Goal: Task Accomplishment & Management: Manage account settings

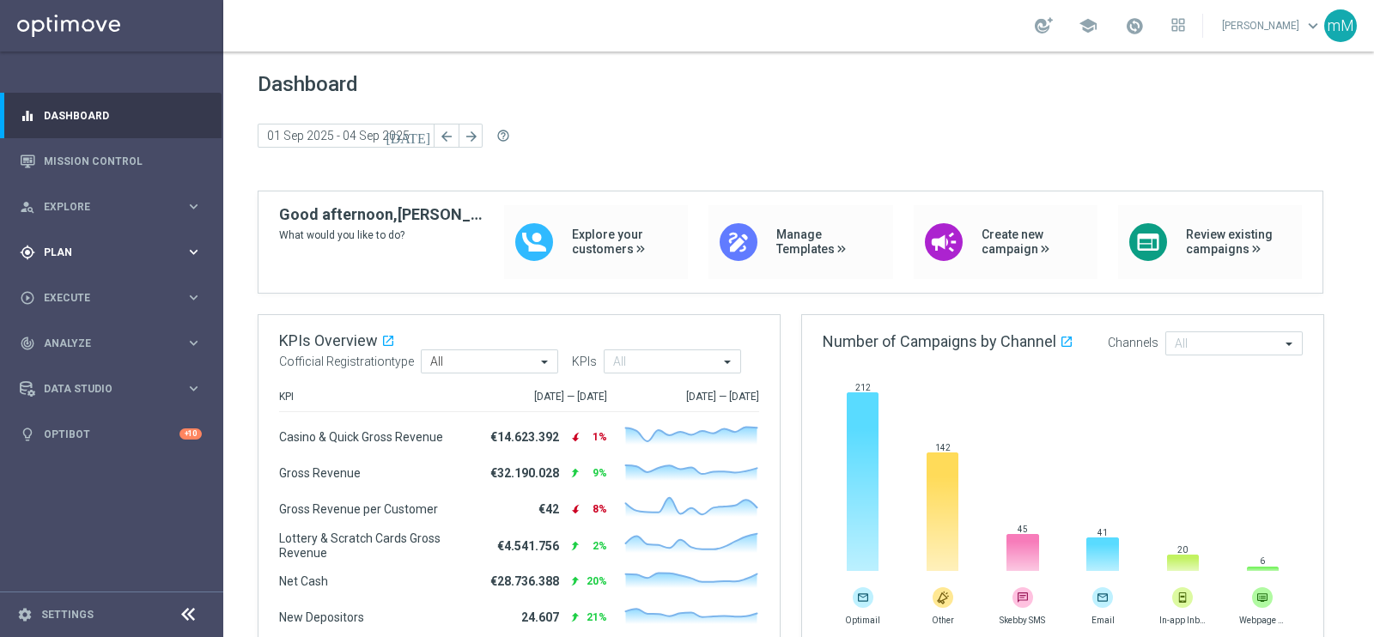
click at [120, 251] on span "Plan" at bounding box center [115, 252] width 142 height 10
click at [107, 335] on span "Templates" at bounding box center [107, 339] width 123 height 10
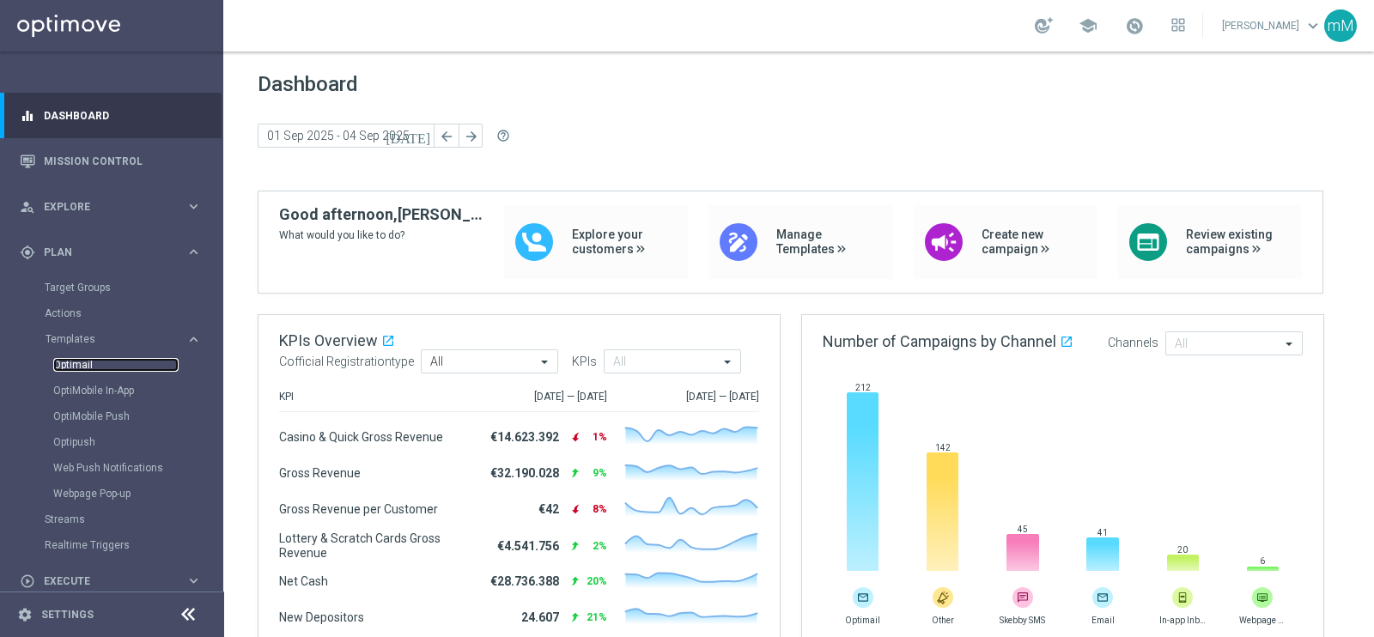
click at [94, 364] on link "Optimail" at bounding box center [115, 365] width 125 height 14
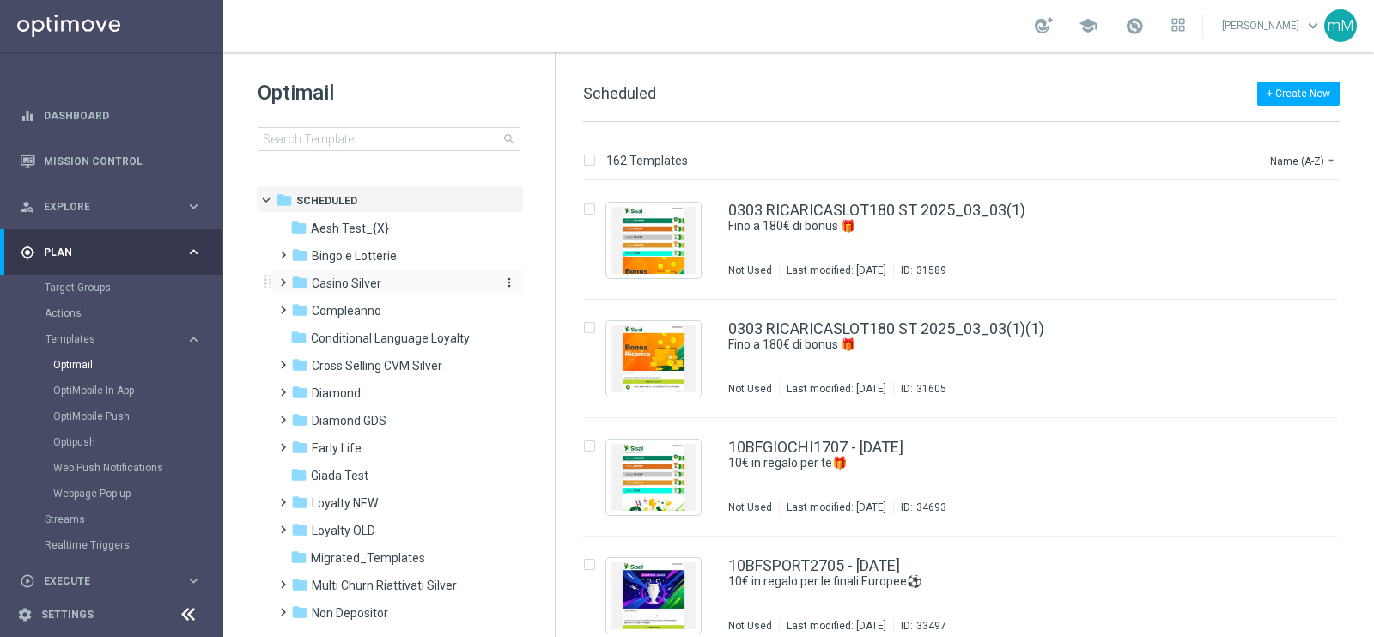
click at [376, 286] on span "Casino Silver" at bounding box center [347, 283] width 70 height 15
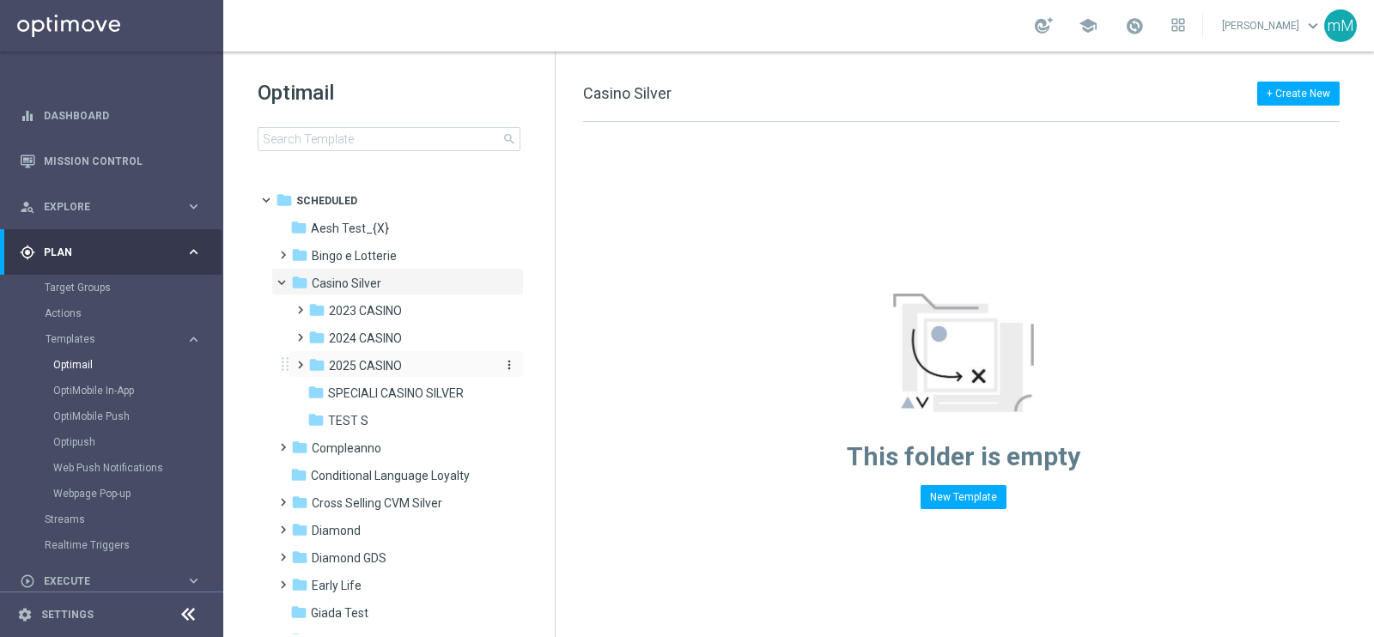
click at [373, 361] on span "2025 CASINO" at bounding box center [365, 365] width 73 height 15
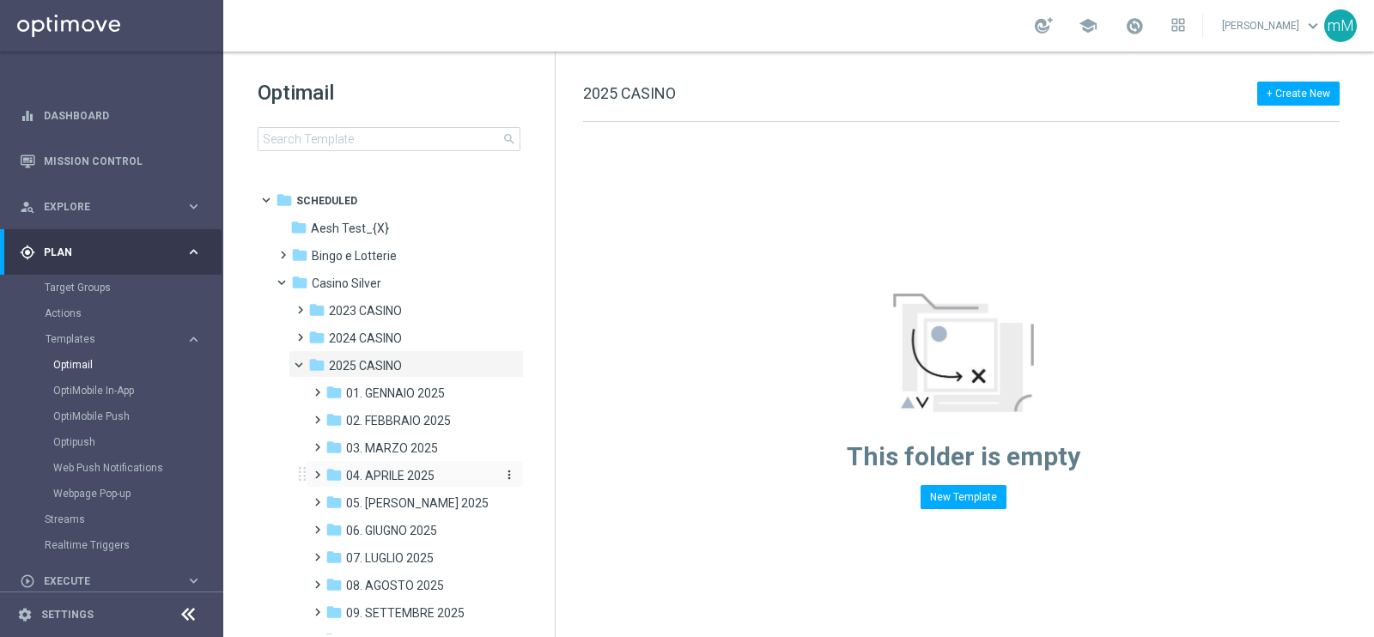
scroll to position [174, 0]
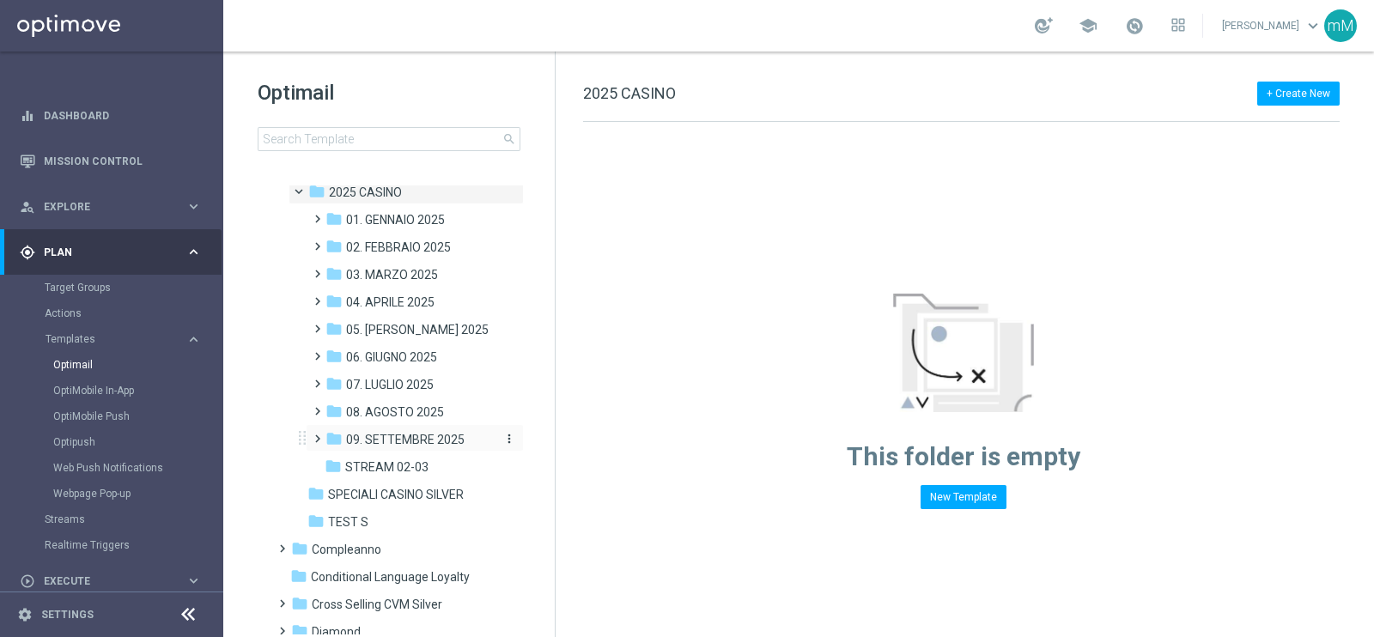
click at [423, 435] on span "09. SETTEMBRE 2025" at bounding box center [405, 439] width 119 height 15
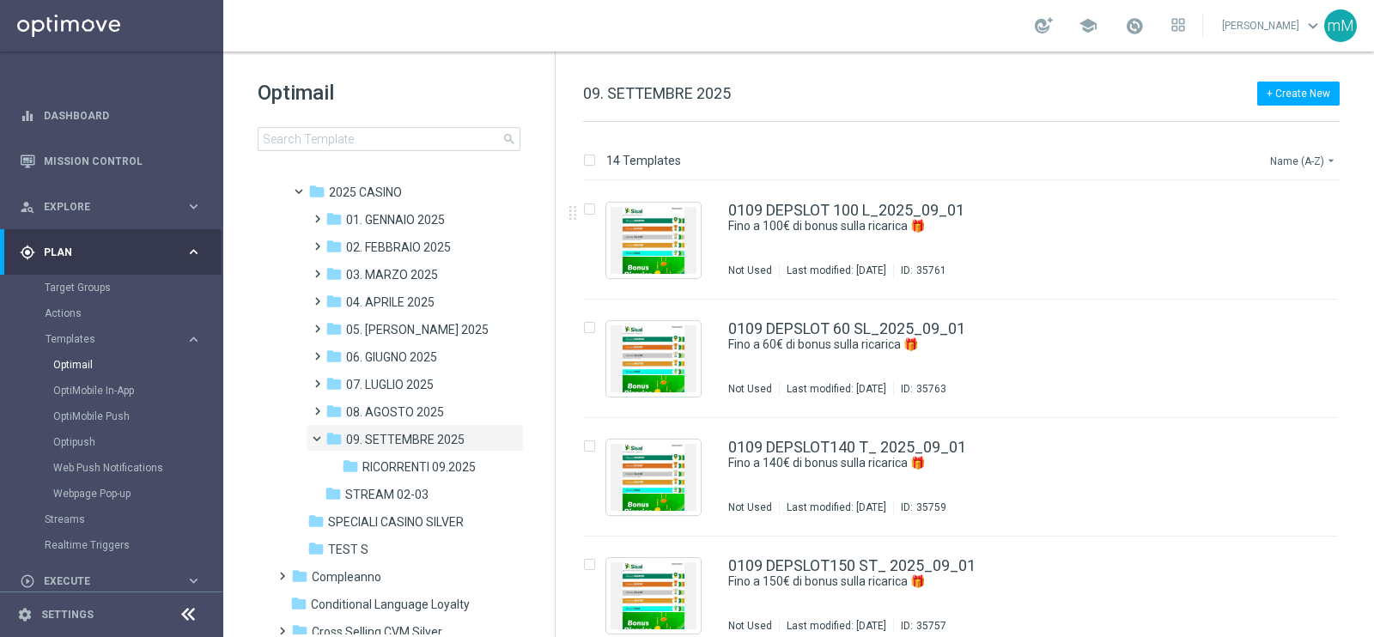
click at [1301, 161] on button "Name (A-Z) arrow_drop_down" at bounding box center [1304, 160] width 71 height 21
click at [1284, 229] on div "Date Modified (Newest)" at bounding box center [1271, 237] width 137 height 24
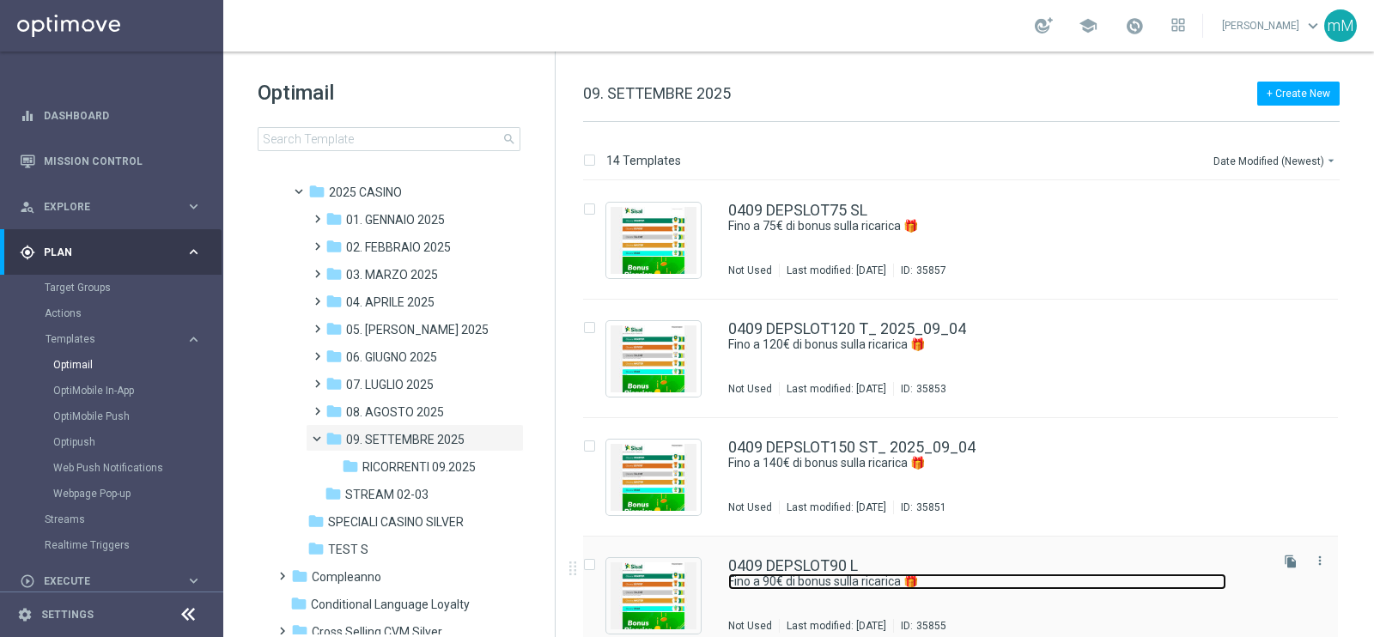
click at [846, 580] on link "Fino a 90€ di bonus sulla ricarica 🎁" at bounding box center [977, 582] width 498 height 16
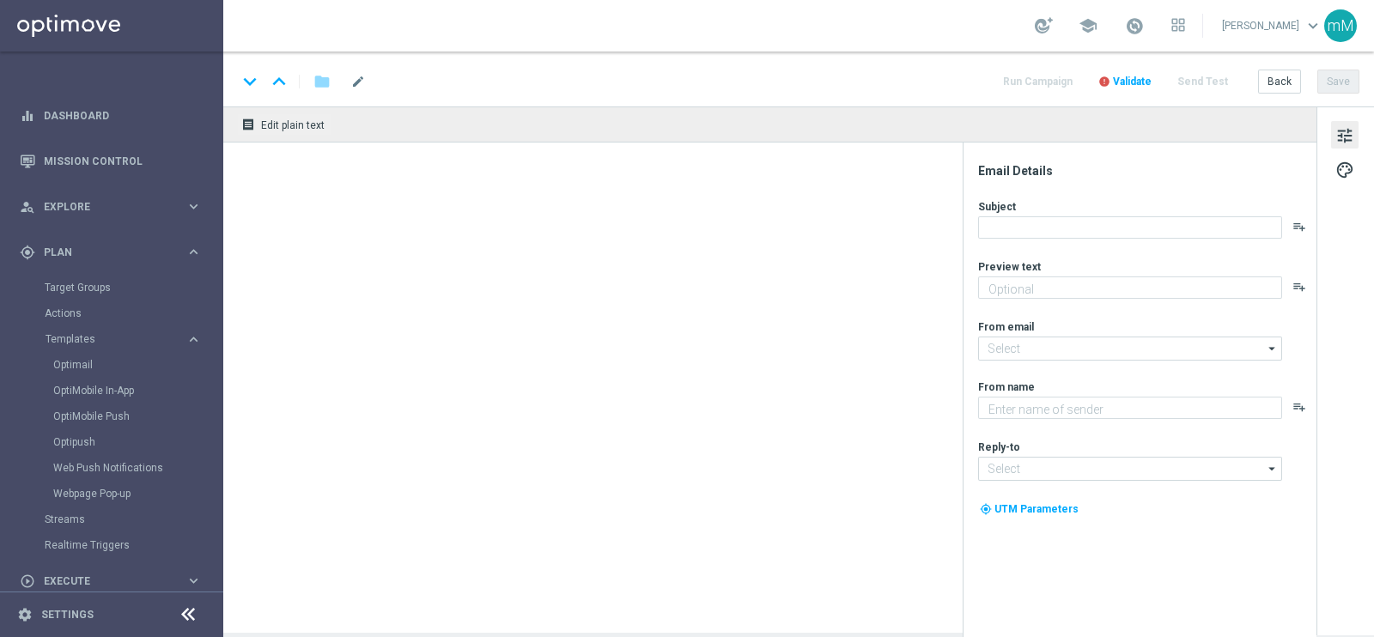
type textarea "Scopri la promozione che ti abbiamo riservato"
type input "newsletter@comunicazioni.sisal.it"
type textarea "Sisal"
type input "info@sisal.it"
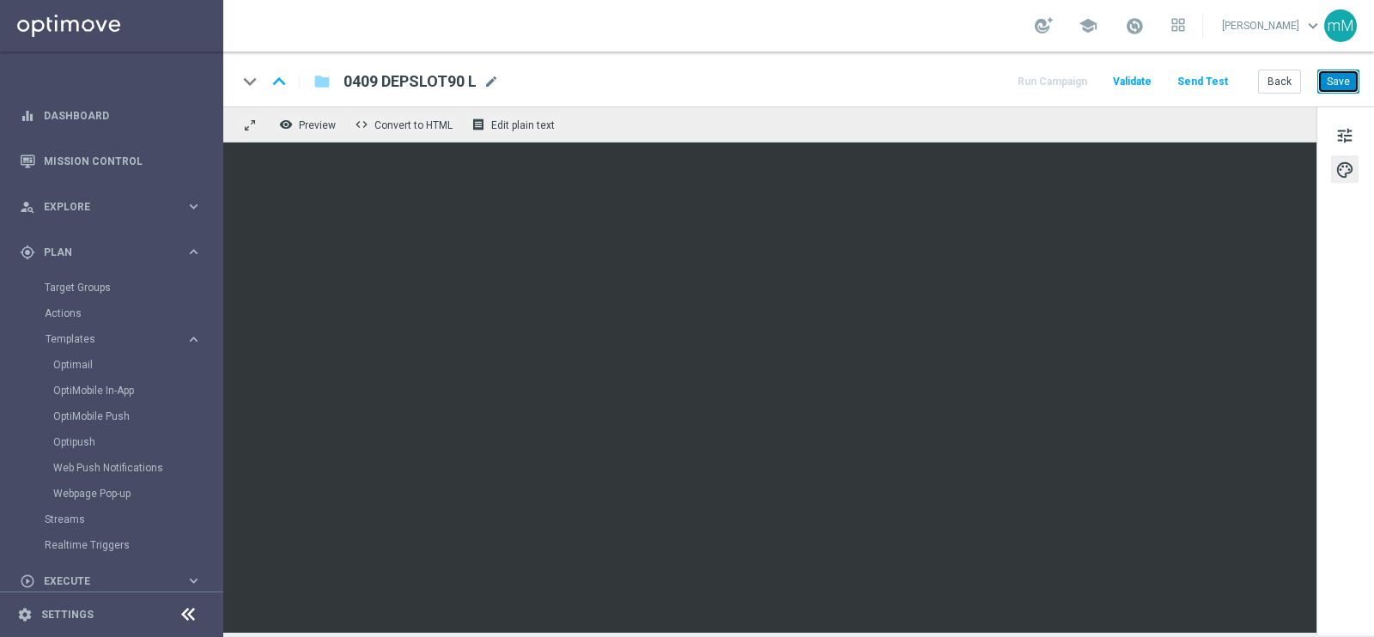
click at [1347, 79] on button "Save" at bounding box center [1339, 82] width 42 height 24
click at [1130, 27] on span at bounding box center [1134, 25] width 19 height 19
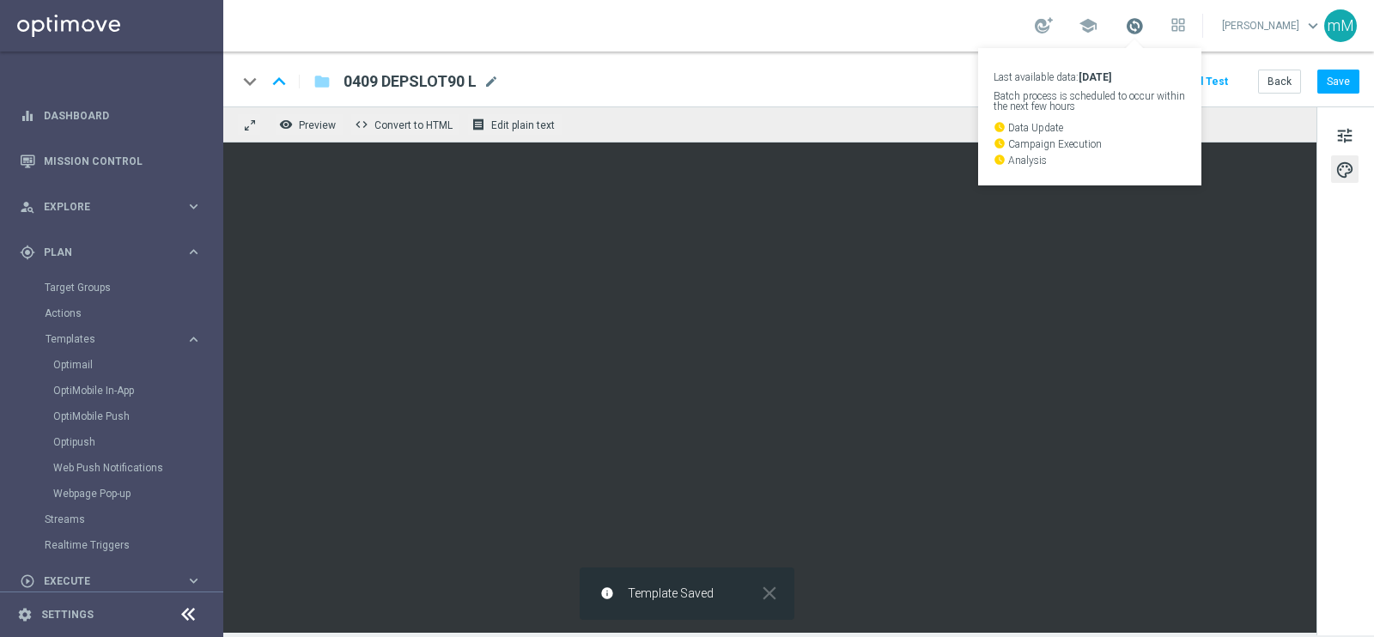
click at [1130, 27] on span at bounding box center [1134, 25] width 19 height 19
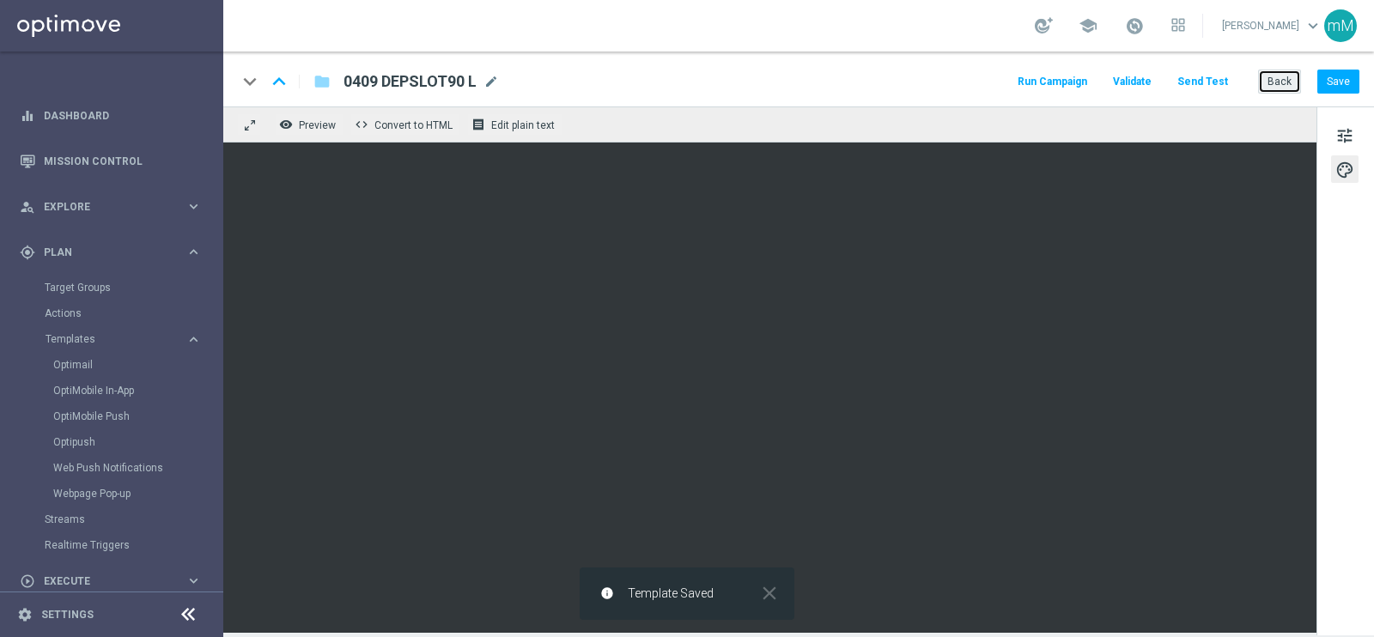
click at [1276, 83] on button "Back" at bounding box center [1279, 82] width 43 height 24
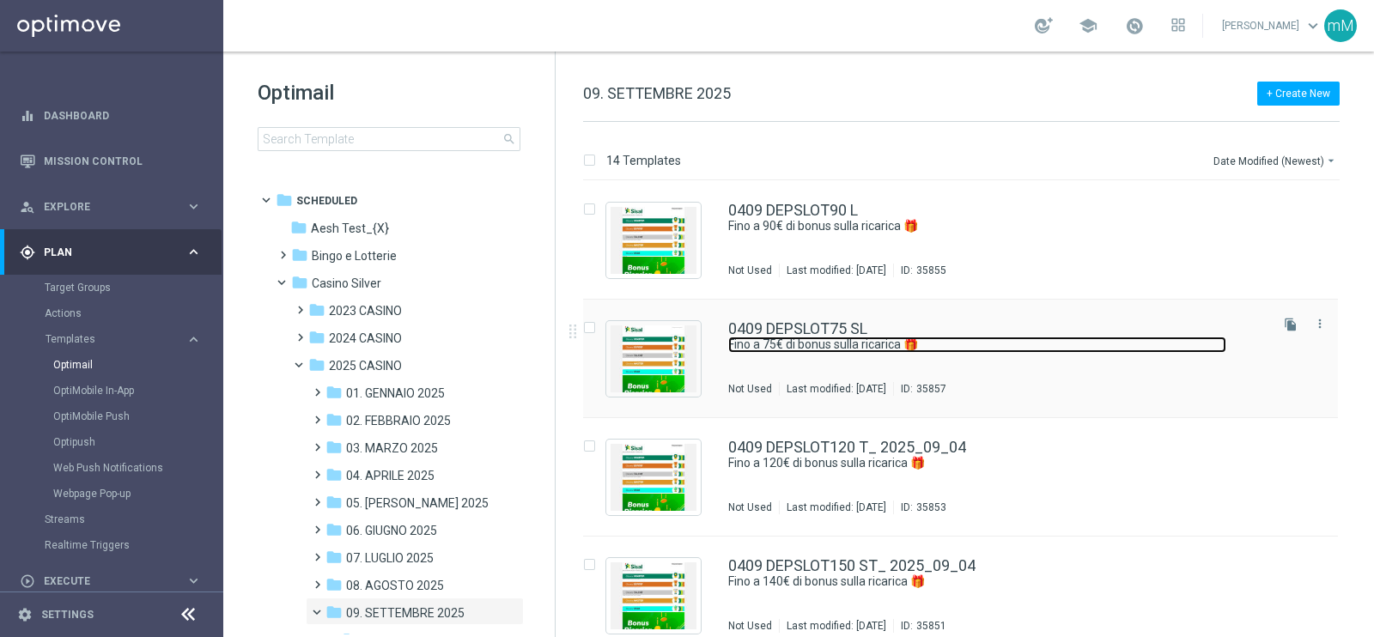
click at [917, 351] on link "Fino a 75€ di bonus sulla ricarica 🎁" at bounding box center [977, 345] width 498 height 16
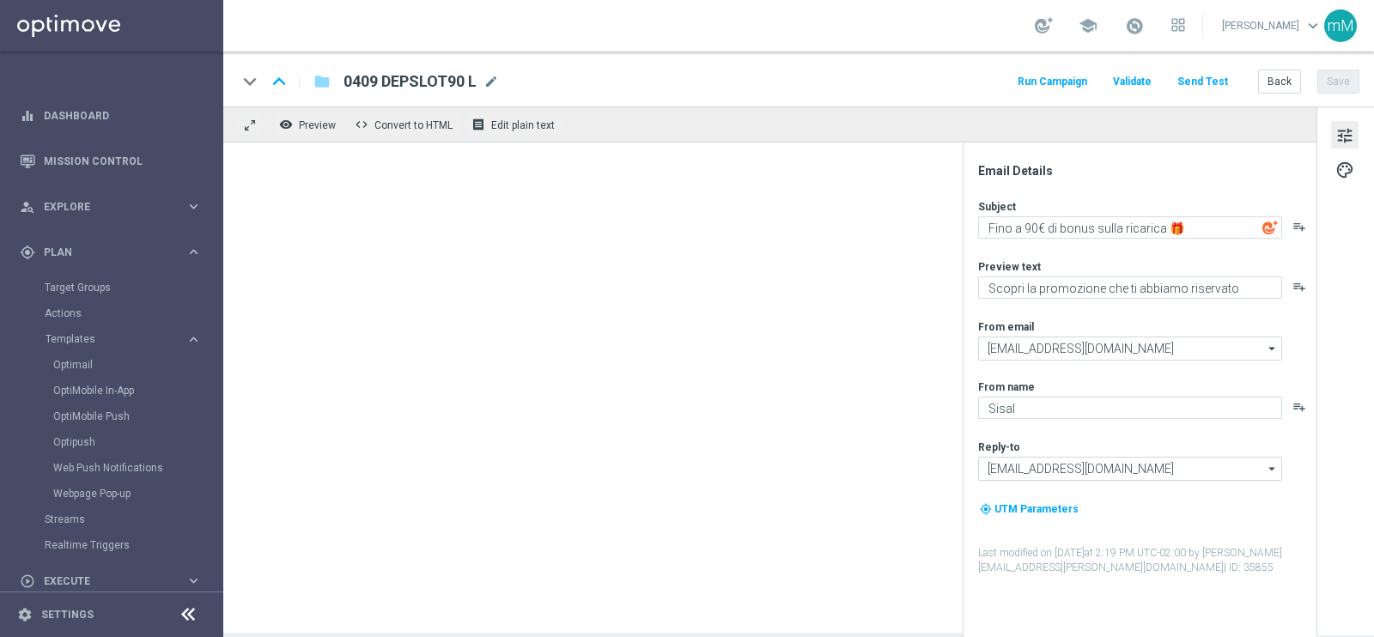
type textarea "Fino a 75€ di bonus sulla ricarica 🎁"
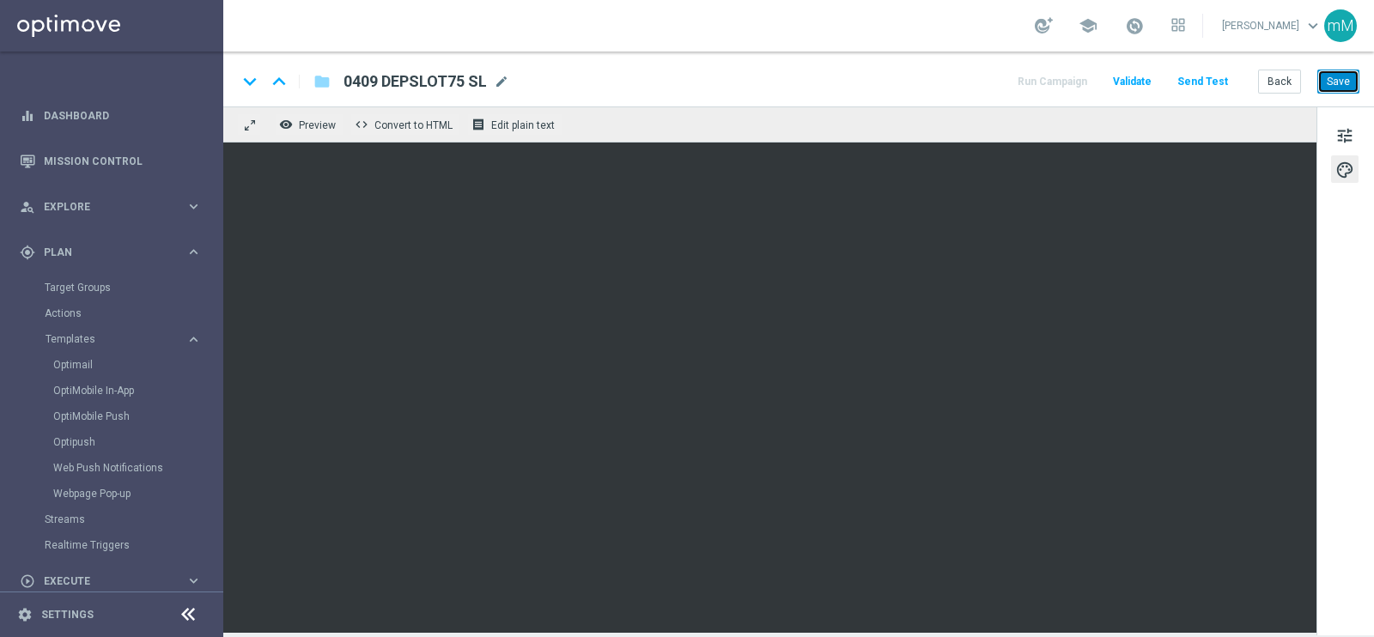
click at [1349, 79] on button "Save" at bounding box center [1339, 82] width 42 height 24
click at [1284, 86] on button "Back" at bounding box center [1279, 82] width 43 height 24
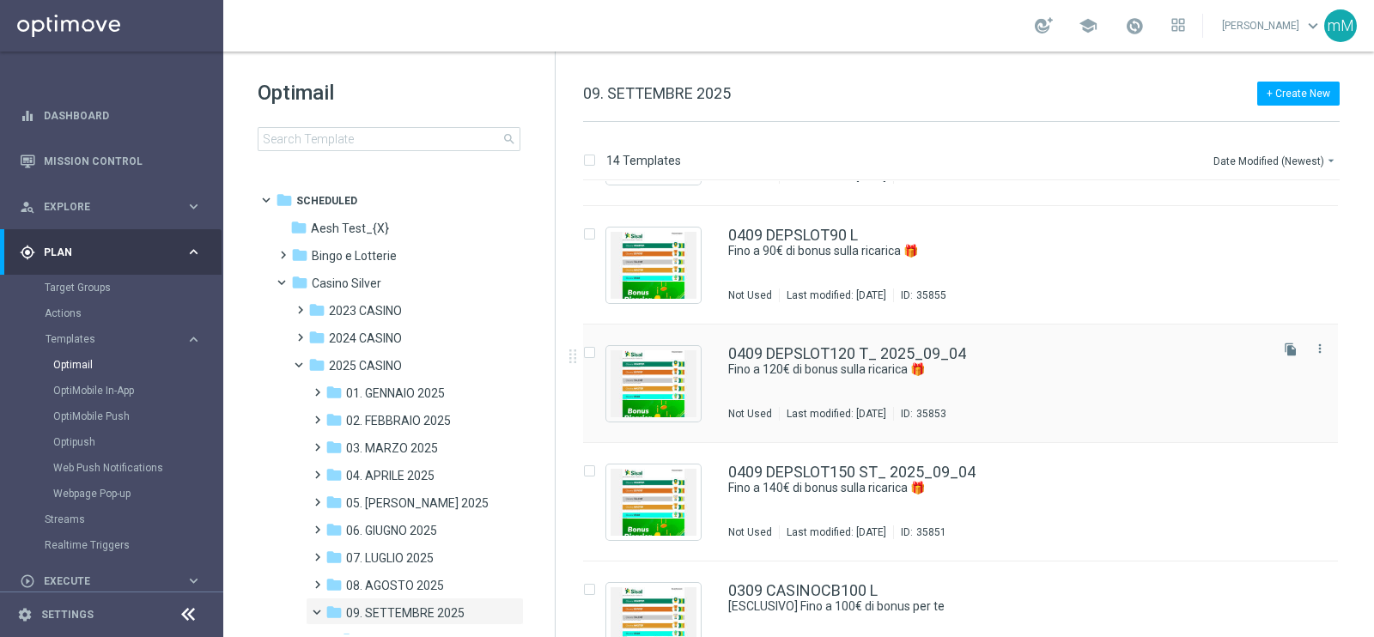
scroll to position [94, 0]
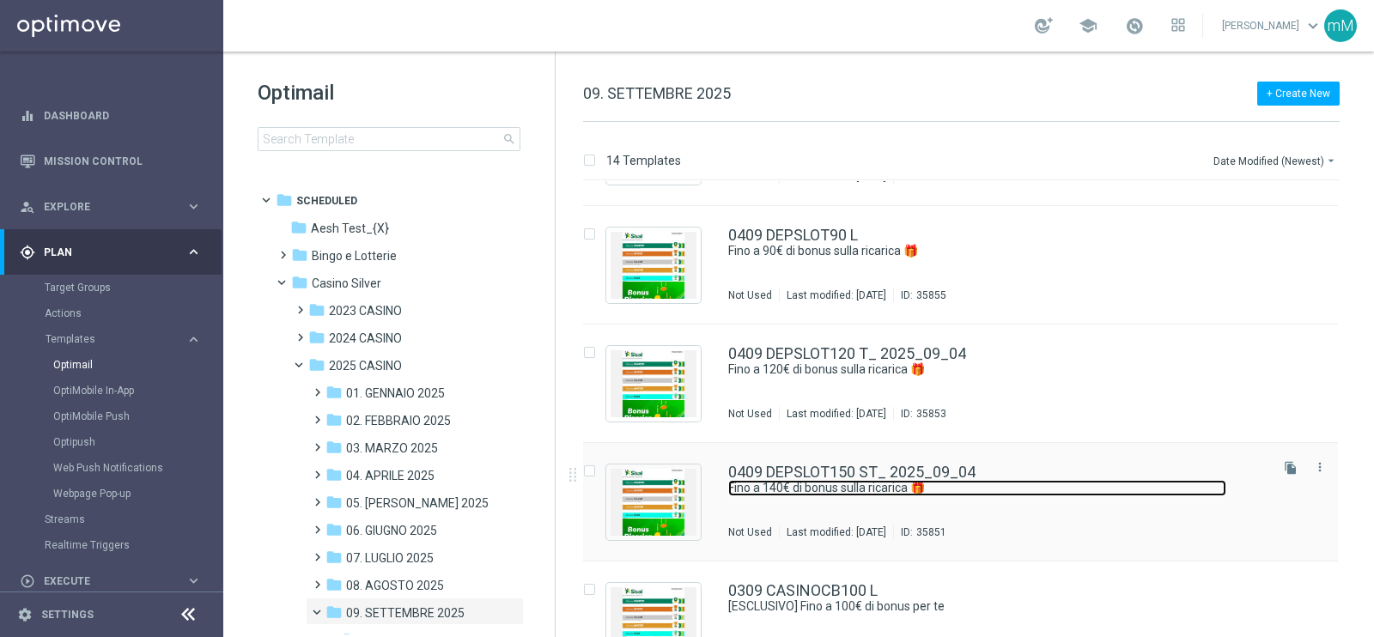
click at [799, 489] on link "Fino a 140€ di bonus sulla ricarica 🎁" at bounding box center [977, 488] width 498 height 16
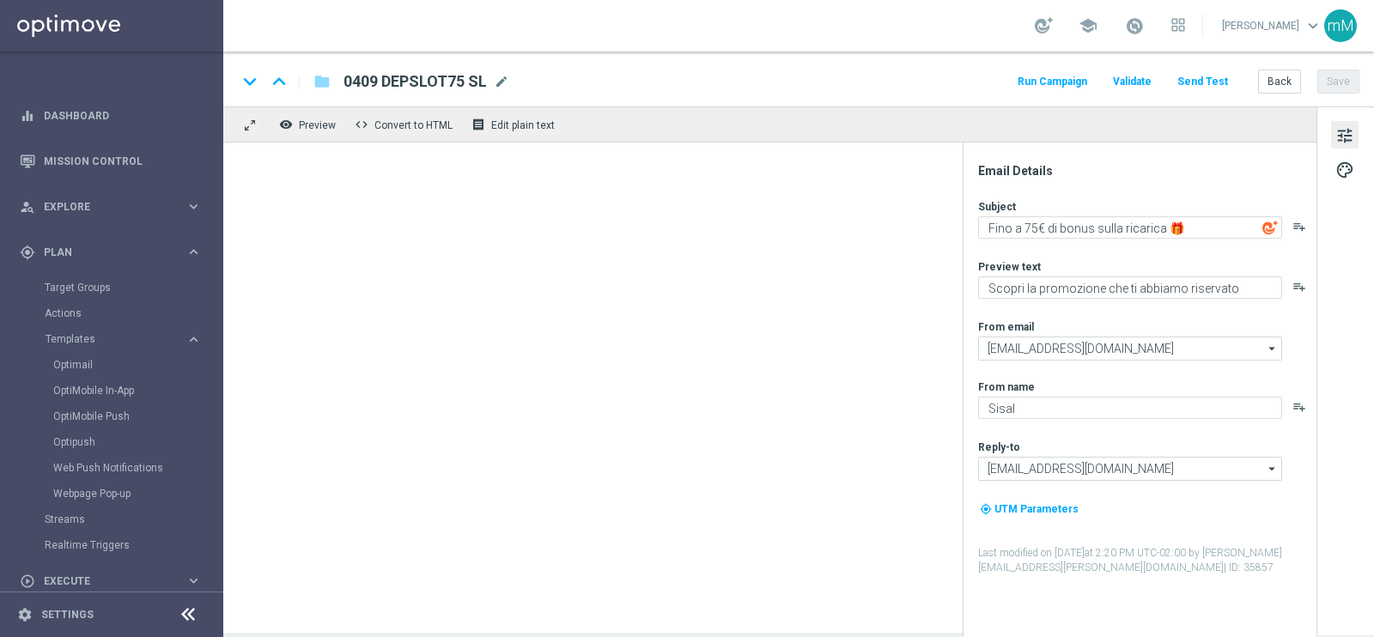
type textarea "Fino a 140€ di bonus sulla ricarica 🎁"
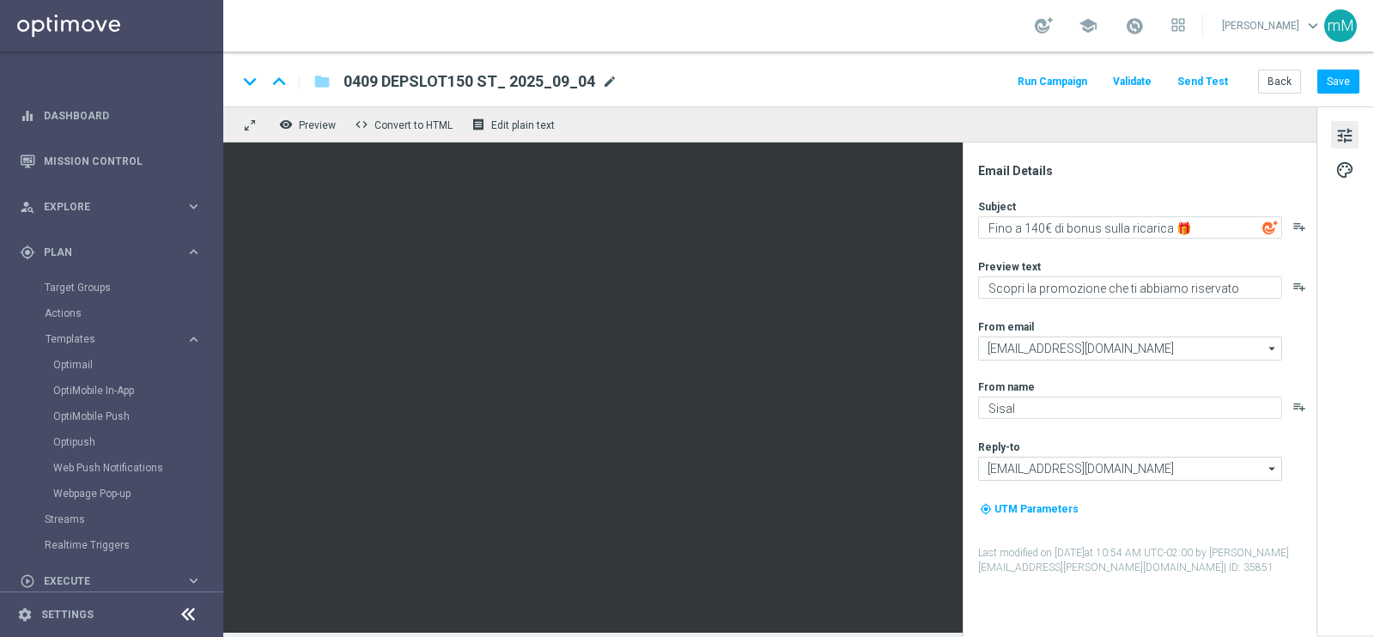
click at [609, 82] on span "mode_edit" at bounding box center [609, 81] width 15 height 15
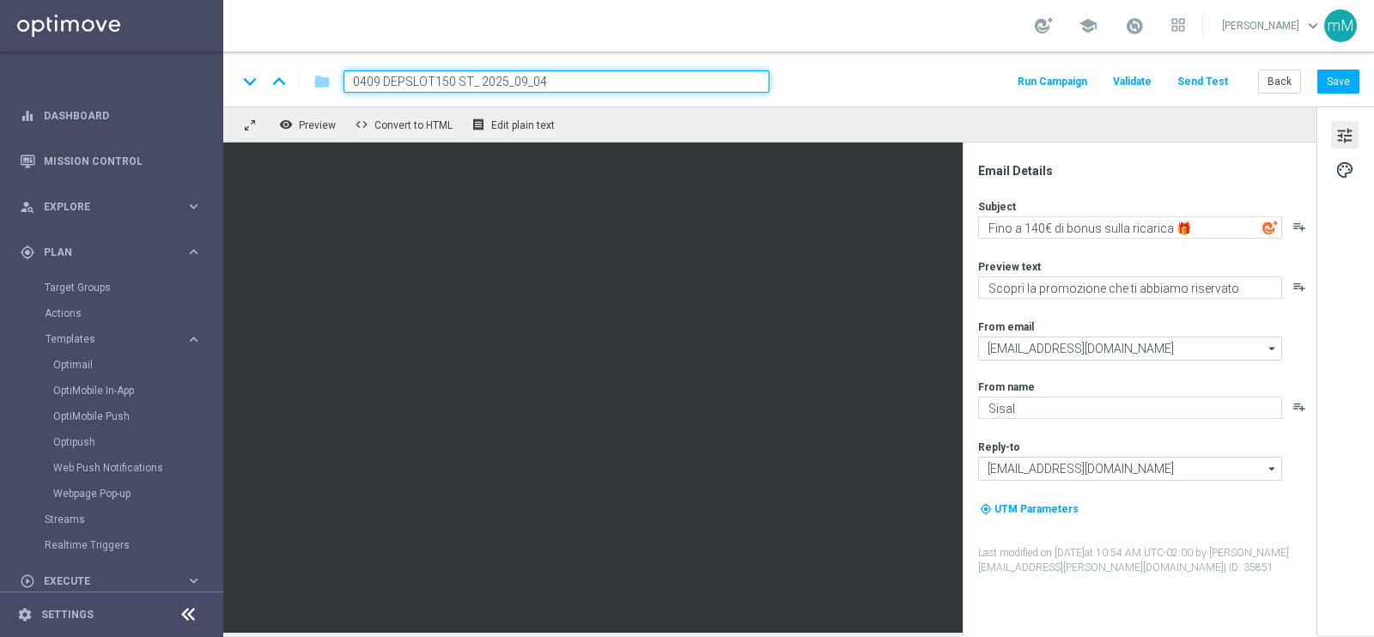
click at [442, 82] on input "0409 DEPSLOT150 ST_ 2025_09_04" at bounding box center [557, 81] width 426 height 22
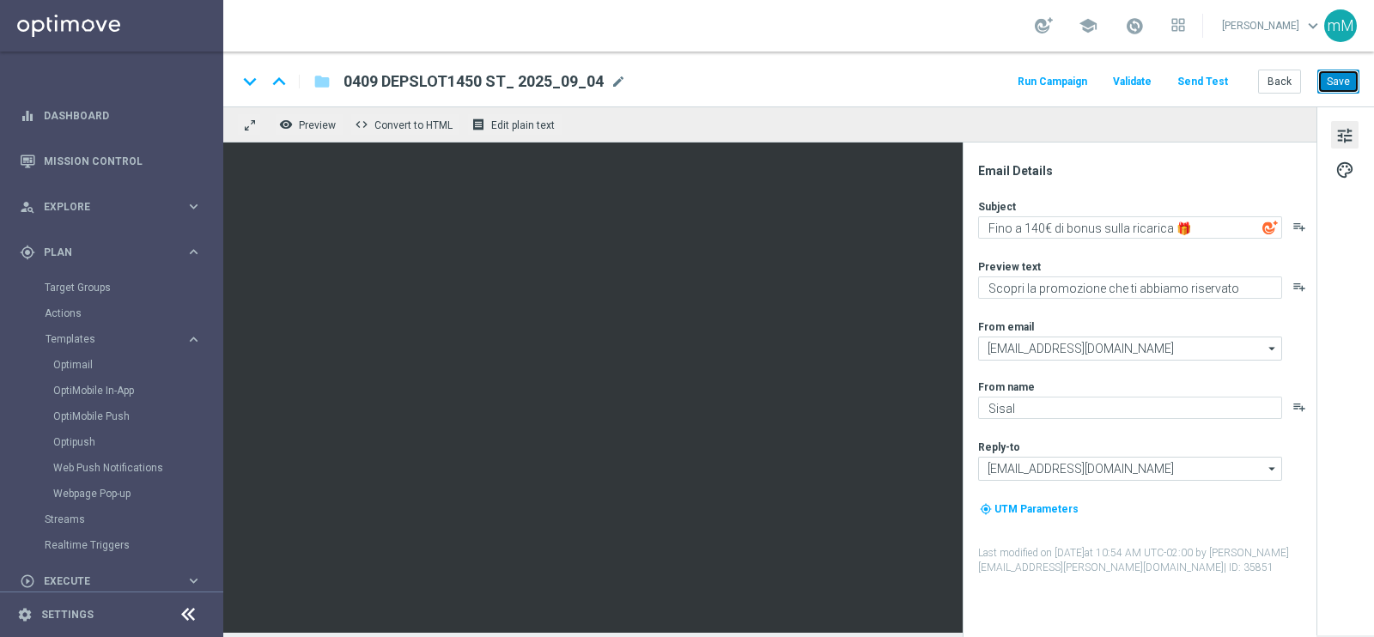
click at [1337, 80] on button "Save" at bounding box center [1339, 82] width 42 height 24
click at [574, 88] on span "0409 DEPSLOT1450 ST_ 2025_09_04" at bounding box center [474, 81] width 260 height 21
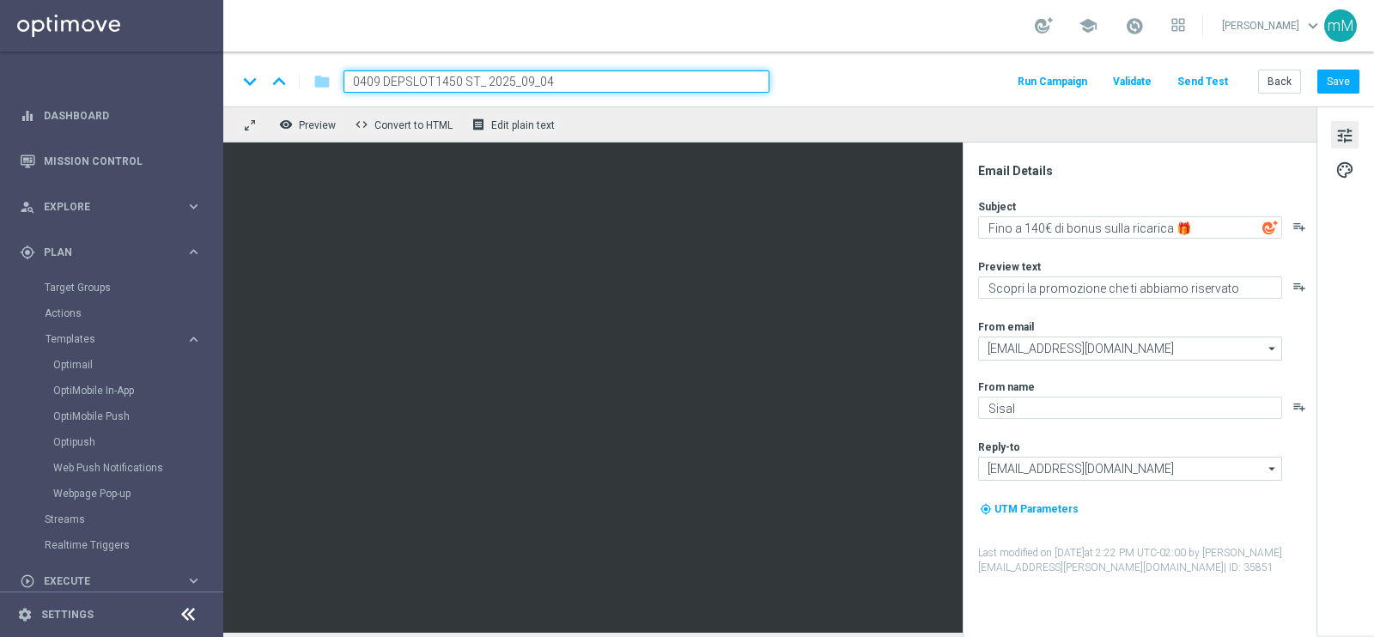
type input "0409 DEPSLOT140 ST_ 2025_09_04"
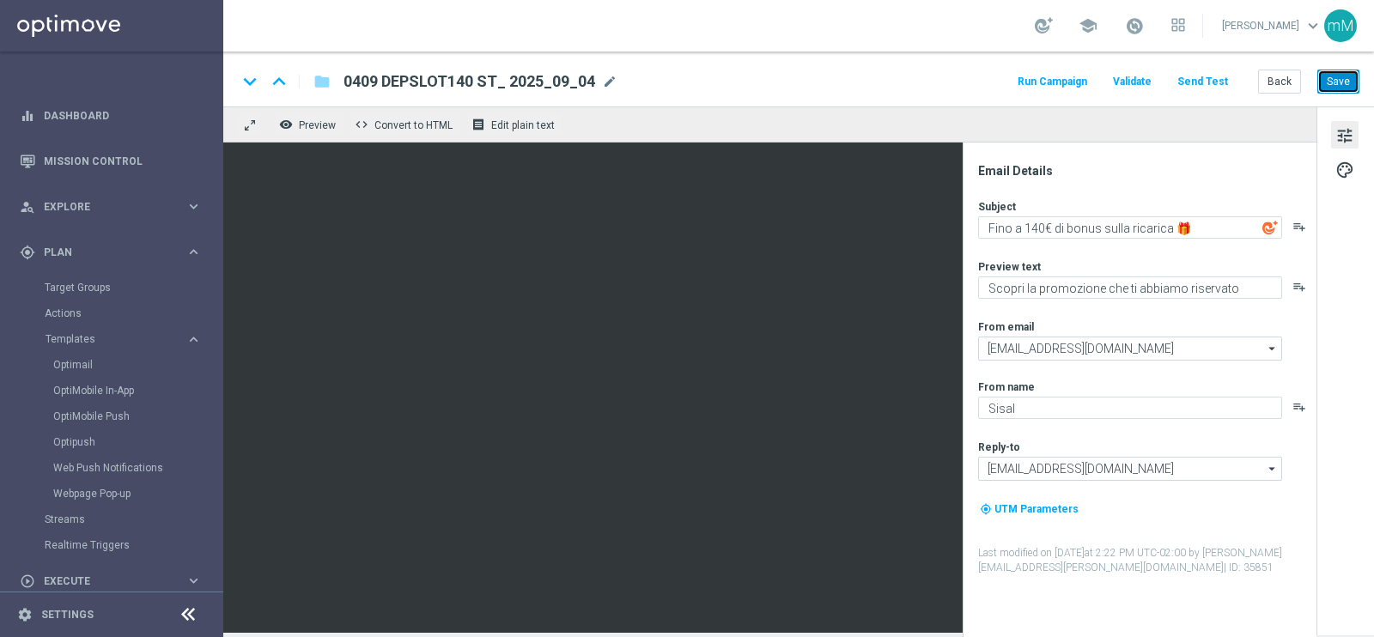
click at [1339, 86] on button "Save" at bounding box center [1339, 82] width 42 height 24
click at [1069, 85] on button "Run Campaign" at bounding box center [1052, 81] width 75 height 23
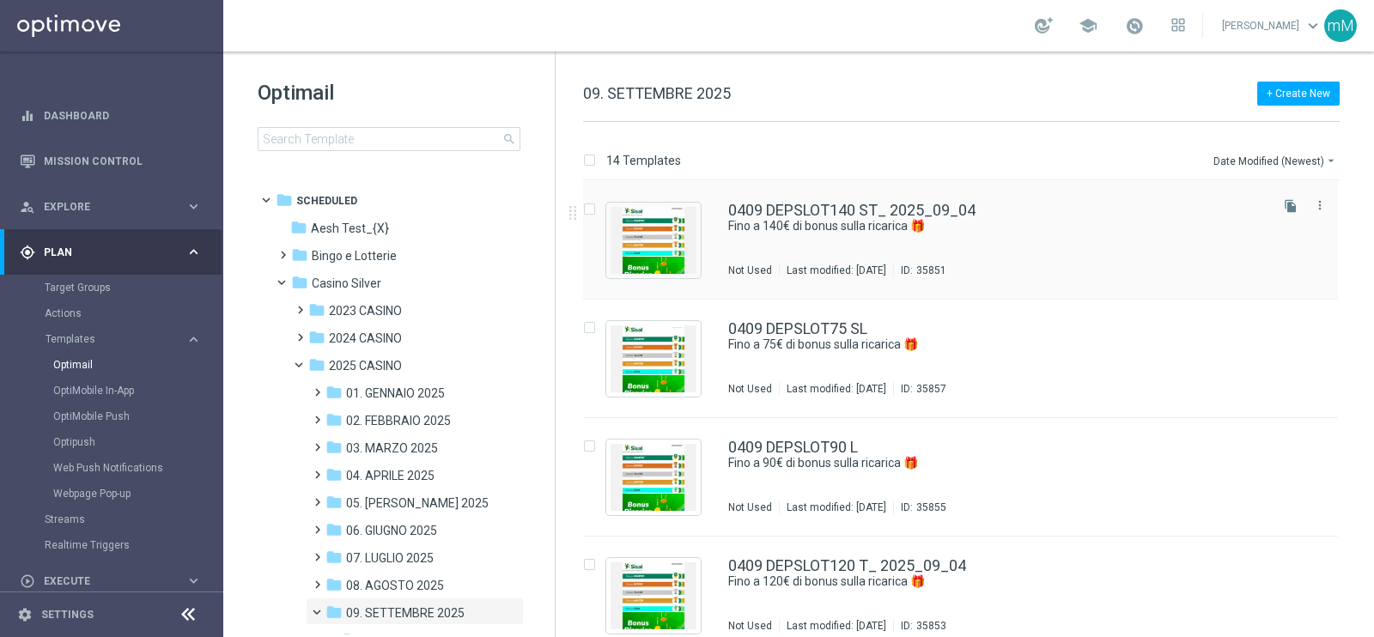
click at [831, 242] on div "0409 DEPSLOT140 ST_ 2025_09_04 Fino a 140€ di bonus sulla ricarica 🎁 Not Used L…" at bounding box center [997, 240] width 538 height 75
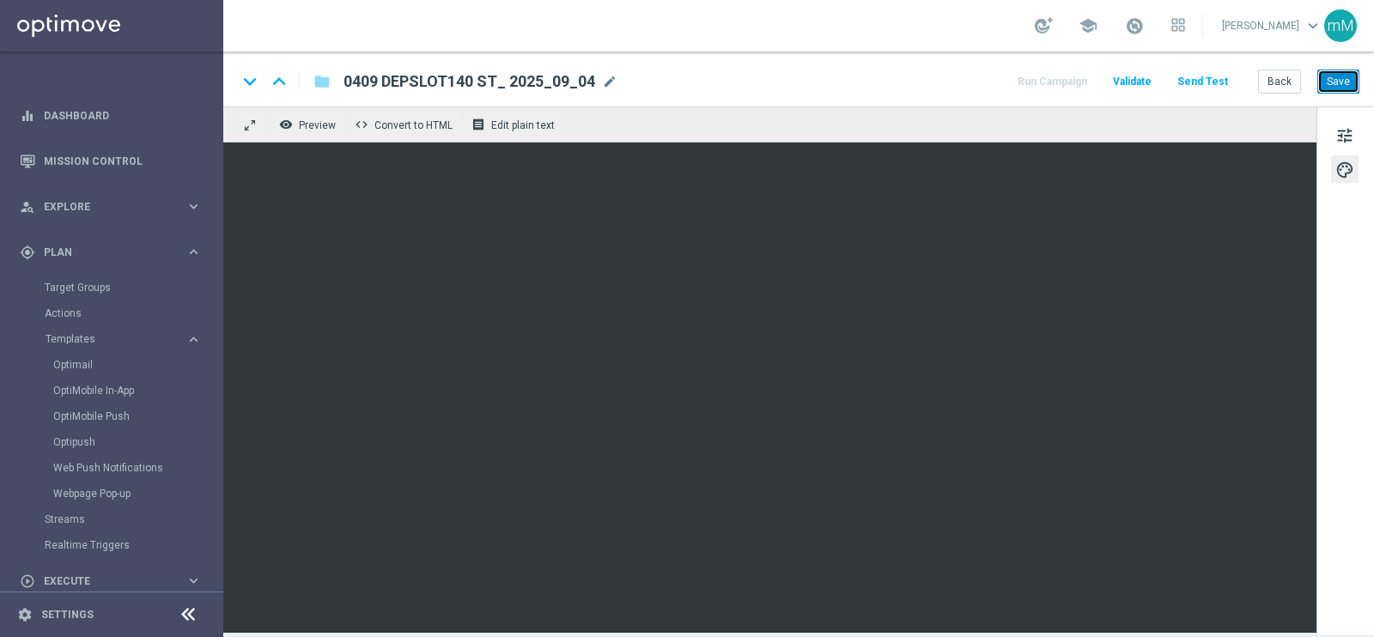
click at [1349, 73] on button "Save" at bounding box center [1339, 82] width 42 height 24
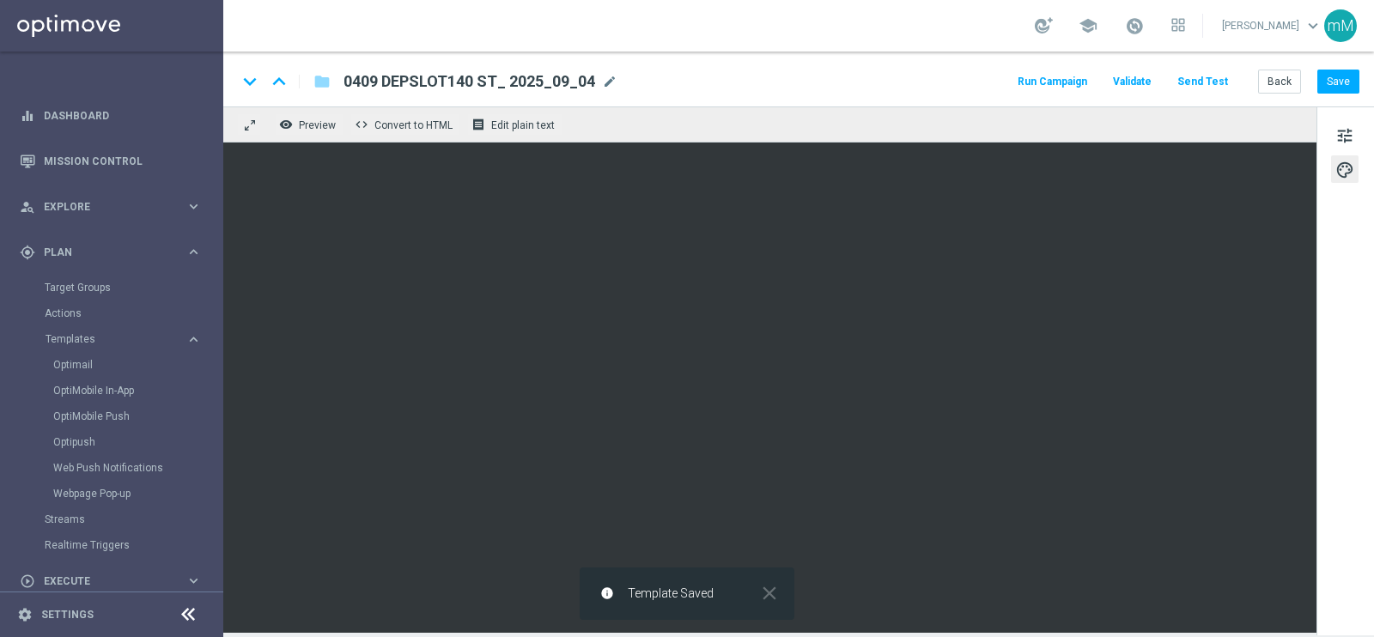
click at [1064, 76] on button "Run Campaign" at bounding box center [1052, 81] width 75 height 23
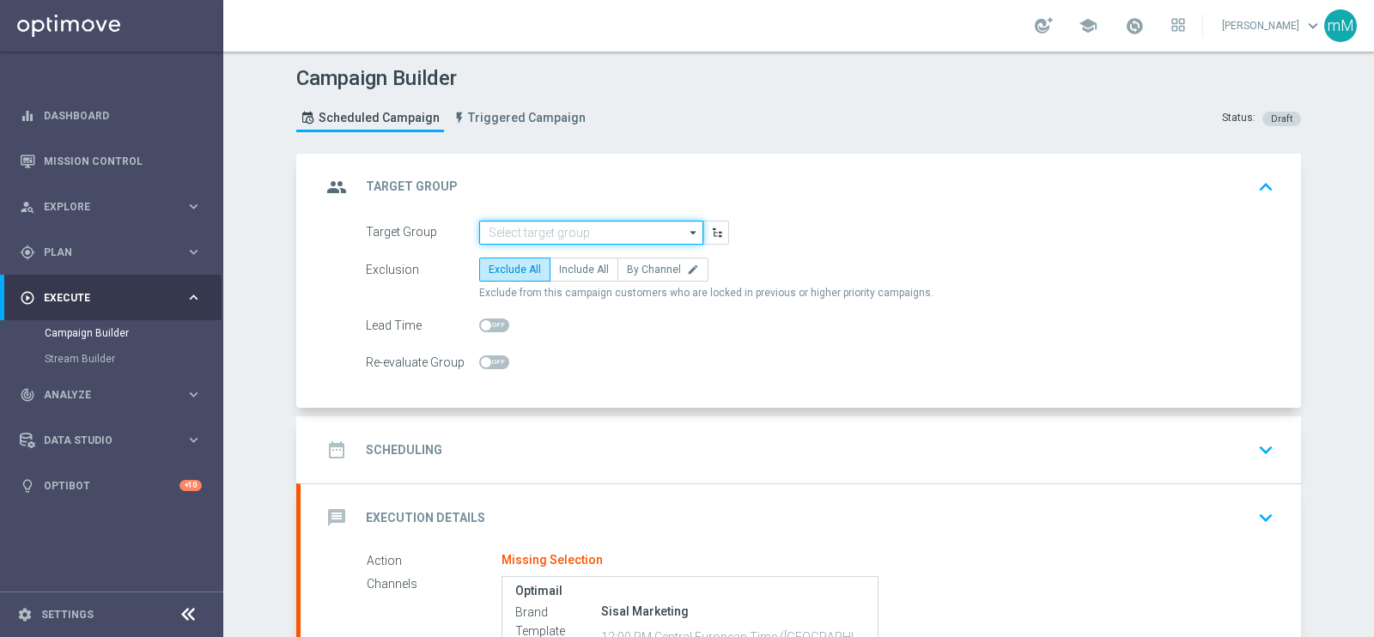
click at [509, 228] on input at bounding box center [591, 233] width 224 height 24
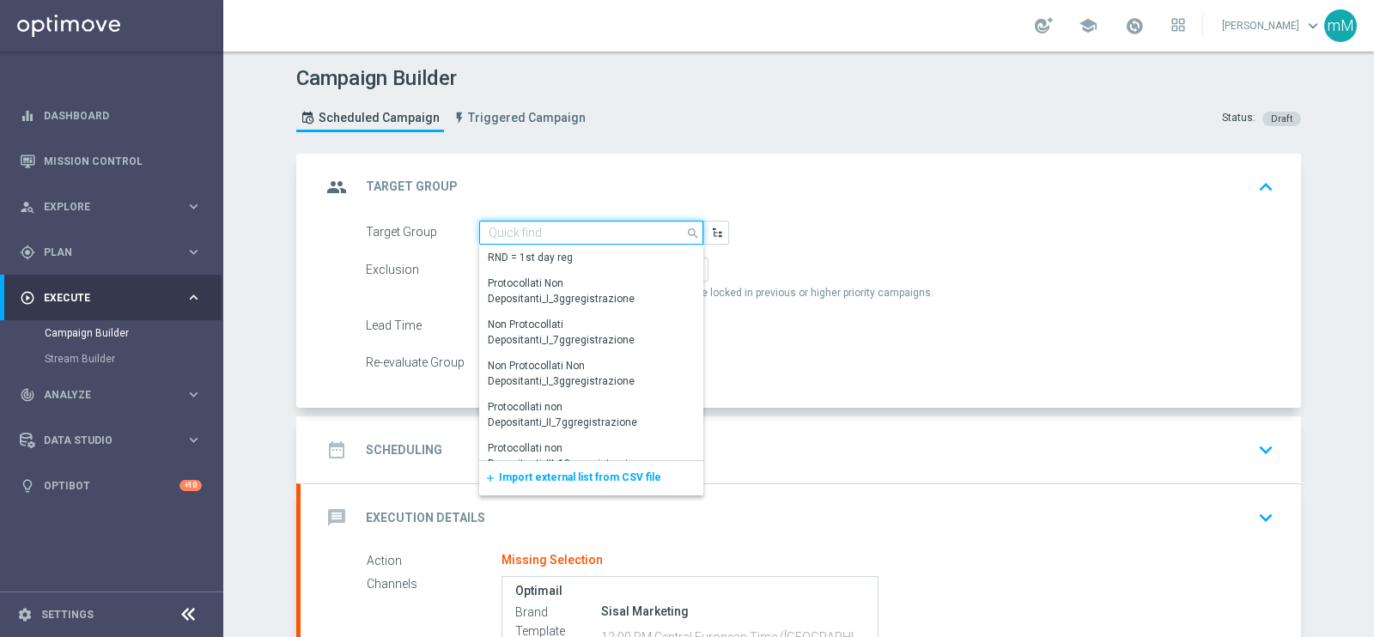
paste input "NO SALDO Active Casinò Silver Moda >60"
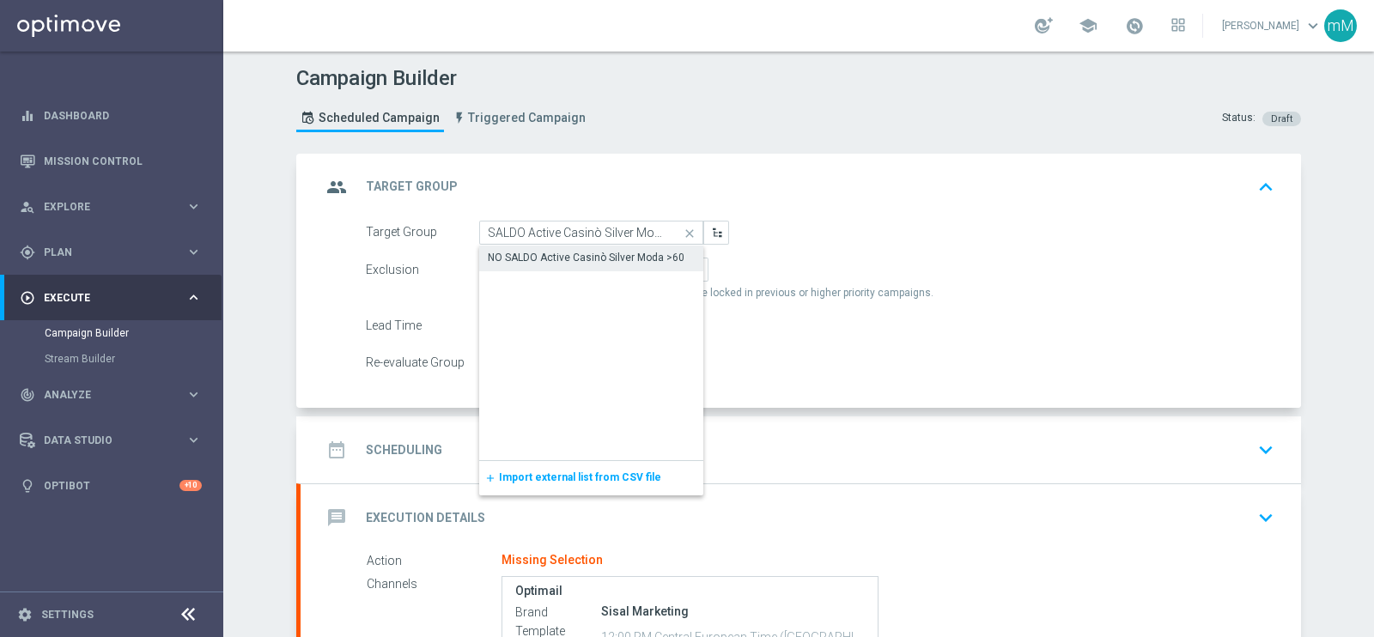
click at [525, 257] on div "NO SALDO Active Casinò Silver Moda >60" at bounding box center [586, 257] width 197 height 15
type input "NO SALDO Active Casinò Silver Moda >60"
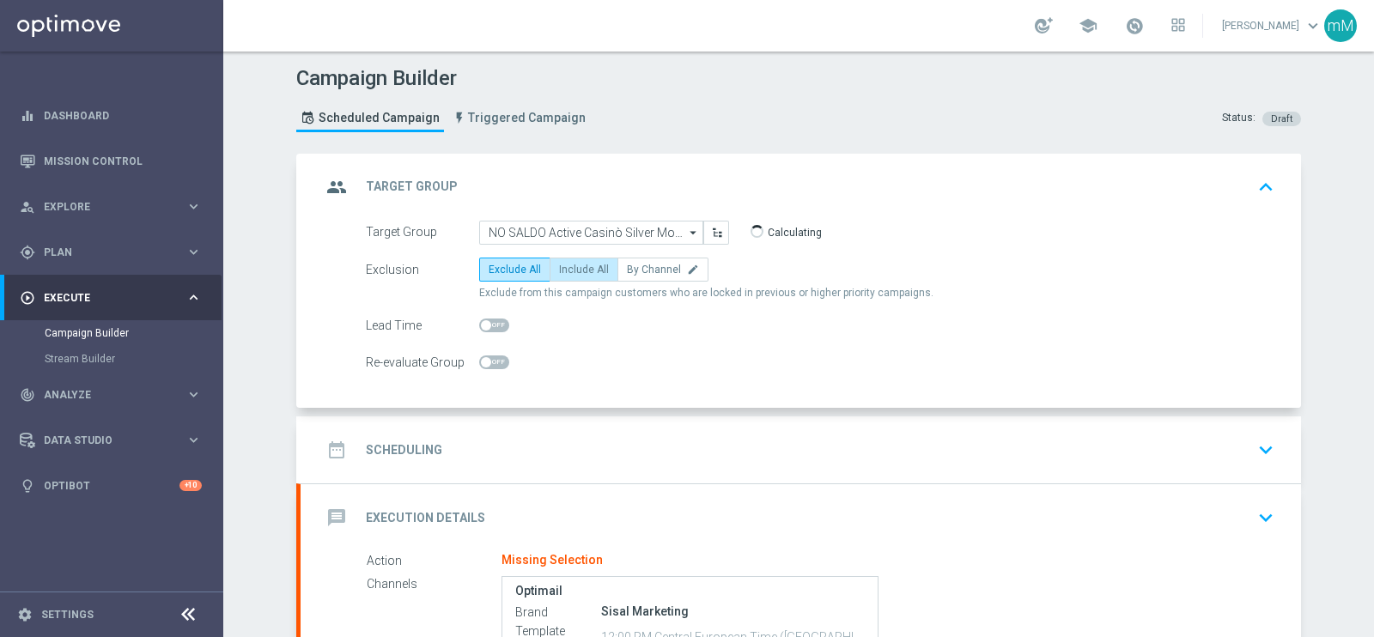
click at [576, 268] on span "Include All" at bounding box center [584, 270] width 50 height 12
click at [570, 268] on input "Include All" at bounding box center [564, 272] width 11 height 11
radio input "true"
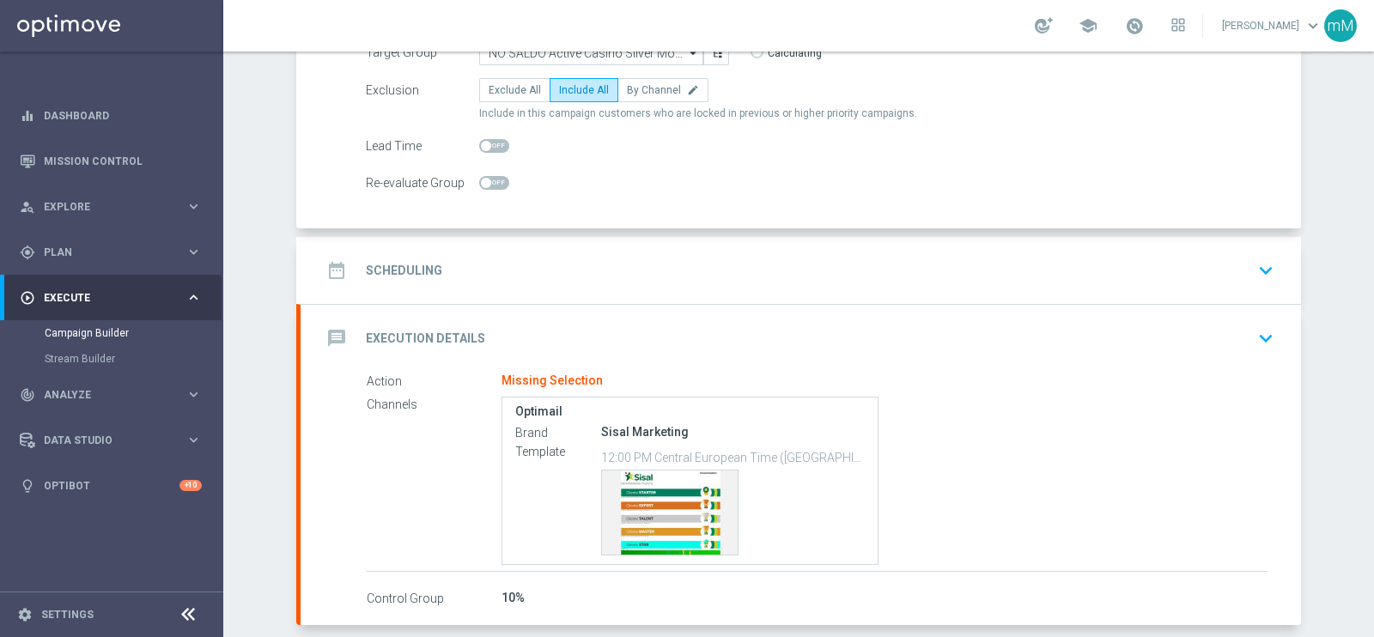
scroll to position [180, 0]
click at [547, 259] on div "date_range Scheduling keyboard_arrow_down" at bounding box center [800, 270] width 959 height 33
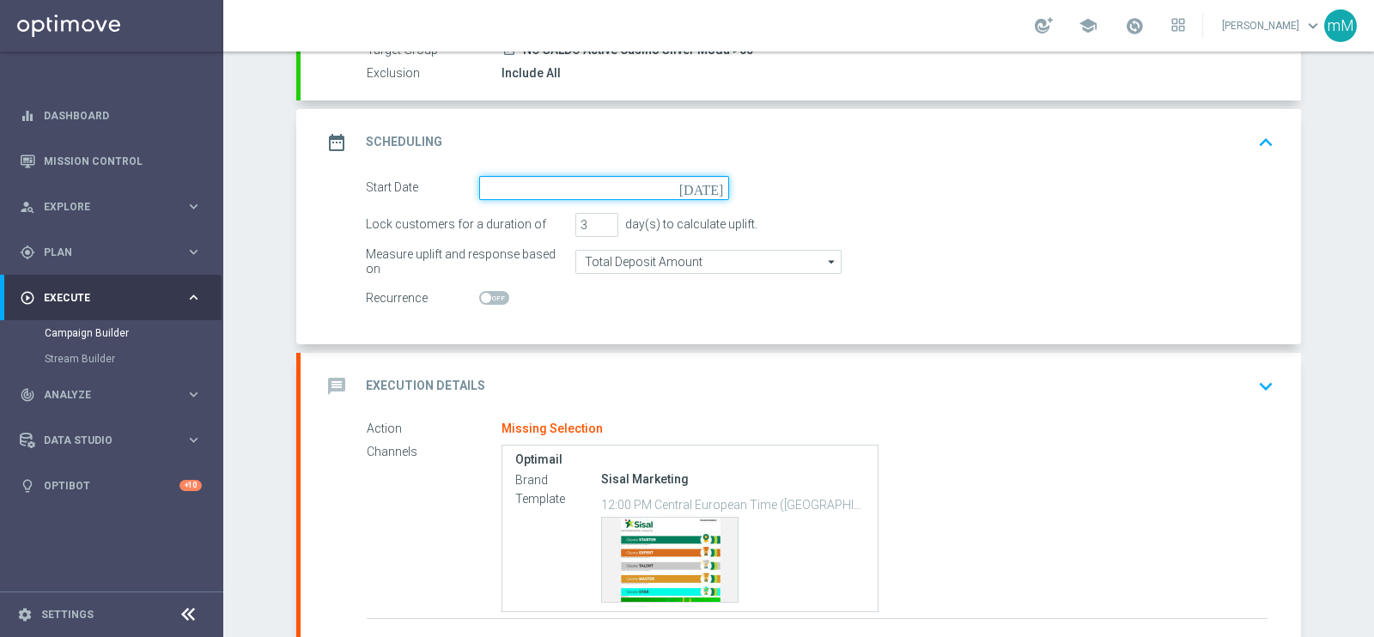
click at [521, 177] on input at bounding box center [604, 188] width 250 height 24
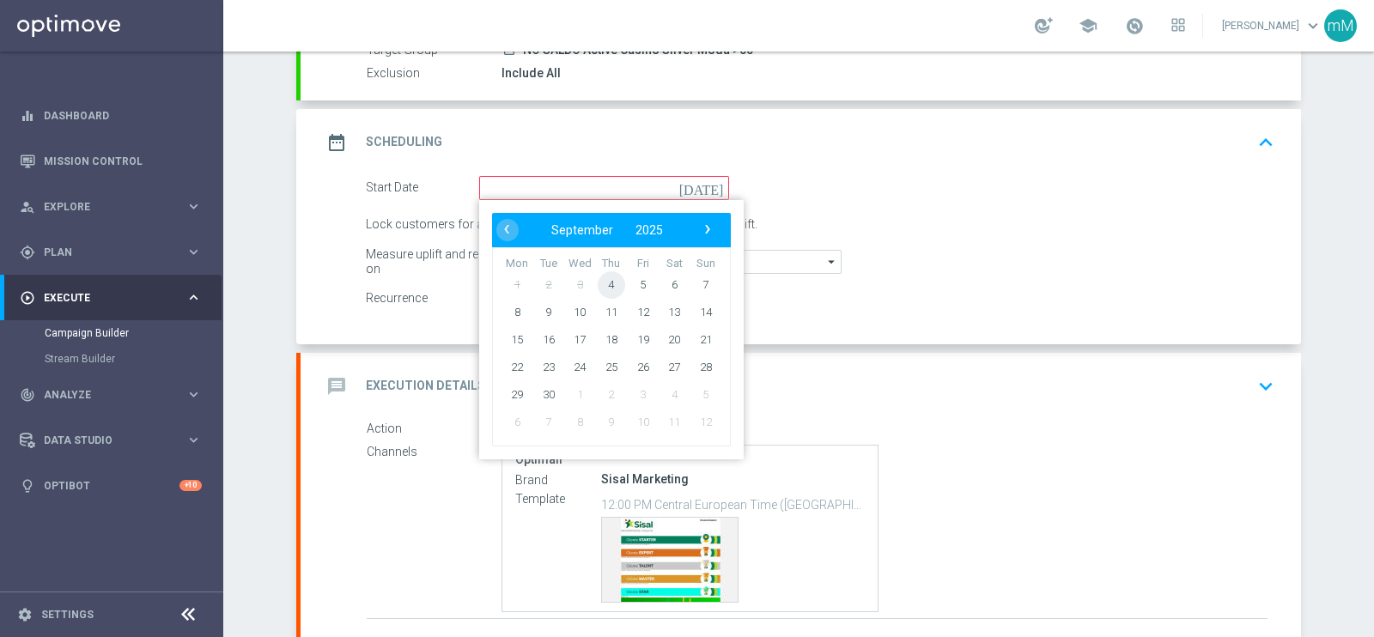
click at [599, 277] on span "4" at bounding box center [611, 284] width 27 height 27
type input "04 Sep 2025"
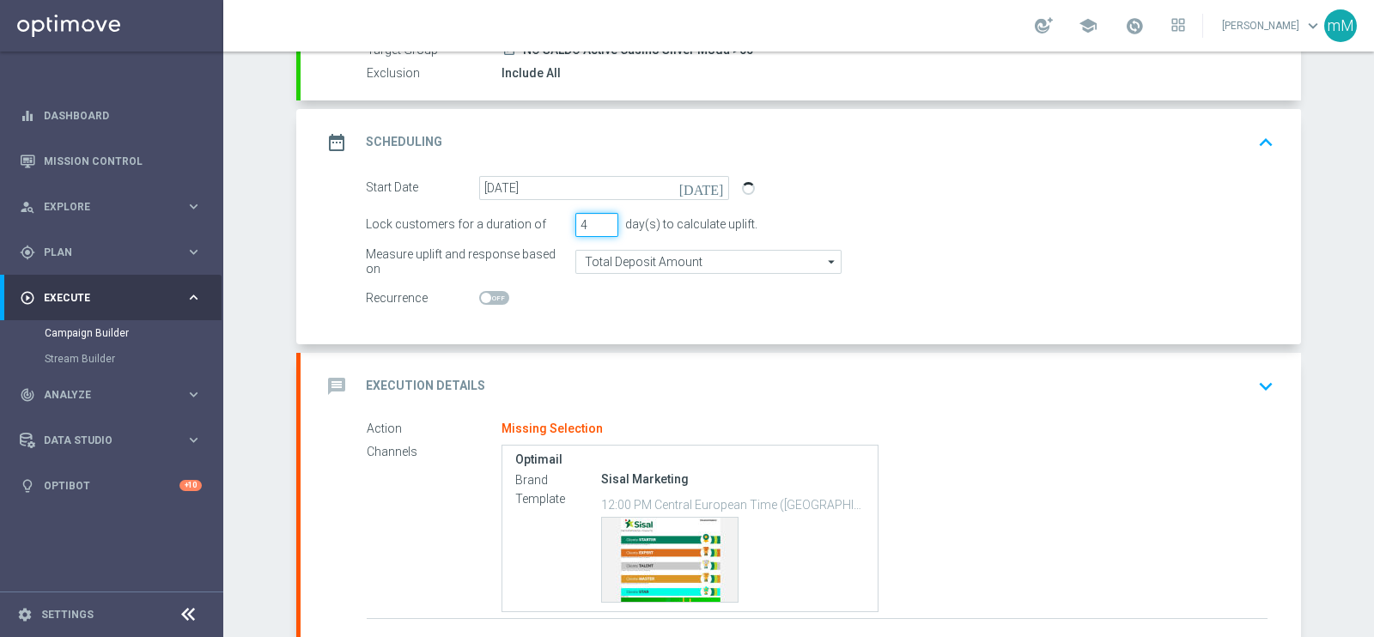
type input "4"
click at [597, 221] on input "4" at bounding box center [597, 225] width 43 height 24
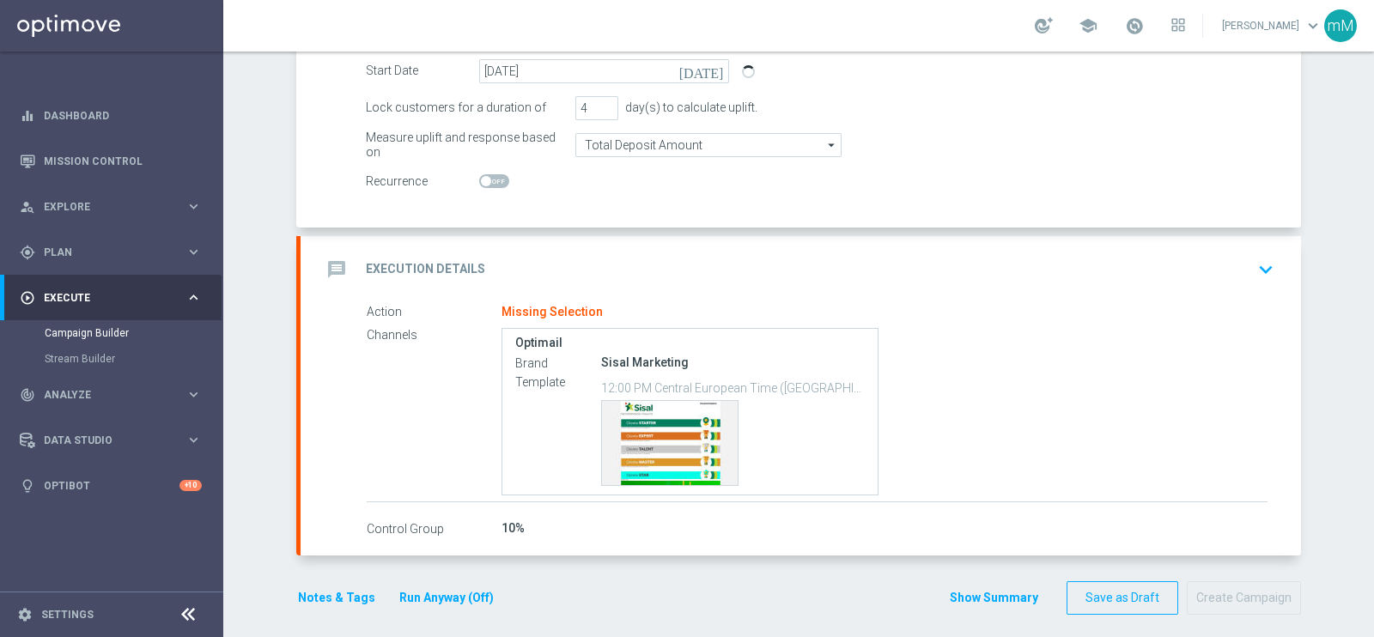
click at [640, 244] on div "message Execution Details keyboard_arrow_down" at bounding box center [801, 269] width 1001 height 67
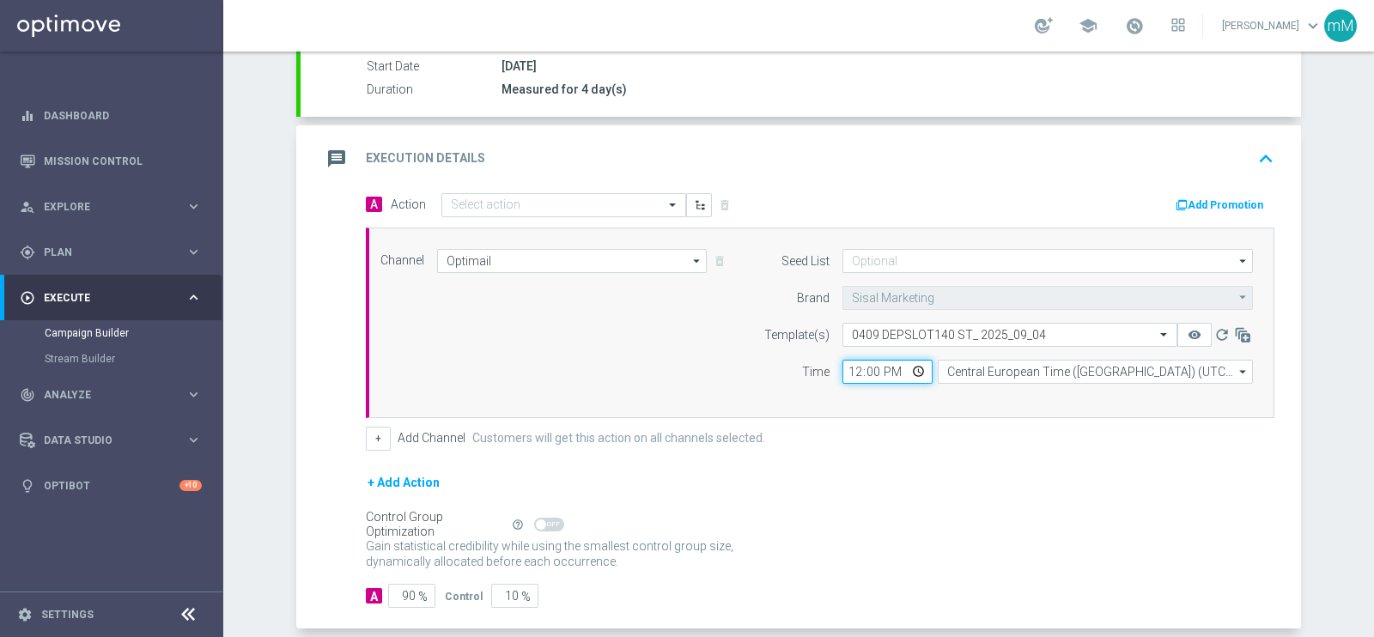
click at [850, 372] on input "12:00" at bounding box center [888, 372] width 90 height 24
type input "18:30"
click at [379, 431] on button "+" at bounding box center [378, 439] width 25 height 24
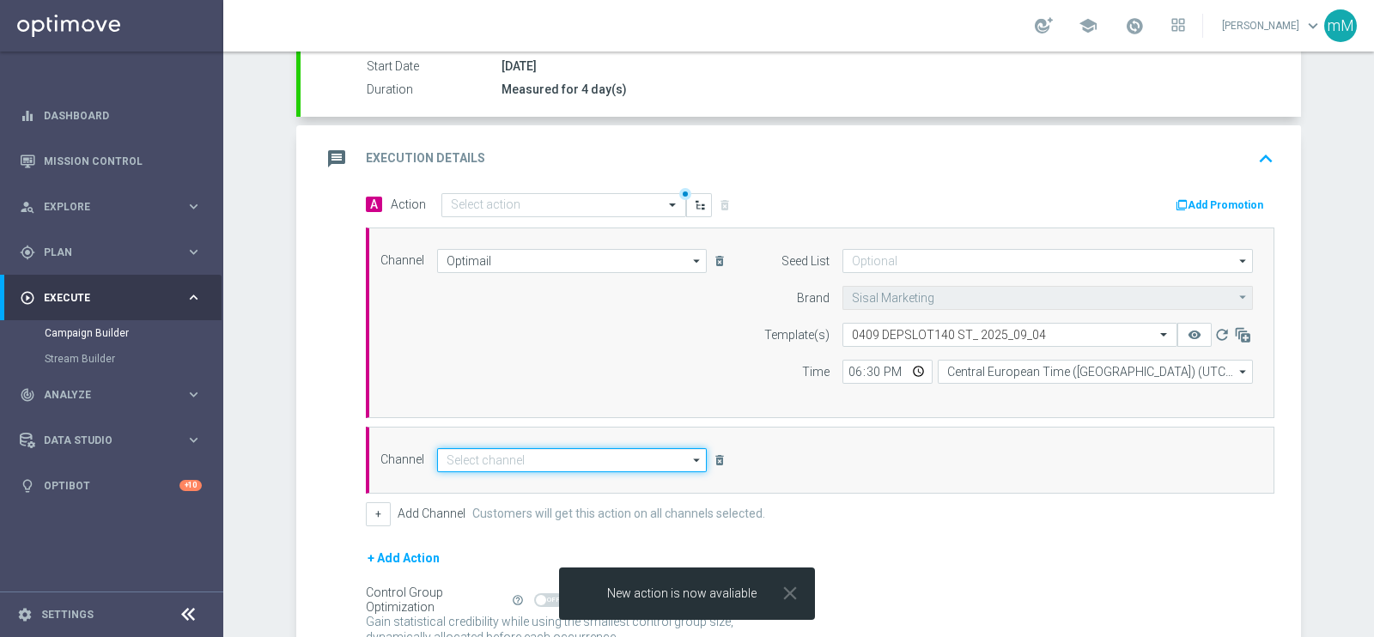
click at [487, 462] on input at bounding box center [572, 460] width 270 height 24
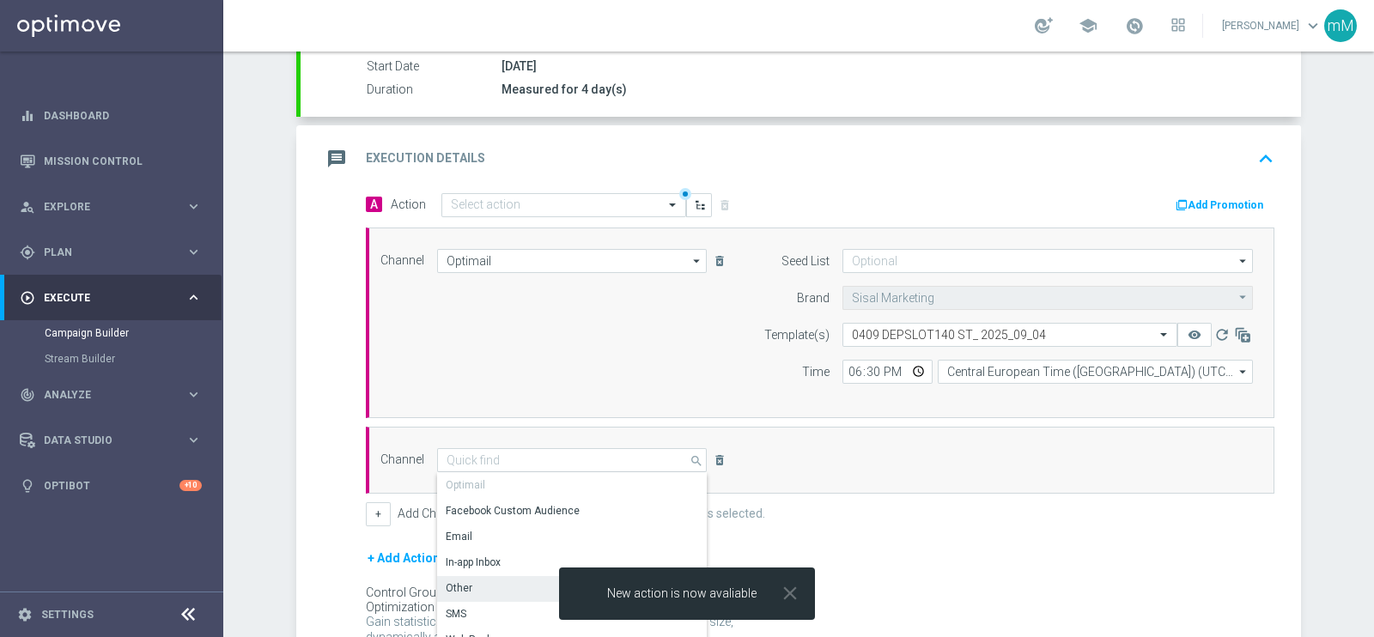
click at [481, 586] on div "Other" at bounding box center [565, 588] width 256 height 24
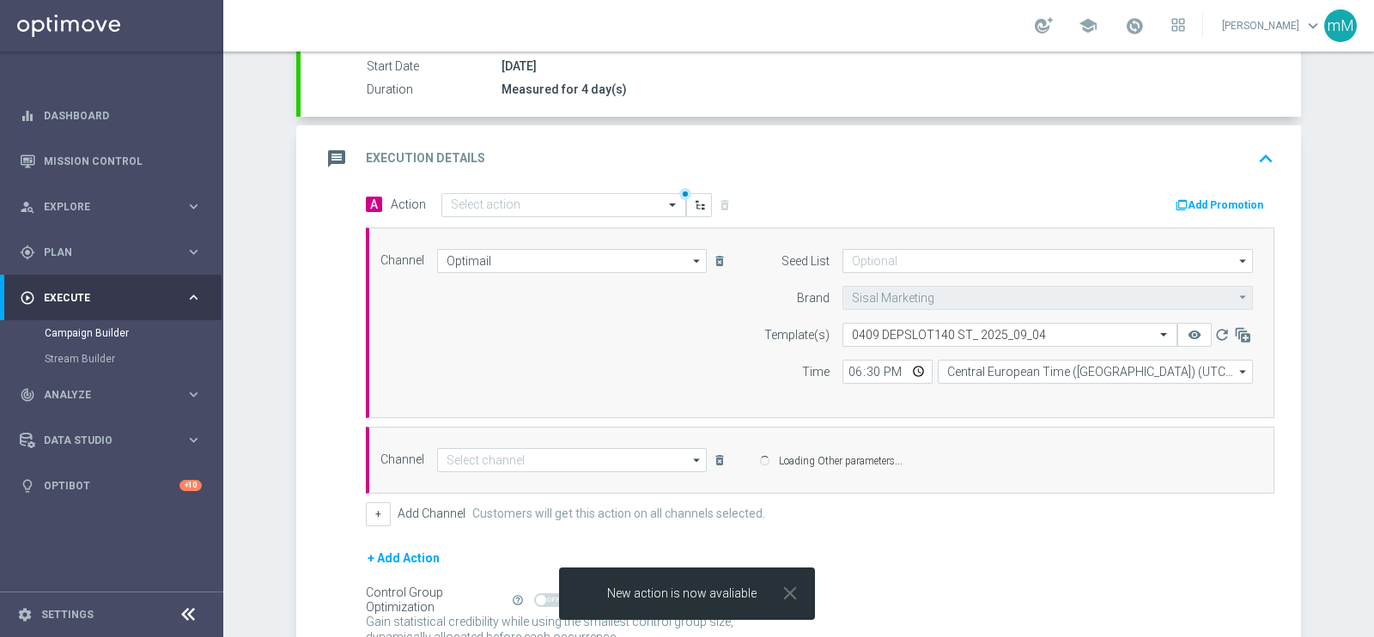
type input "Other"
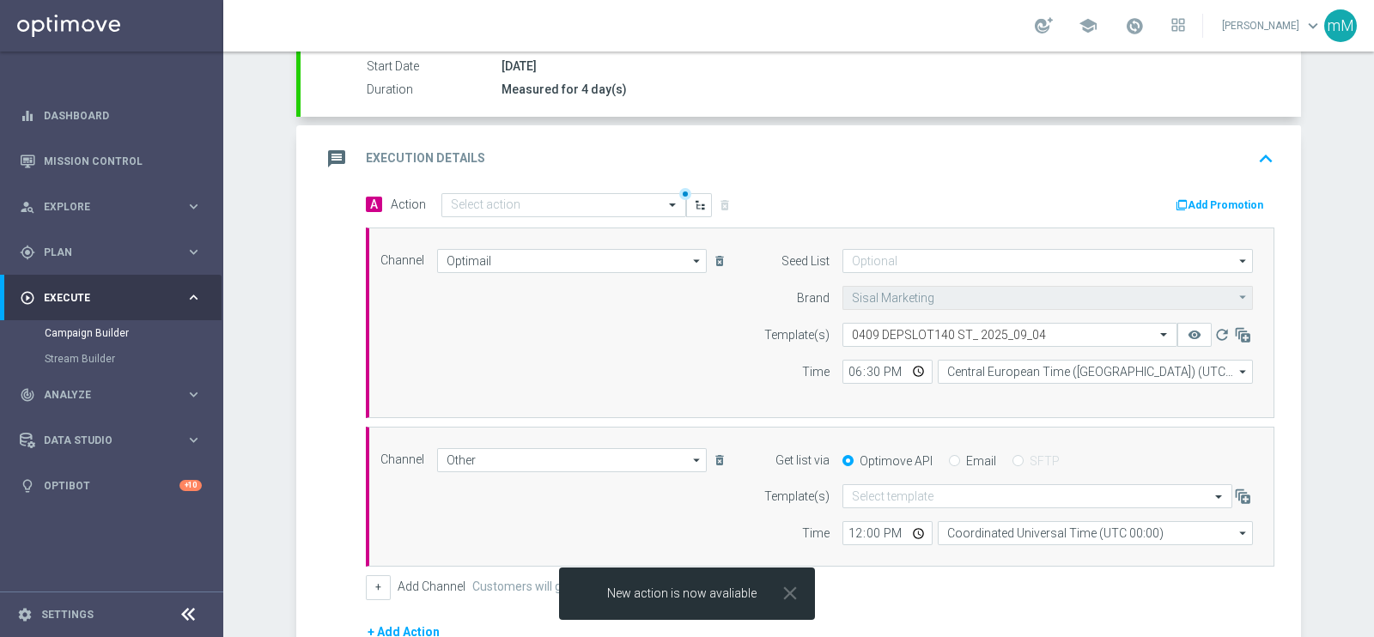
click at [949, 457] on input "Email" at bounding box center [954, 462] width 11 height 11
radio input "true"
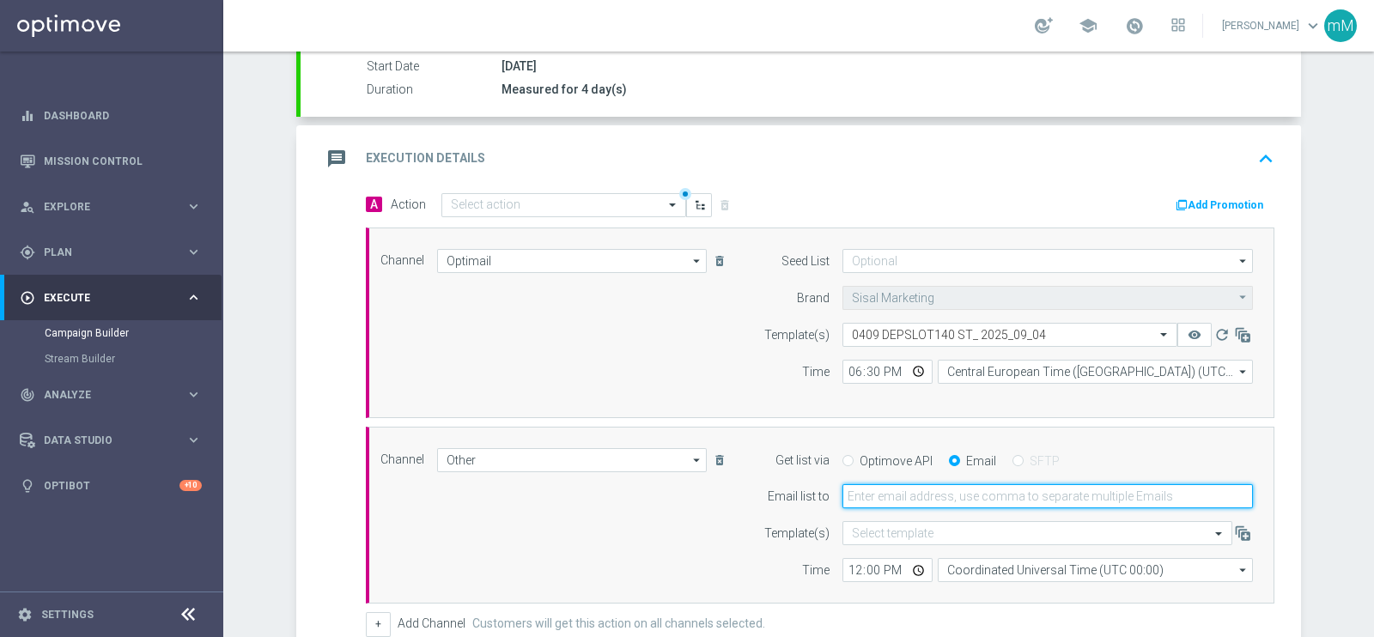
click at [932, 495] on input "email" at bounding box center [1048, 496] width 411 height 24
type input "marco.maccarrone@sisal.it"
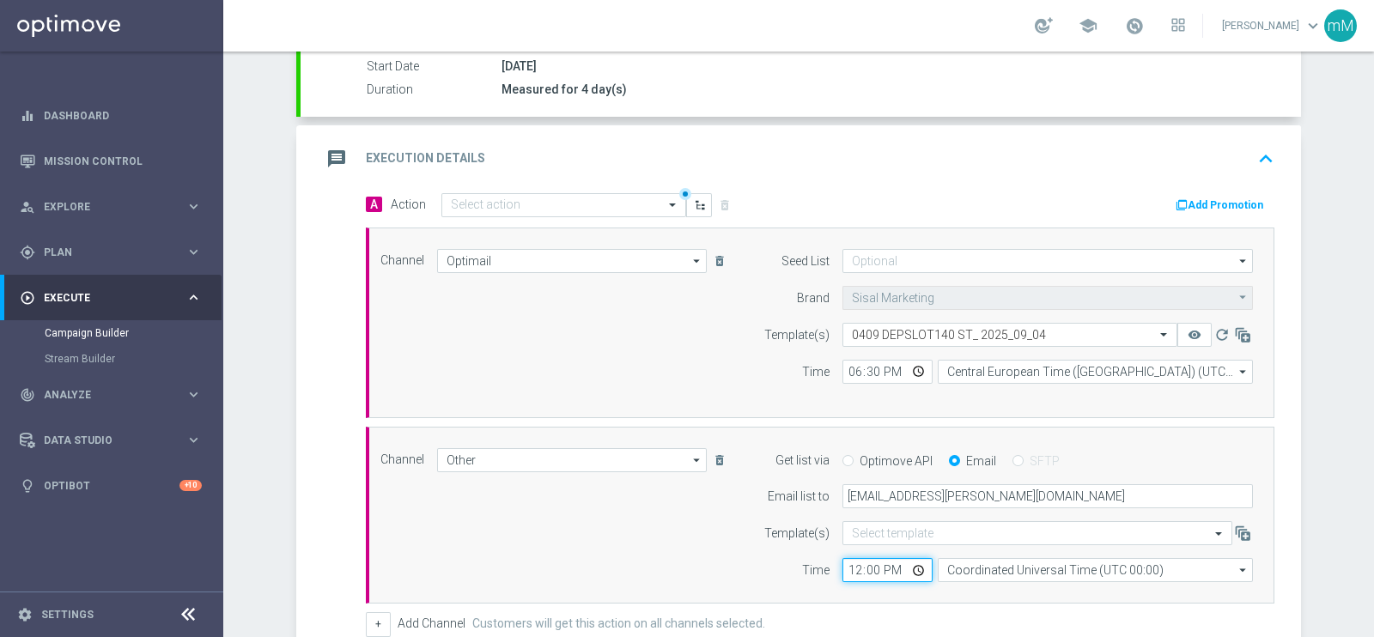
click at [850, 567] on input "12:00" at bounding box center [888, 570] width 90 height 24
type input "18:30"
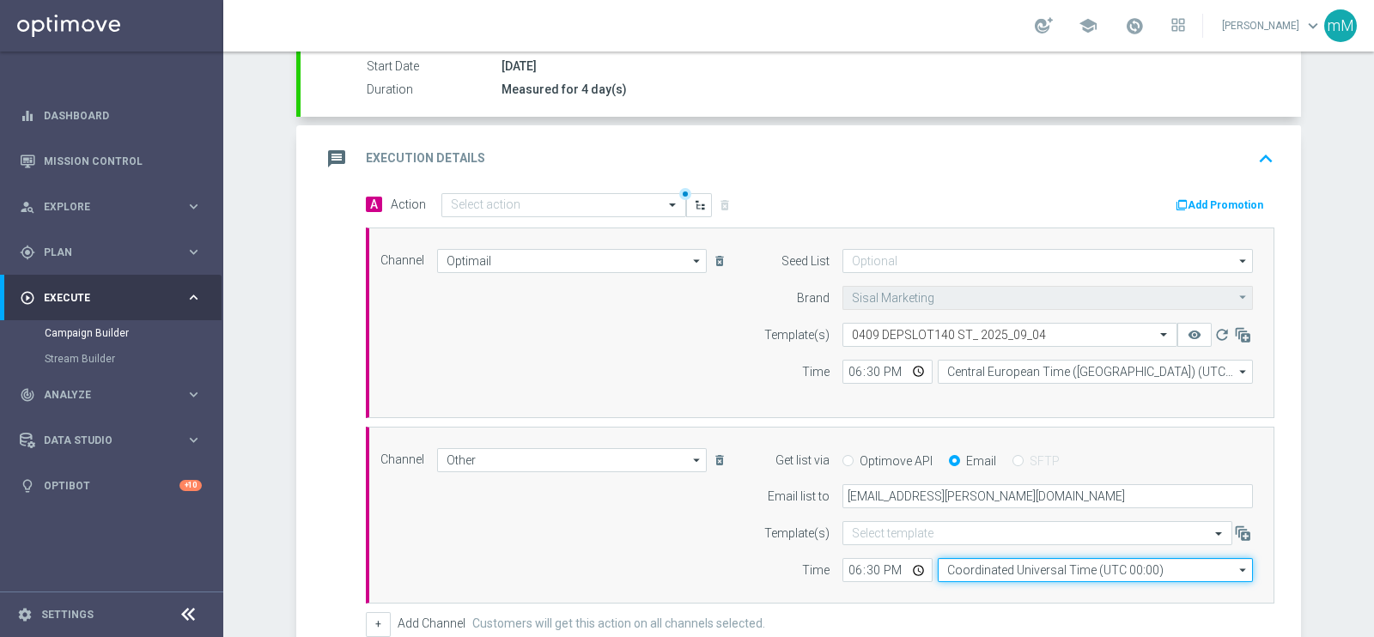
click at [984, 568] on input "Coordinated Universal Time (UTC 00:00)" at bounding box center [1095, 570] width 315 height 24
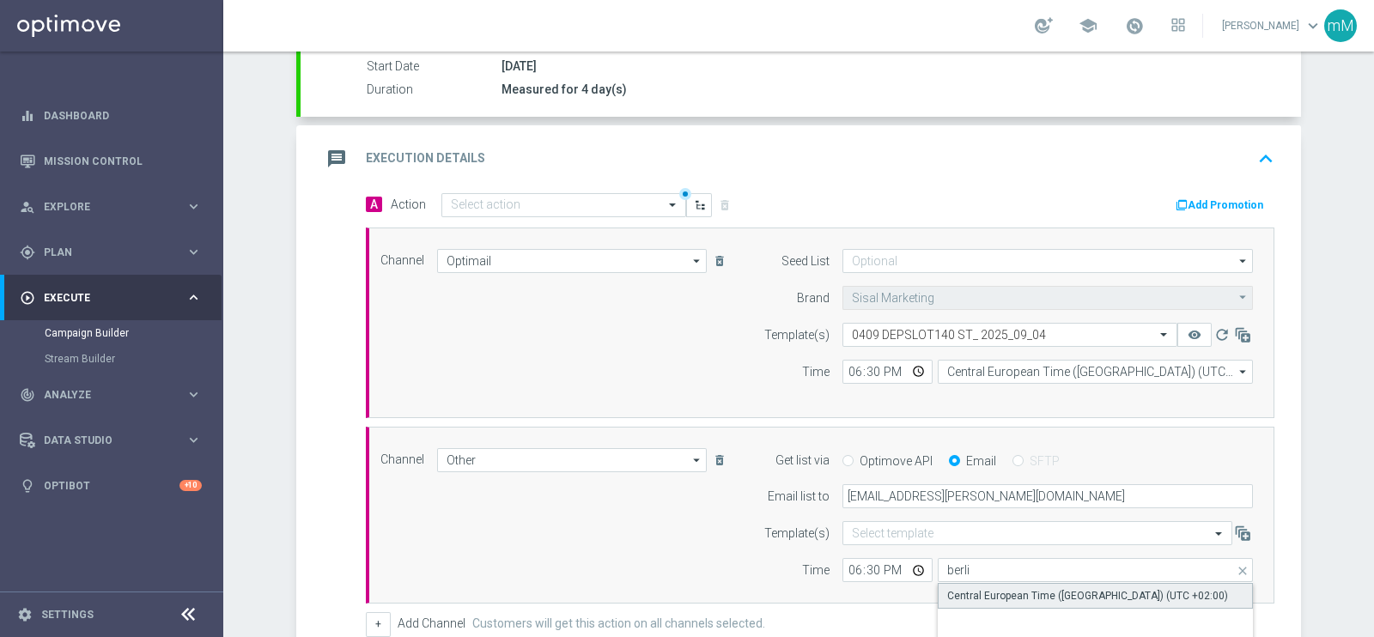
click at [990, 590] on div "Central European Time (Berlin) (UTC +02:00)" at bounding box center [1087, 595] width 281 height 15
type input "Central European Time (Berlin) (UTC +02:00)"
click at [1207, 201] on button "Add Promotion" at bounding box center [1221, 205] width 95 height 19
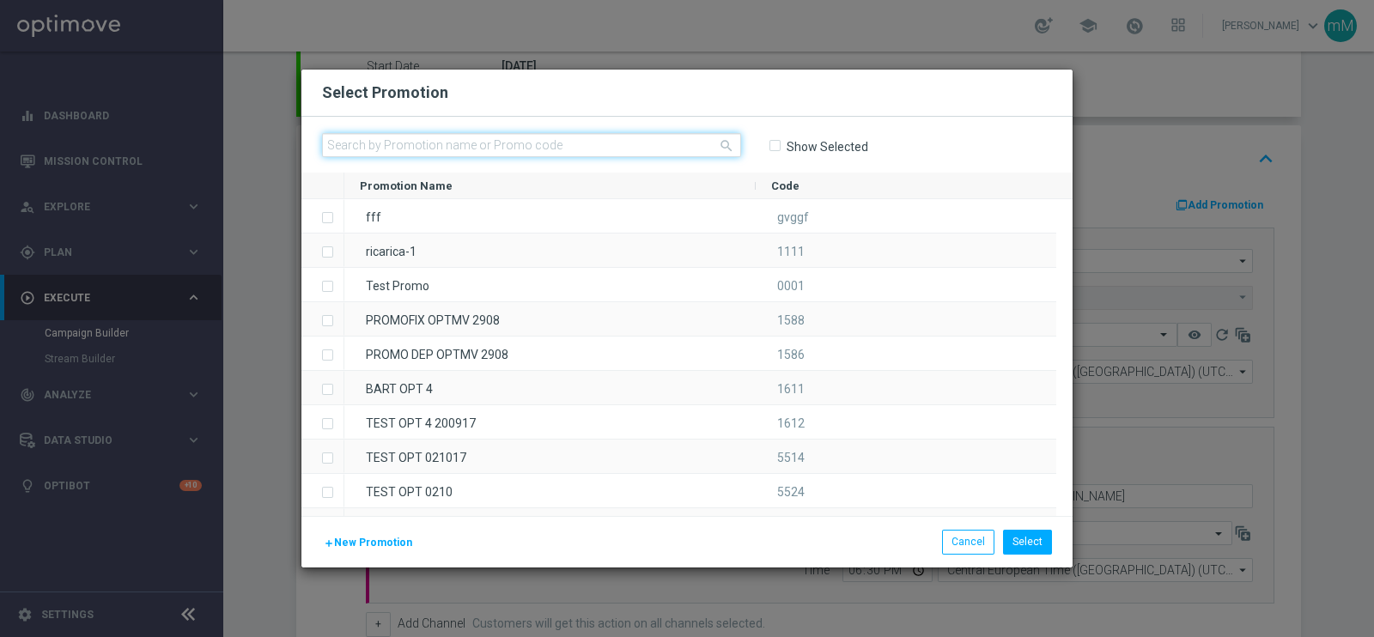
click at [666, 138] on input "text" at bounding box center [531, 145] width 419 height 24
paste input "334100"
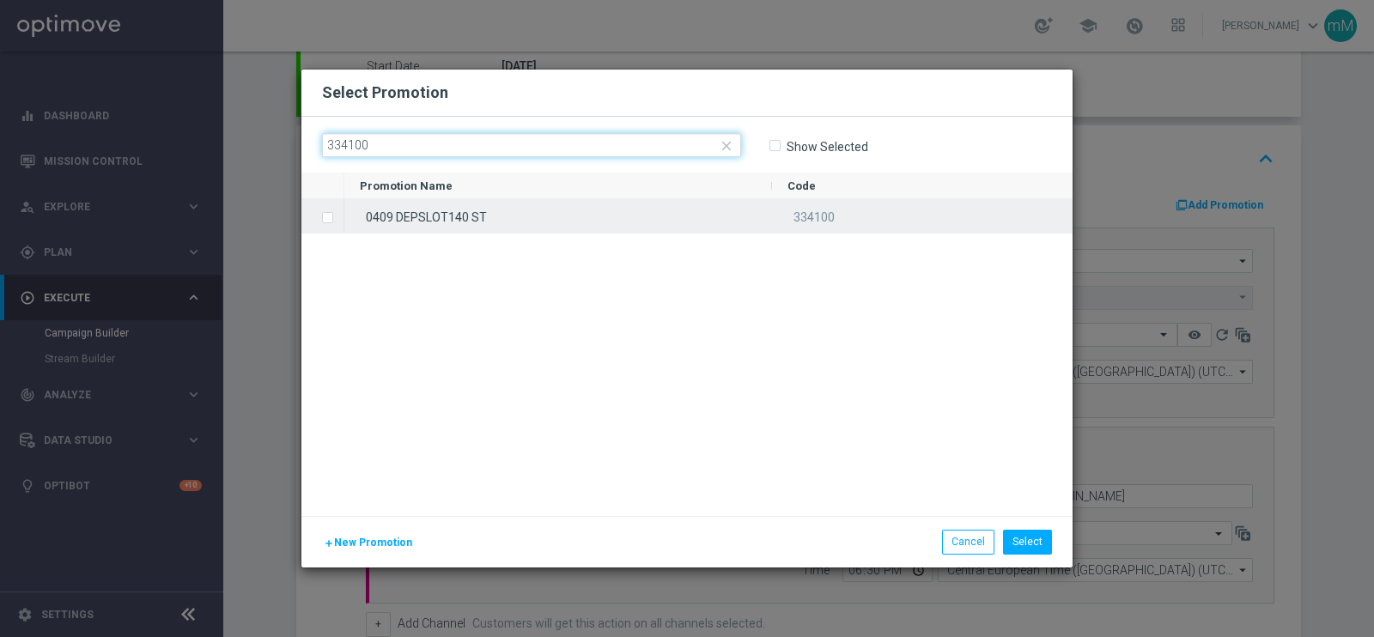
type input "334100"
click at [649, 210] on div "0409 DEPSLOT140 ST" at bounding box center [558, 215] width 428 height 33
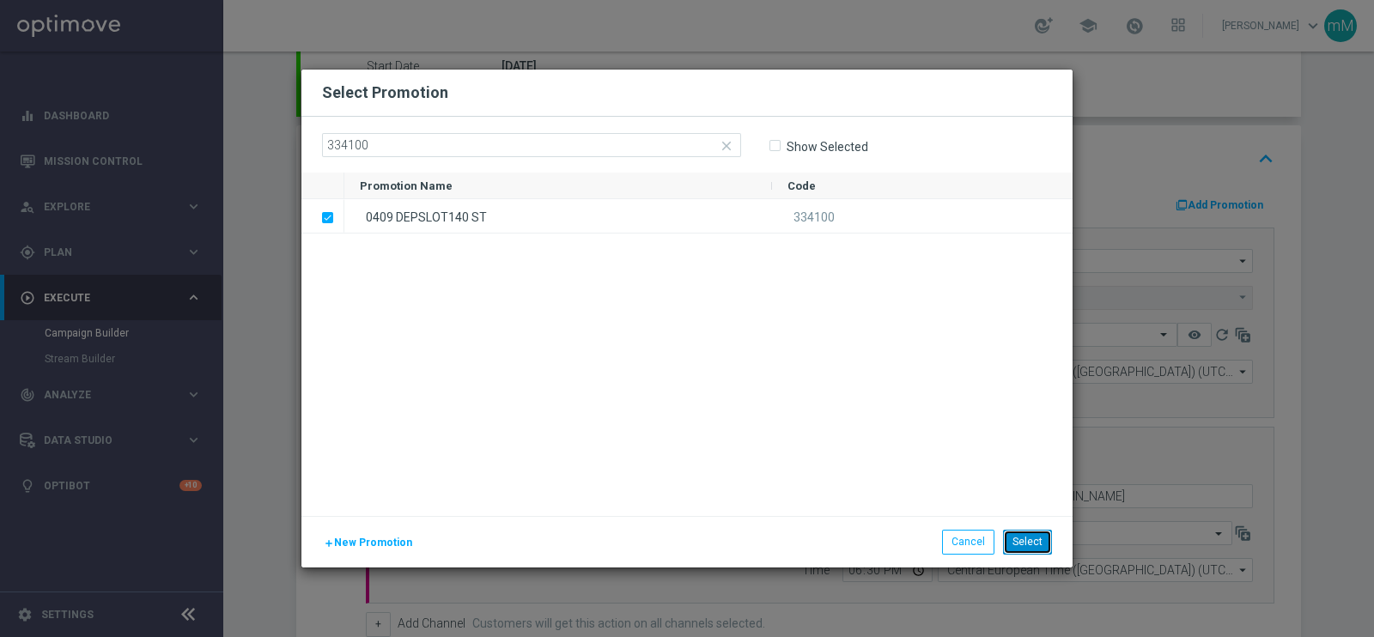
click at [1026, 535] on button "Select" at bounding box center [1027, 542] width 49 height 24
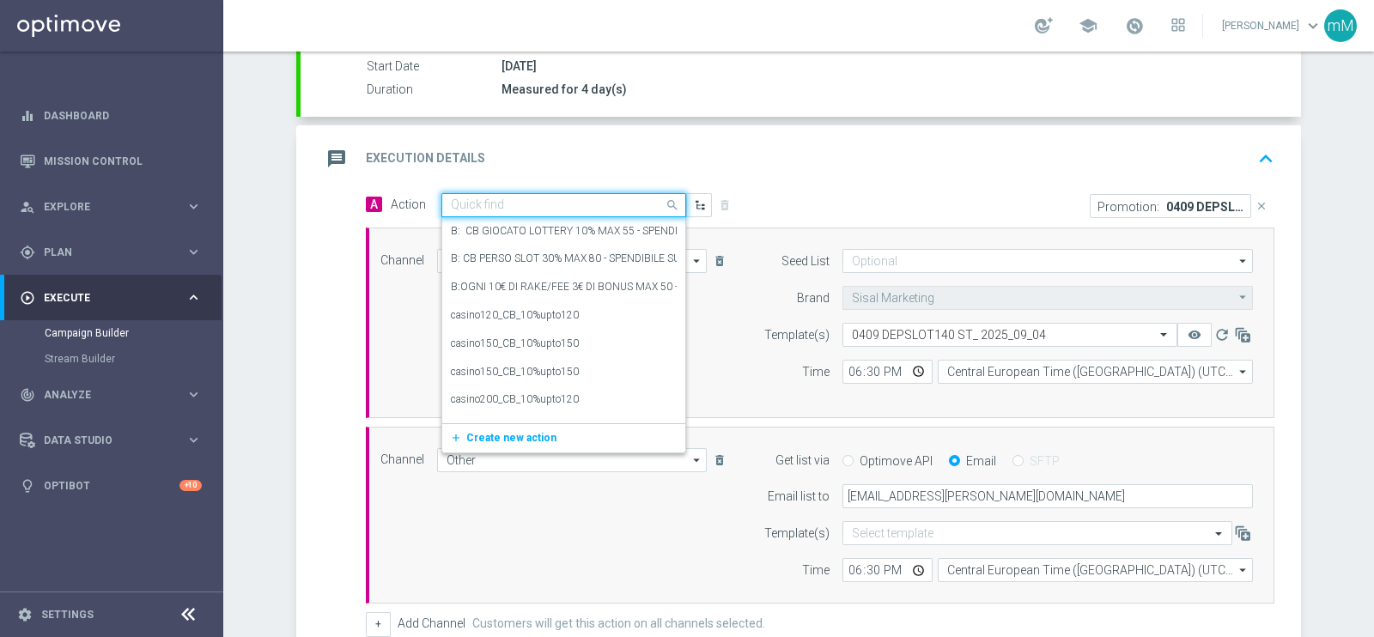
click at [501, 204] on input "text" at bounding box center [547, 205] width 192 height 15
paste input "dep 150€ per 10% fino a 140€"
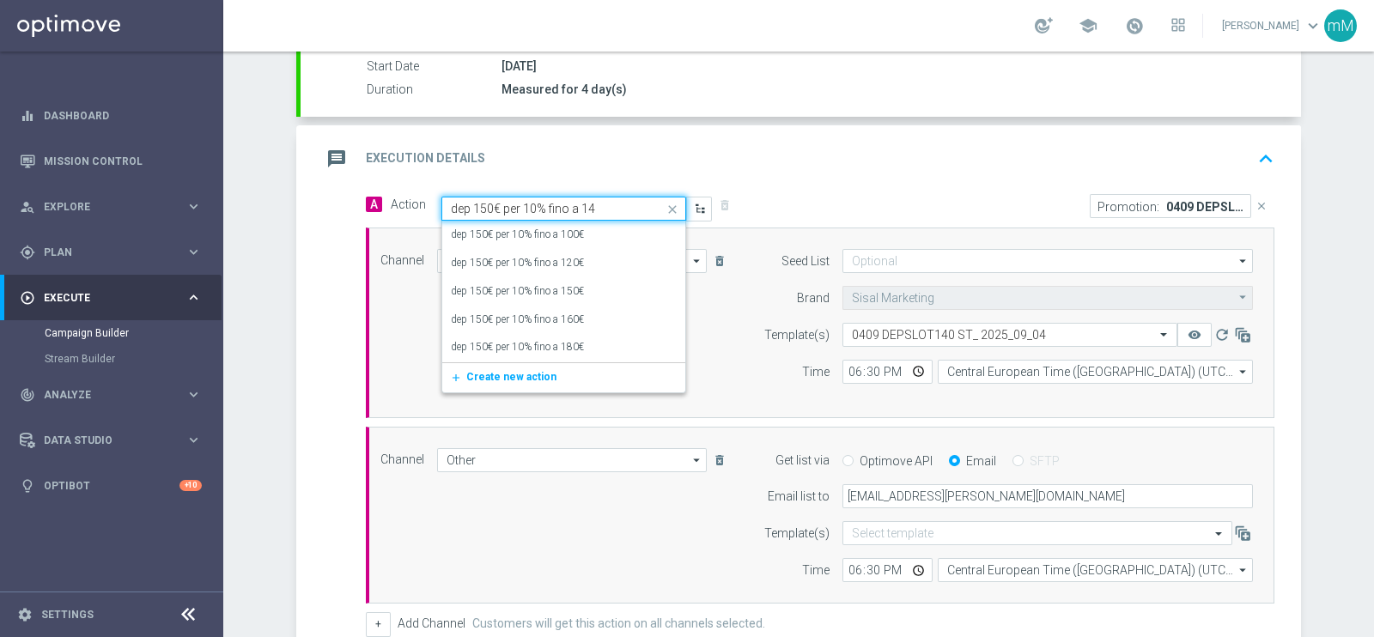
type input "dep 150€ per 10% fino a 1"
click at [554, 290] on label "dep 150€ per 10% fino a 150€" at bounding box center [517, 291] width 133 height 15
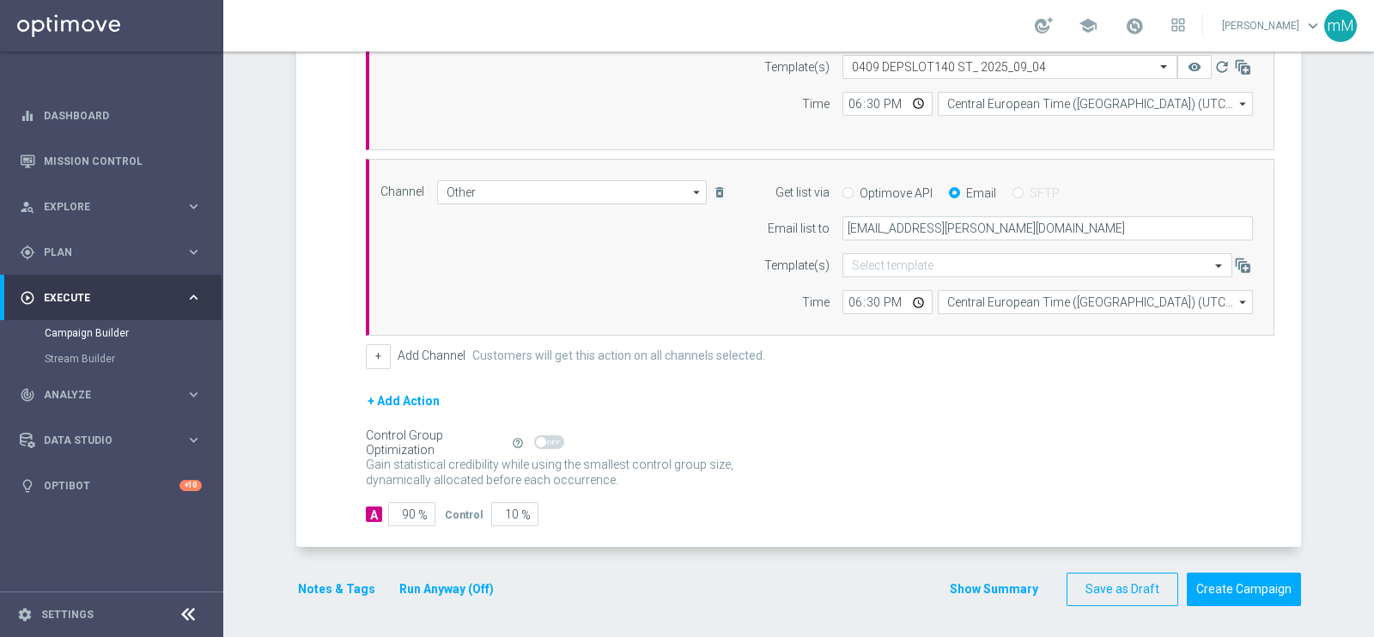
scroll to position [558, 0]
click at [984, 584] on button "Show Summary" at bounding box center [994, 590] width 90 height 20
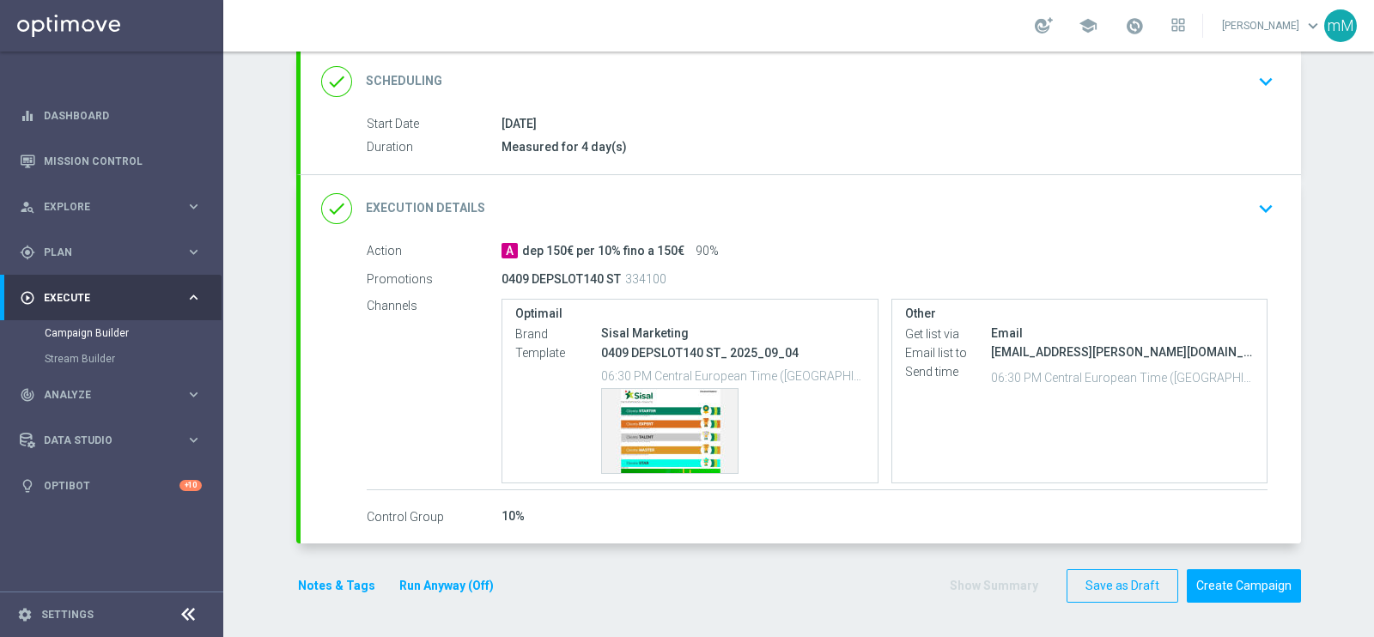
scroll to position [230, 0]
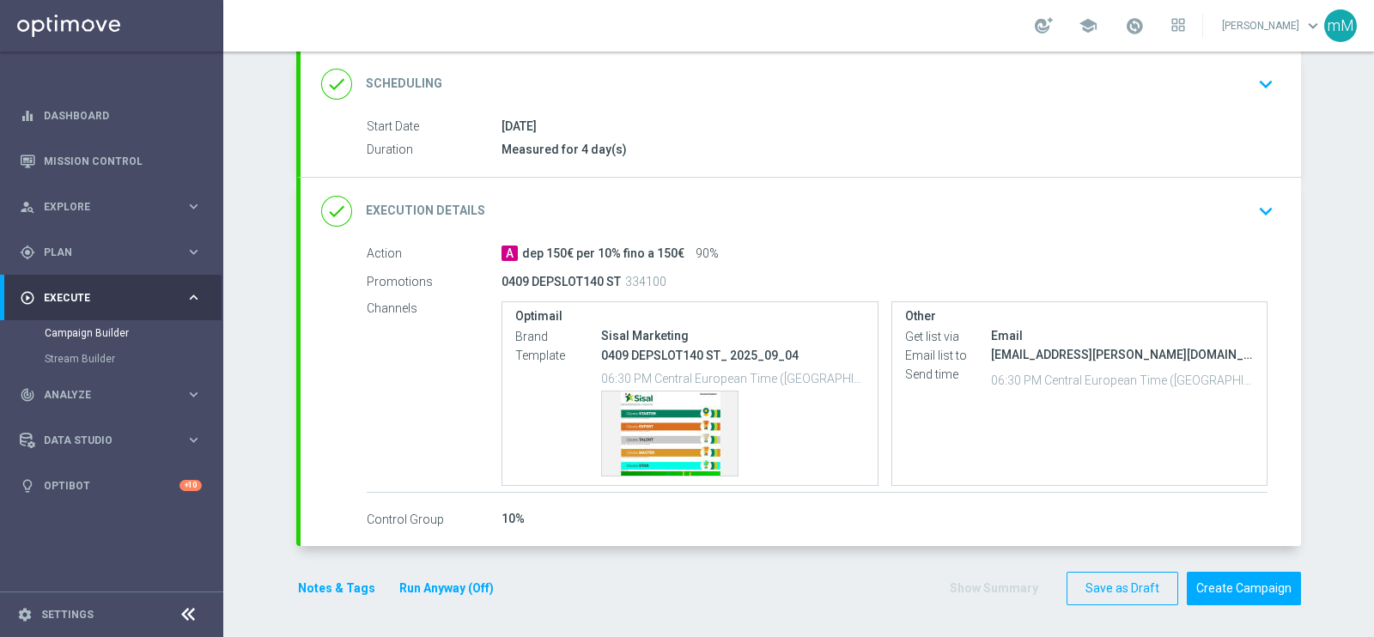
click at [439, 581] on button "Run Anyway (Off)" at bounding box center [447, 588] width 98 height 21
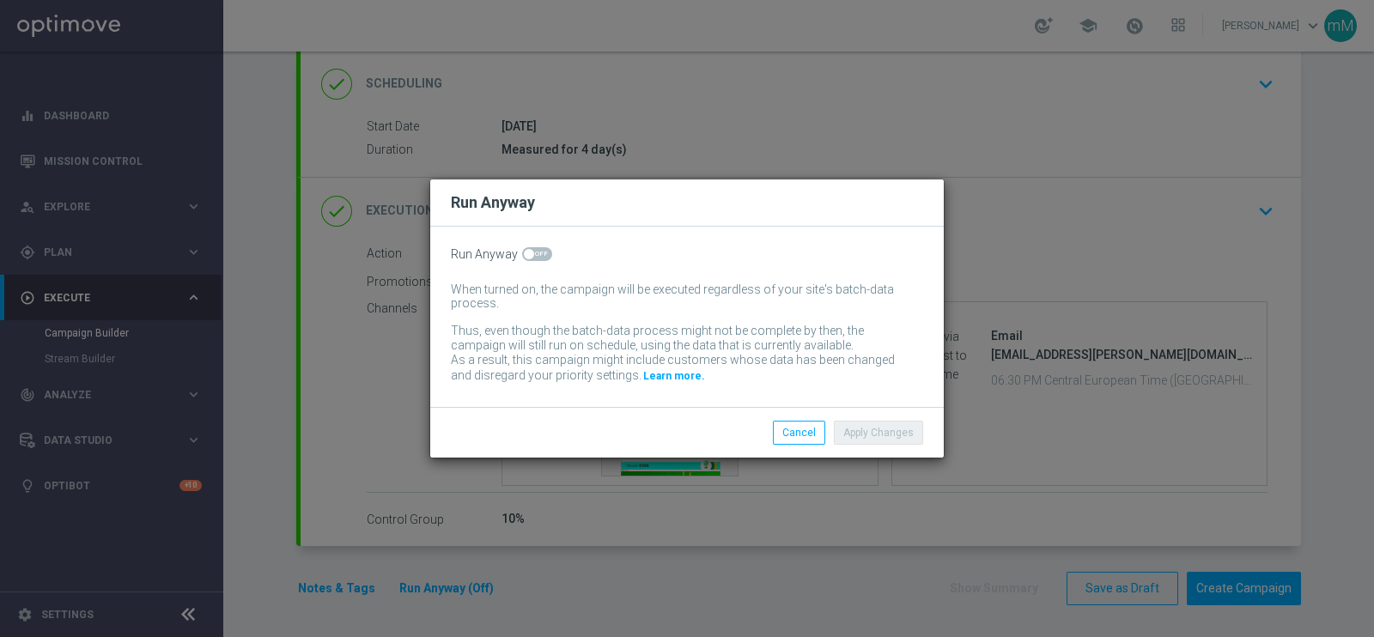
click at [538, 245] on div "Run Anyway When turned on, the campaign will be executed regardless of your sit…" at bounding box center [687, 317] width 514 height 180
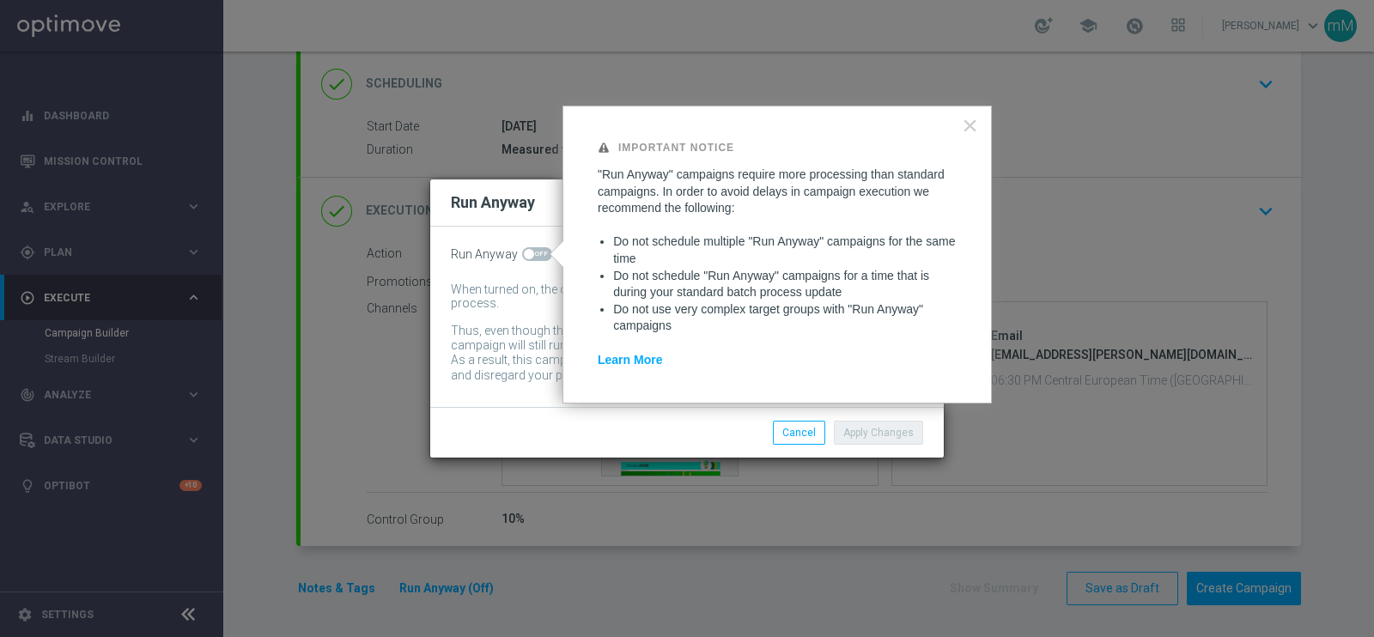
click at [532, 253] on span at bounding box center [537, 254] width 30 height 14
click at [532, 253] on input "checkbox" at bounding box center [537, 254] width 30 height 14
checkbox input "true"
click at [855, 421] on button "Apply Changes" at bounding box center [878, 433] width 89 height 24
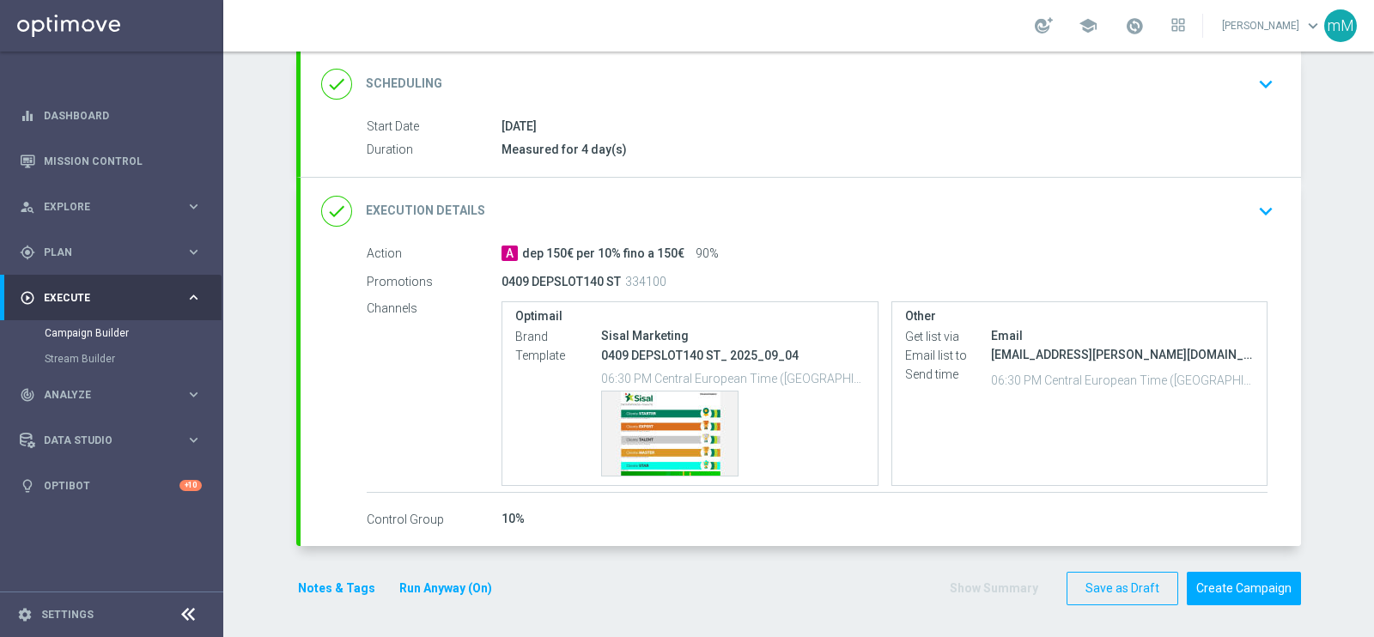
click at [347, 586] on button "Notes & Tags" at bounding box center [336, 588] width 81 height 21
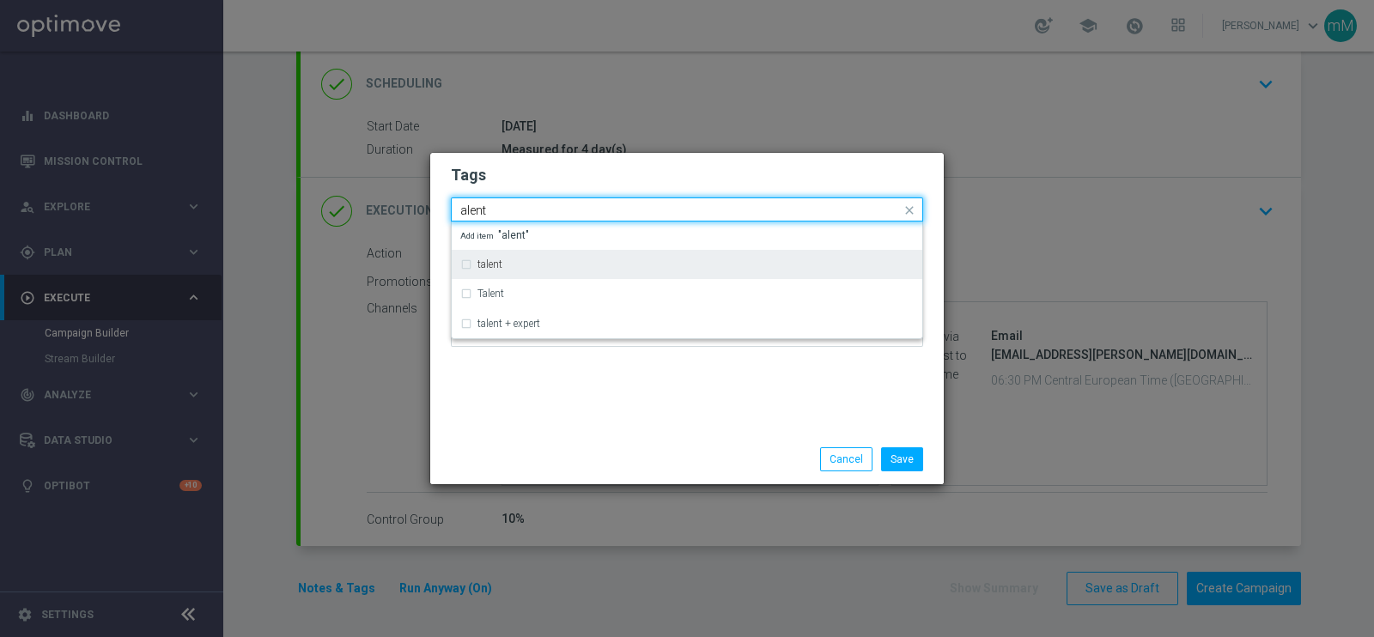
click at [507, 265] on div "talent" at bounding box center [696, 264] width 436 height 10
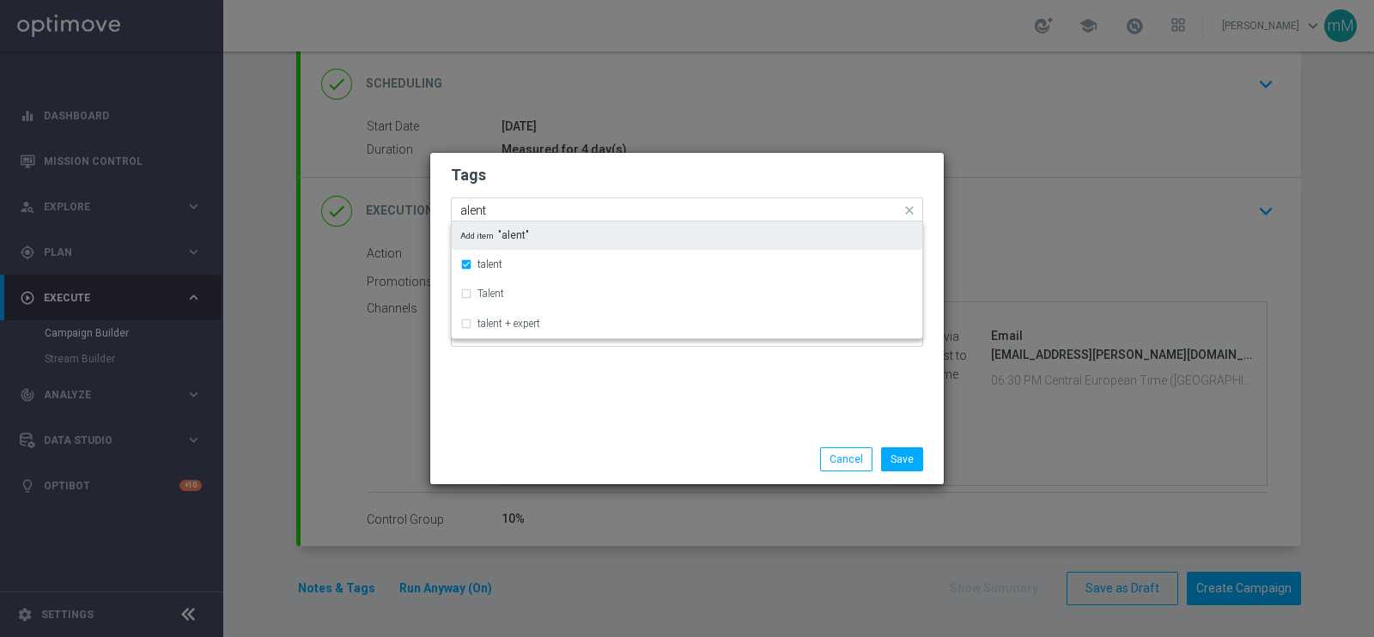
click at [520, 206] on input "alent" at bounding box center [680, 211] width 441 height 15
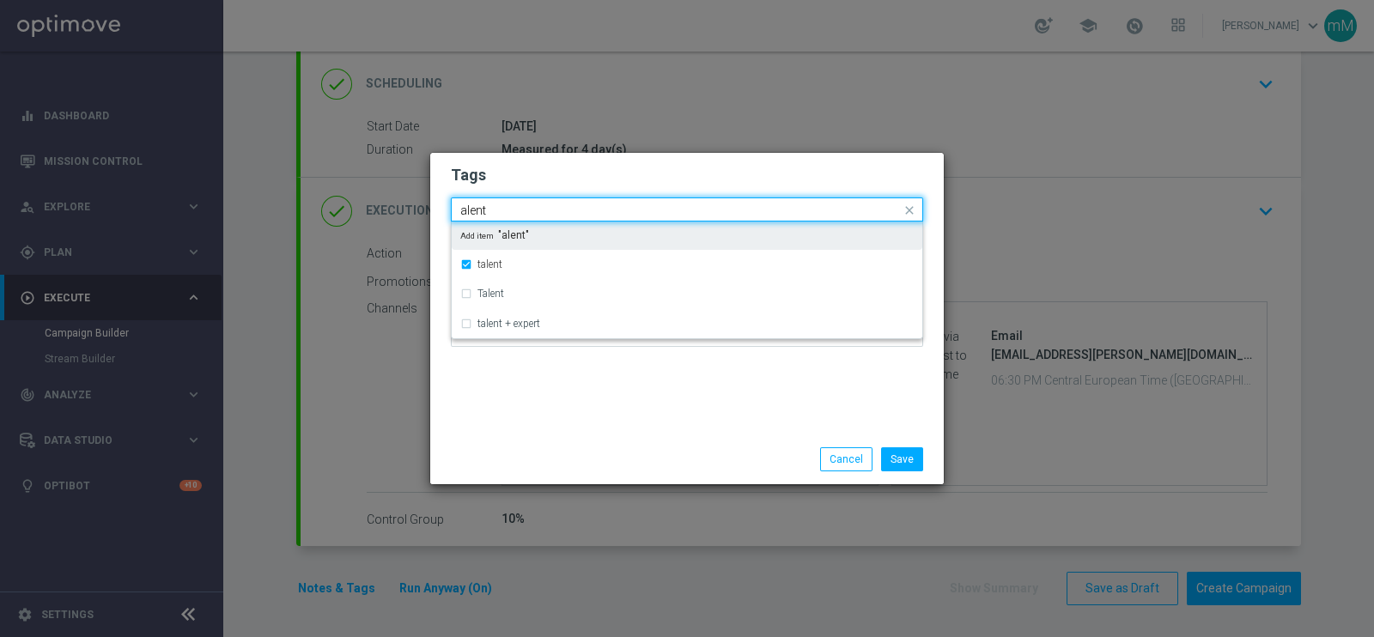
click at [520, 206] on input "alent" at bounding box center [680, 211] width 441 height 15
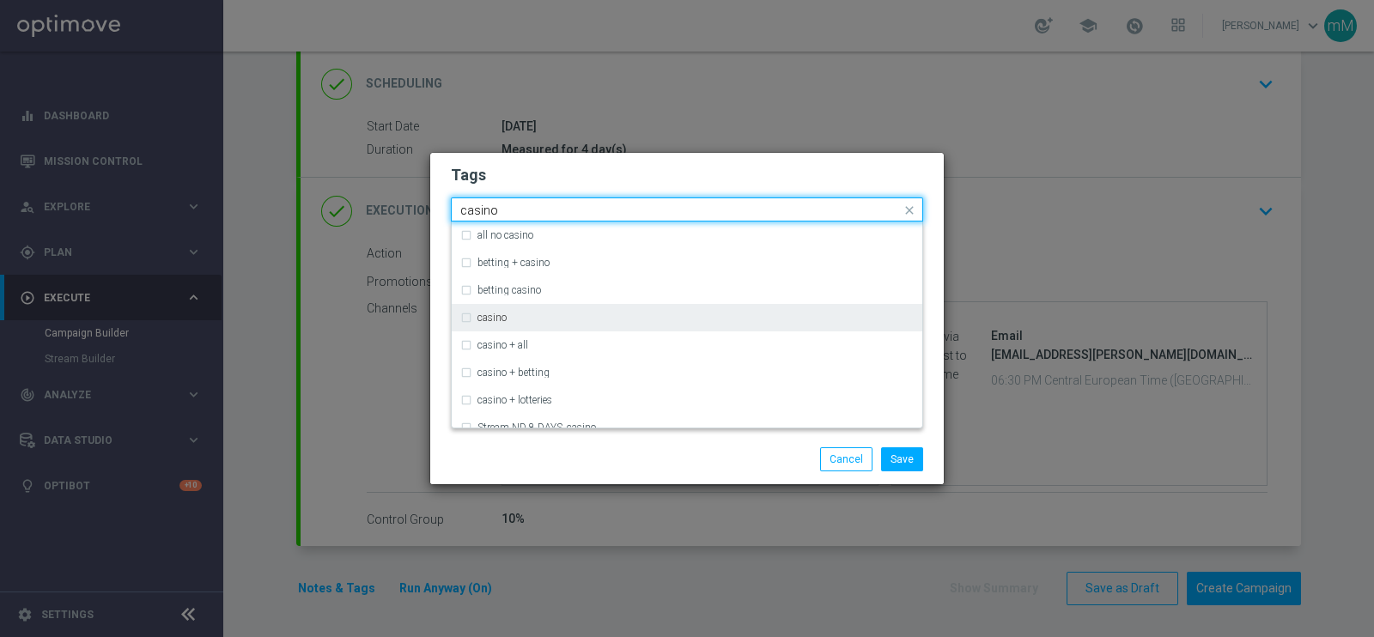
click at [509, 323] on div "casino" at bounding box center [687, 317] width 454 height 27
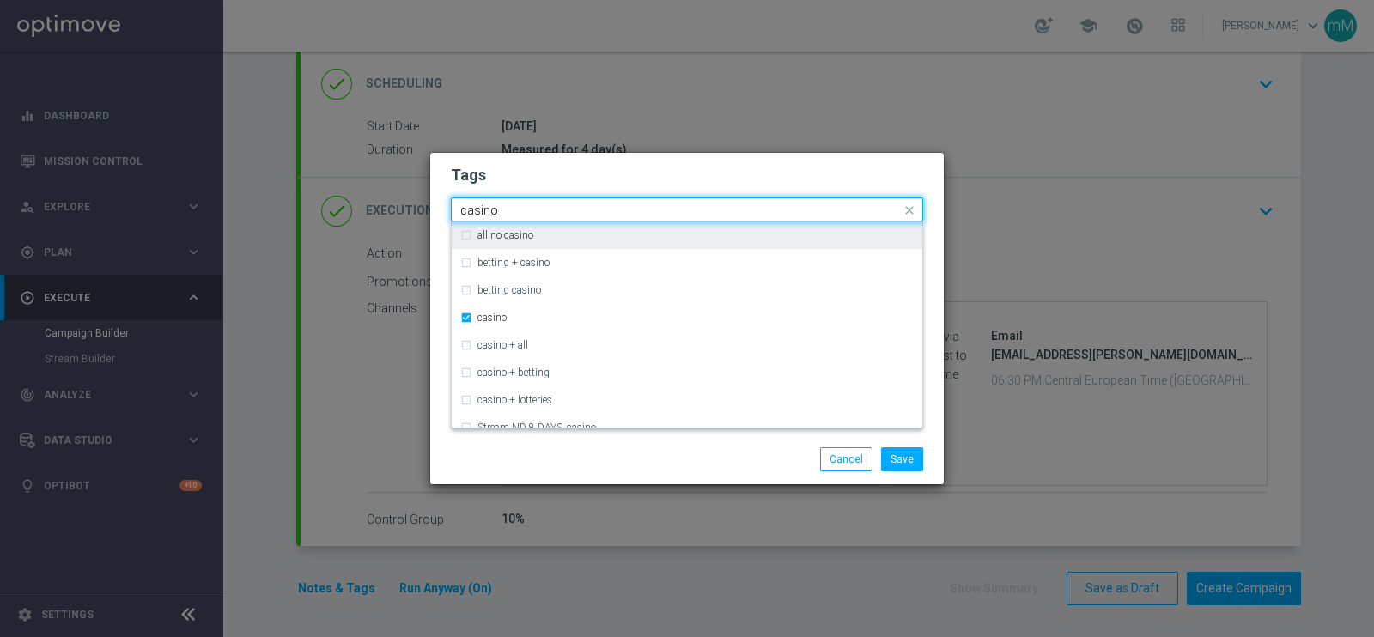
click at [521, 208] on input "casino" at bounding box center [680, 211] width 441 height 15
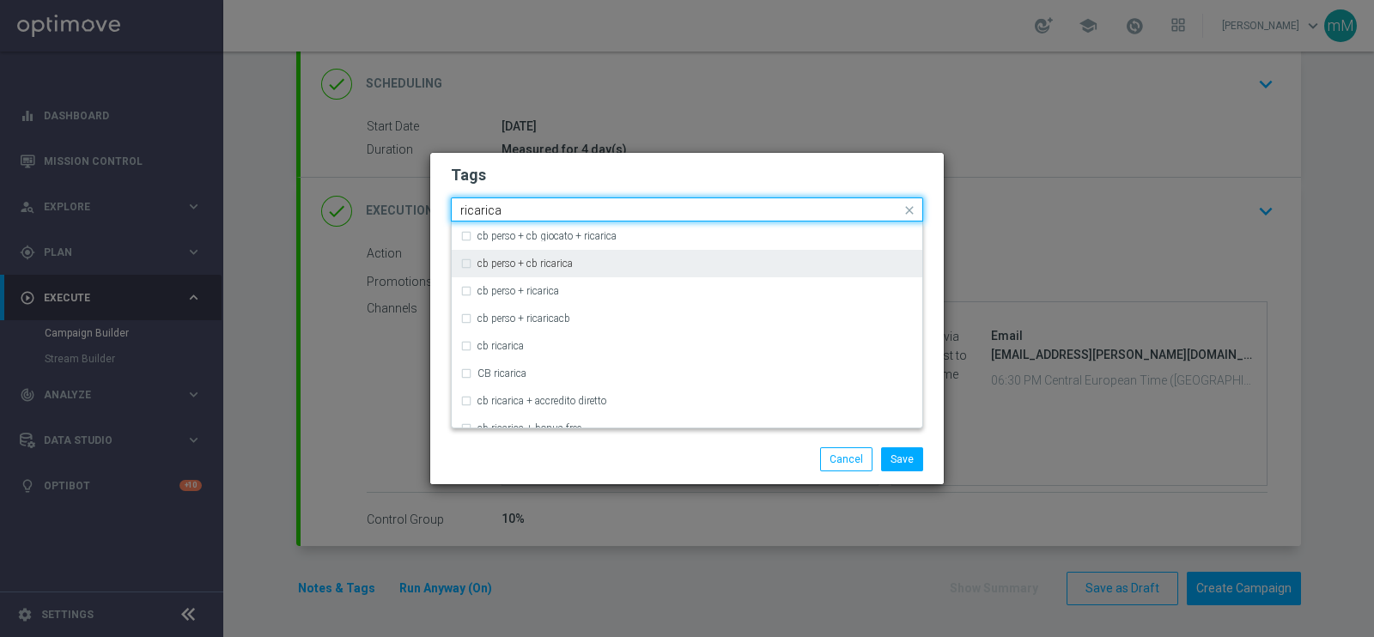
scroll to position [137, 0]
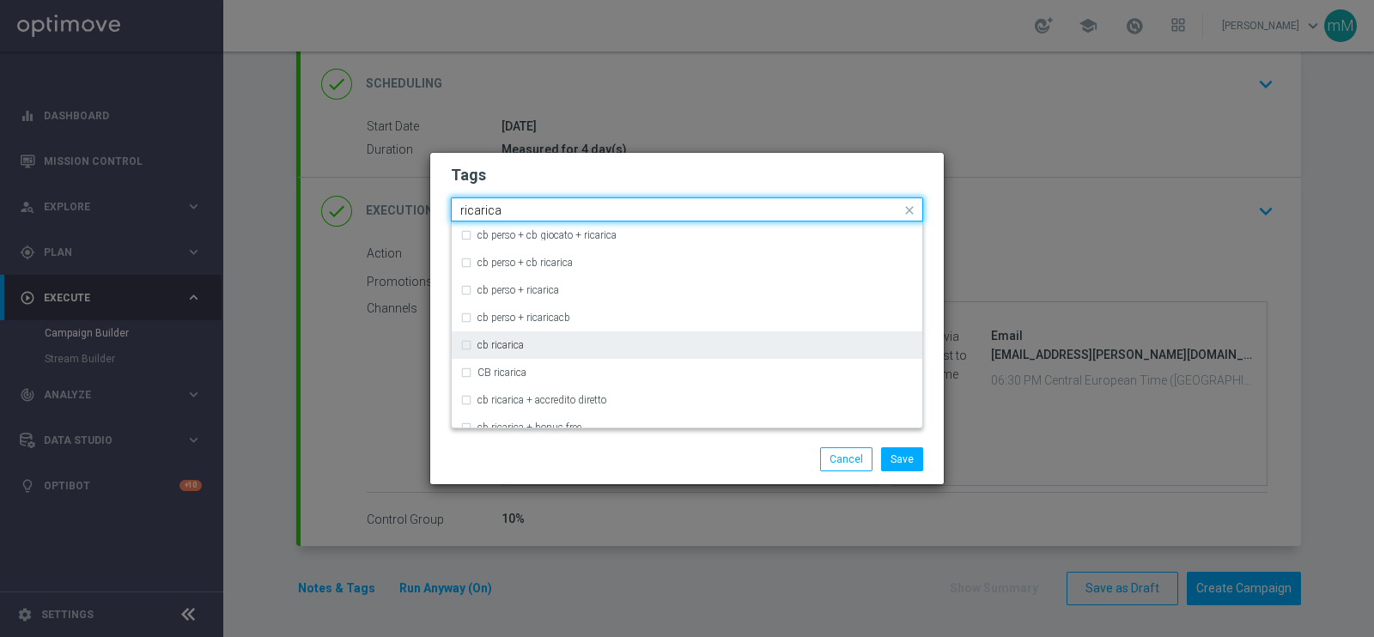
type input "ricarica"
click at [547, 342] on div "cb ricarica" at bounding box center [696, 345] width 436 height 10
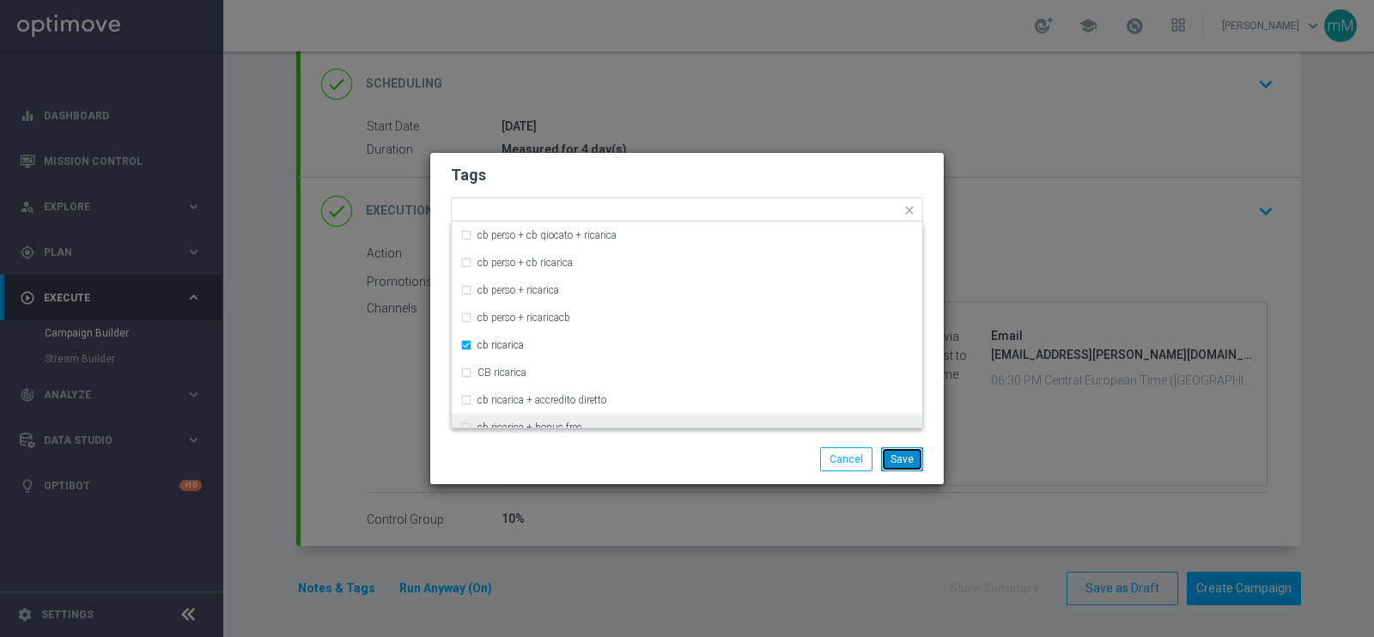
click at [890, 464] on button "Save" at bounding box center [902, 460] width 42 height 24
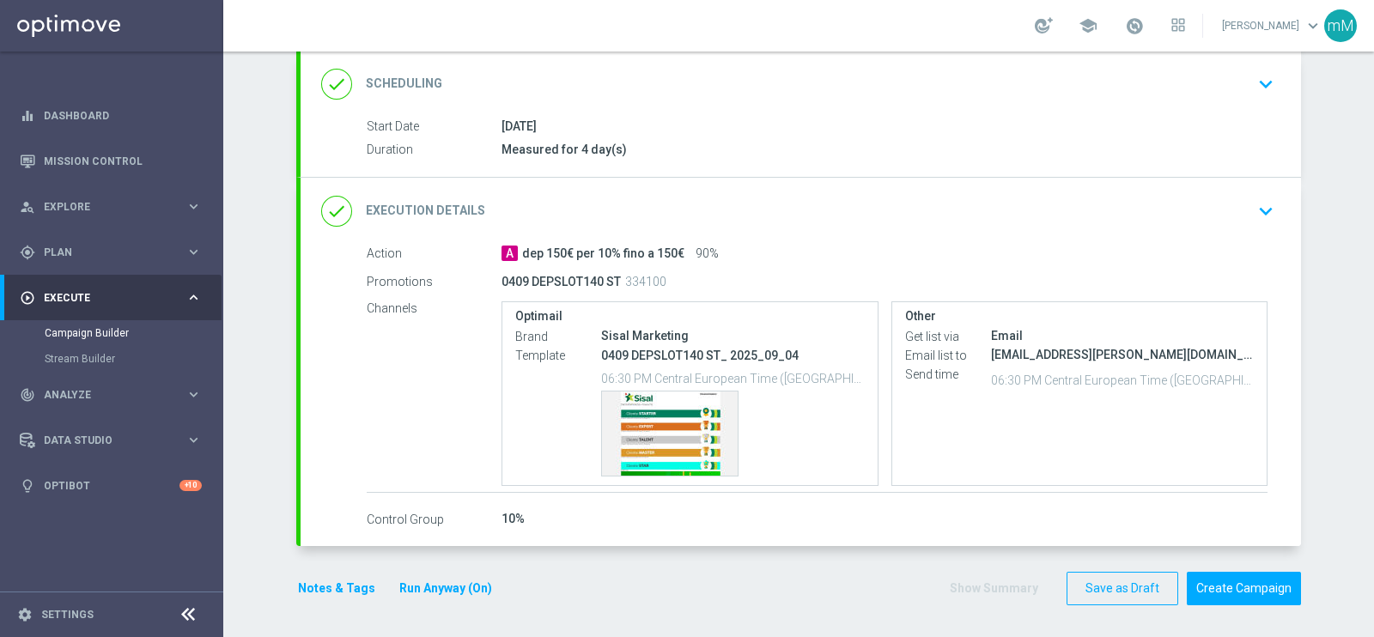
click at [329, 582] on button "Notes & Tags" at bounding box center [336, 588] width 81 height 21
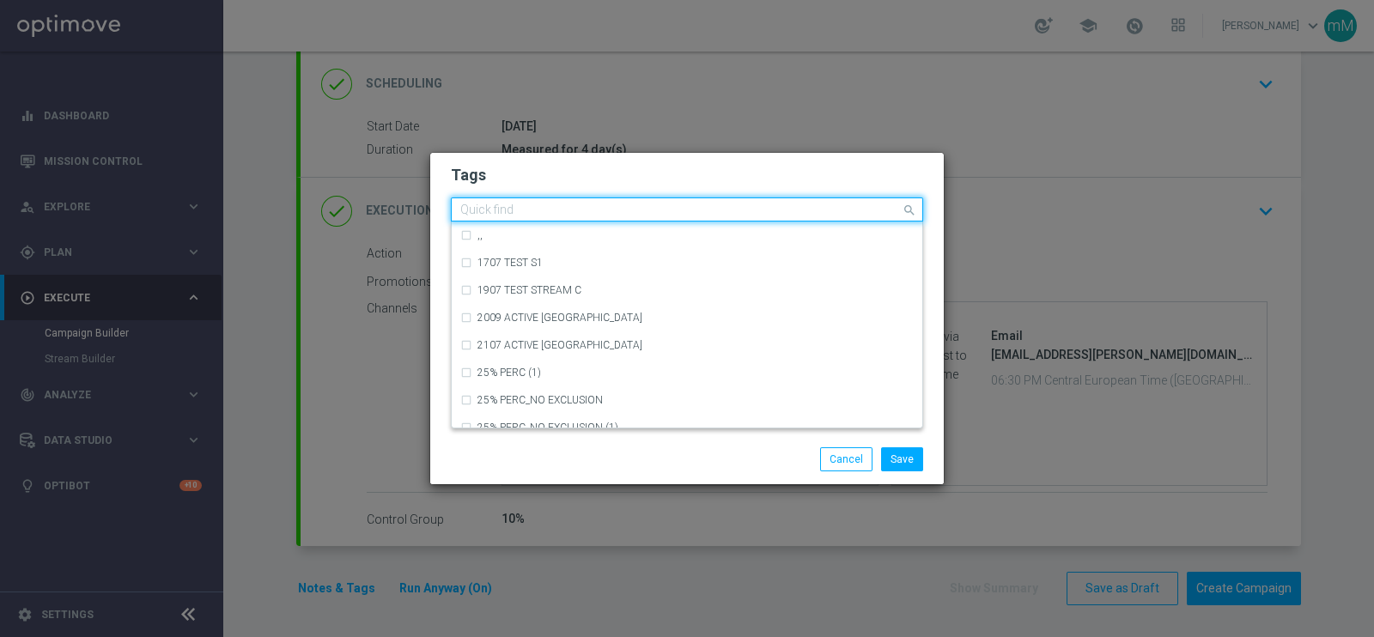
click at [700, 215] on input "text" at bounding box center [680, 211] width 441 height 15
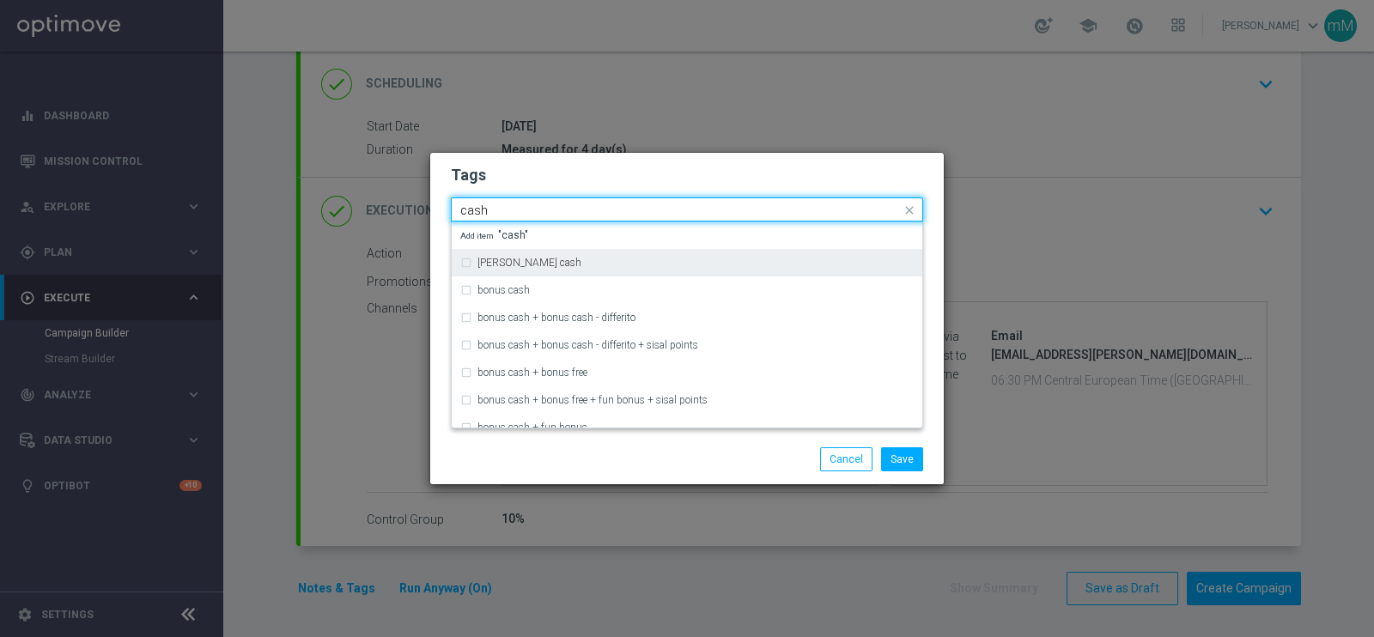
click at [659, 256] on div "bonsu cash" at bounding box center [687, 262] width 454 height 27
type input "cash"
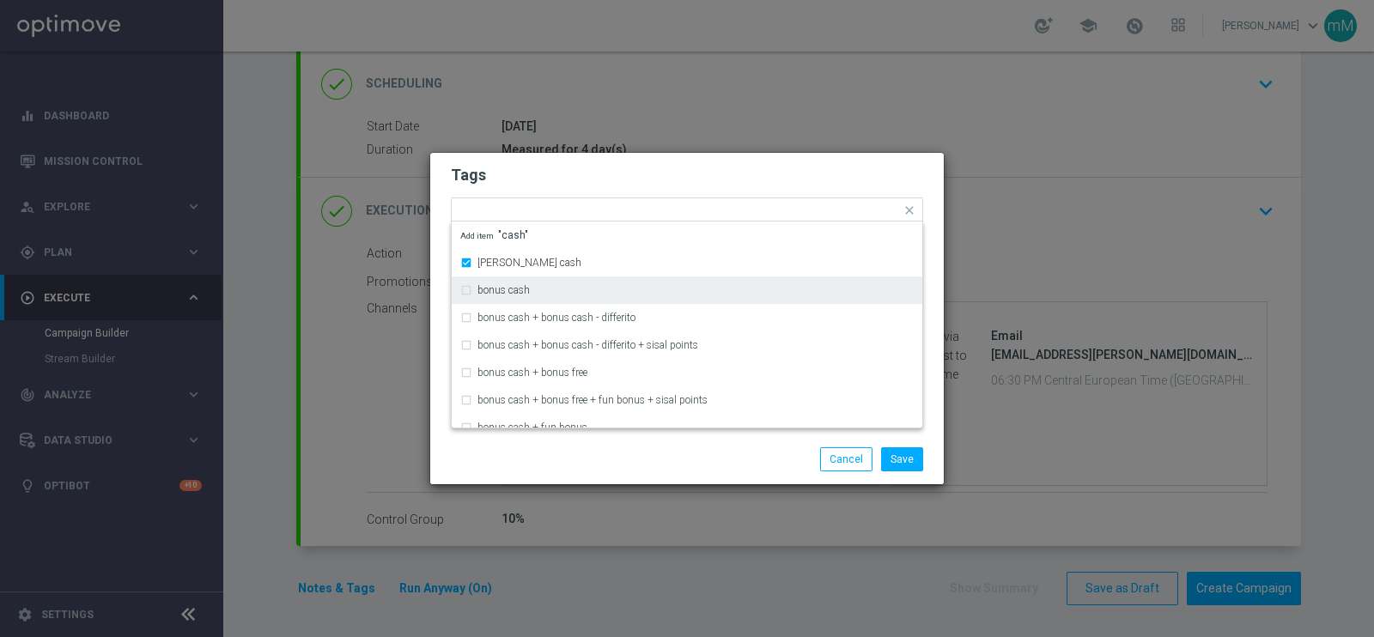
click at [906, 182] on h2 "Tags" at bounding box center [687, 175] width 472 height 21
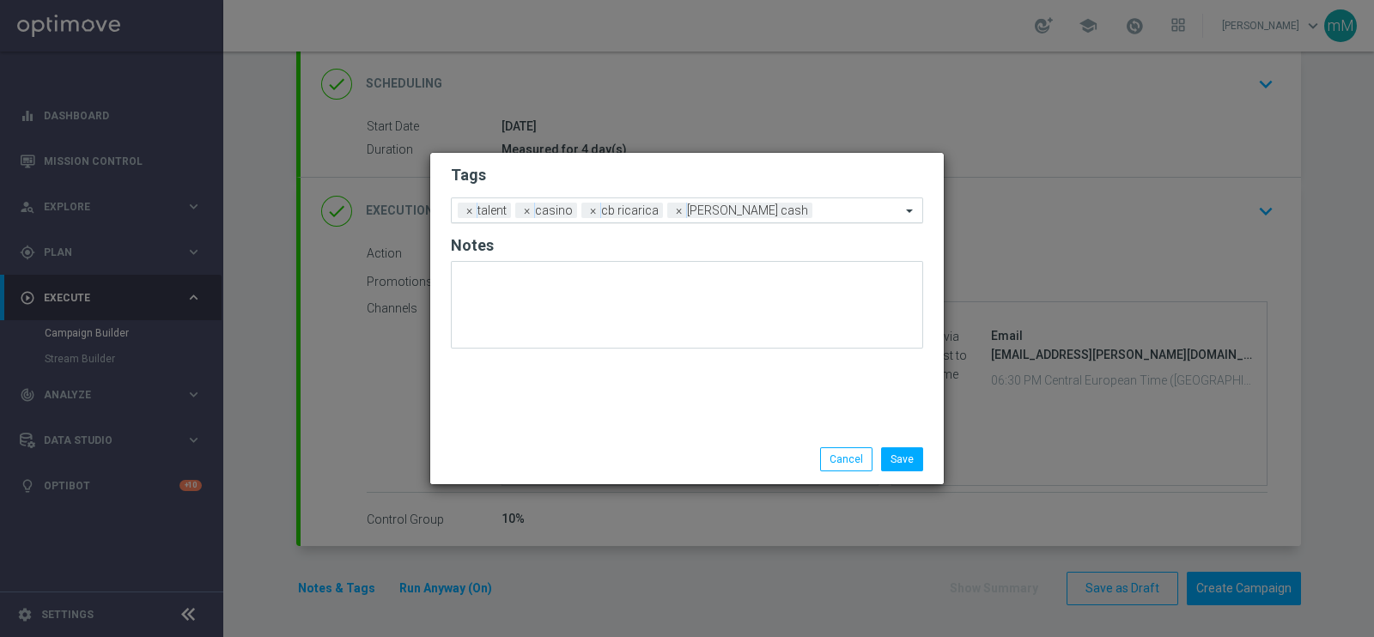
click at [819, 215] on input "text" at bounding box center [860, 211] width 82 height 15
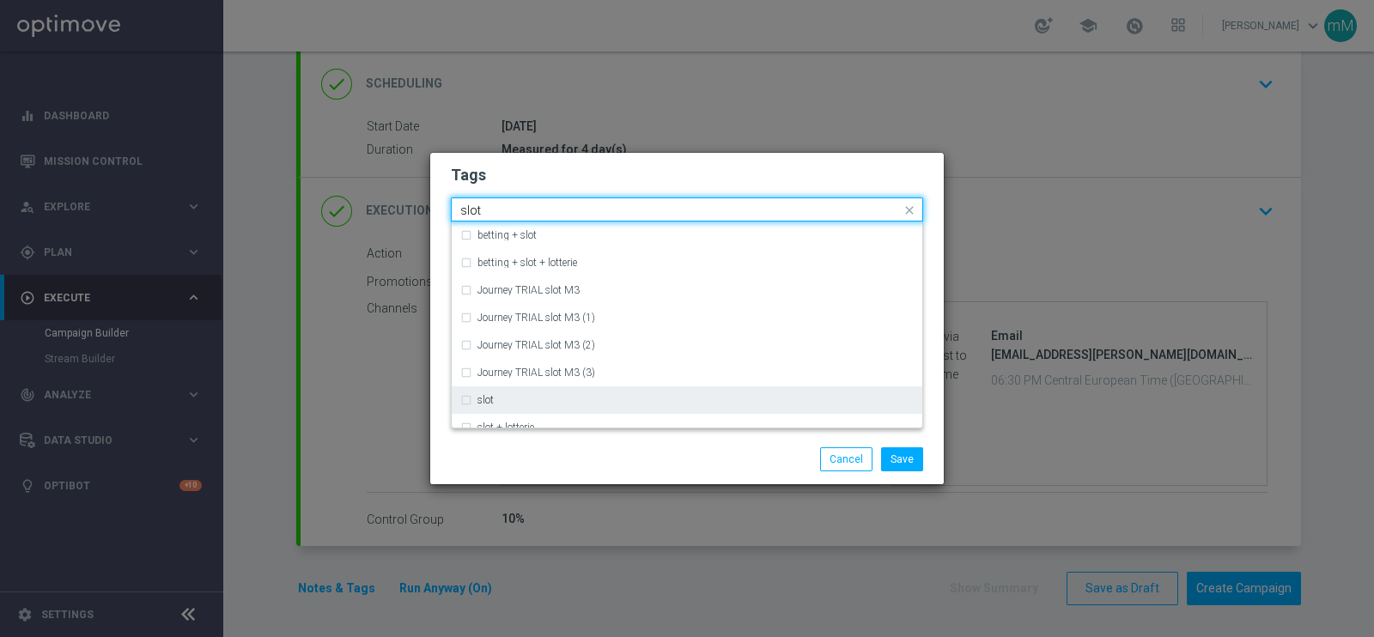
click at [621, 397] on div "slot" at bounding box center [696, 400] width 436 height 10
type input "slot"
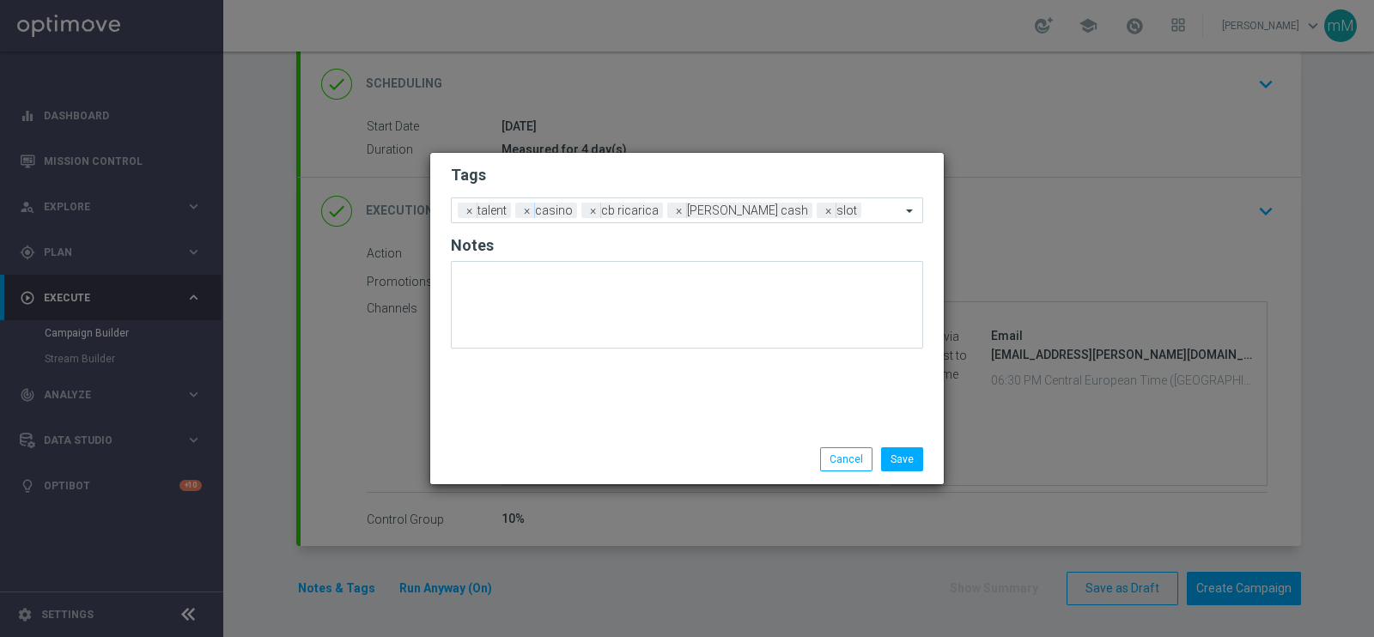
click at [772, 448] on div "Save Cancel" at bounding box center [770, 460] width 332 height 24
click at [886, 461] on button "Save" at bounding box center [902, 460] width 42 height 24
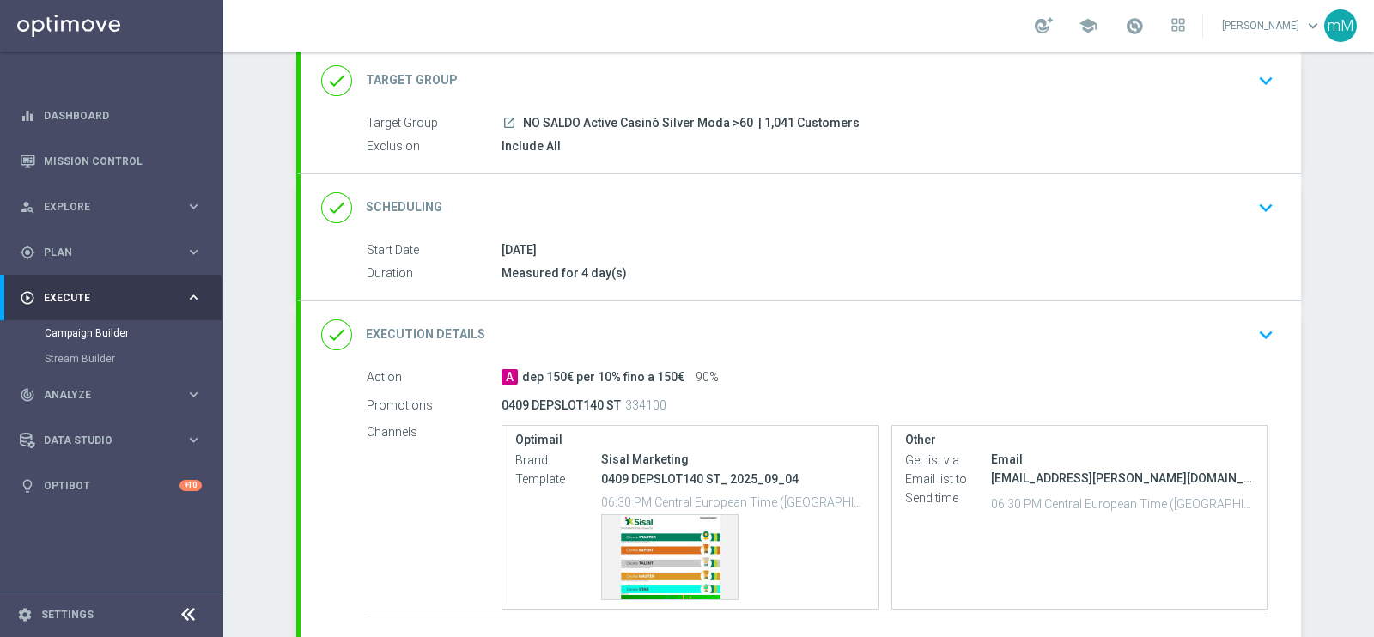
scroll to position [214, 0]
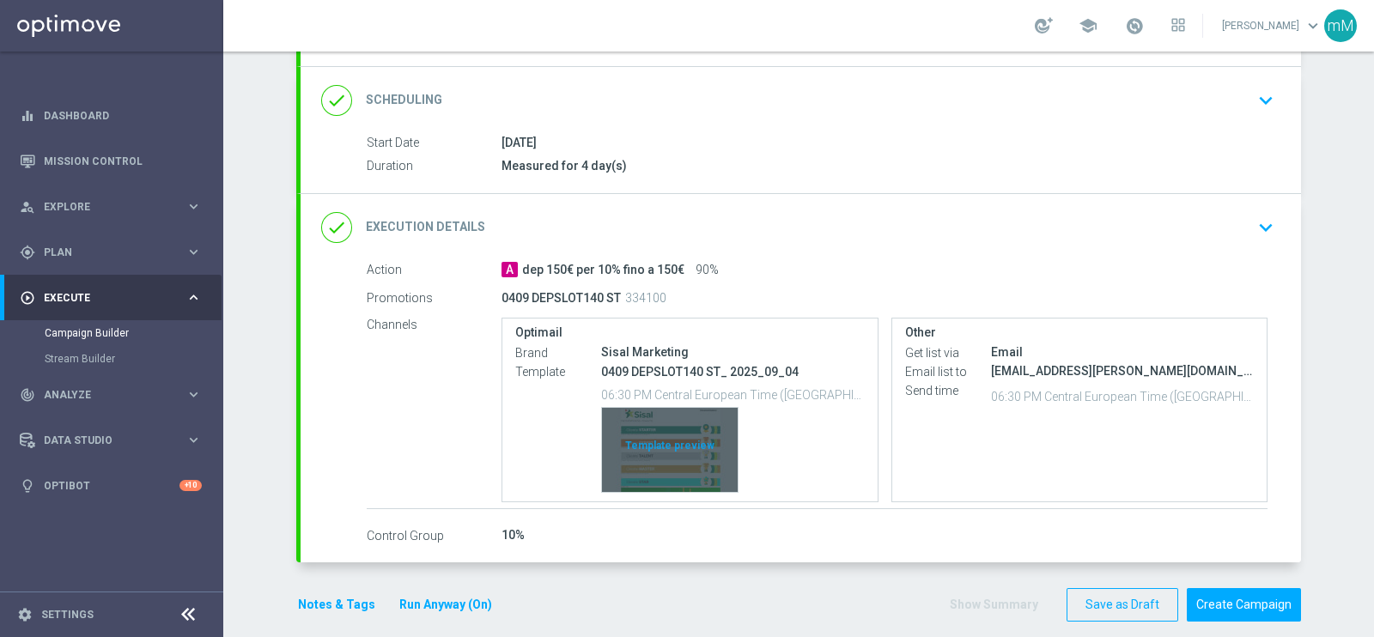
click at [673, 435] on div "Template preview" at bounding box center [670, 450] width 136 height 84
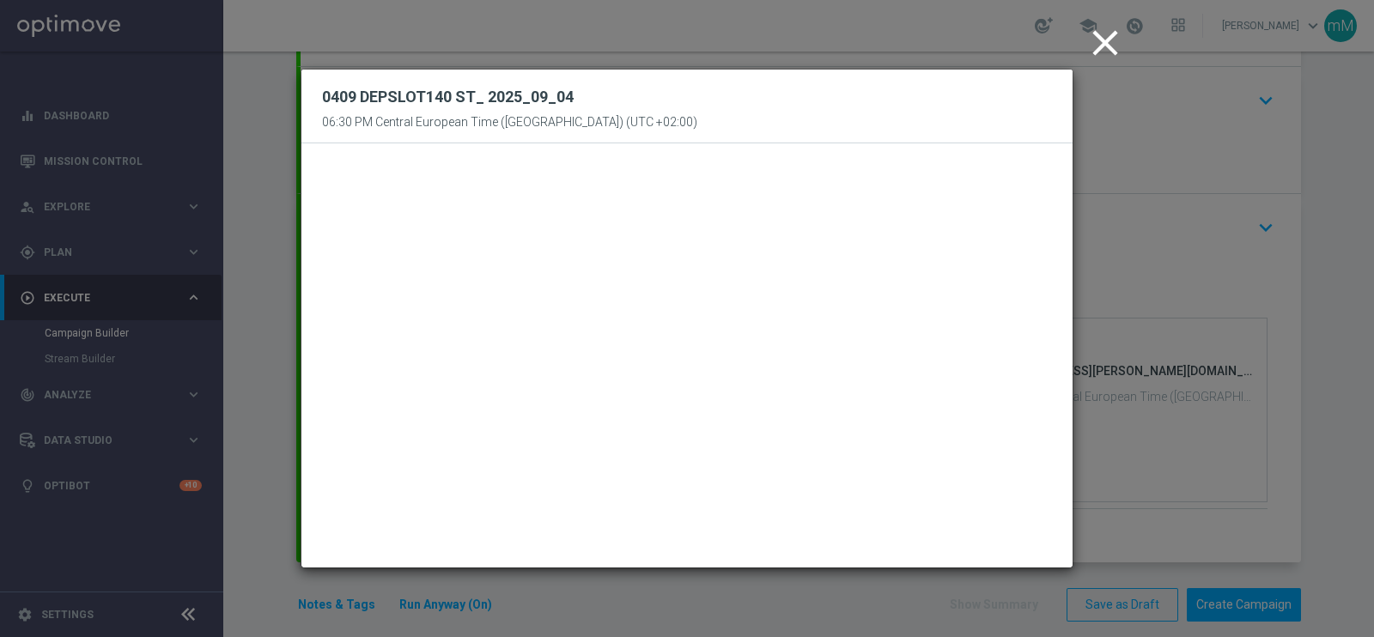
click at [1102, 50] on icon "close" at bounding box center [1105, 42] width 43 height 43
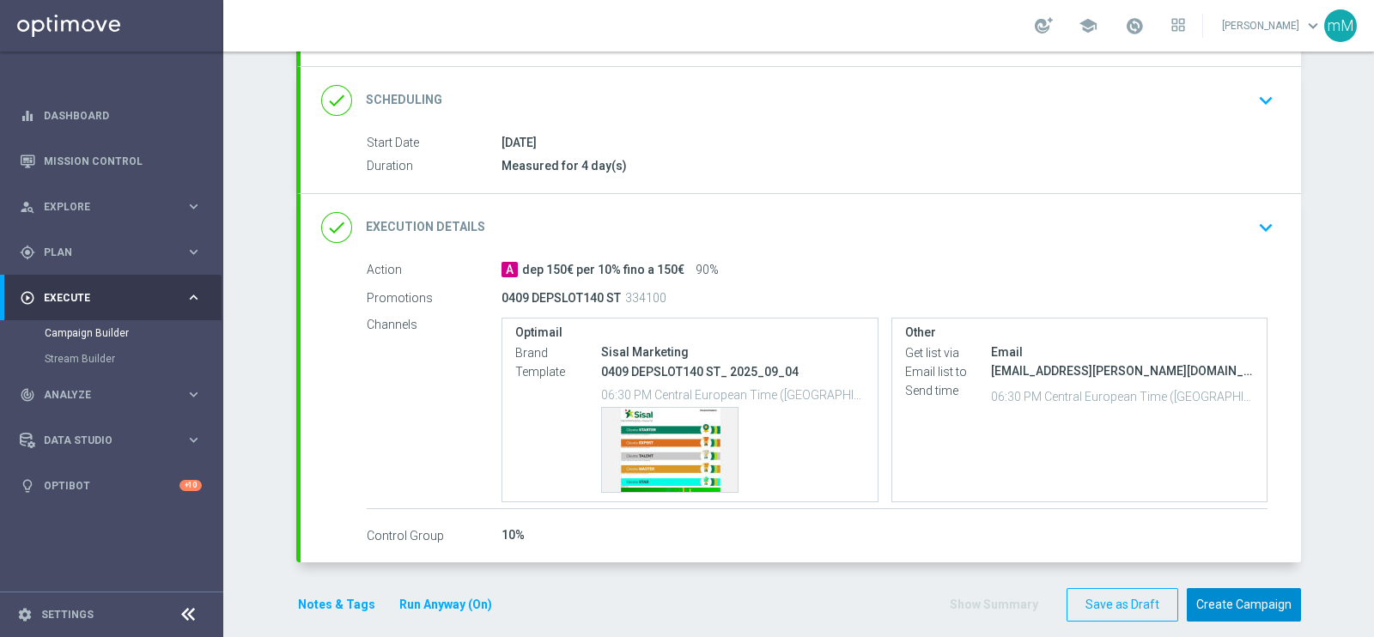
click at [1245, 598] on button "Create Campaign" at bounding box center [1244, 604] width 114 height 33
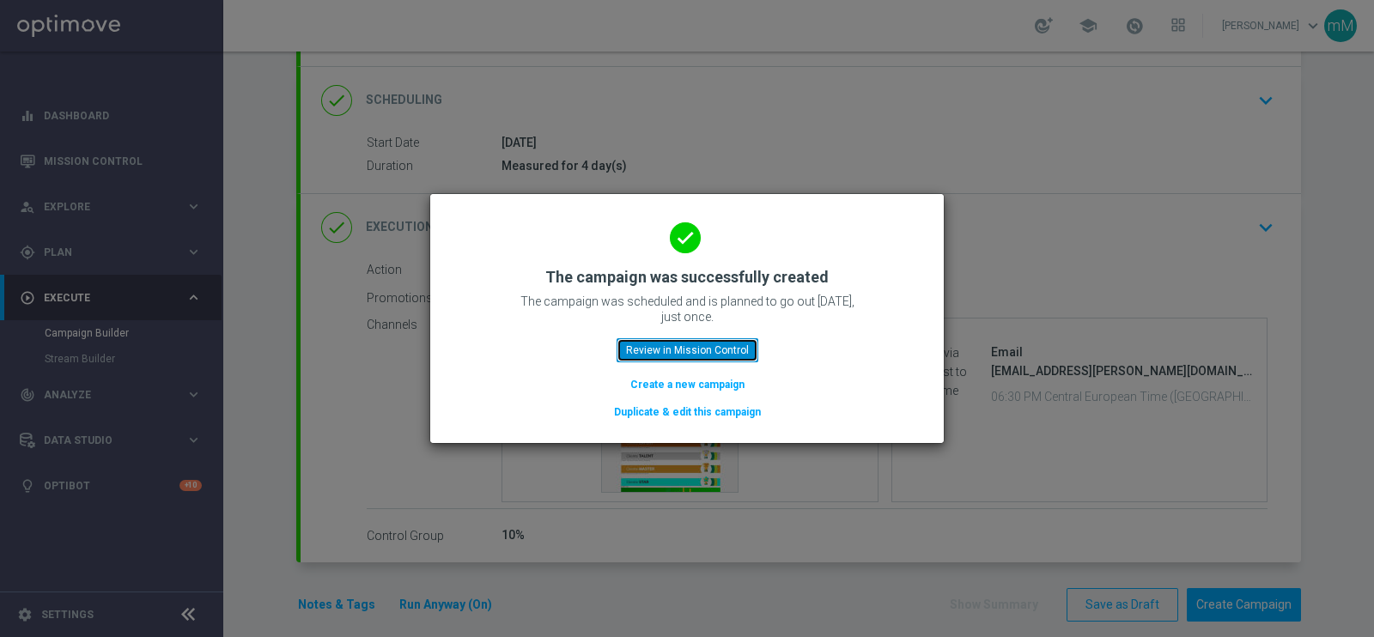
click at [702, 343] on button "Review in Mission Control" at bounding box center [688, 350] width 142 height 24
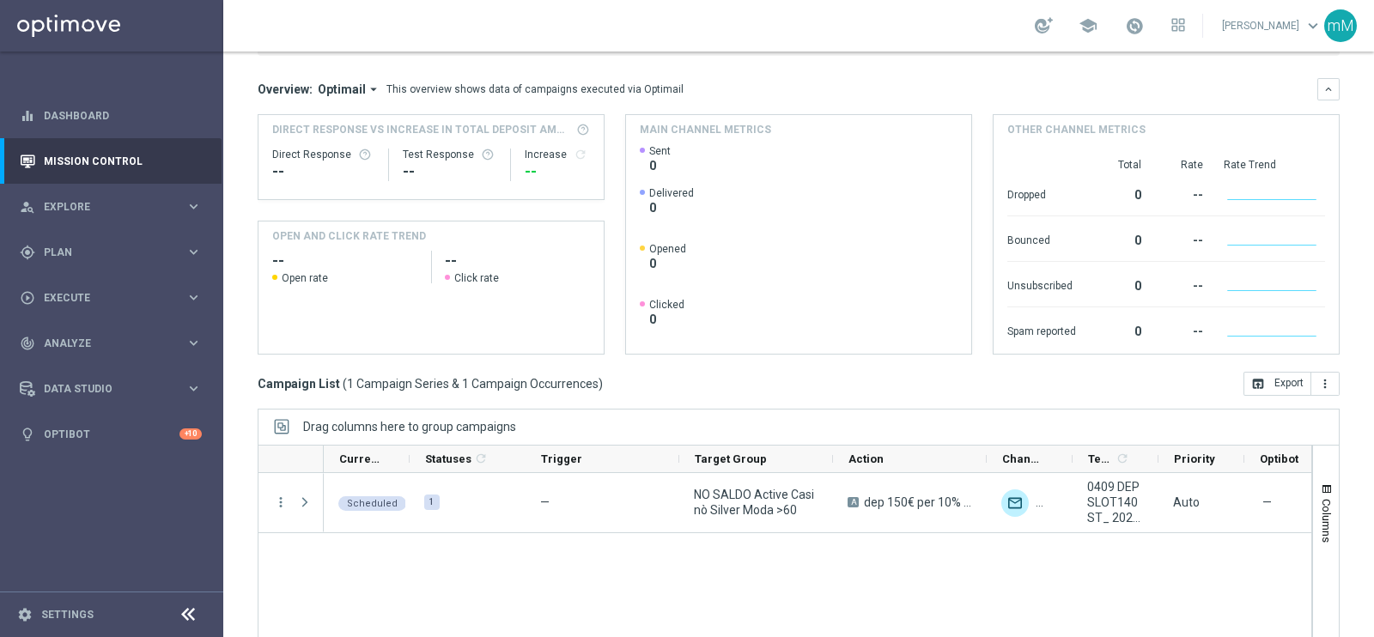
scroll to position [256, 0]
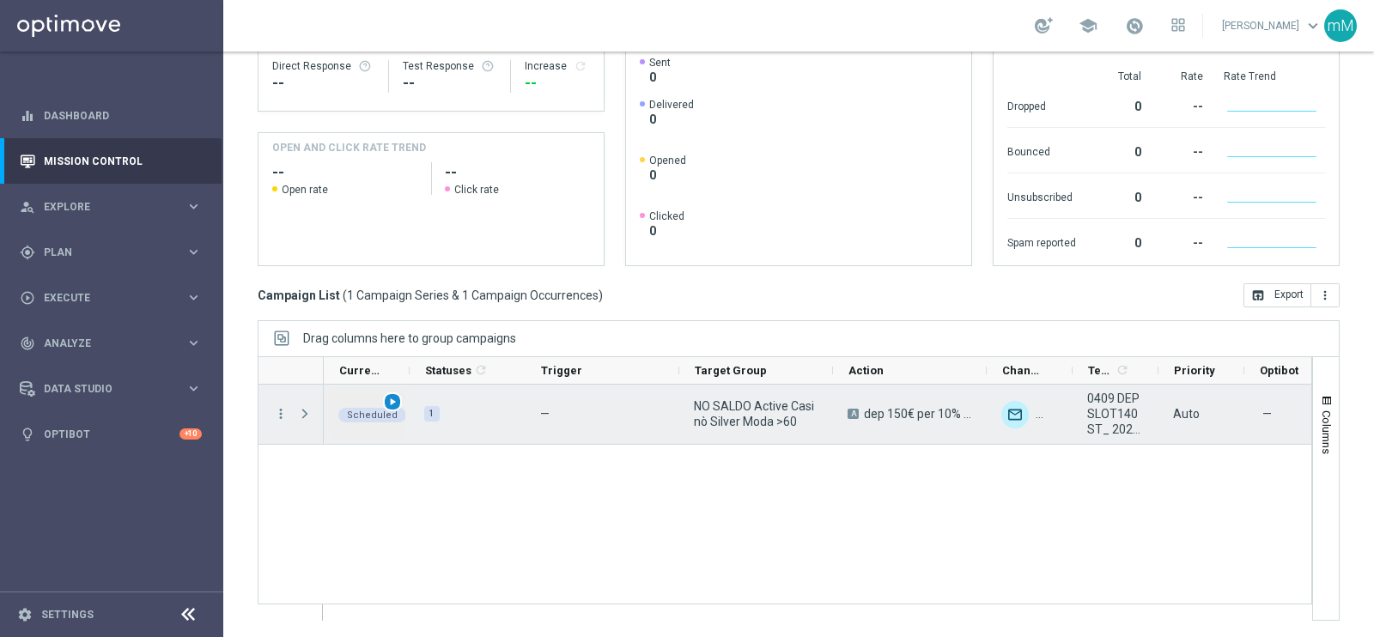
click at [387, 403] on span "play_arrow" at bounding box center [393, 402] width 12 height 12
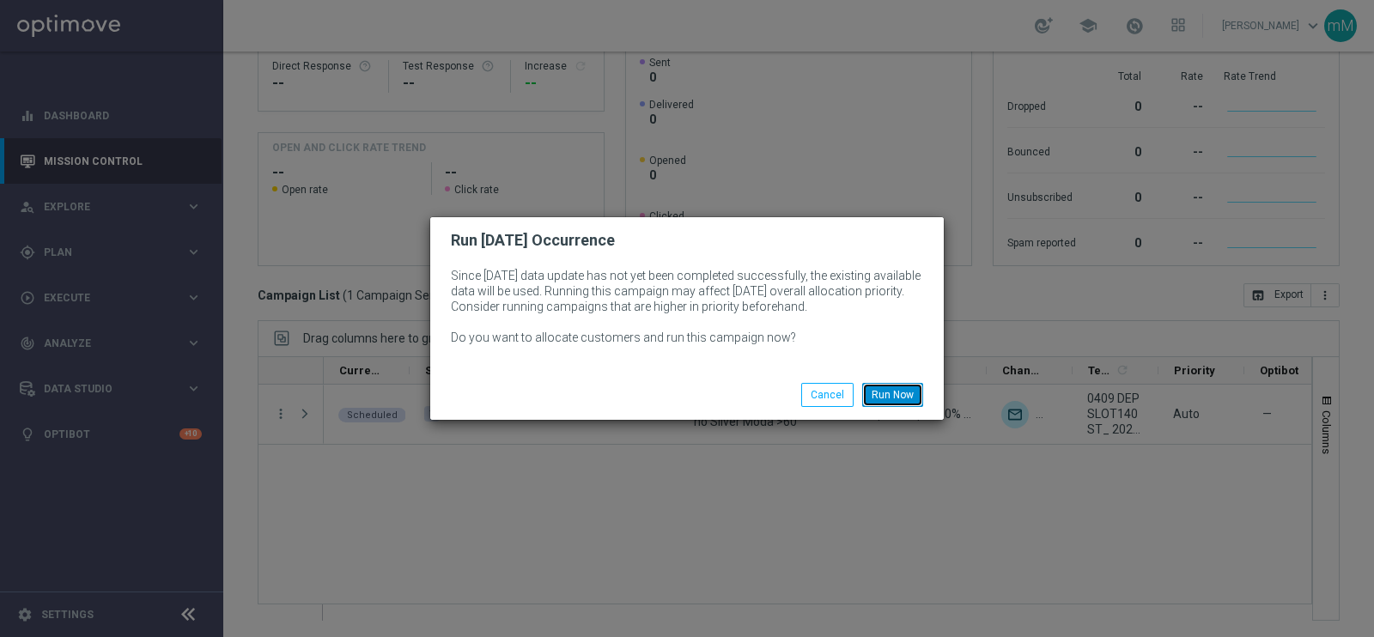
click at [897, 391] on button "Run Now" at bounding box center [892, 395] width 61 height 24
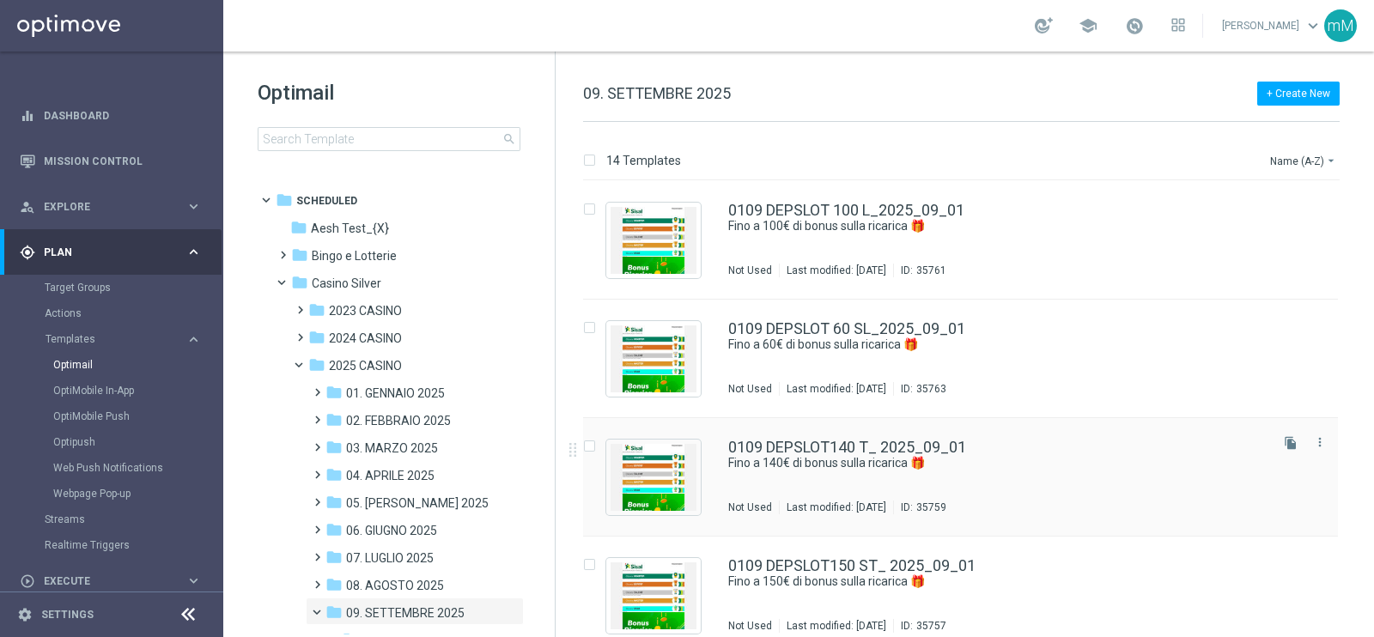
click at [848, 478] on div "0109 DEPSLOT140 T_ 2025_09_01 Fino a 140€ di bonus sulla ricarica 🎁​ Not Used L…" at bounding box center [997, 477] width 538 height 75
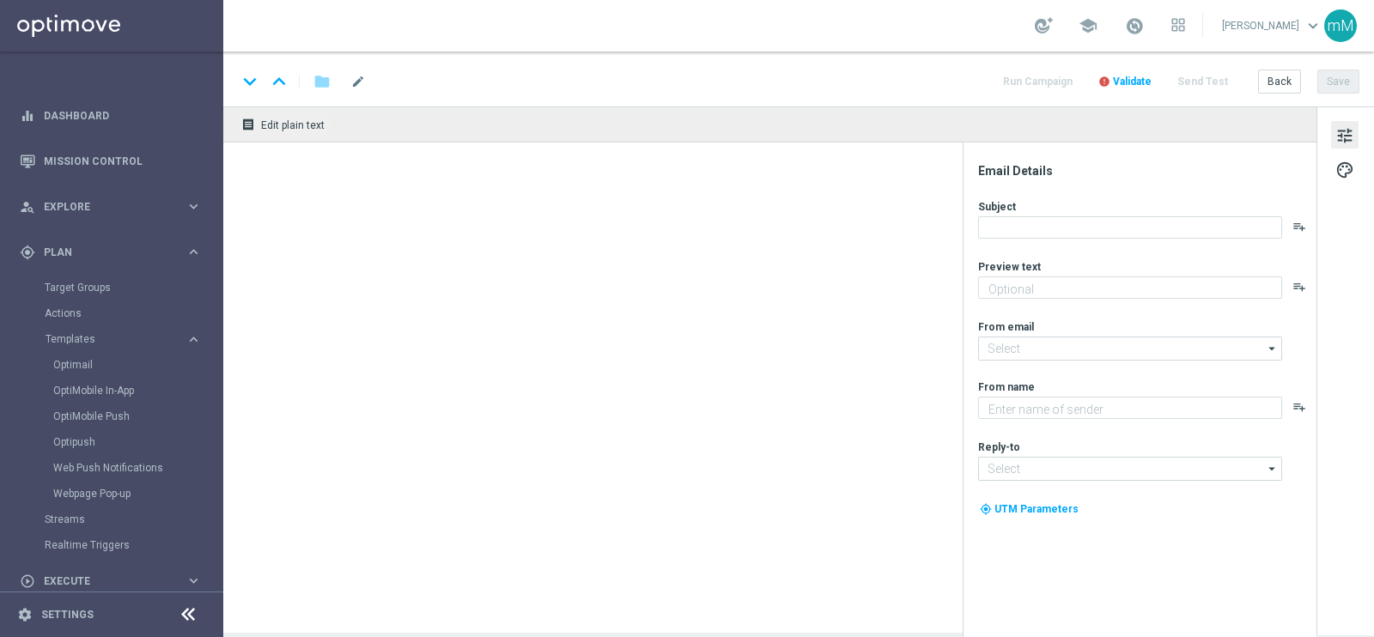
type textarea "Scopri la promozione che ti abbiamo riservato"
type input "newsletter@comunicazioni.sisal.it"
type textarea "Sisal"
type input "info@sisal.it"
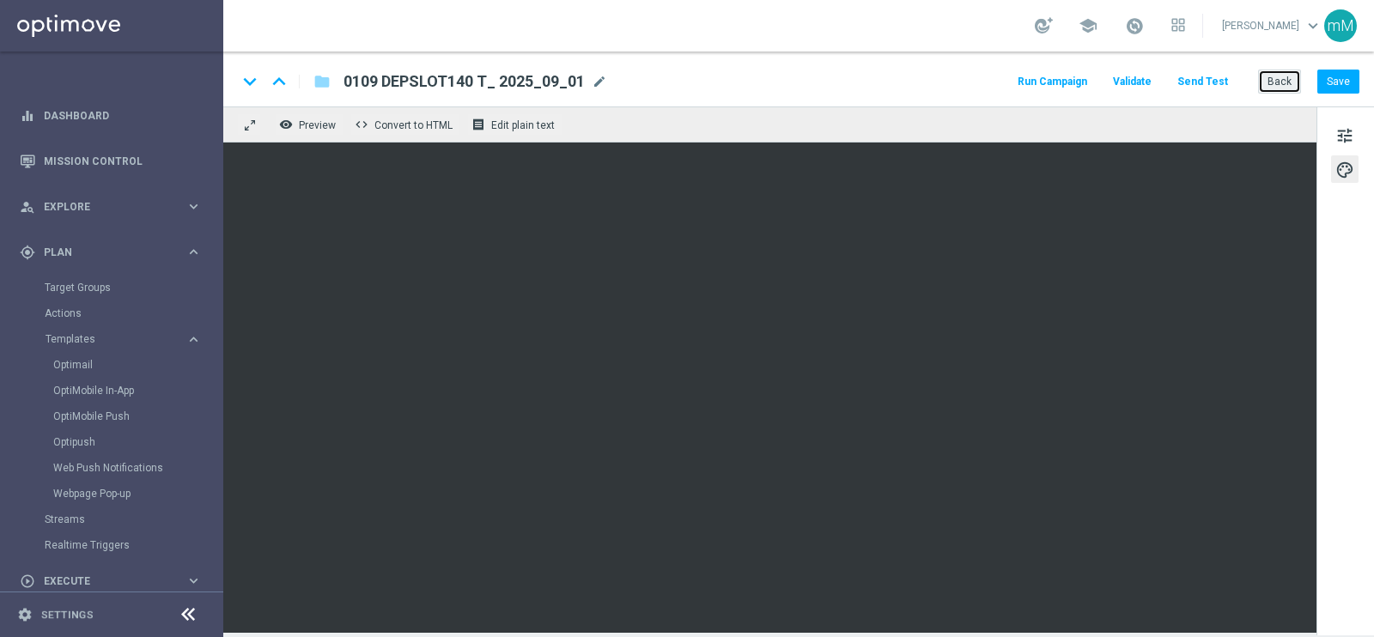
click at [1280, 89] on button "Back" at bounding box center [1279, 82] width 43 height 24
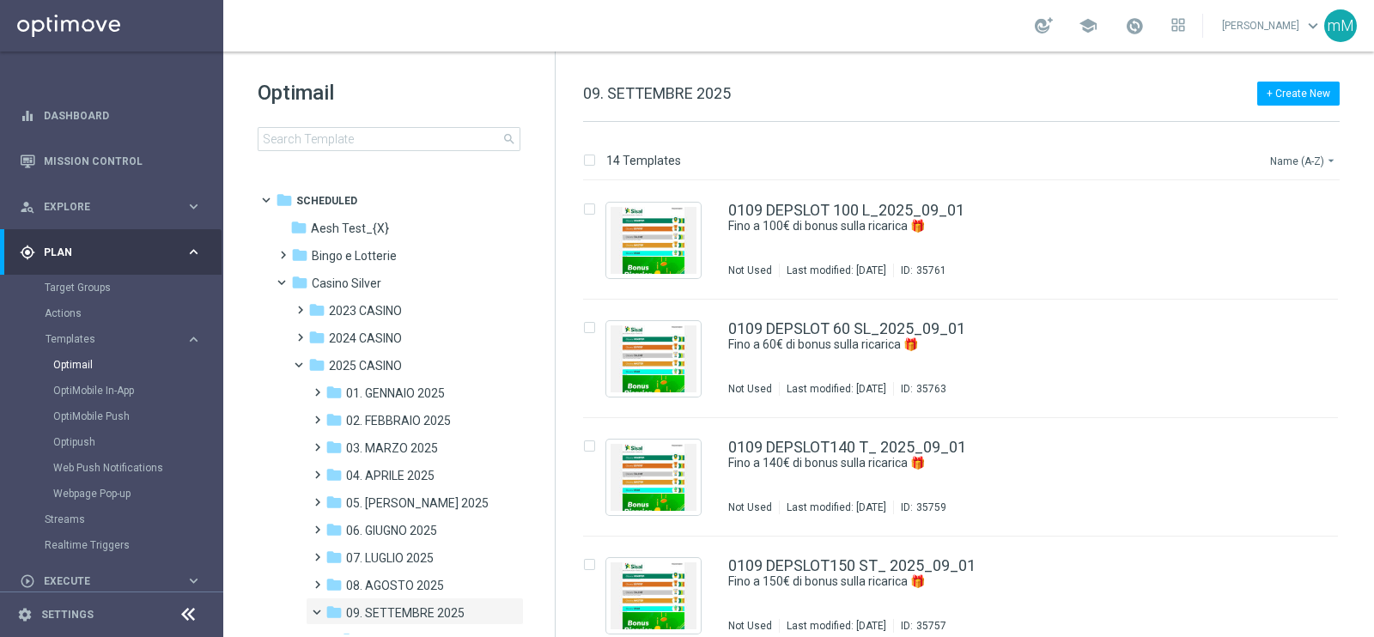
click at [1300, 152] on button "Name (A-Z) arrow_drop_down" at bounding box center [1304, 160] width 71 height 21
click at [1278, 237] on span "Date Modified (Newest)" at bounding box center [1273, 237] width 115 height 12
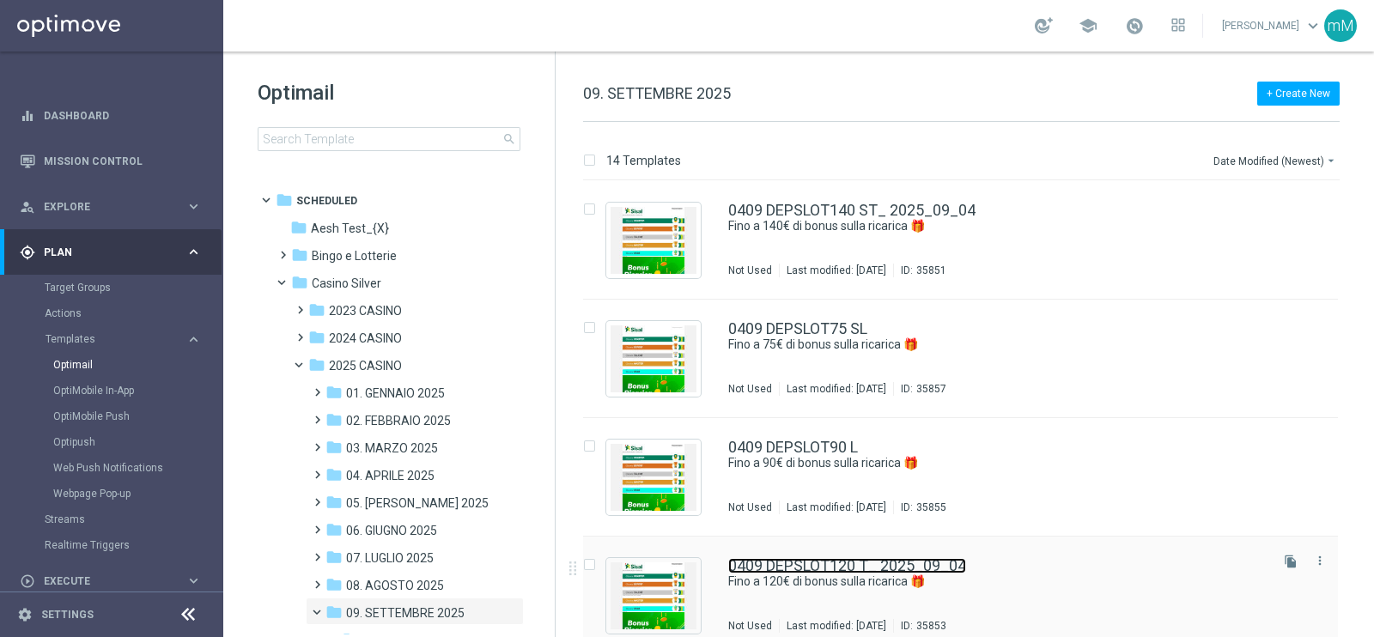
click at [809, 569] on link "0409 DEPSLOT120 T_ 2025_09_04" at bounding box center [847, 565] width 238 height 15
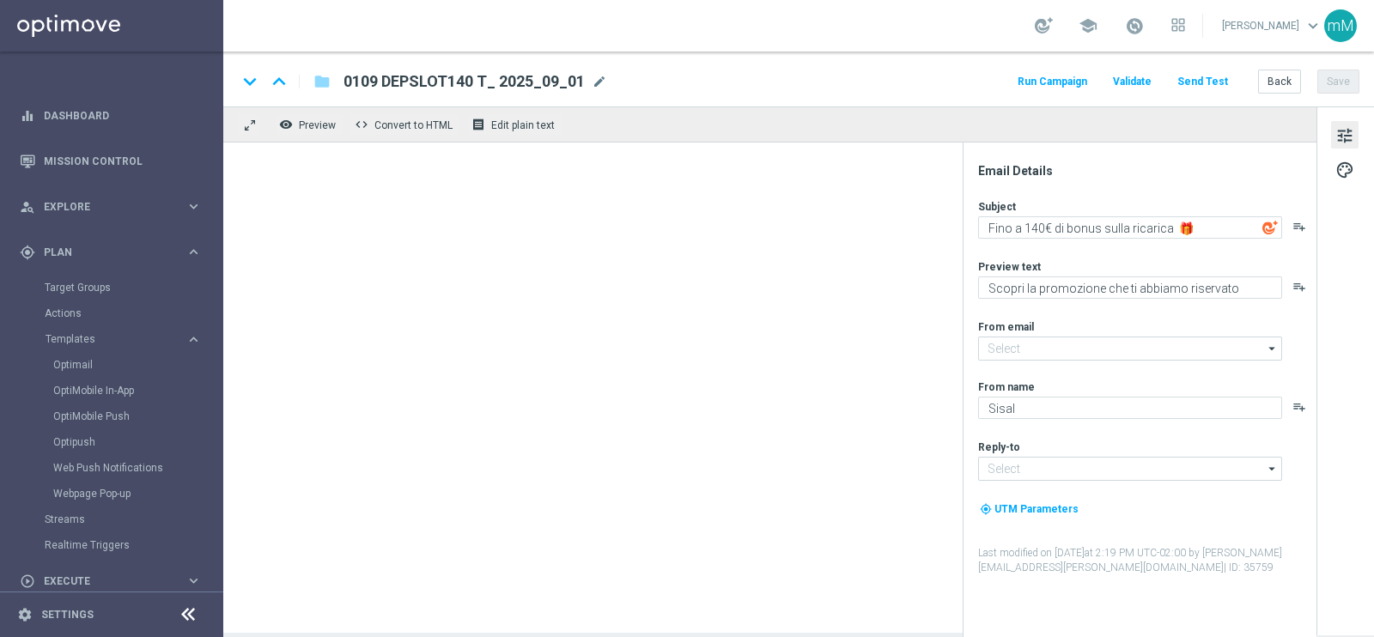
type textarea "Fino a 120€ di bonus sulla ricarica 🎁​"
type input "newsletter@comunicazioni.sisal.it"
type input "info@sisal.it"
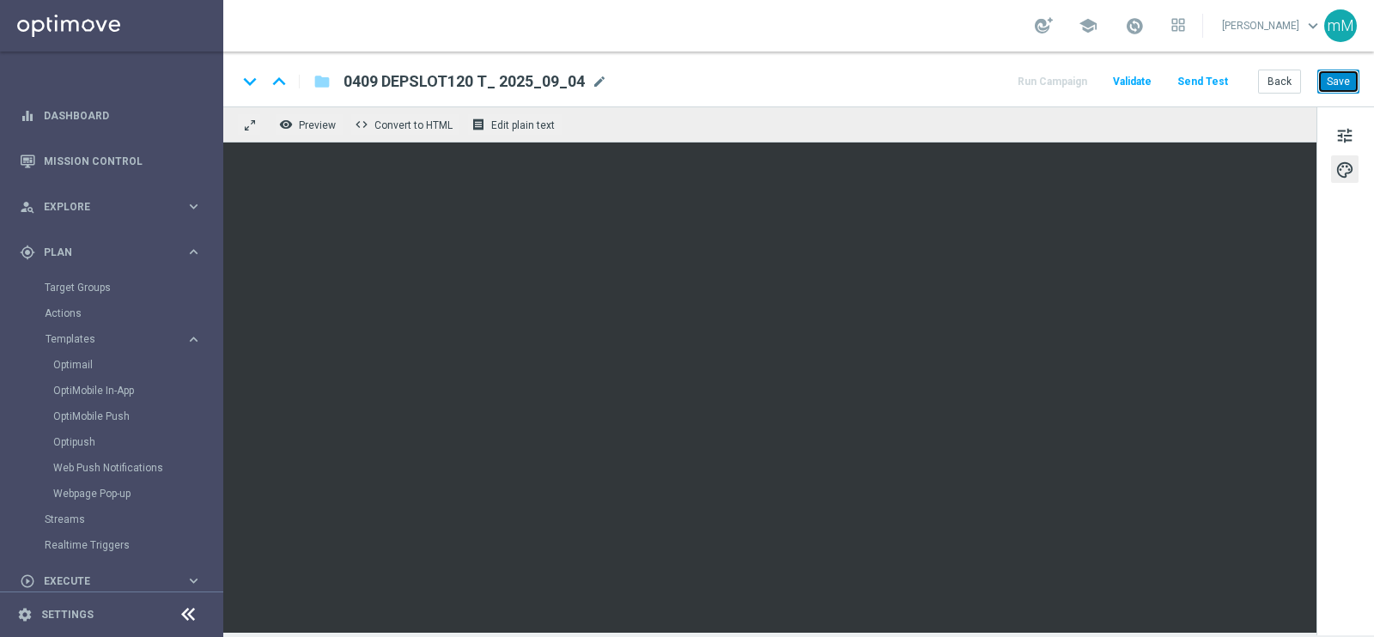
click at [1344, 86] on button "Save" at bounding box center [1339, 82] width 42 height 24
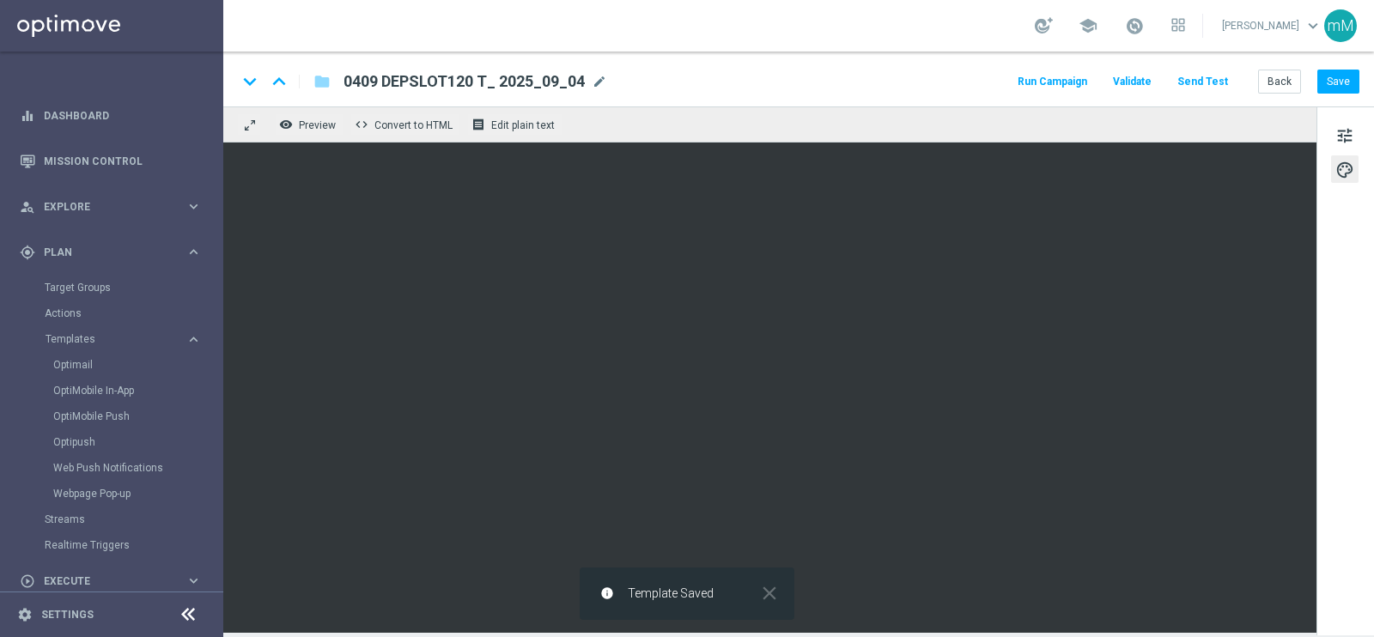
click at [1063, 78] on button "Run Campaign" at bounding box center [1052, 81] width 75 height 23
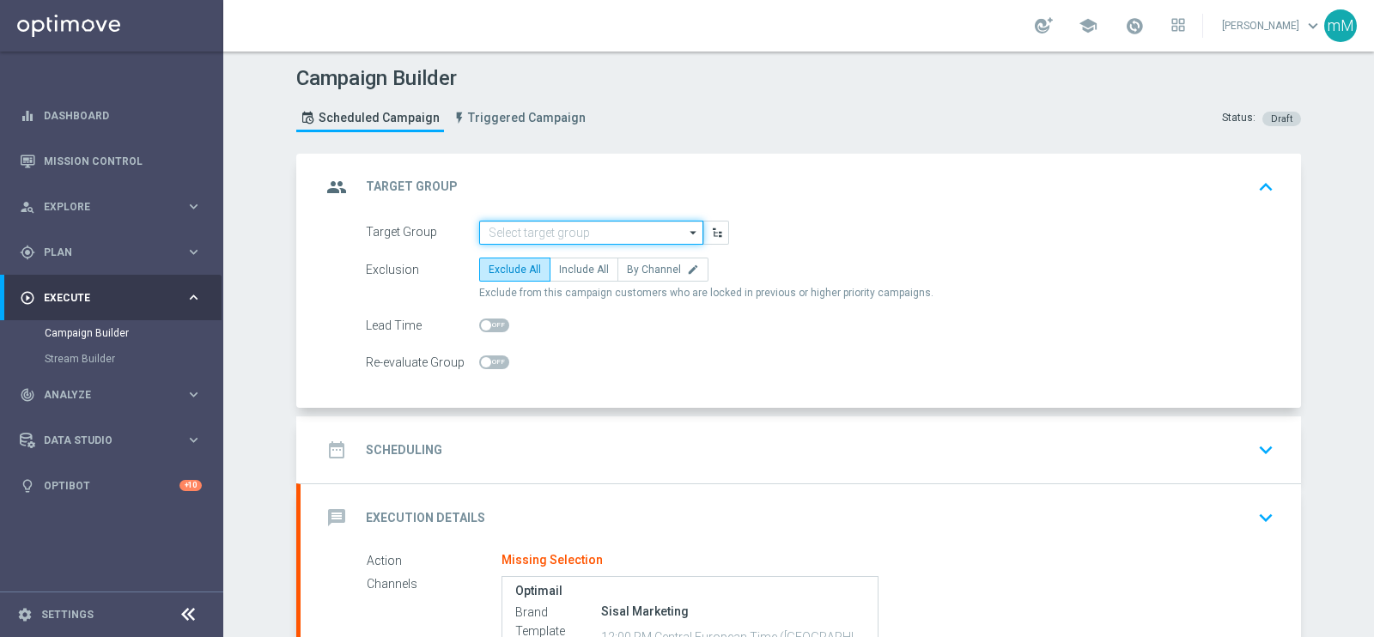
click at [574, 229] on input at bounding box center [591, 233] width 224 height 24
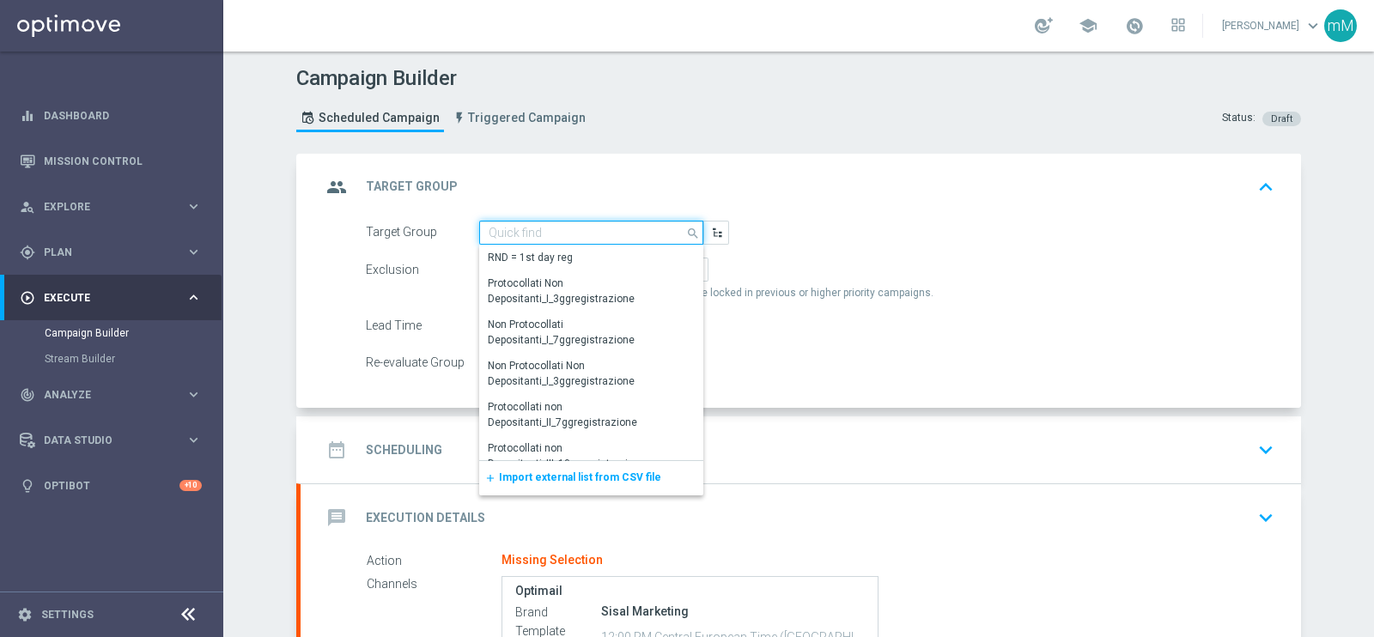
paste input "NO SALDO Active Casinò Silver Moda 30-59,99"
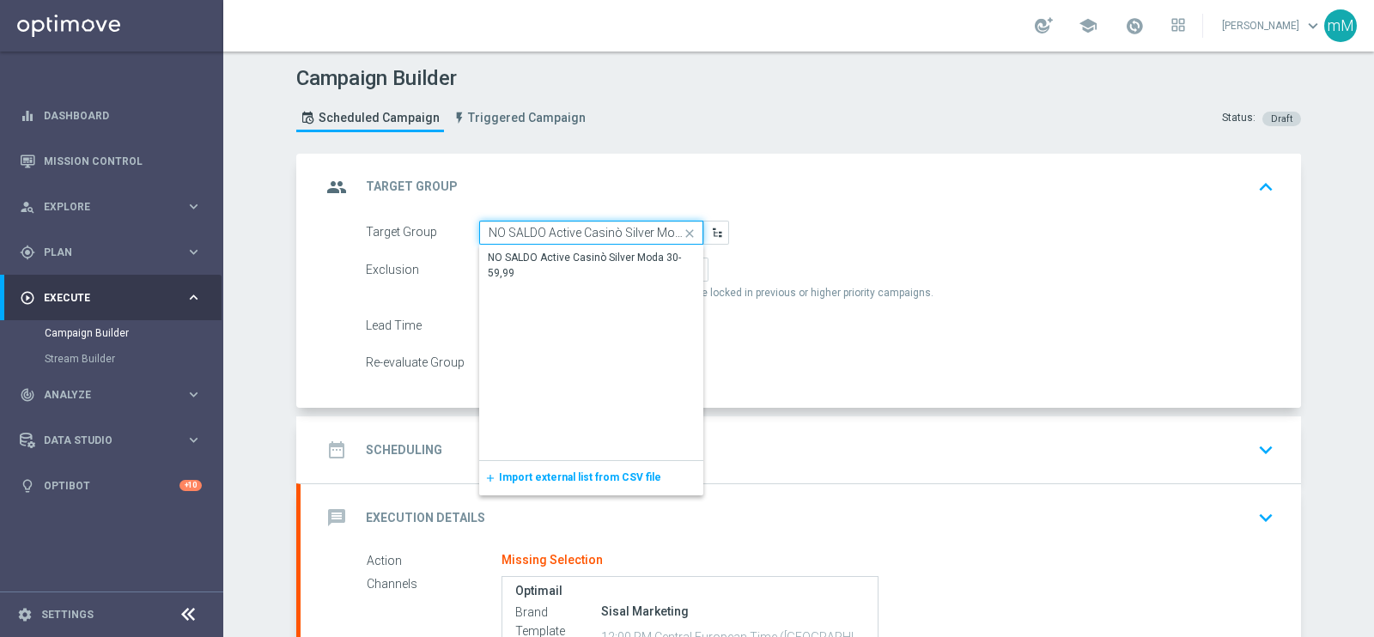
scroll to position [0, 46]
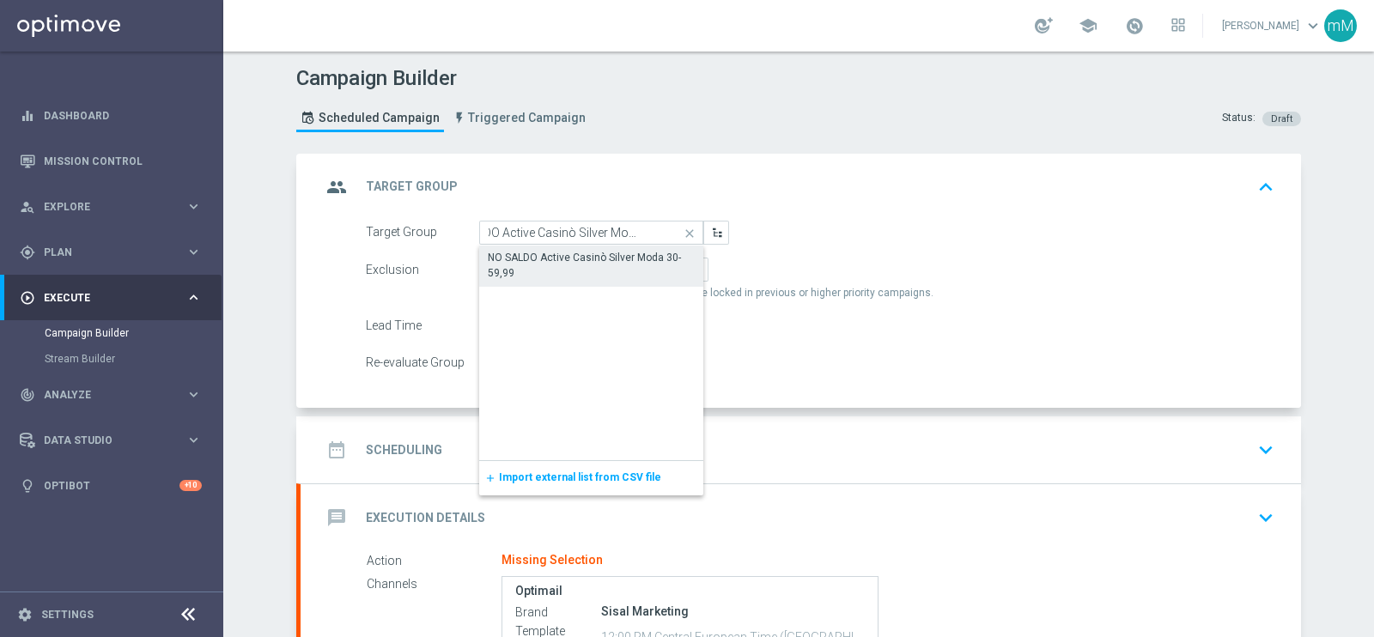
click at [570, 254] on div "NO SALDO Active Casinò Silver Moda 30-59,99" at bounding box center [591, 265] width 207 height 31
type input "NO SALDO Active Casinò Silver Moda 30-59,99"
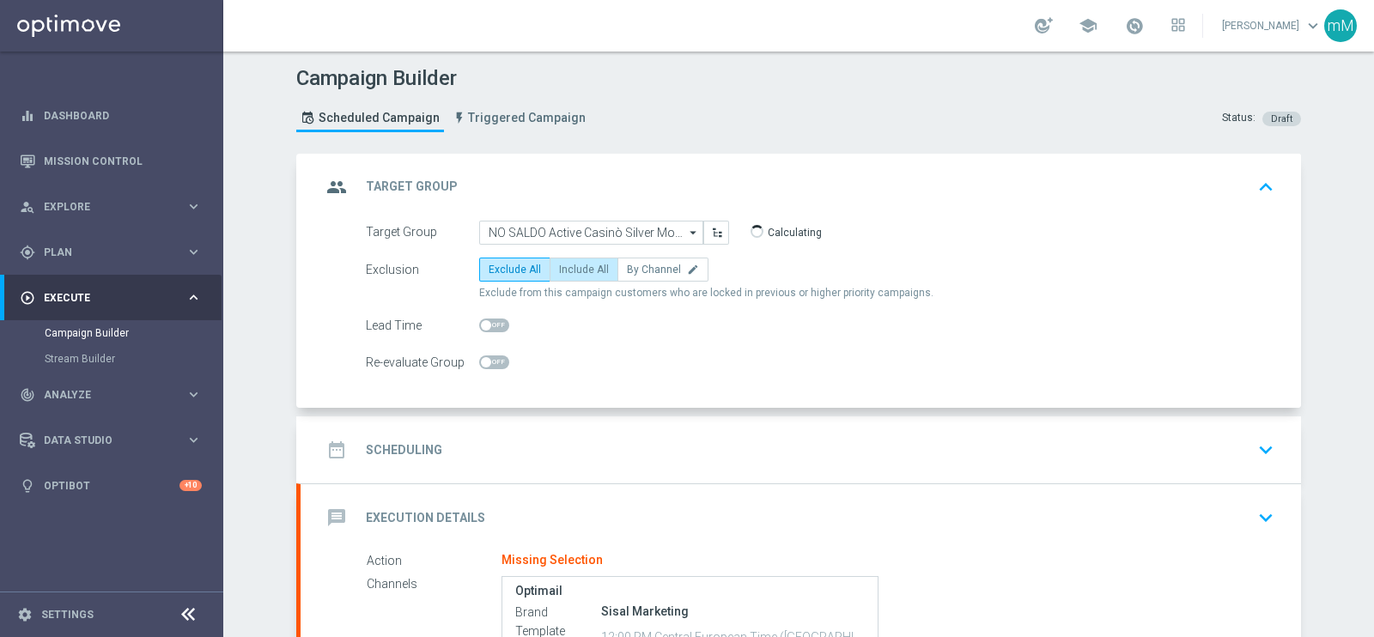
click at [593, 271] on span "Include All" at bounding box center [584, 270] width 50 height 12
click at [570, 271] on input "Include All" at bounding box center [564, 272] width 11 height 11
radio input "true"
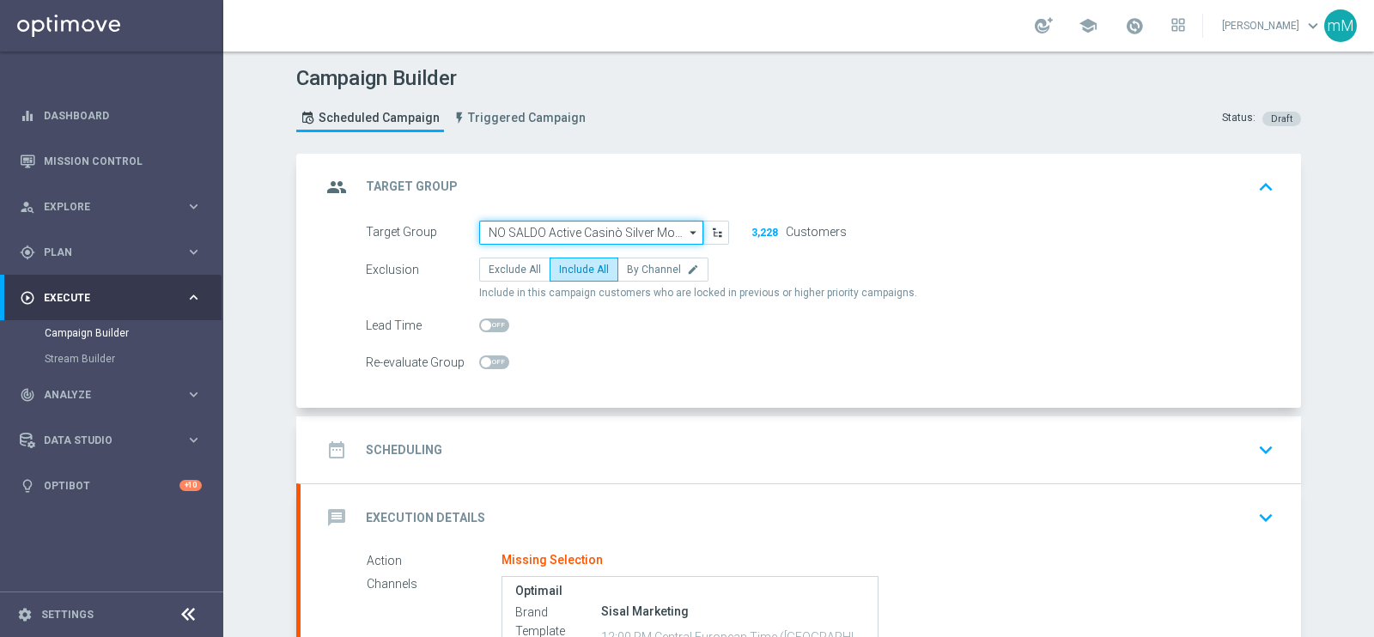
click at [512, 232] on input "NO SALDO Active Casinò Silver Moda 30-59,99" at bounding box center [591, 233] width 224 height 24
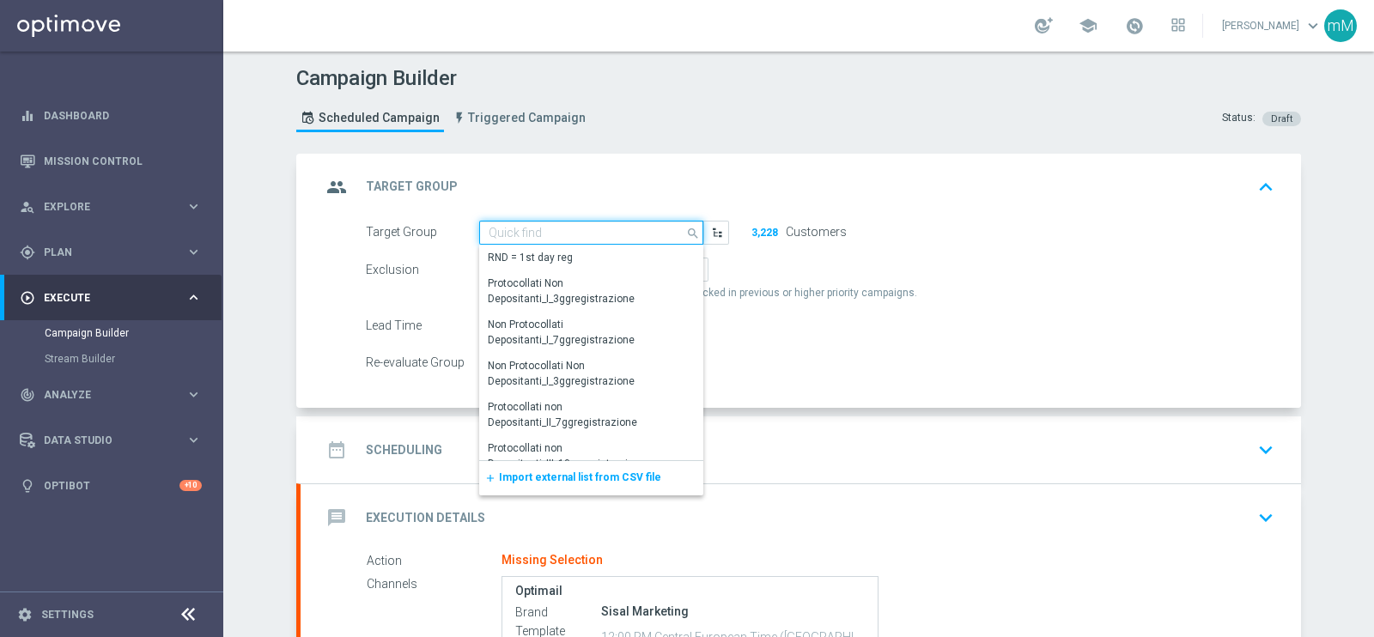
paste input "NO SALDO Active Casinò Silver Moda 30-59,99"
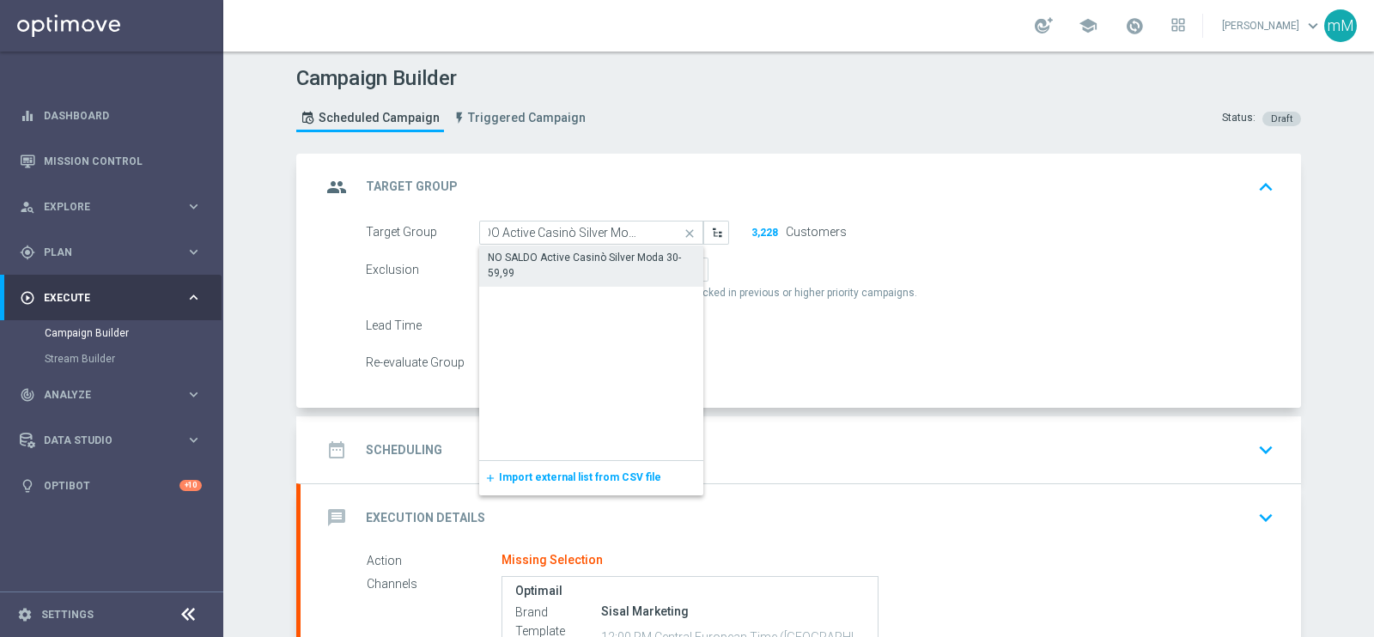
click at [524, 257] on div "NO SALDO Active Casinò Silver Moda 30-59,99" at bounding box center [591, 265] width 207 height 31
type input "NO SALDO Active Casinò Silver Moda 30-59,99"
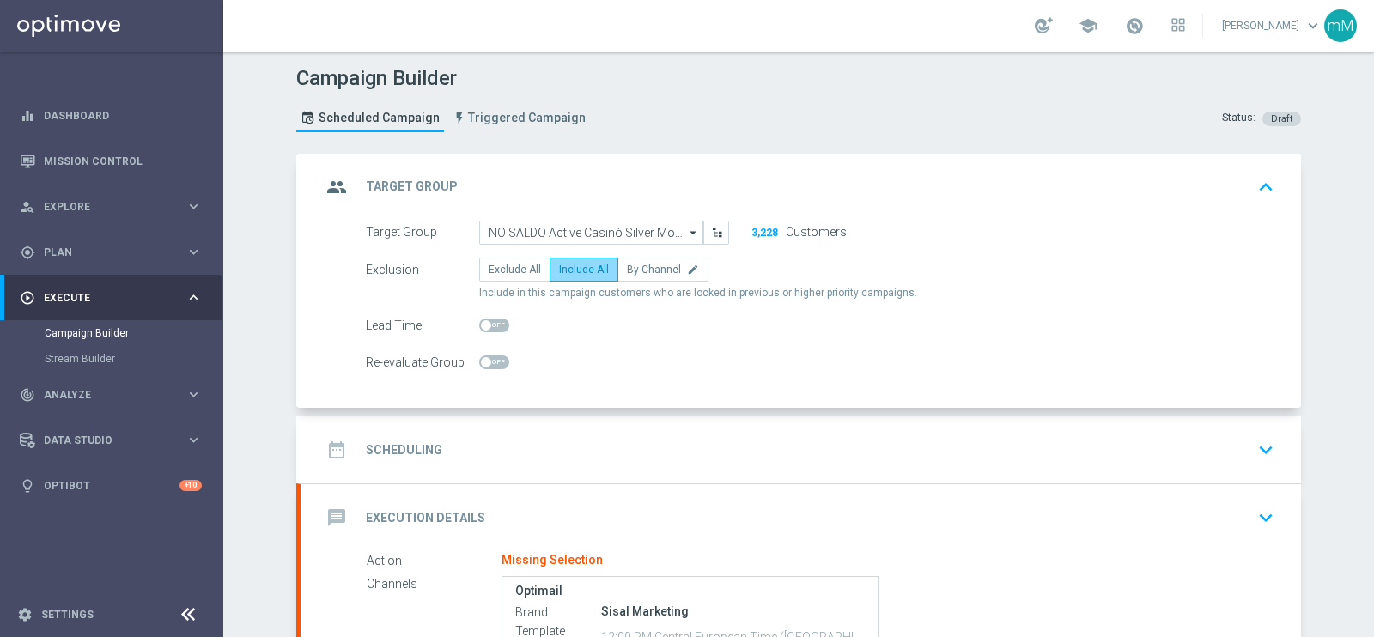
click at [582, 272] on span "Include All" at bounding box center [584, 270] width 50 height 12
click at [570, 272] on input "Include All" at bounding box center [564, 272] width 11 height 11
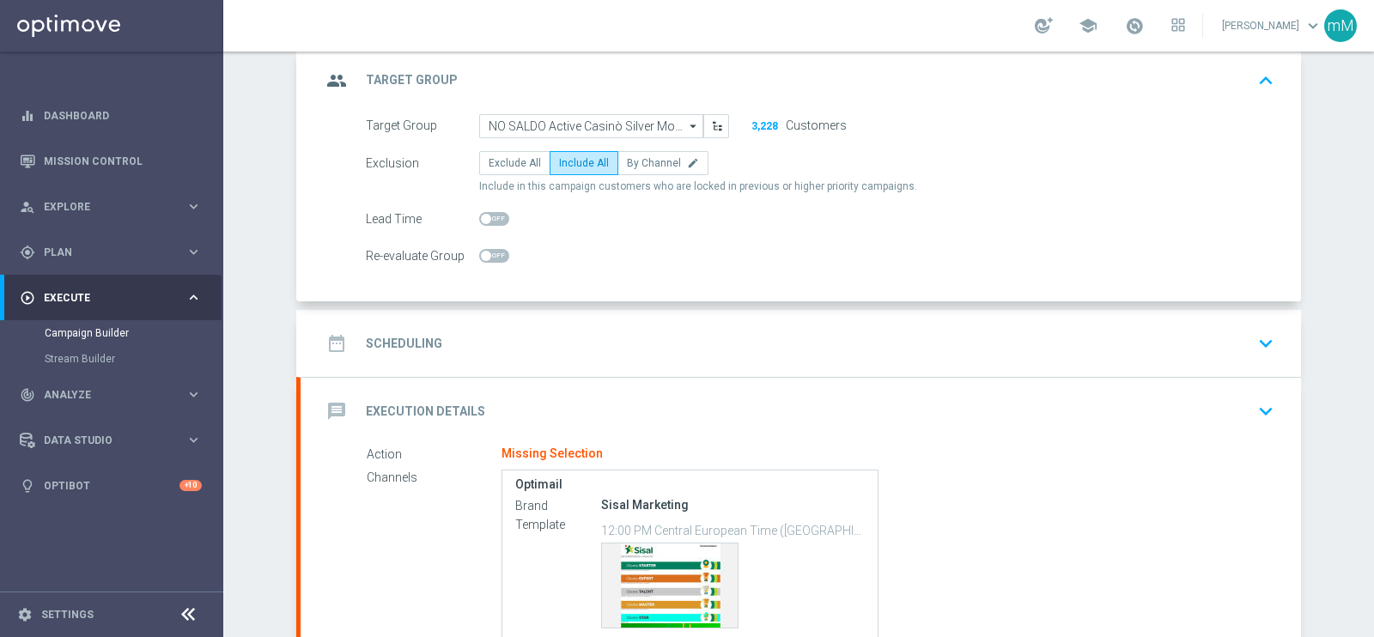
click at [573, 339] on div "date_range Scheduling keyboard_arrow_down" at bounding box center [800, 343] width 959 height 33
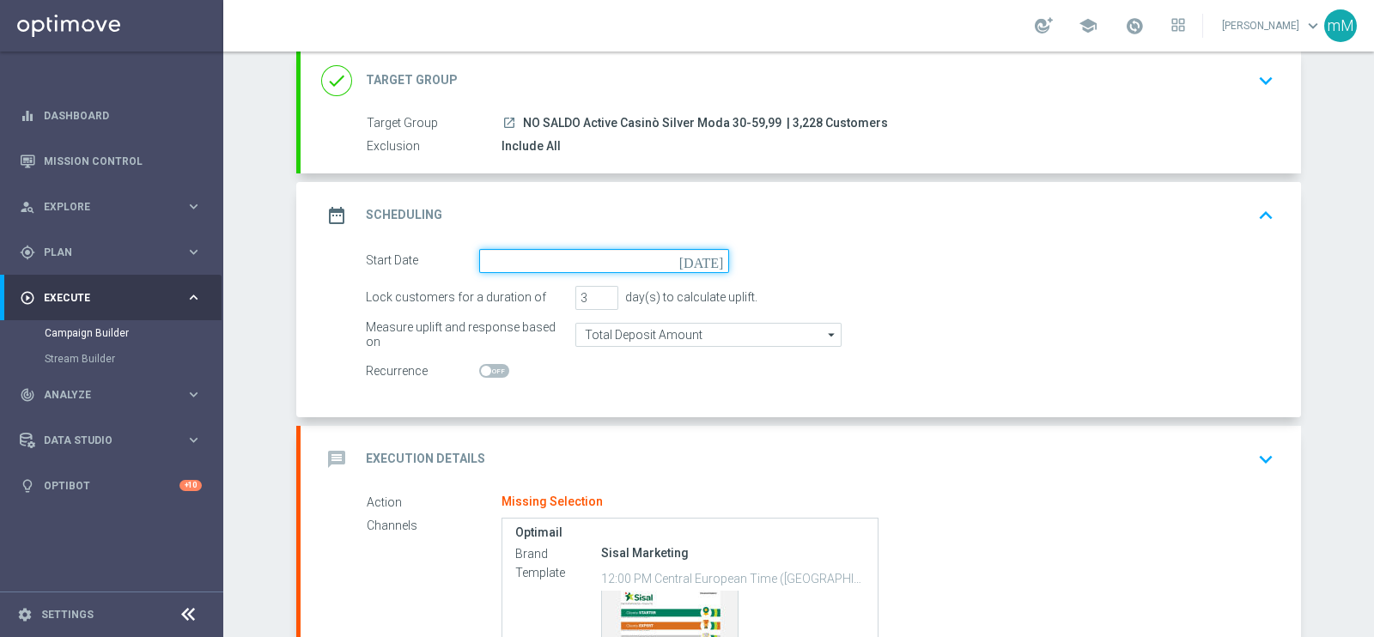
click at [555, 251] on input at bounding box center [604, 261] width 250 height 24
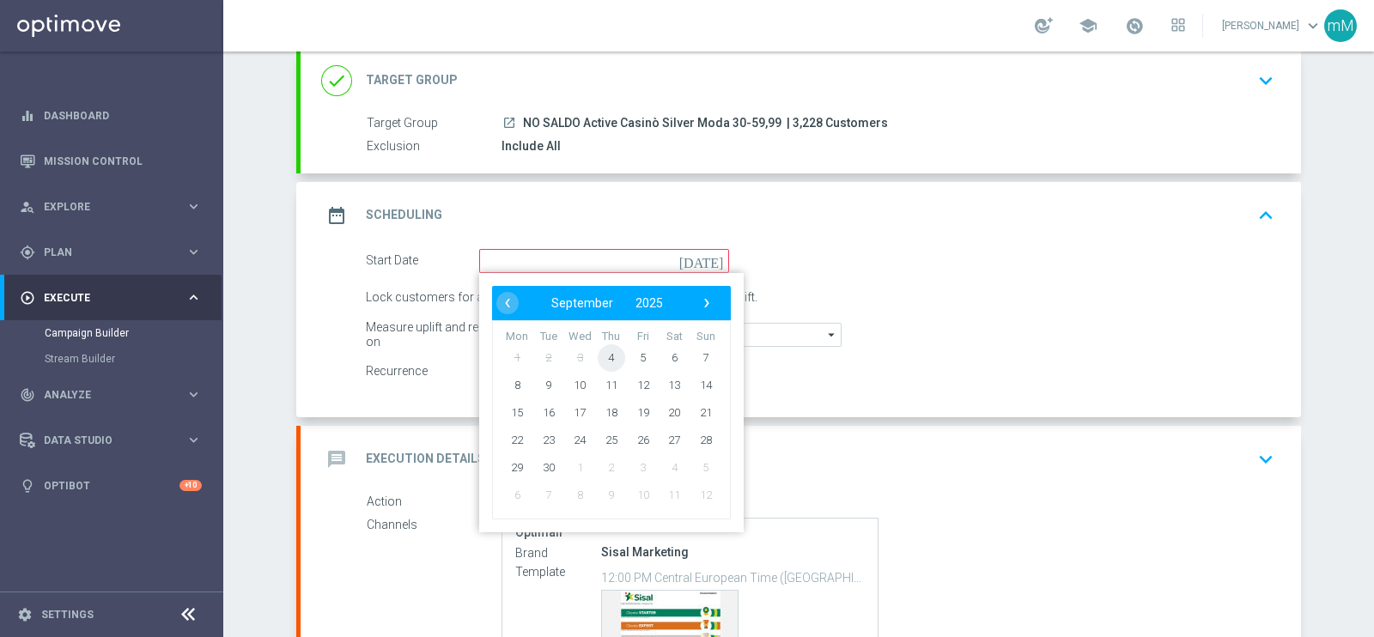
click at [602, 353] on span "4" at bounding box center [611, 357] width 27 height 27
type input "04 Sep 2025"
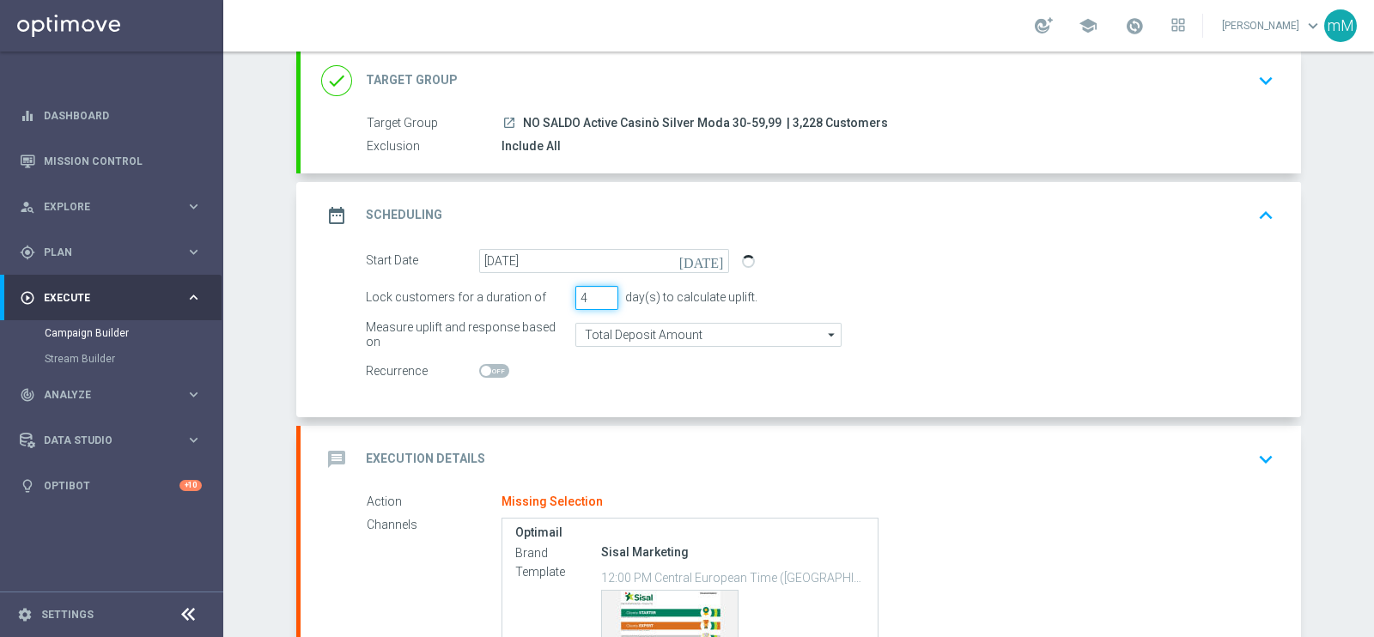
type input "4"
click at [597, 292] on input "4" at bounding box center [597, 298] width 43 height 24
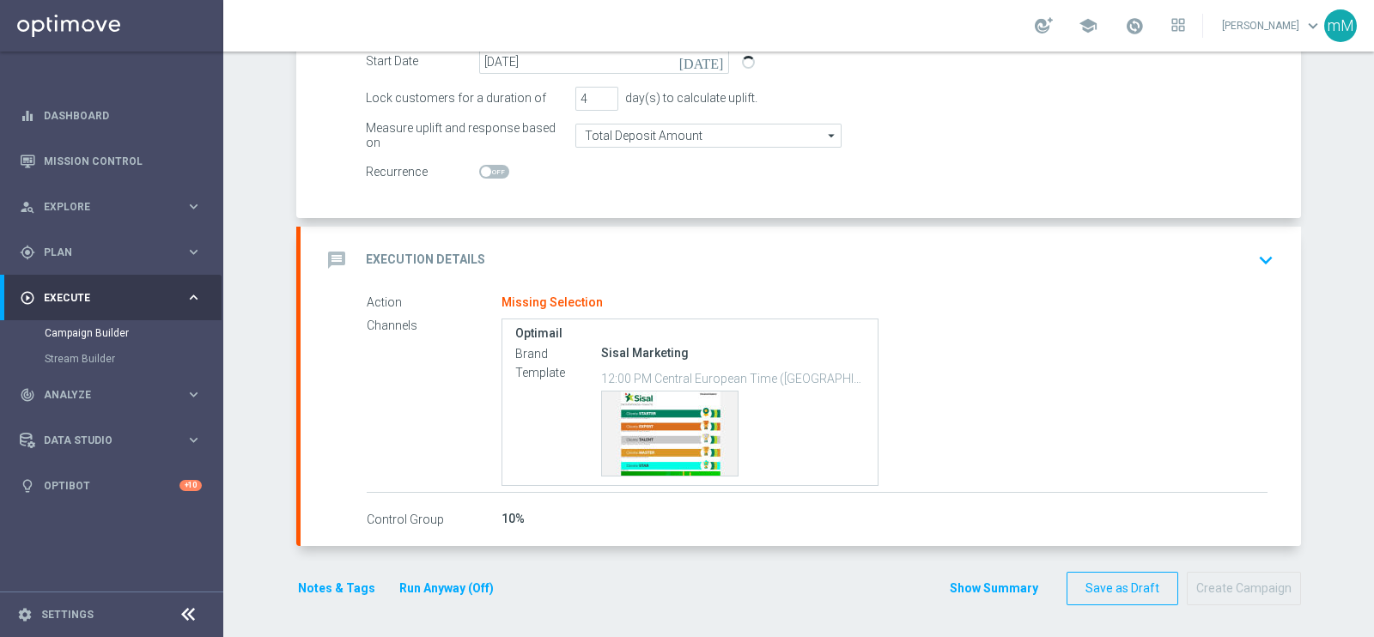
click at [635, 239] on div "message Execution Details keyboard_arrow_down" at bounding box center [801, 260] width 1001 height 67
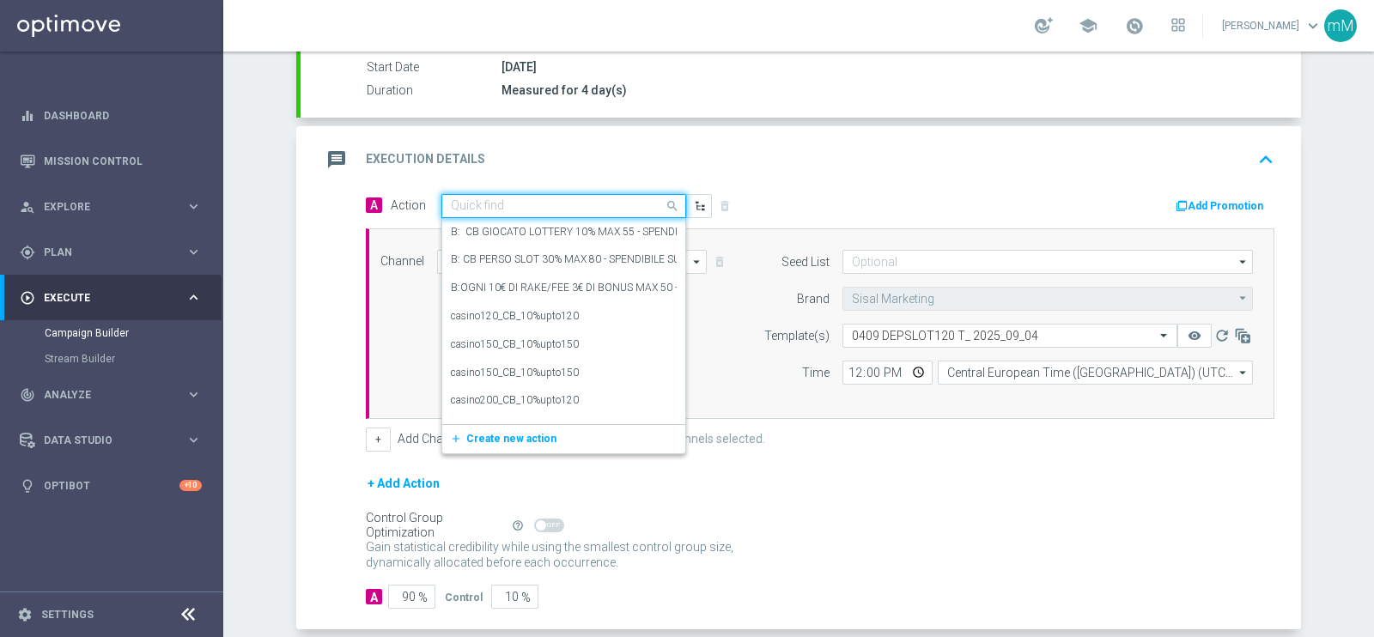
click at [490, 195] on div "Quick find" at bounding box center [564, 206] width 245 height 24
paste input "dep 50€ per 15% fino a 120€"
type input "dep 50€ per 15% fino a 120€"
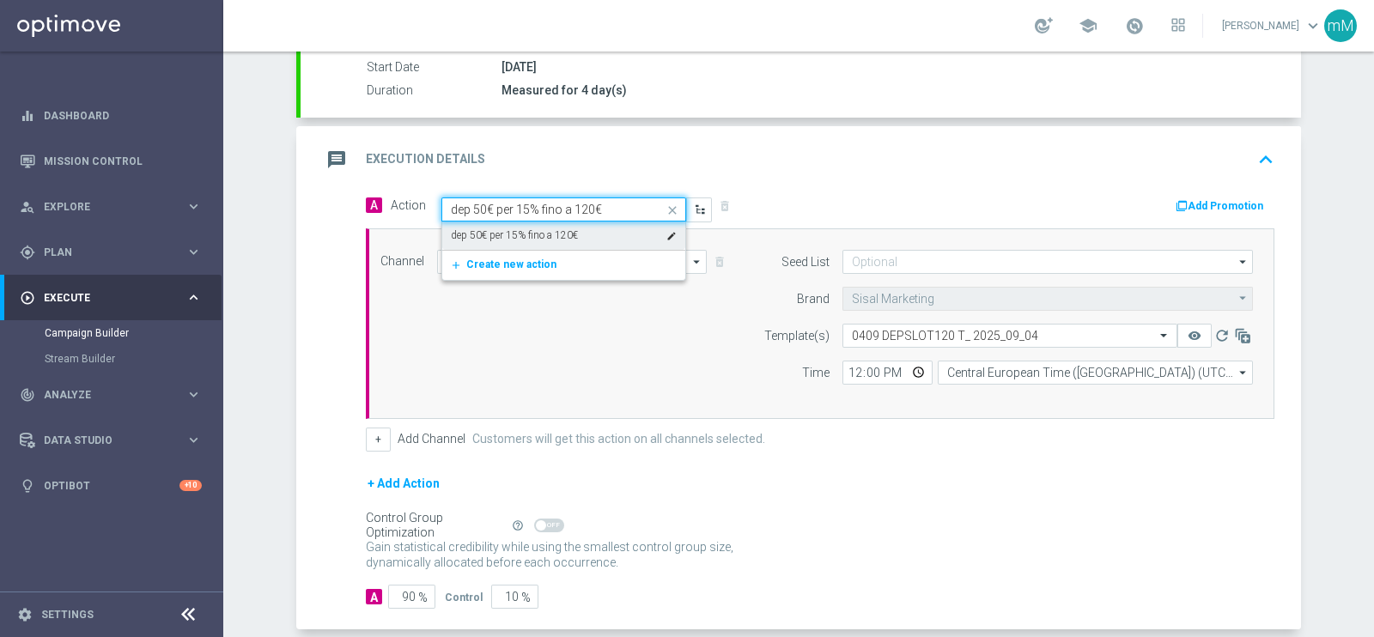
click at [490, 238] on label "dep 50€ per 15% fino a 120€" at bounding box center [514, 235] width 127 height 15
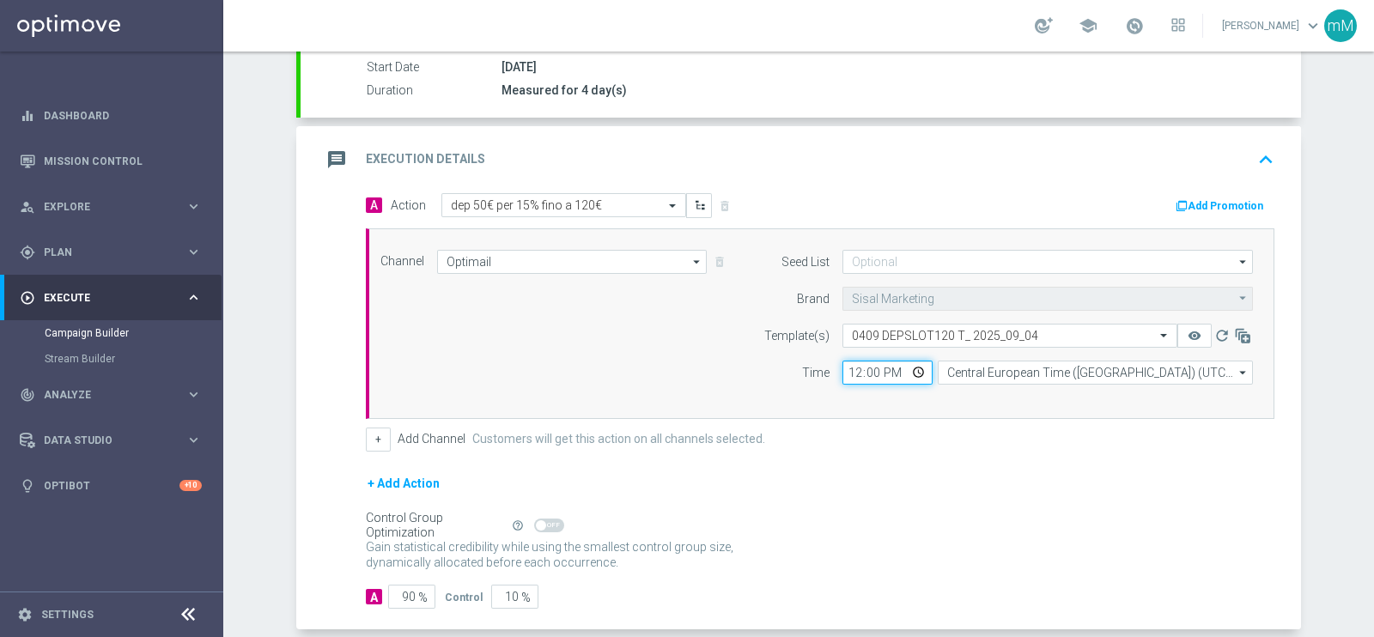
click at [846, 375] on input "12:00" at bounding box center [888, 373] width 90 height 24
type input "18:30"
click at [379, 439] on button "+" at bounding box center [378, 440] width 25 height 24
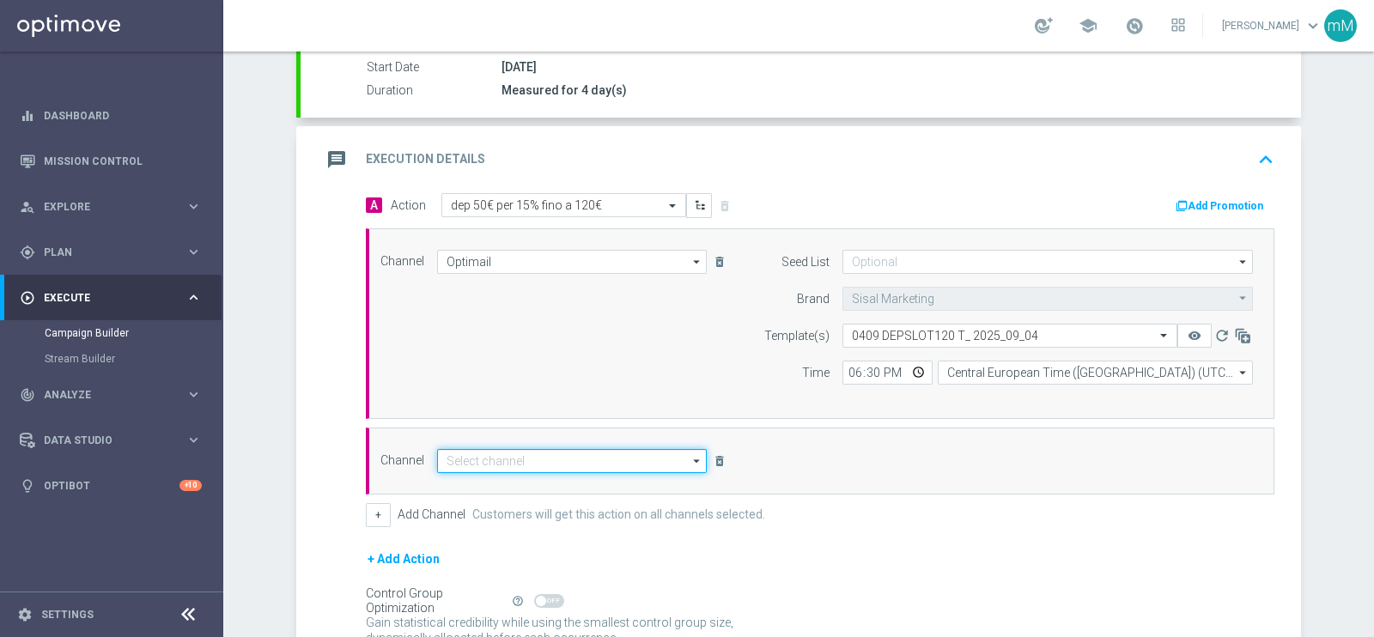
click at [550, 458] on input at bounding box center [572, 461] width 270 height 24
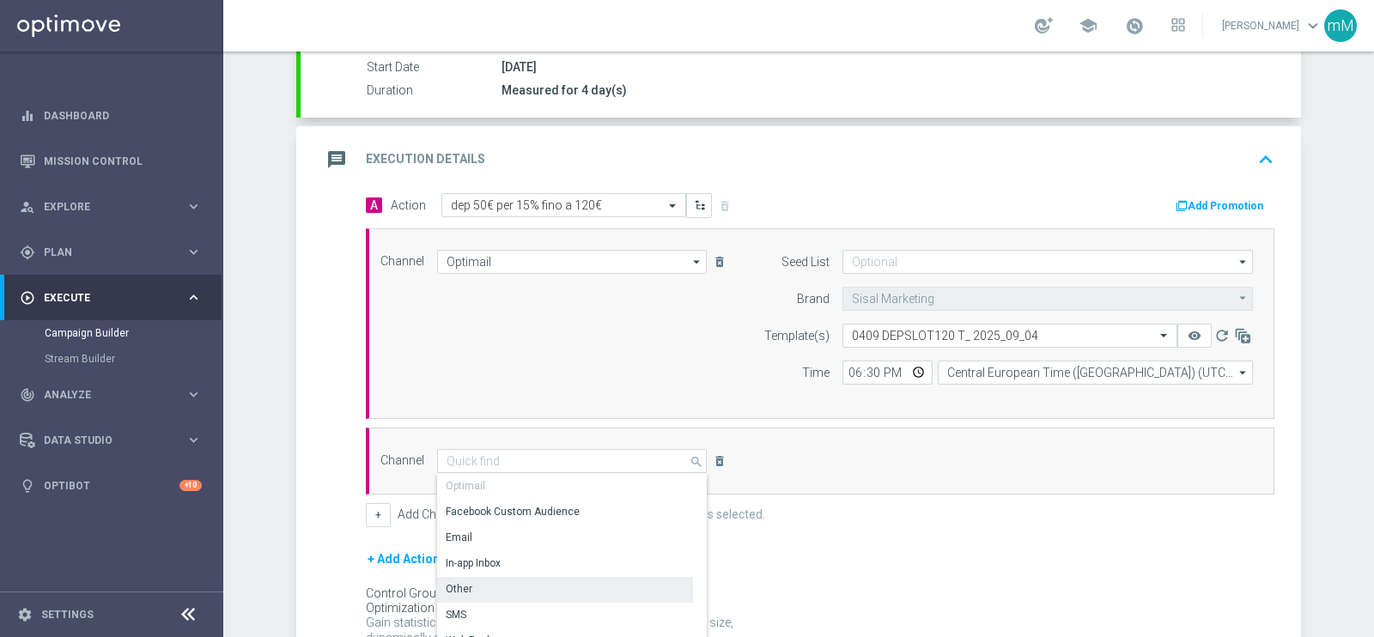
click at [487, 577] on div "Other" at bounding box center [565, 589] width 256 height 24
type input "Other"
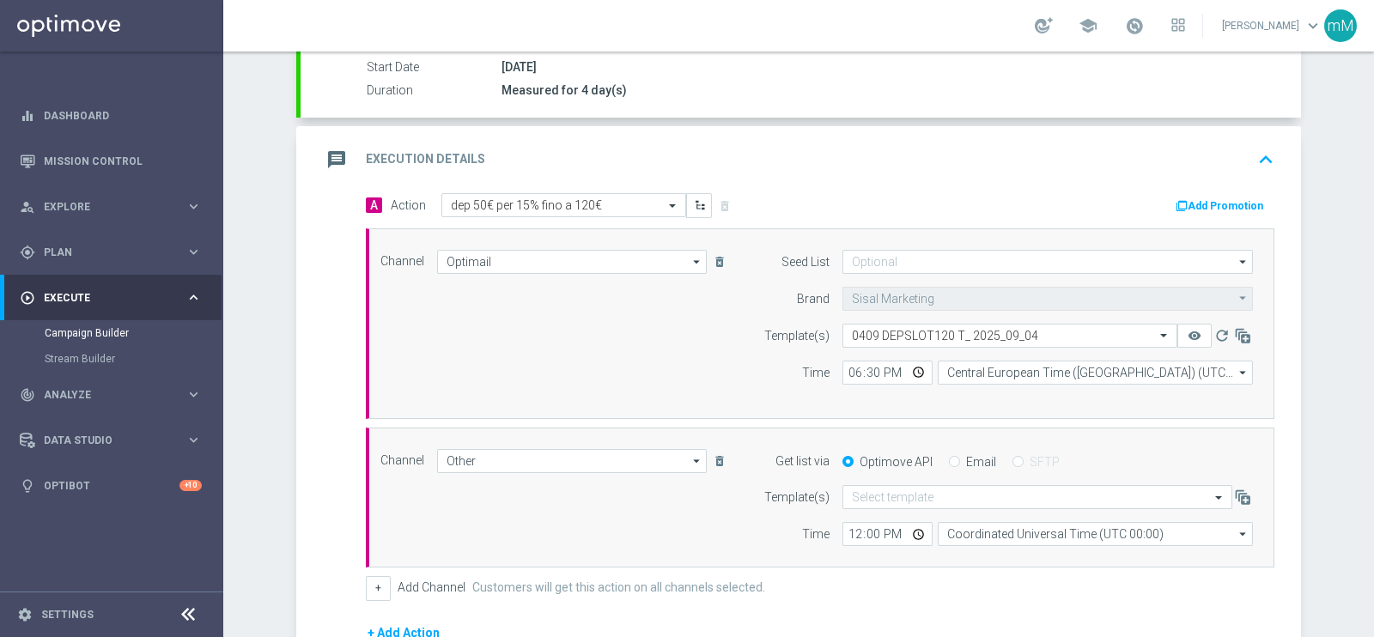
click at [949, 463] on input "Email" at bounding box center [954, 463] width 11 height 11
radio input "true"
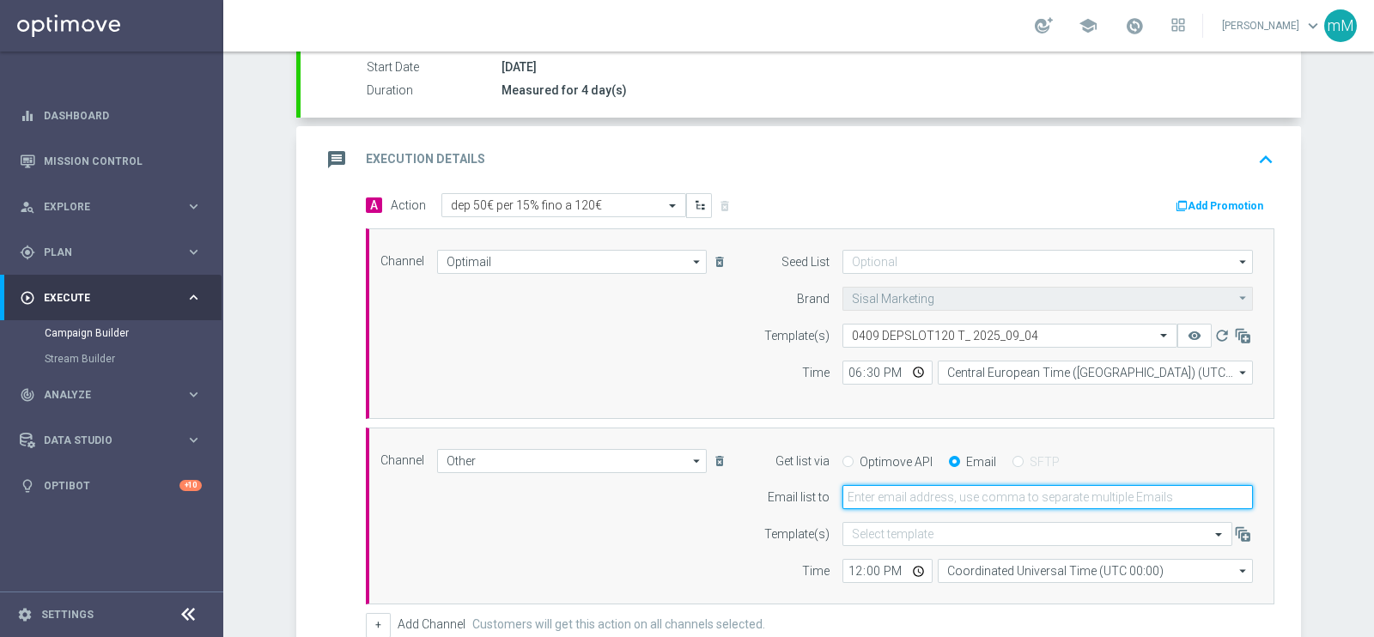
click at [931, 502] on input "email" at bounding box center [1048, 497] width 411 height 24
type input "marco.maccarrone@sisal.it"
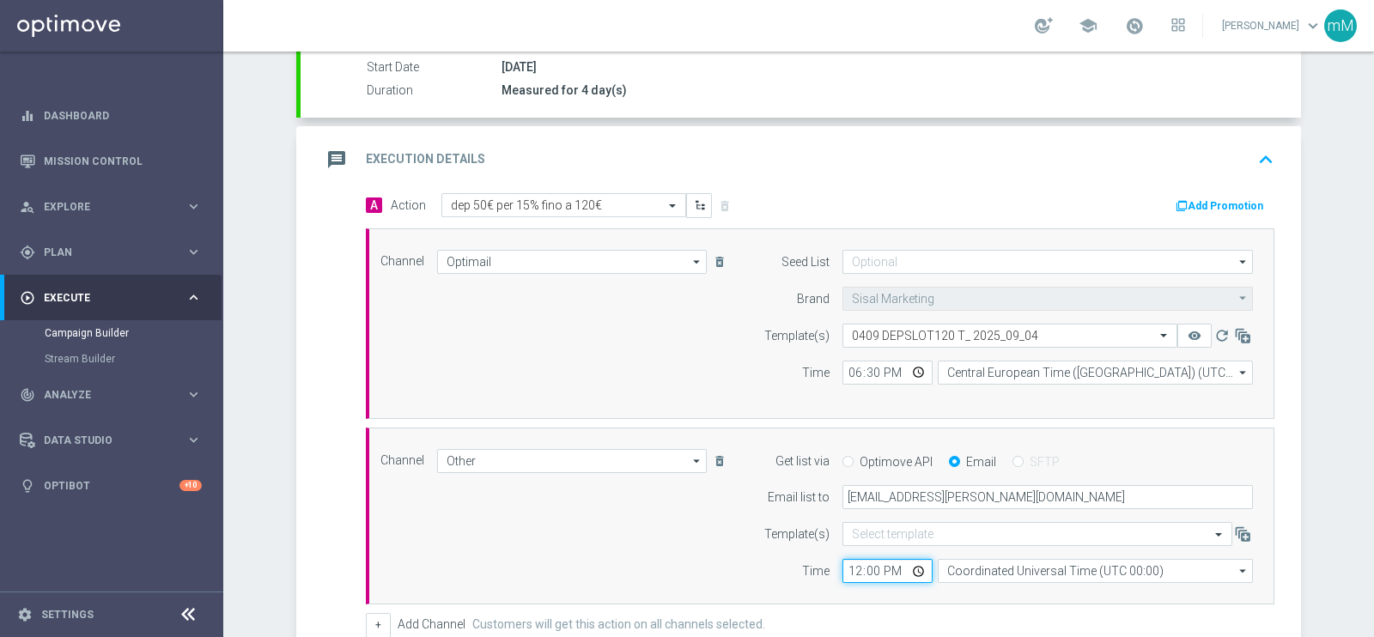
click at [851, 564] on input "12:00" at bounding box center [888, 571] width 90 height 24
type input "18:30"
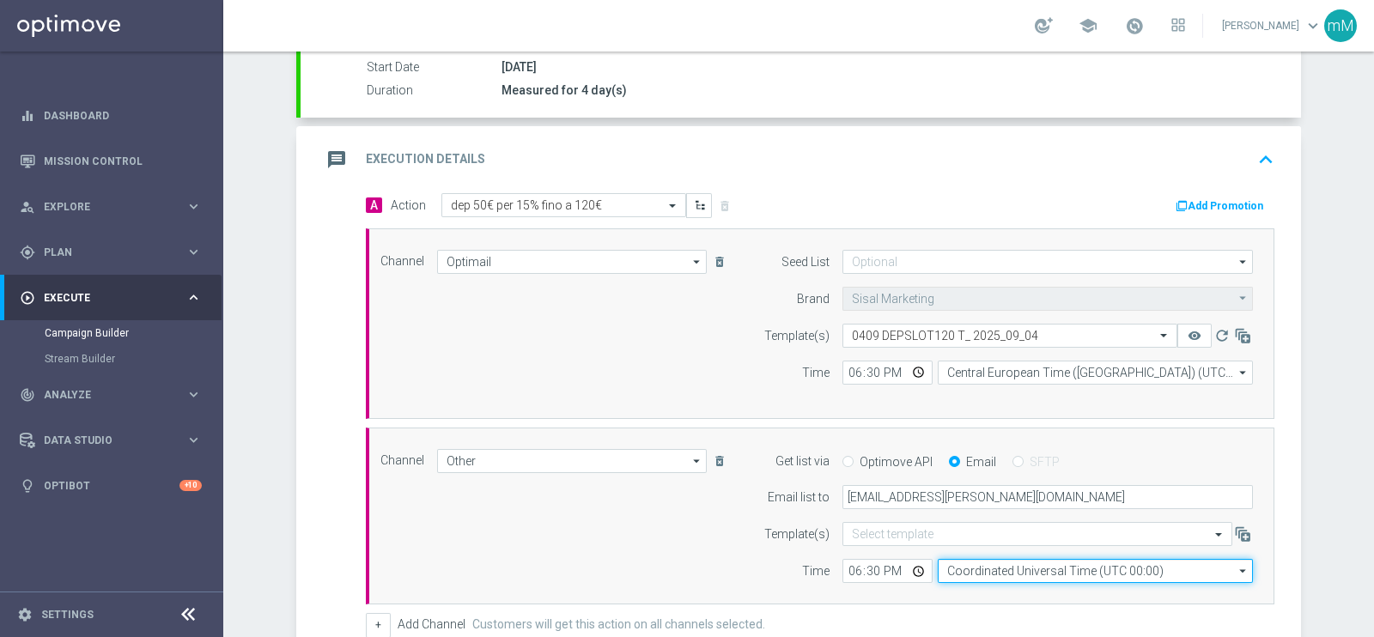
click at [964, 564] on input "Coordinated Universal Time (UTC 00:00)" at bounding box center [1095, 571] width 315 height 24
click at [964, 564] on input at bounding box center [1095, 571] width 315 height 24
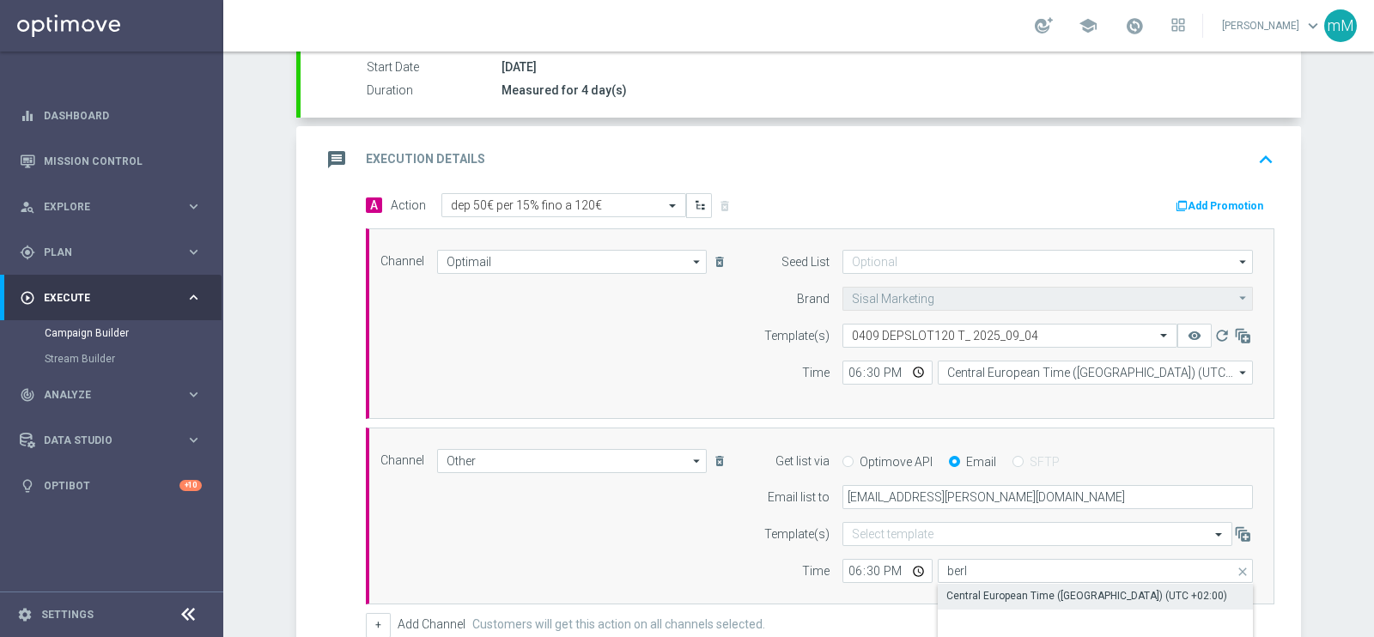
click at [963, 593] on div "Central European Time (Berlin) (UTC +02:00)" at bounding box center [1087, 595] width 281 height 15
type input "Central European Time (Berlin) (UTC +02:00)"
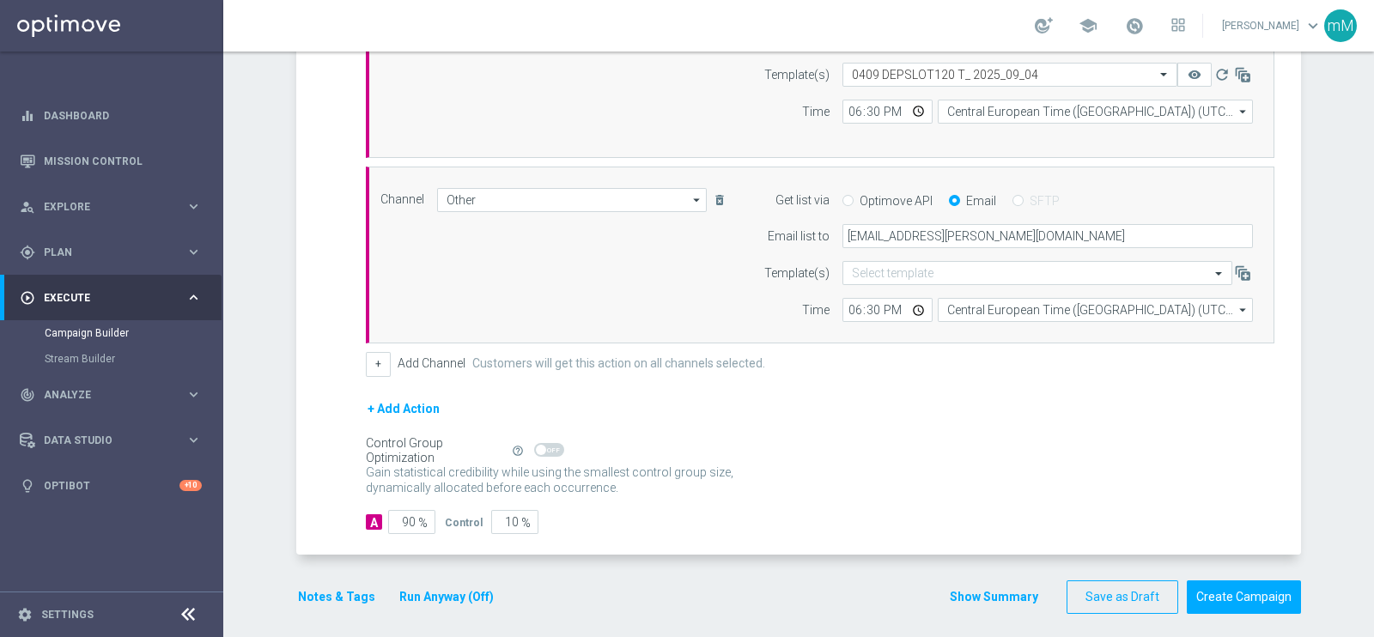
scroll to position [558, 0]
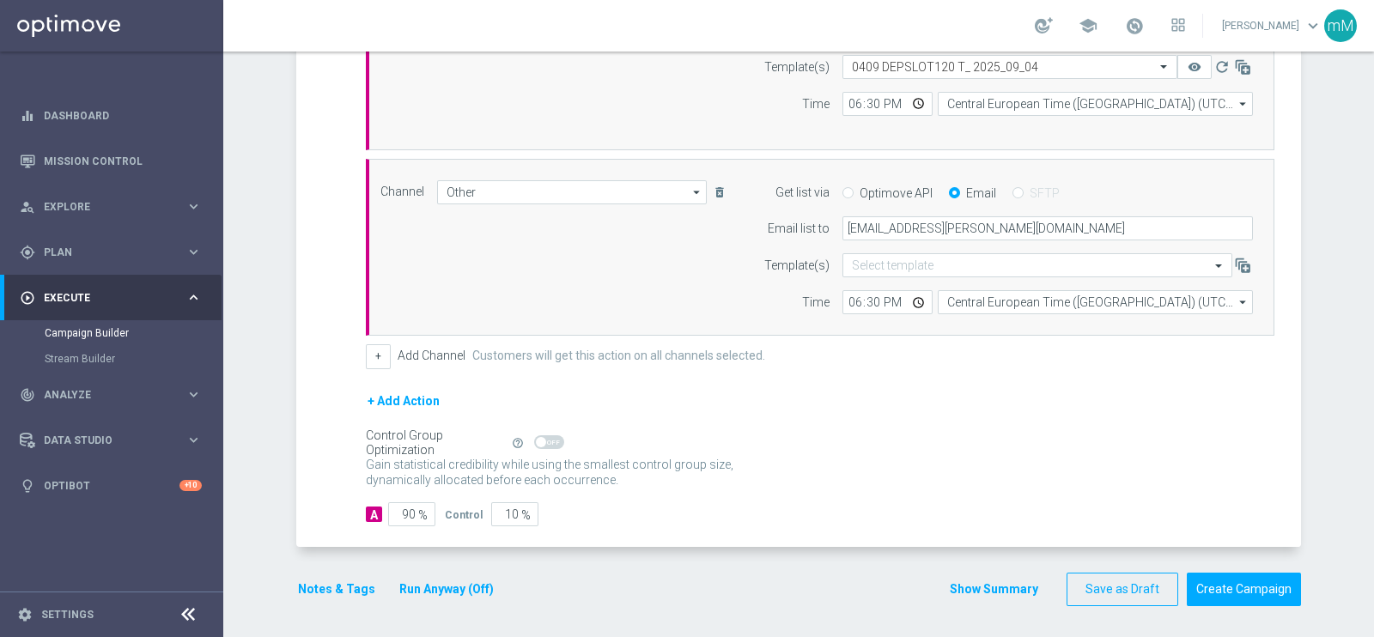
click at [425, 585] on button "Run Anyway (Off)" at bounding box center [447, 589] width 98 height 21
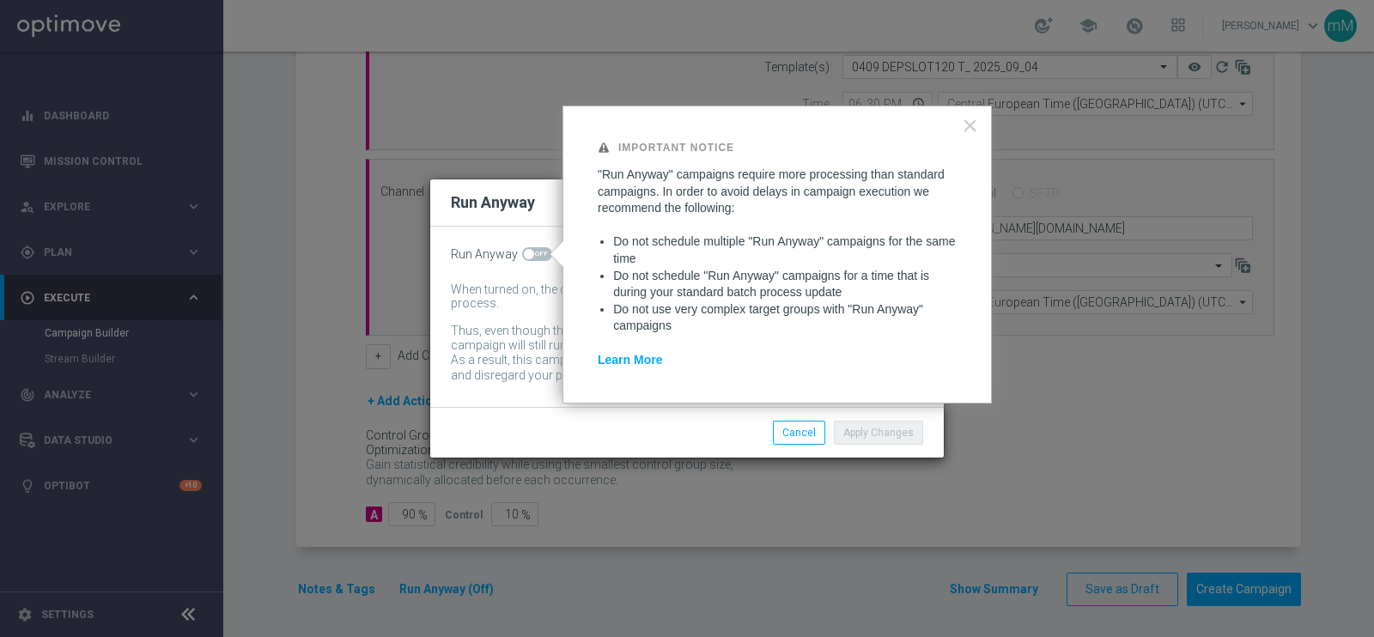
click at [524, 253] on span at bounding box center [529, 254] width 10 height 10
click at [522, 253] on input "checkbox" at bounding box center [537, 254] width 30 height 14
checkbox input "true"
click at [879, 436] on button "Apply Changes" at bounding box center [878, 433] width 89 height 24
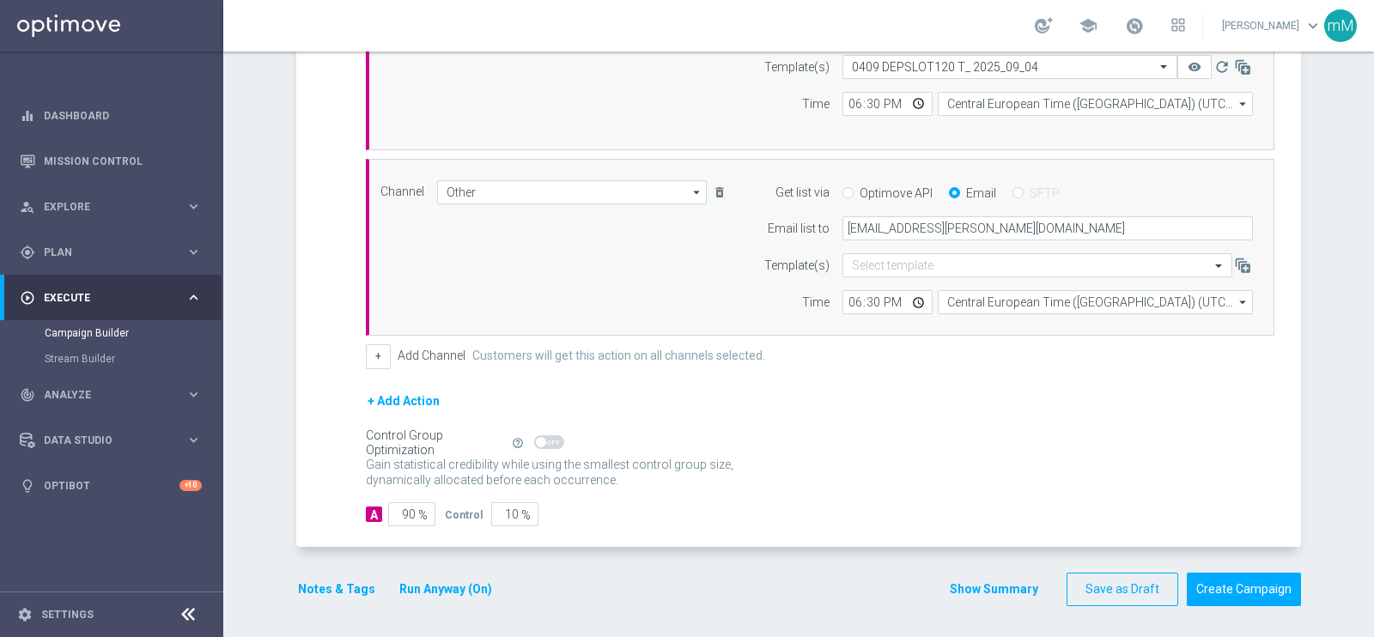
click at [338, 584] on button "Notes & Tags" at bounding box center [336, 589] width 81 height 21
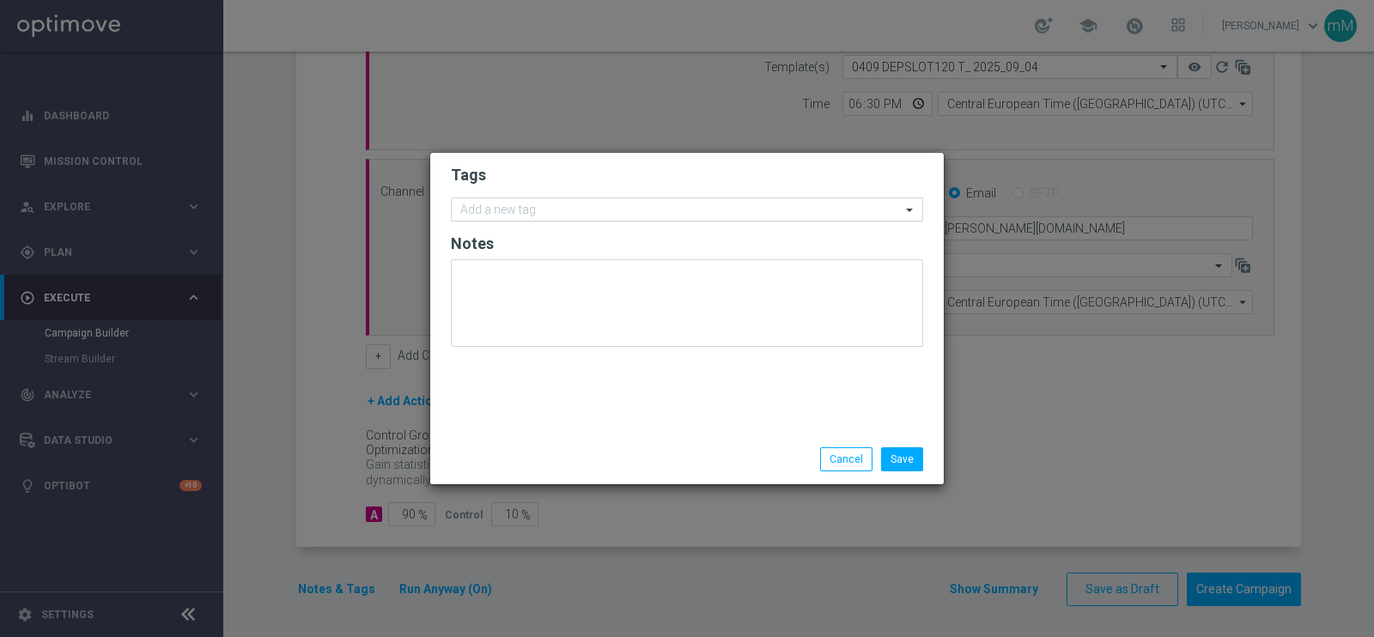
click at [564, 204] on input "text" at bounding box center [680, 211] width 441 height 15
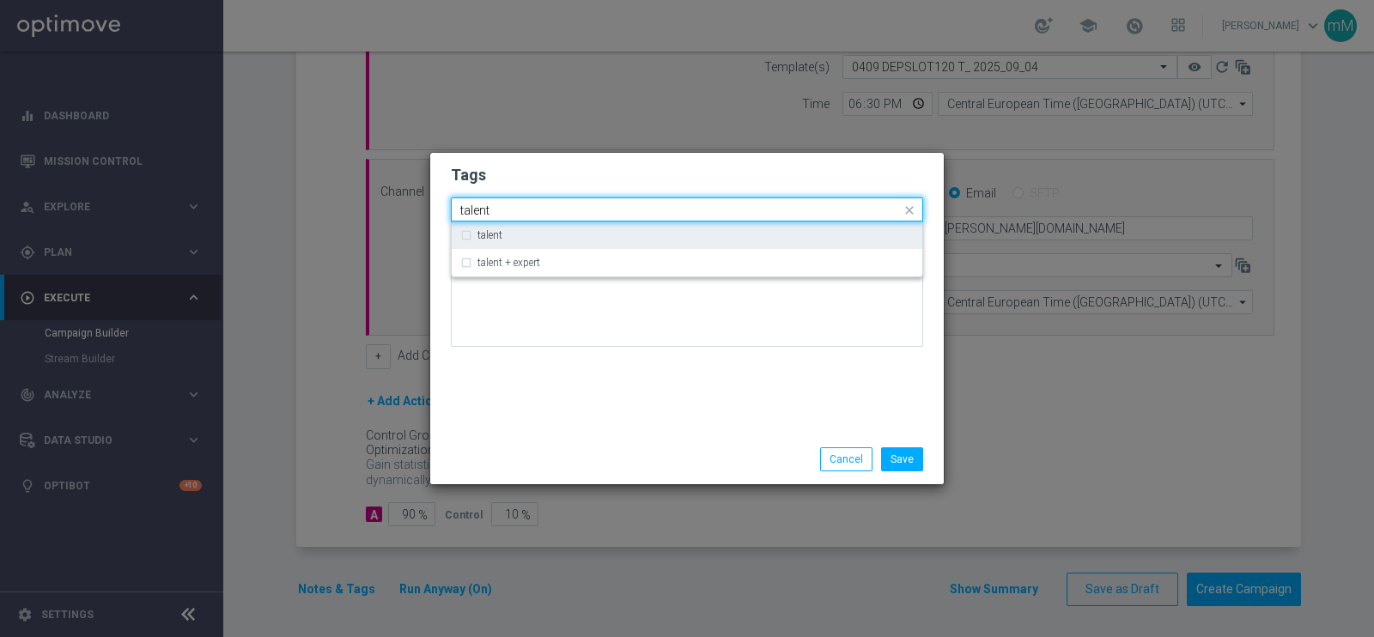
click at [548, 231] on div "talent" at bounding box center [696, 235] width 436 height 10
click at [545, 213] on input "talent" at bounding box center [680, 211] width 441 height 15
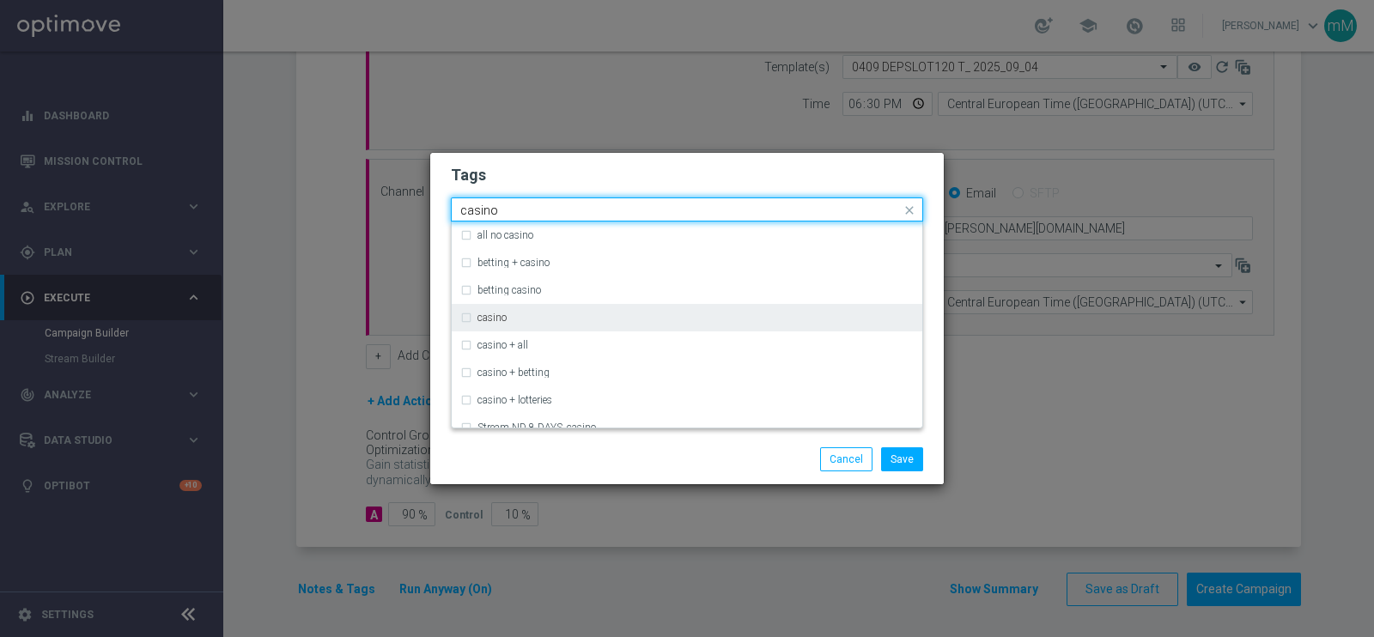
click at [502, 304] on div "casino" at bounding box center [687, 317] width 454 height 27
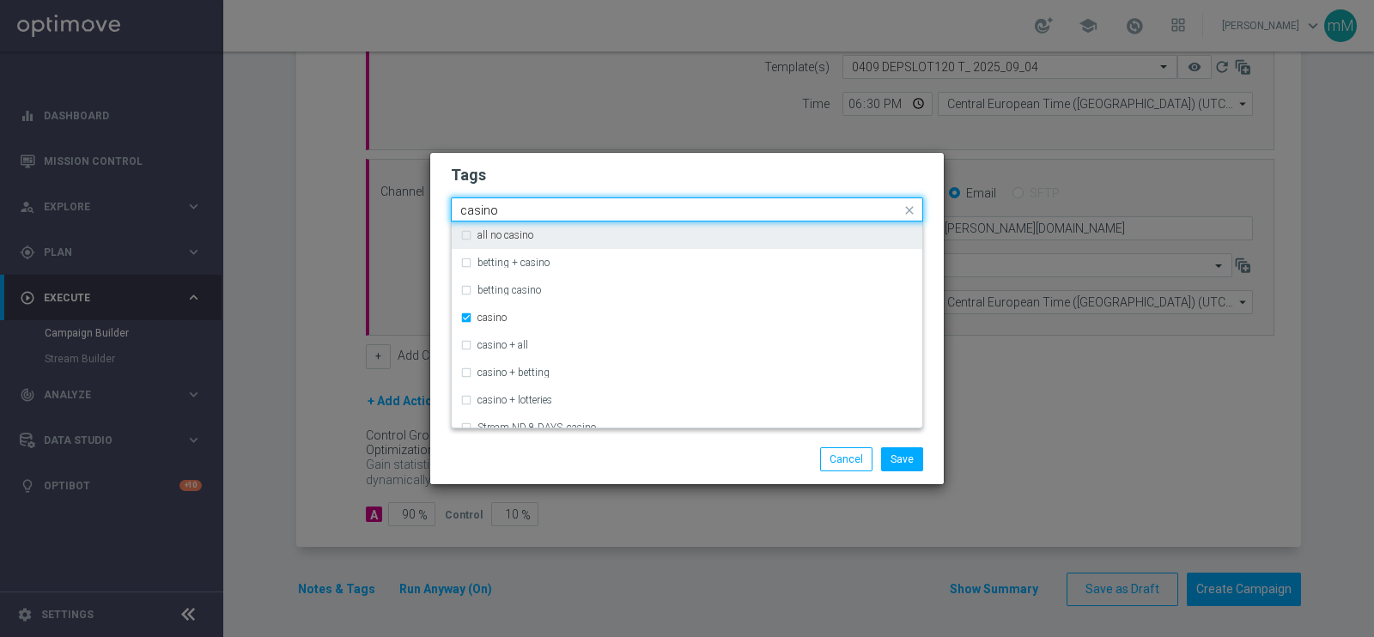
click at [499, 208] on input "casino" at bounding box center [680, 211] width 441 height 15
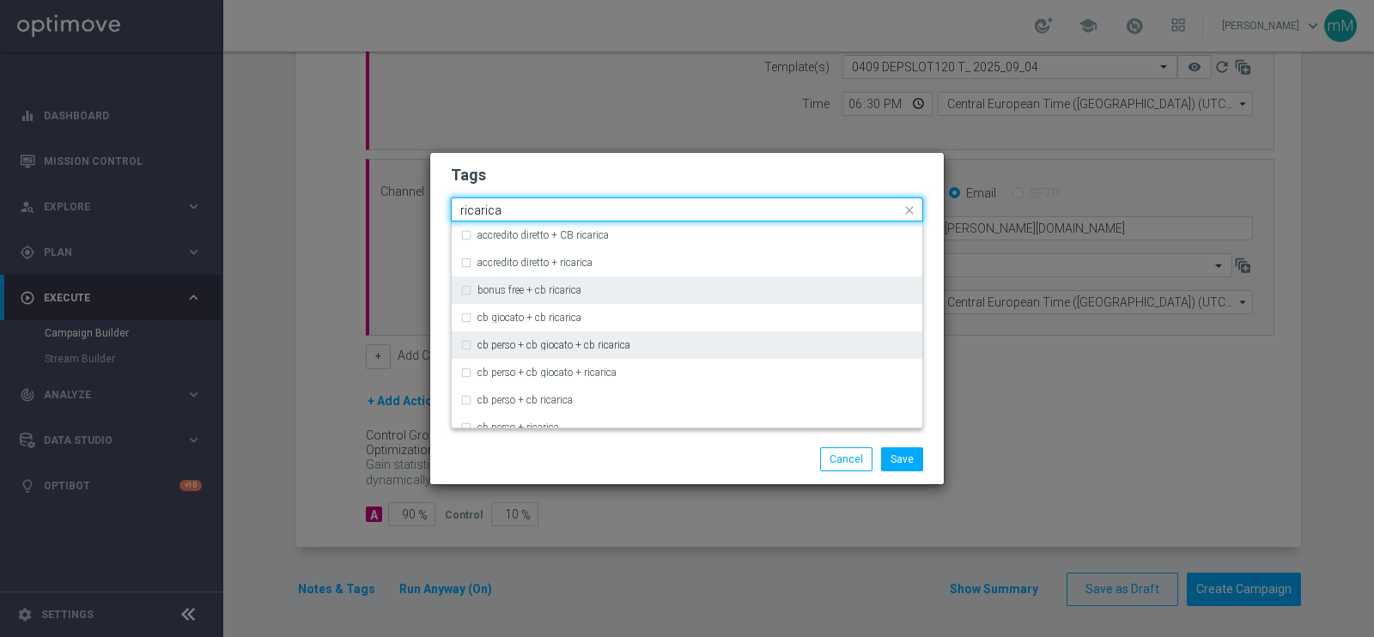
scroll to position [72, 0]
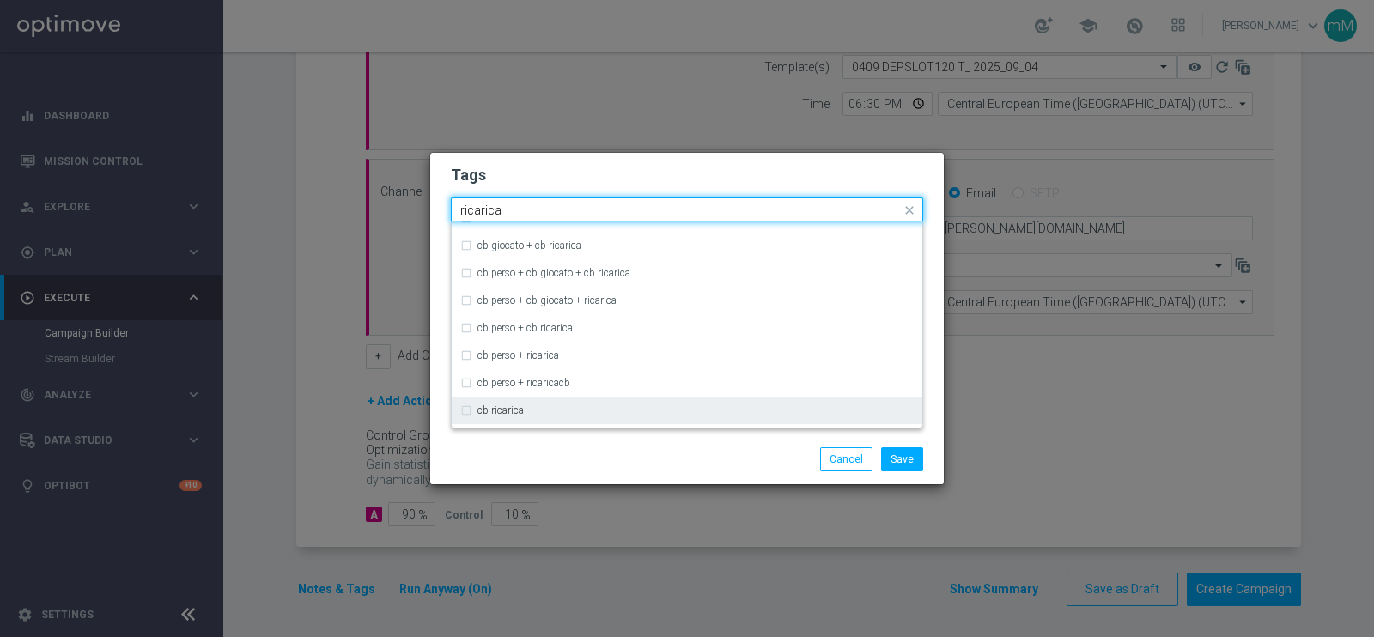
click at [506, 401] on div "cb ricarica" at bounding box center [687, 410] width 454 height 27
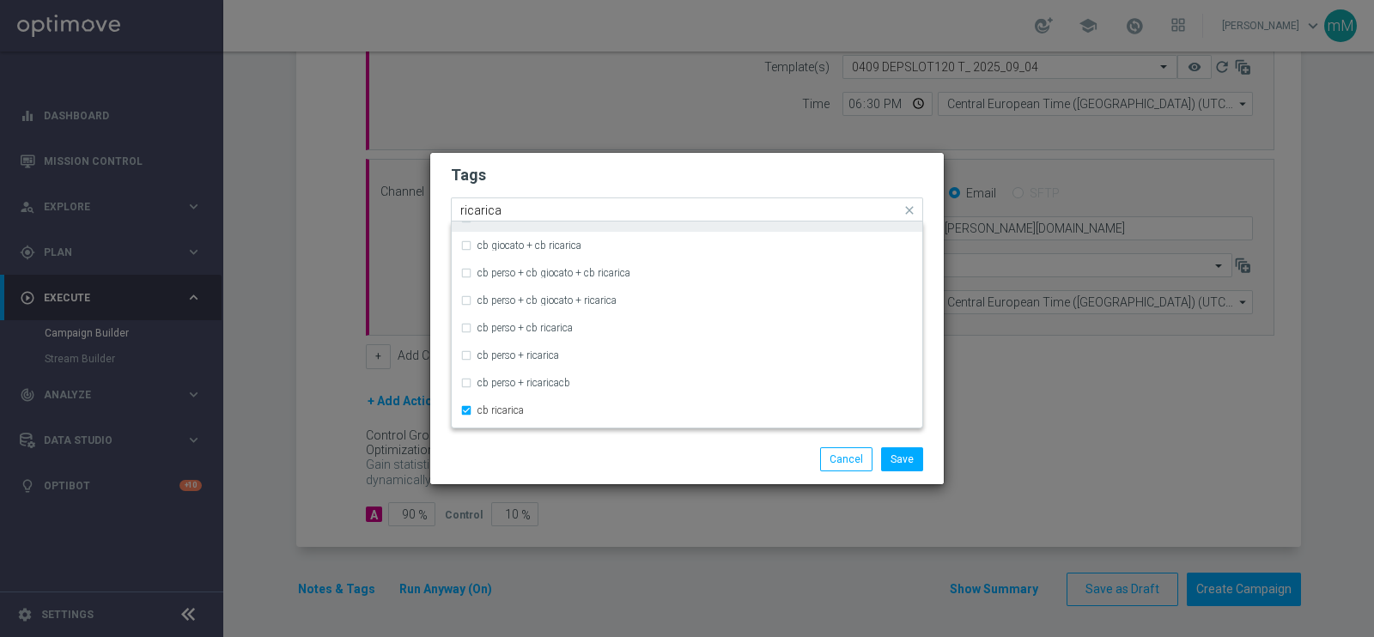
click at [563, 211] on input "ricarica" at bounding box center [680, 211] width 441 height 15
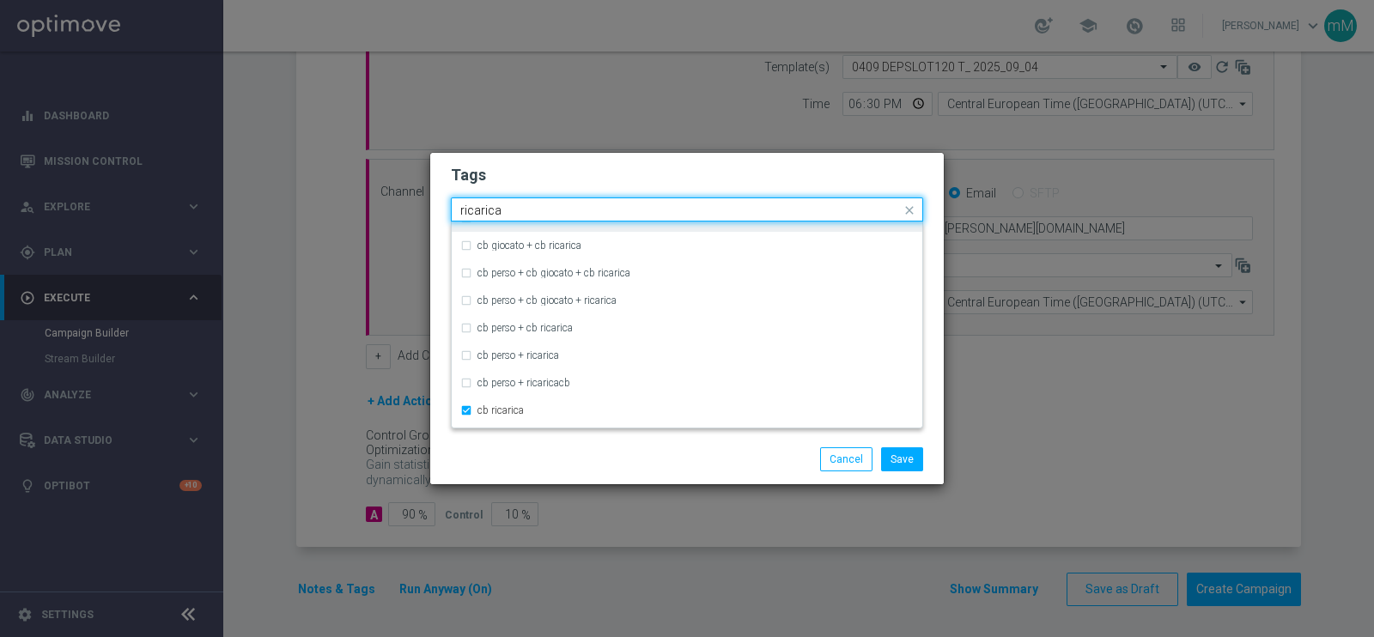
click at [563, 211] on input "ricarica" at bounding box center [680, 211] width 441 height 15
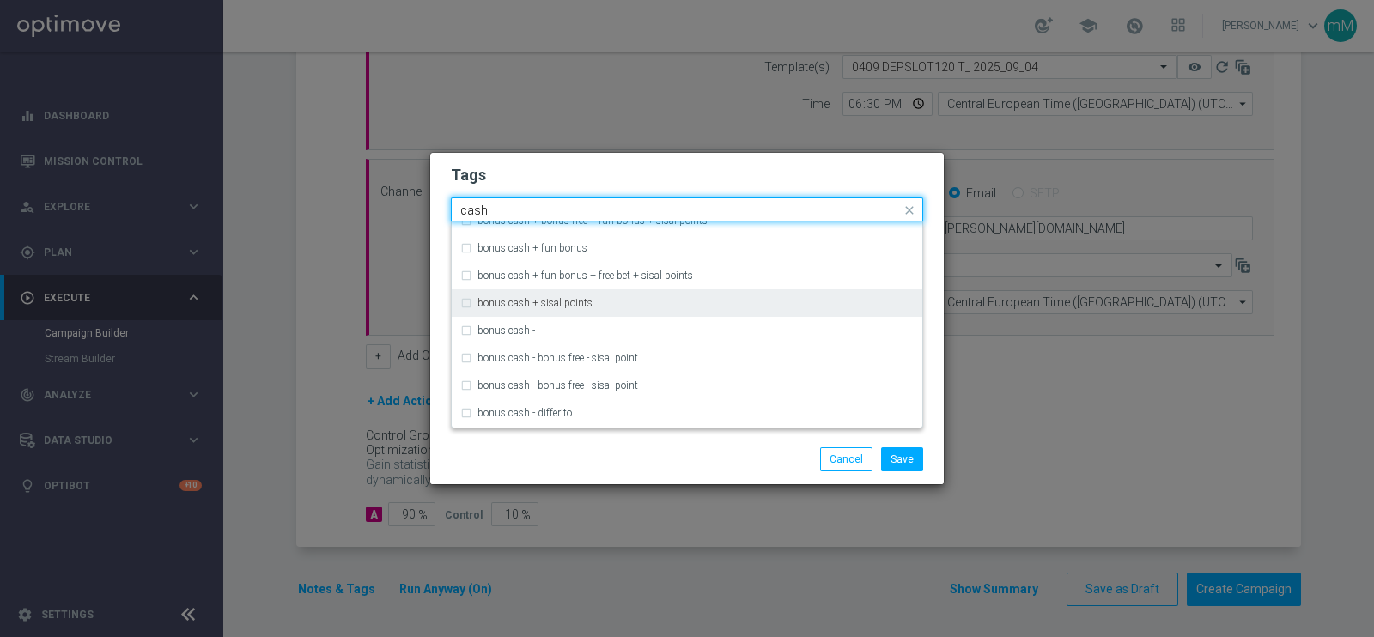
scroll to position [181, 0]
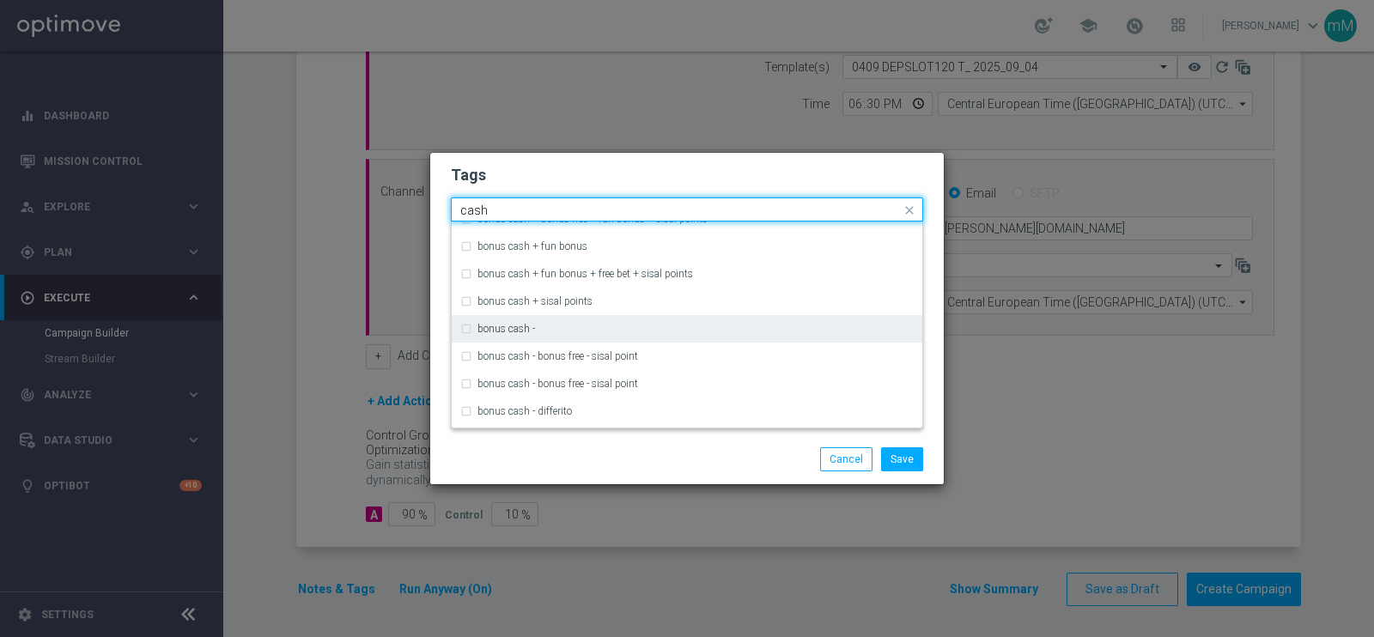
click at [535, 328] on label "bonus cash -" at bounding box center [507, 329] width 58 height 10
click at [529, 211] on input "cash" at bounding box center [680, 211] width 441 height 15
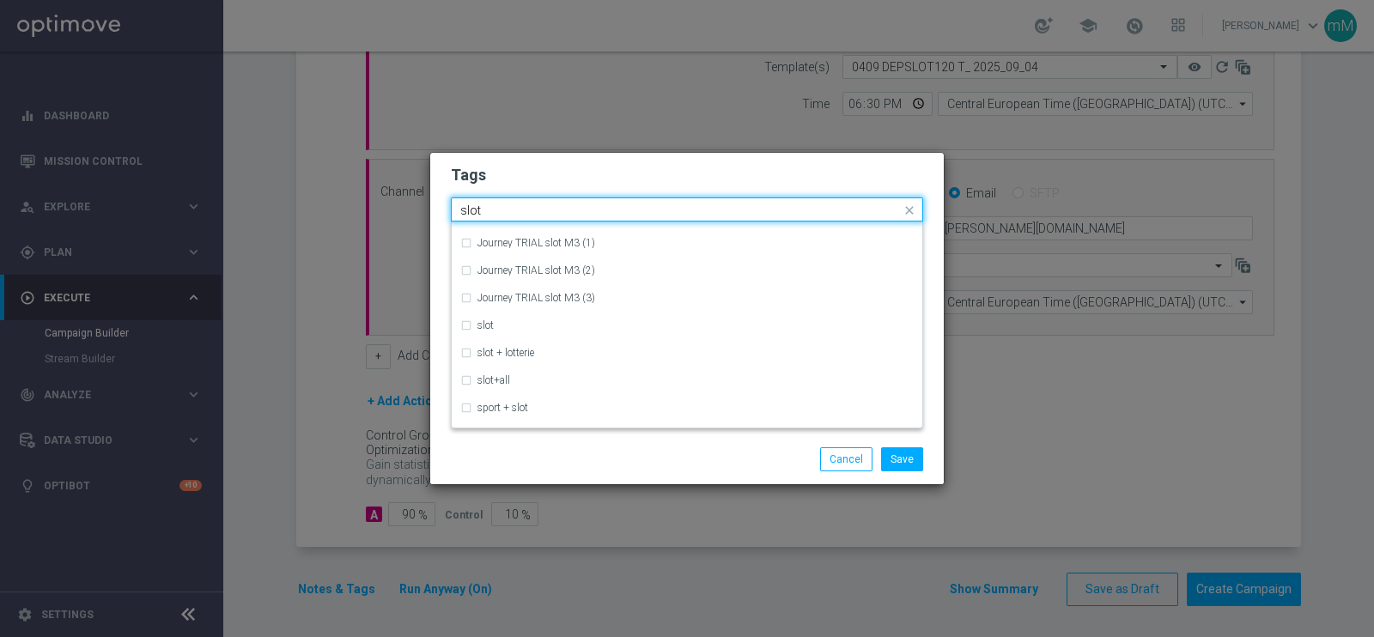
scroll to position [69, 0]
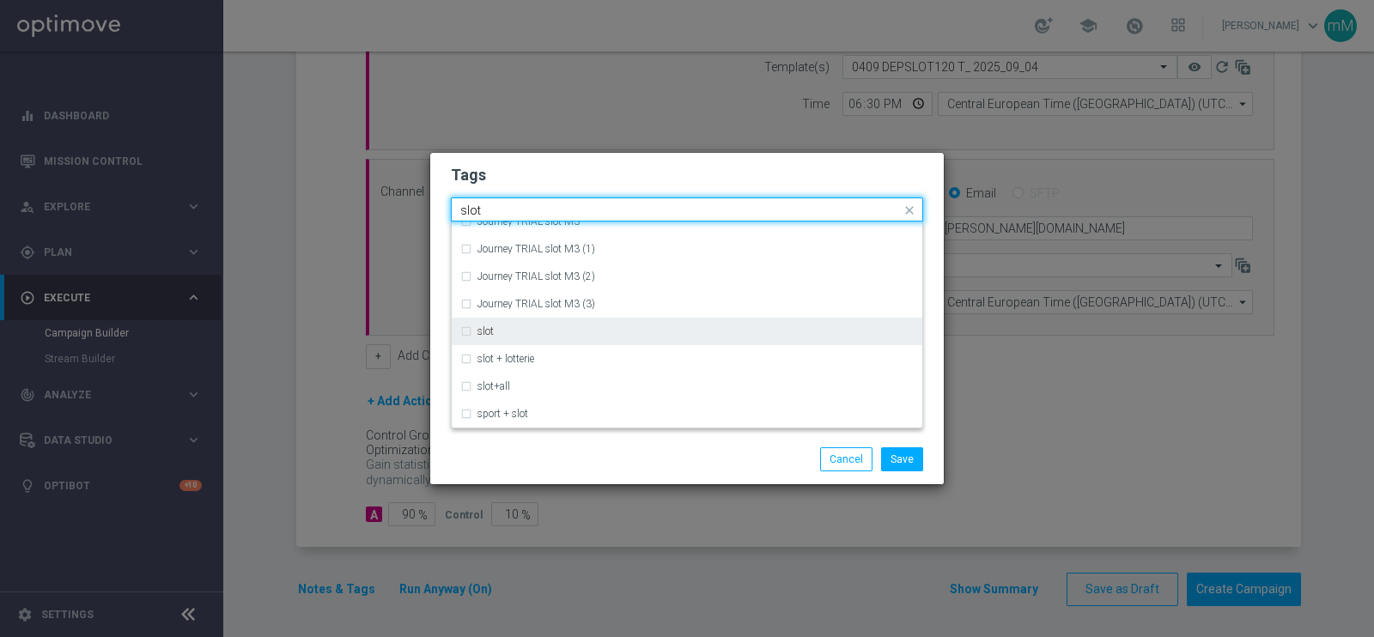
click at [496, 338] on div "slot" at bounding box center [687, 331] width 454 height 27
type input "slot"
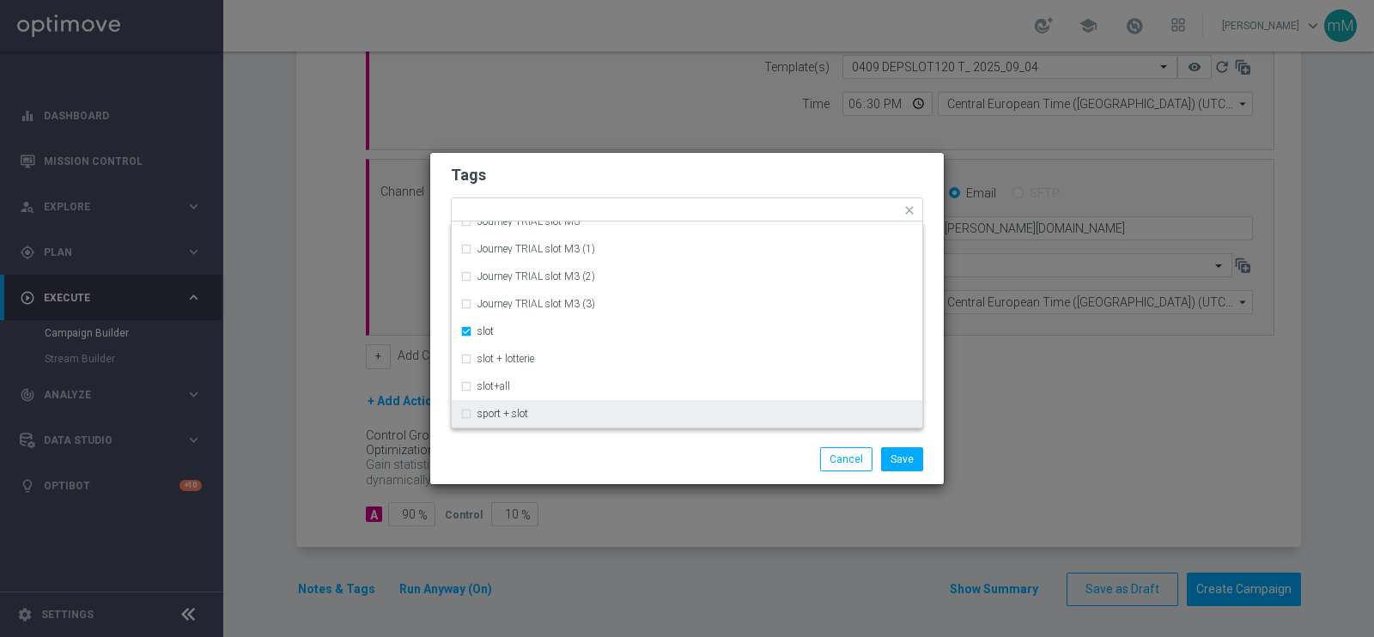
click at [587, 444] on div "Save Cancel" at bounding box center [687, 460] width 514 height 50
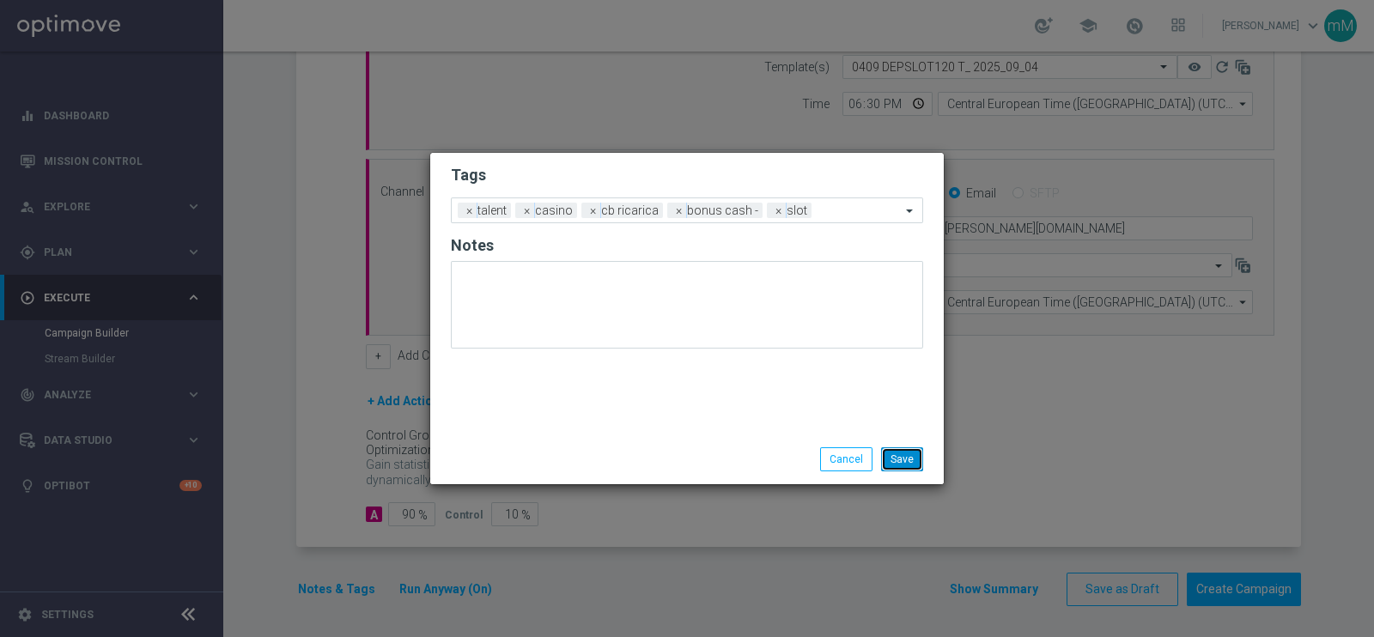
click at [909, 455] on button "Save" at bounding box center [902, 460] width 42 height 24
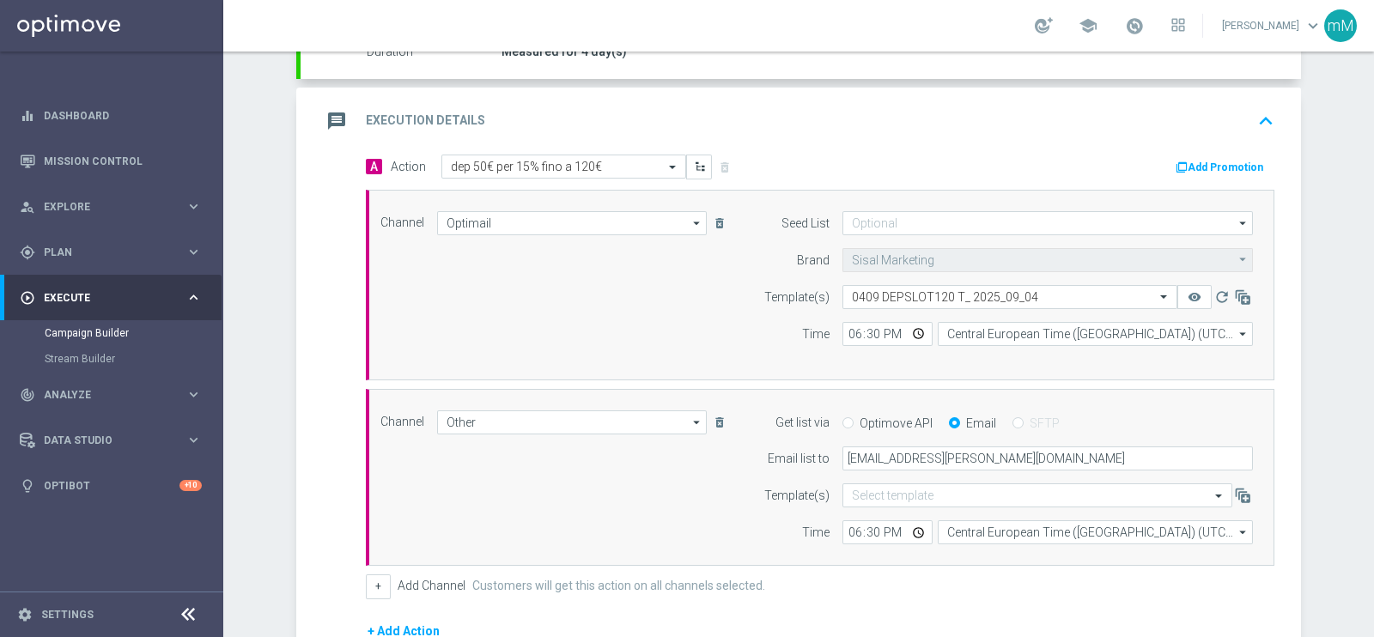
scroll to position [236, 0]
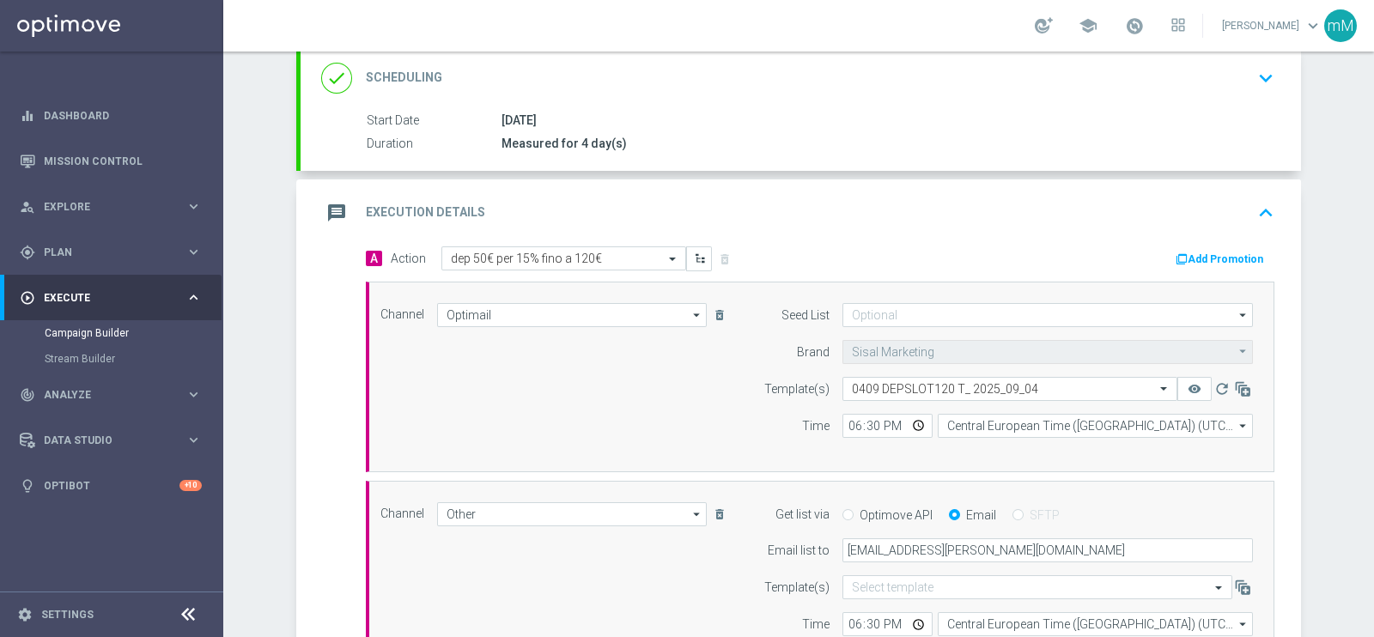
click at [1216, 259] on button "Add Promotion" at bounding box center [1221, 259] width 95 height 19
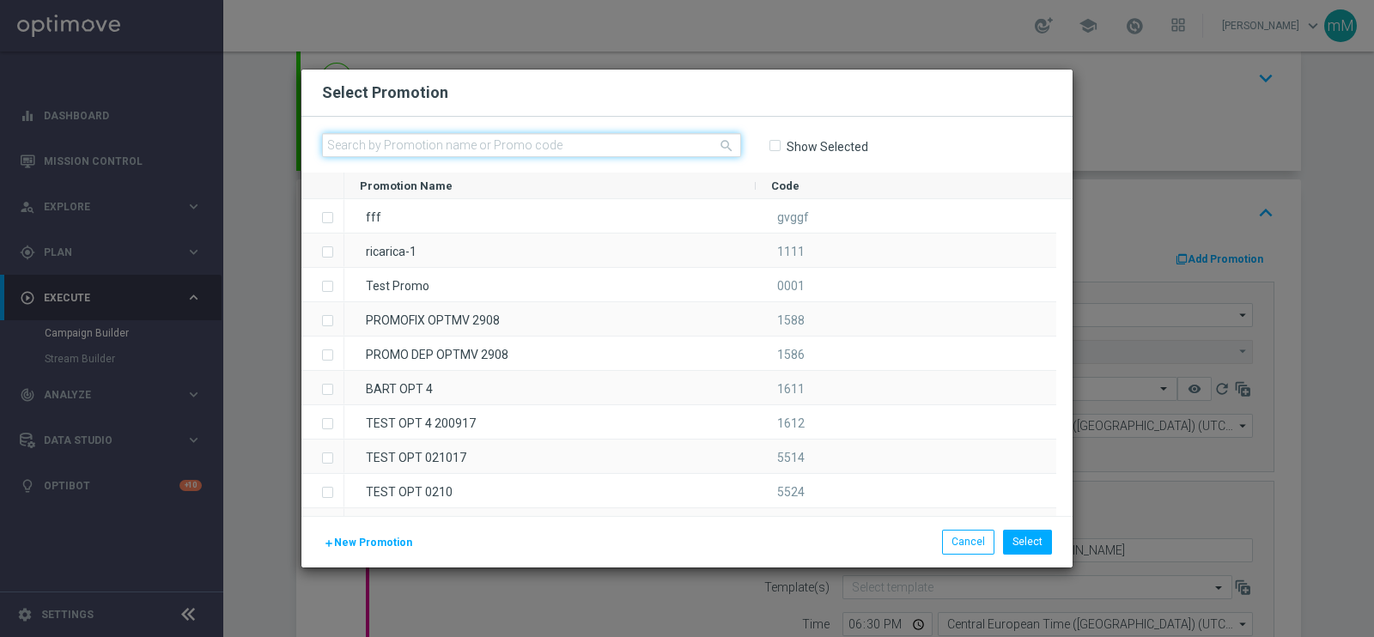
click at [547, 136] on input "text" at bounding box center [531, 145] width 419 height 24
paste input "334101"
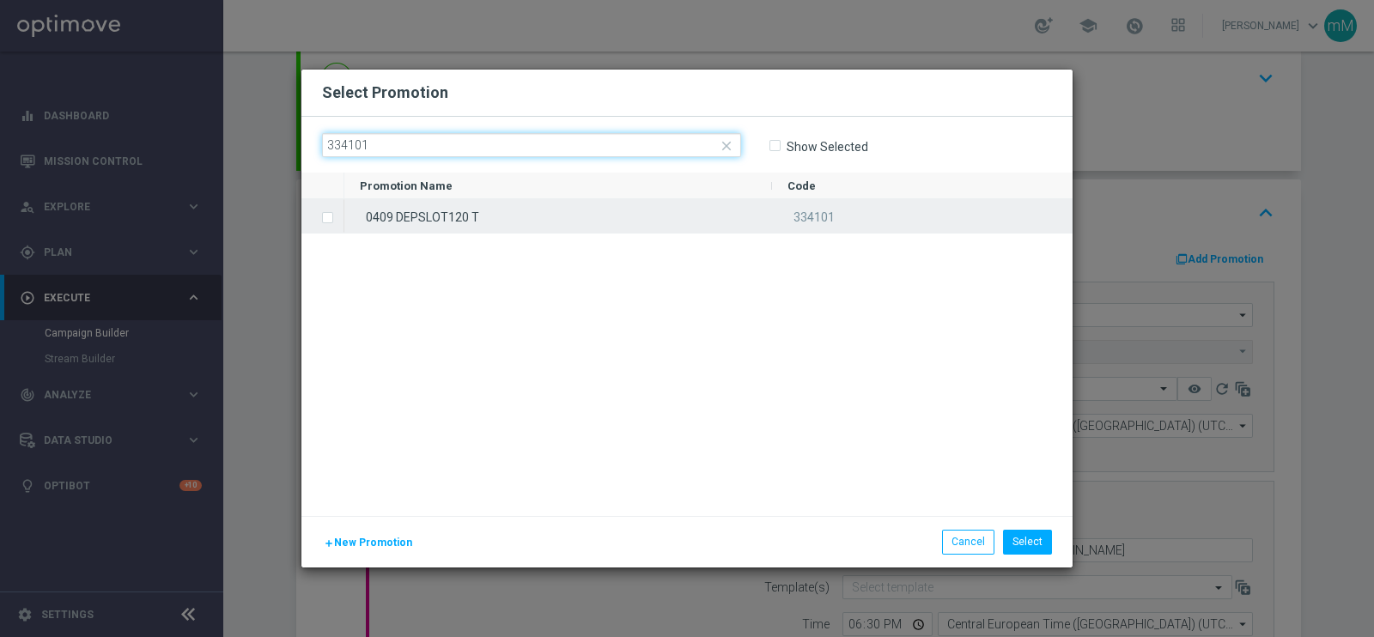
type input "334101"
click at [542, 212] on div "0409 DEPSLOT120 T" at bounding box center [558, 215] width 428 height 33
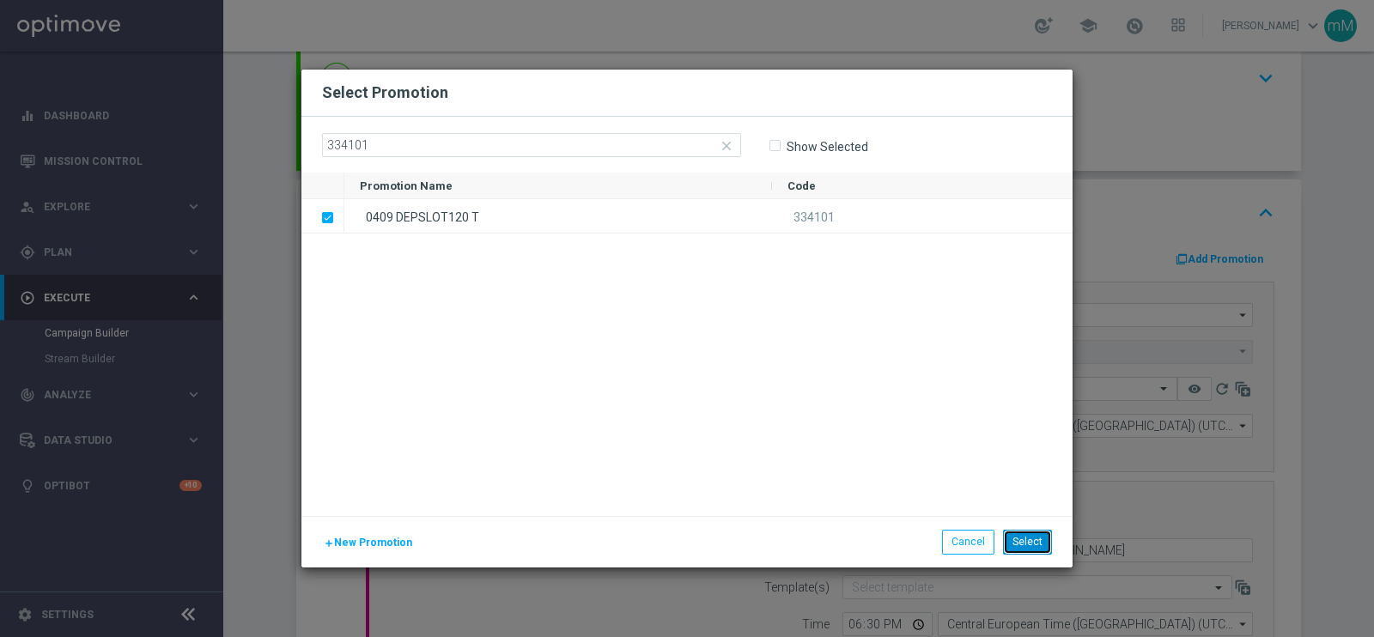
click at [1025, 539] on button "Select" at bounding box center [1027, 542] width 49 height 24
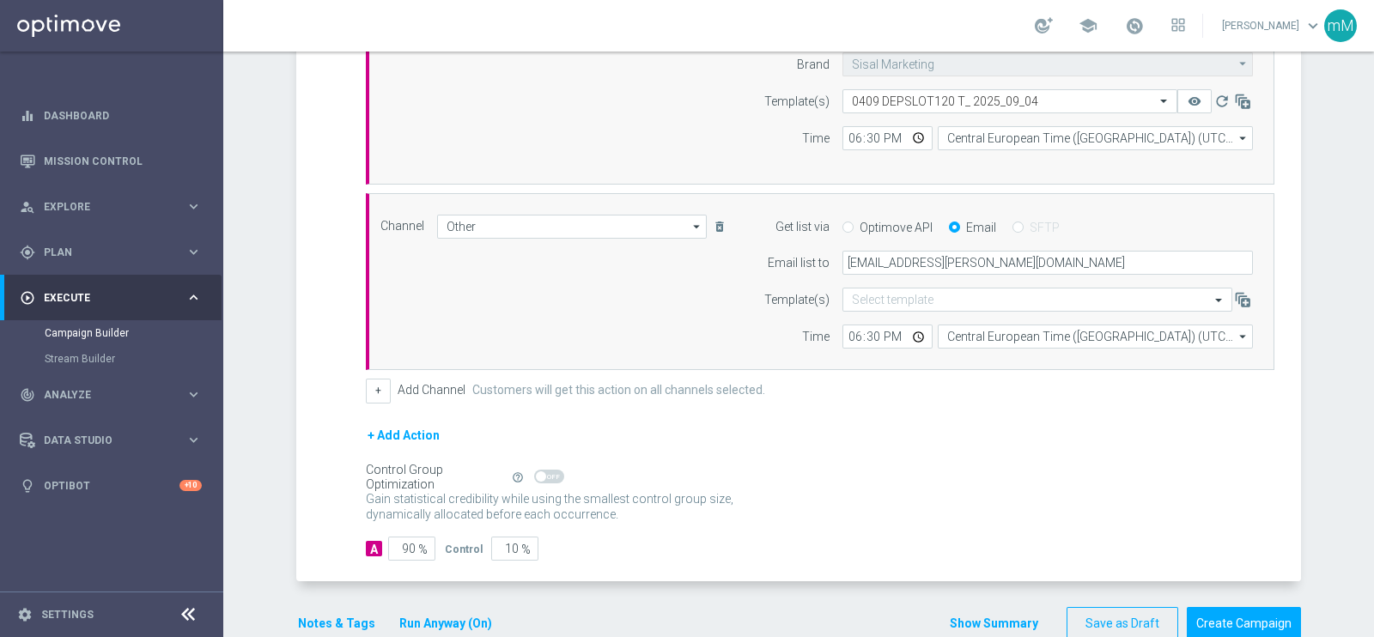
scroll to position [558, 0]
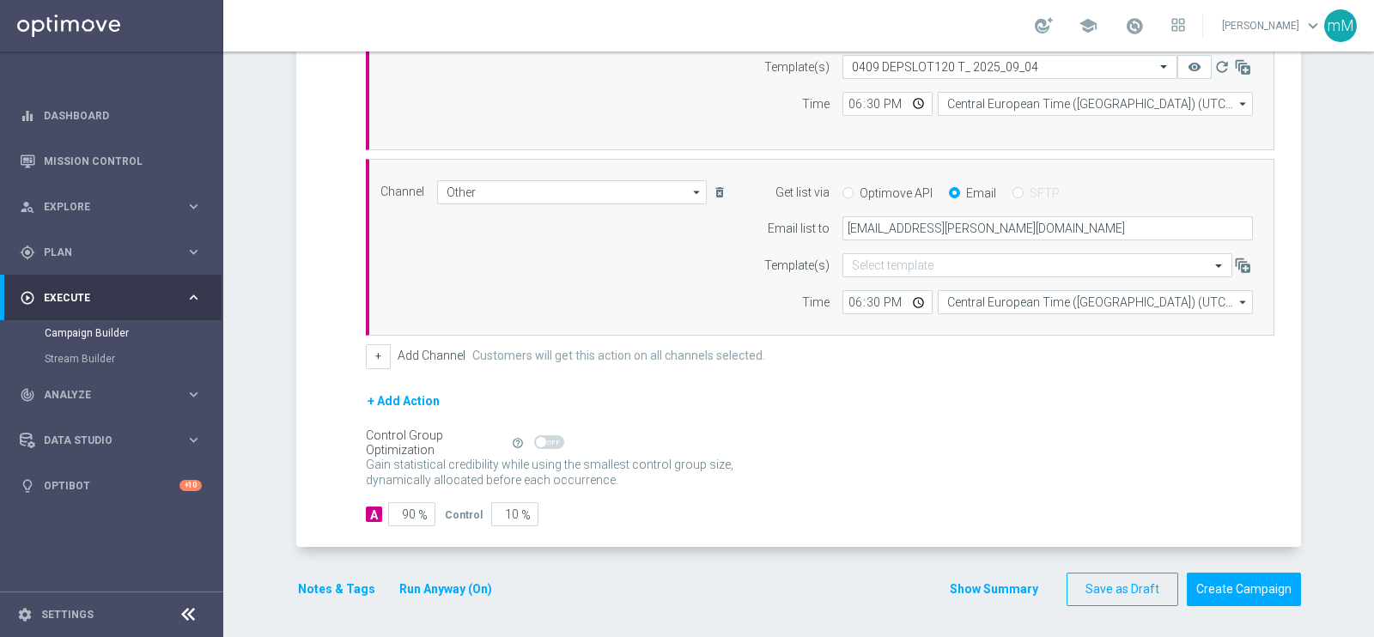
click at [966, 585] on button "Show Summary" at bounding box center [994, 590] width 90 height 20
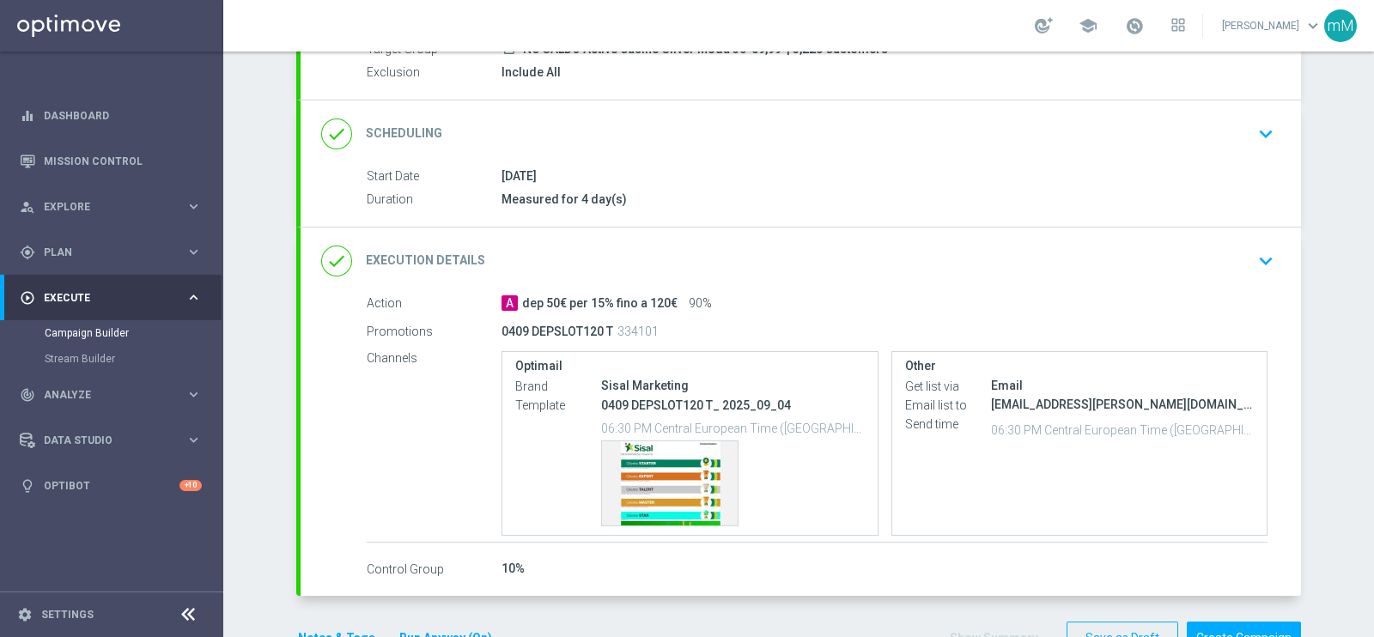
scroll to position [214, 0]
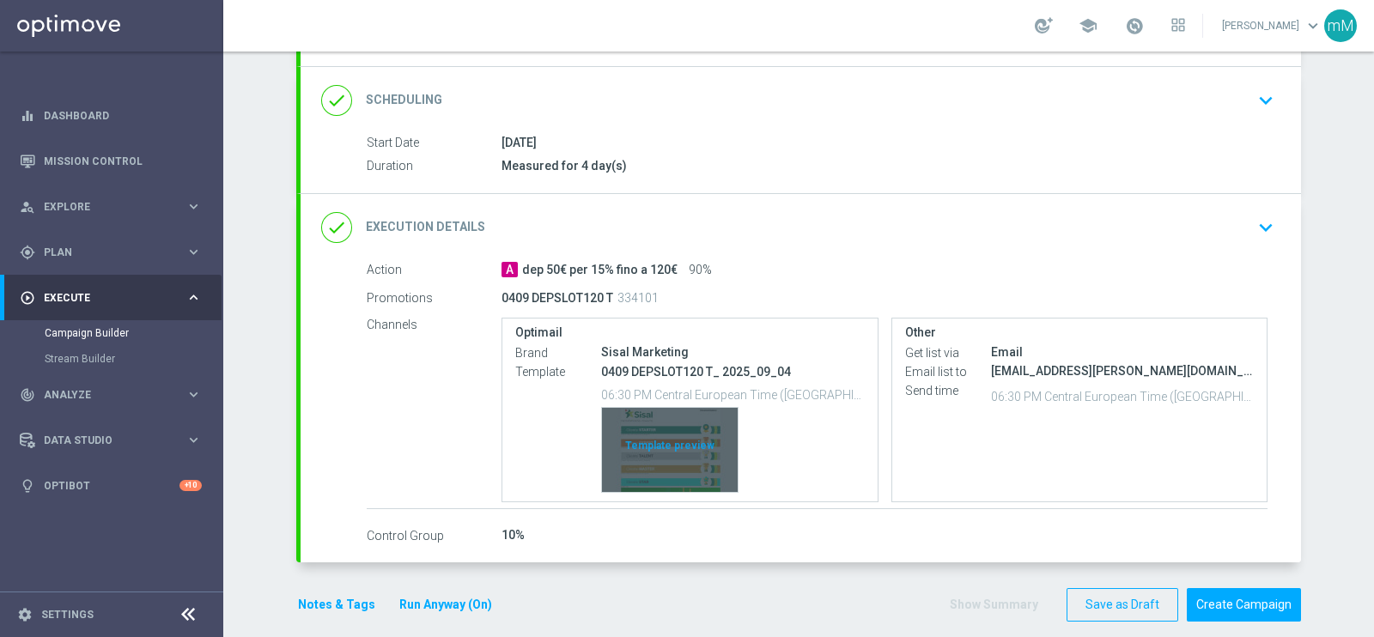
click at [663, 423] on div "Template preview" at bounding box center [670, 450] width 136 height 84
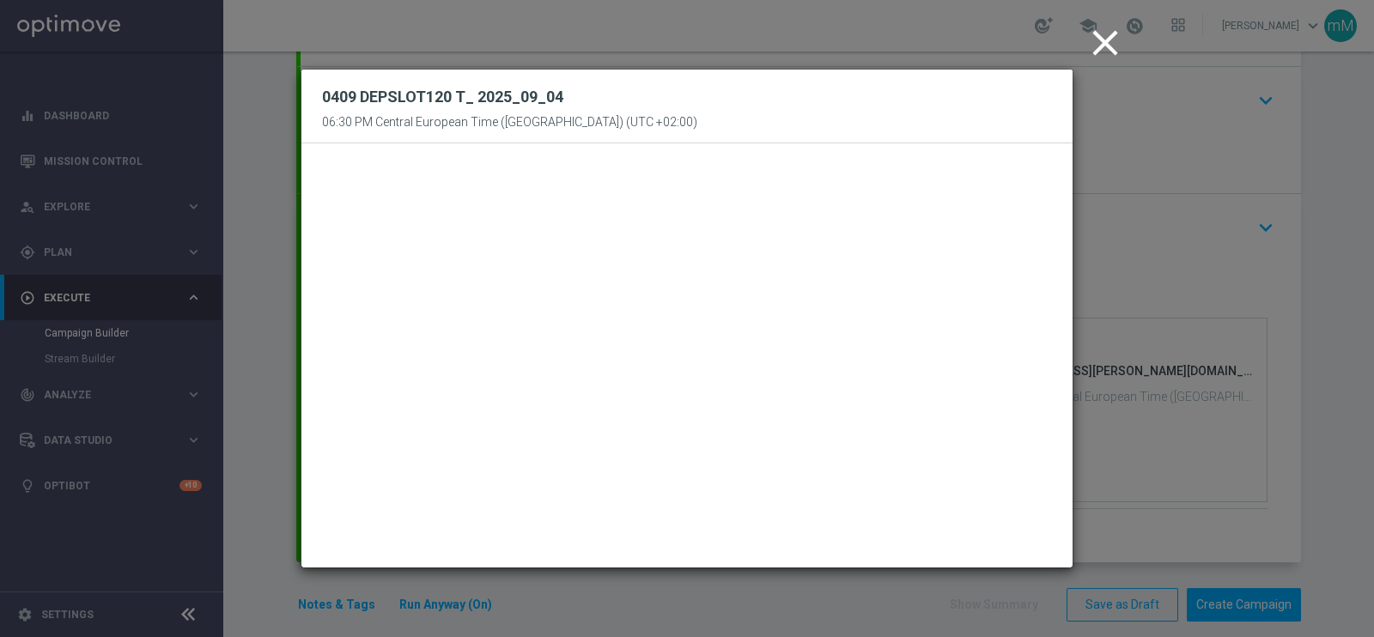
click at [1107, 49] on icon "close" at bounding box center [1105, 42] width 43 height 43
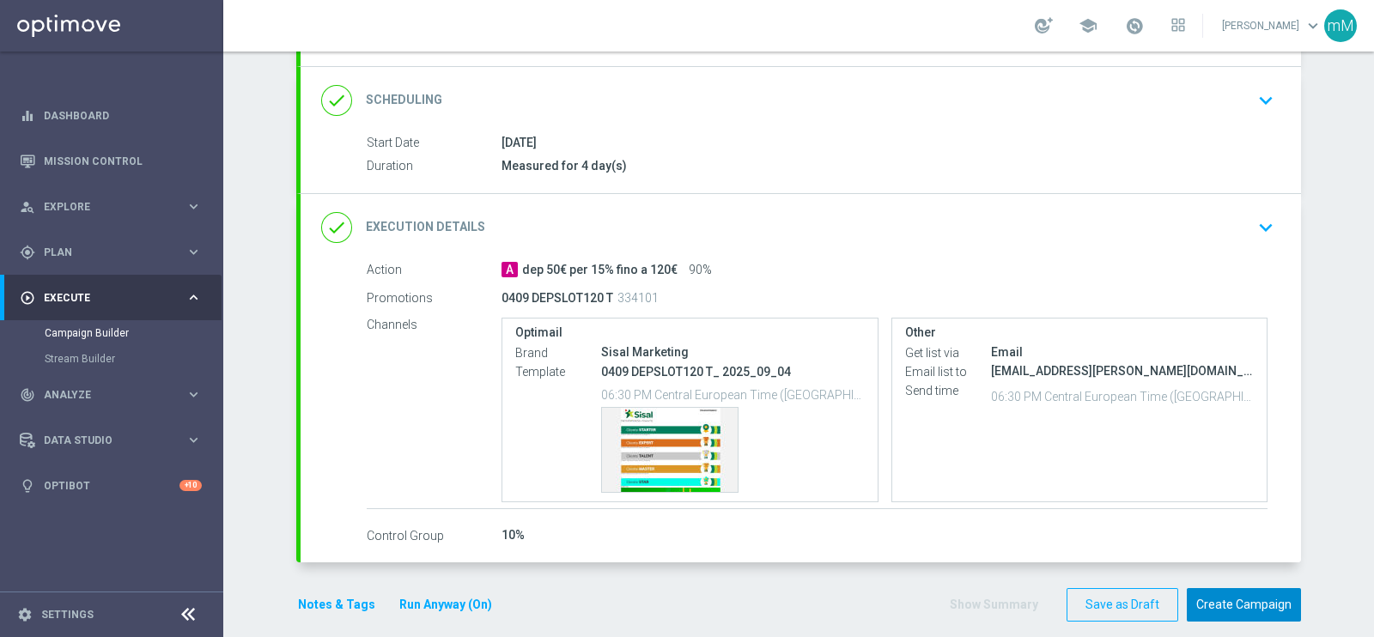
click at [1239, 594] on button "Create Campaign" at bounding box center [1244, 604] width 114 height 33
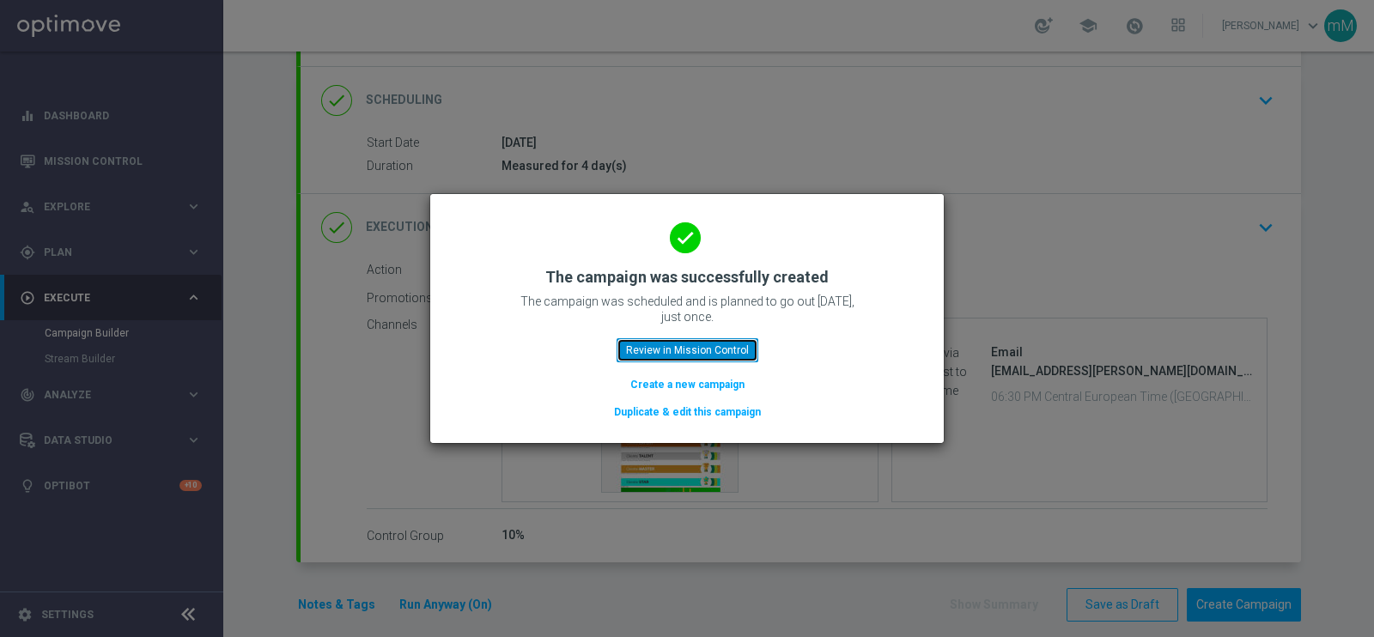
click at [732, 352] on button "Review in Mission Control" at bounding box center [688, 350] width 142 height 24
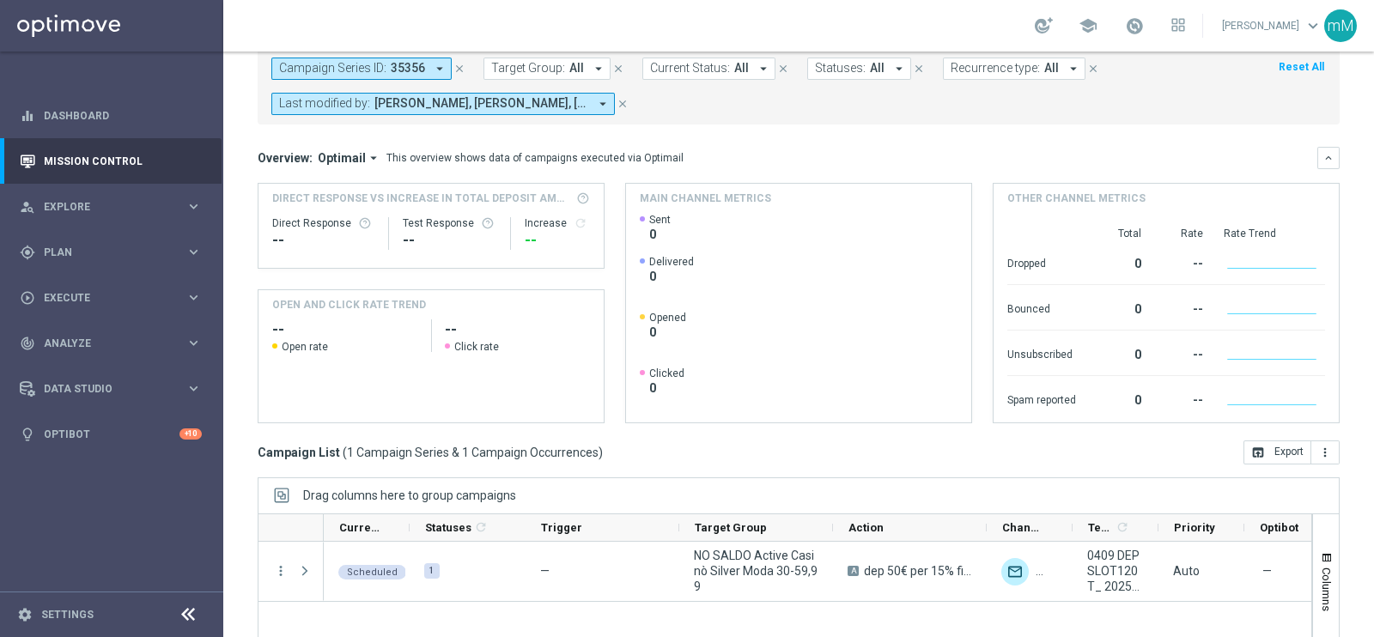
scroll to position [256, 0]
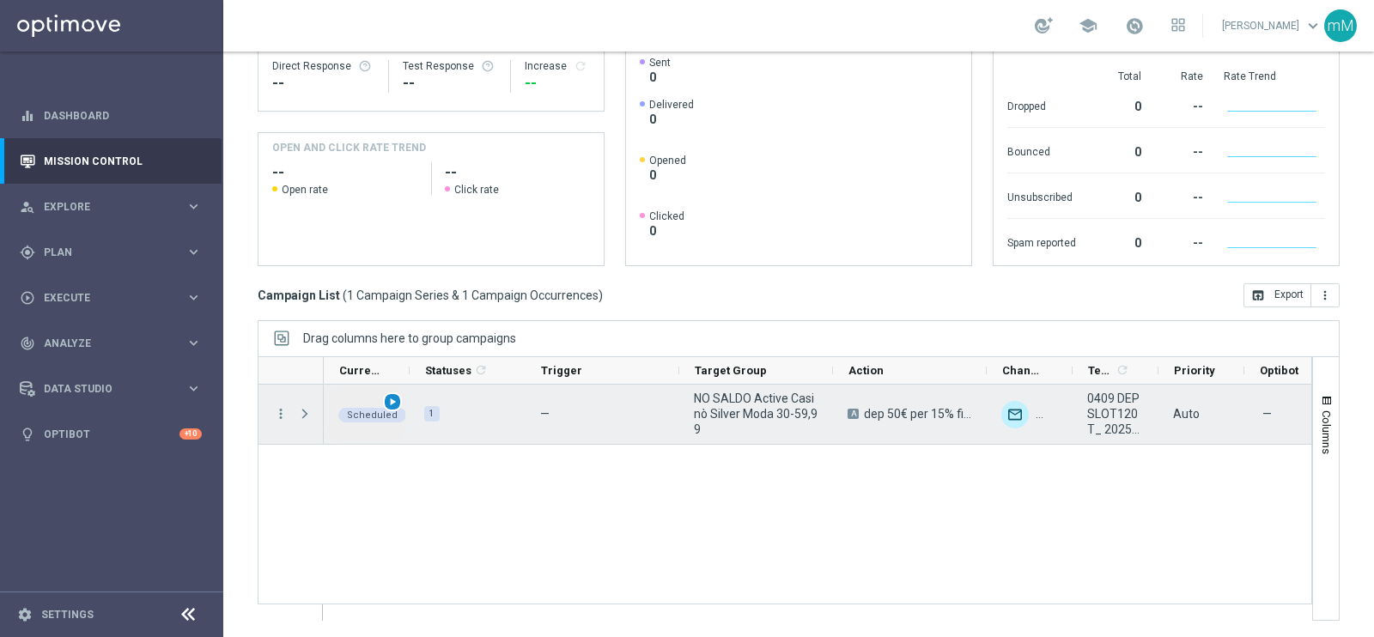
click at [392, 398] on span "play_arrow" at bounding box center [393, 402] width 12 height 12
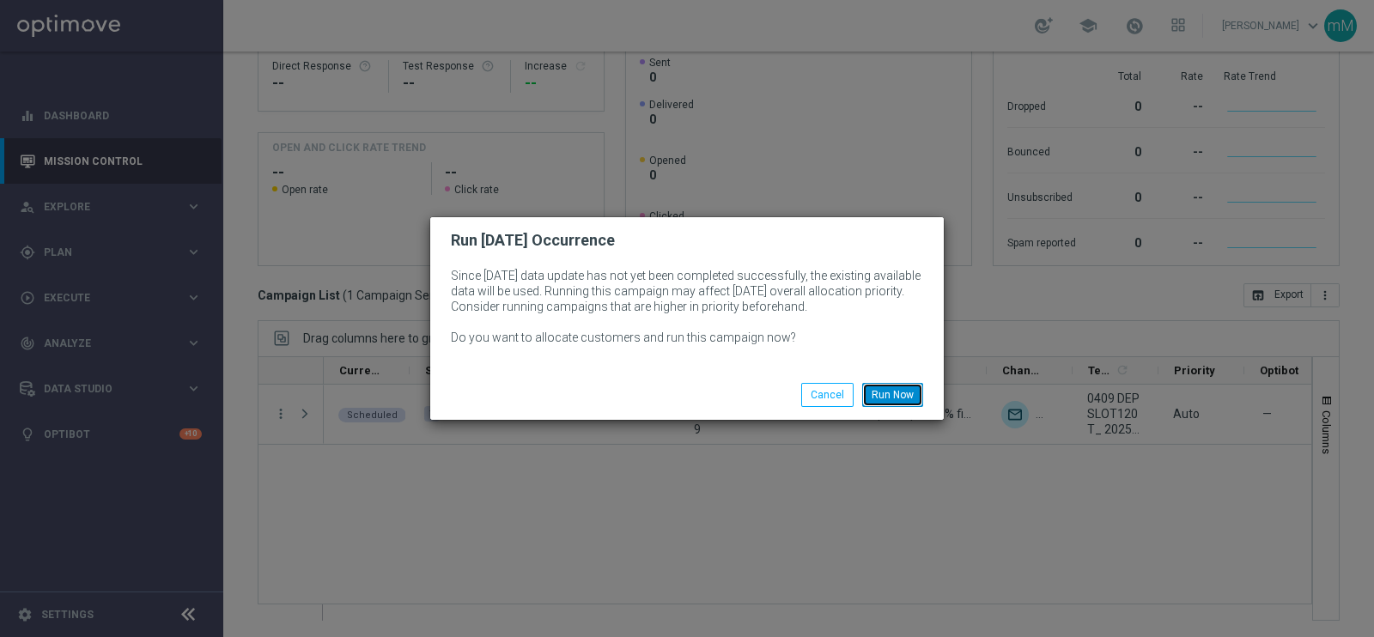
click at [890, 387] on button "Run Now" at bounding box center [892, 395] width 61 height 24
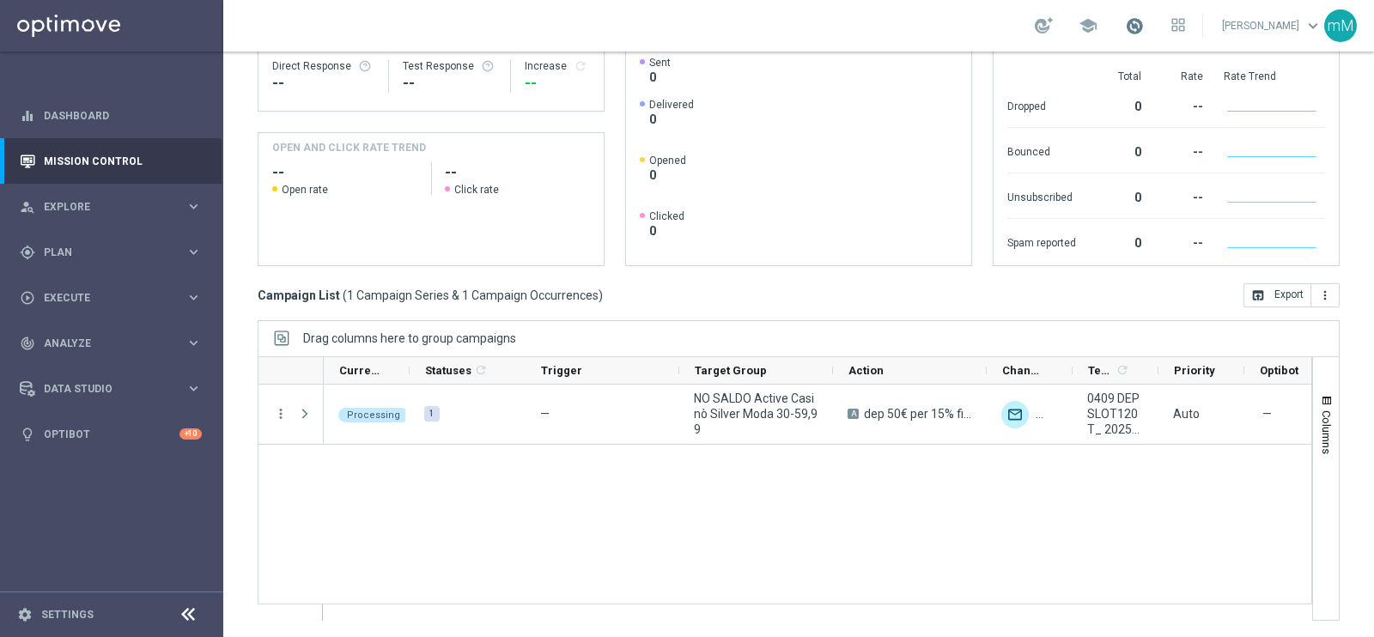
click at [1125, 27] on span at bounding box center [1134, 25] width 19 height 19
click at [76, 247] on span "Plan" at bounding box center [115, 252] width 142 height 10
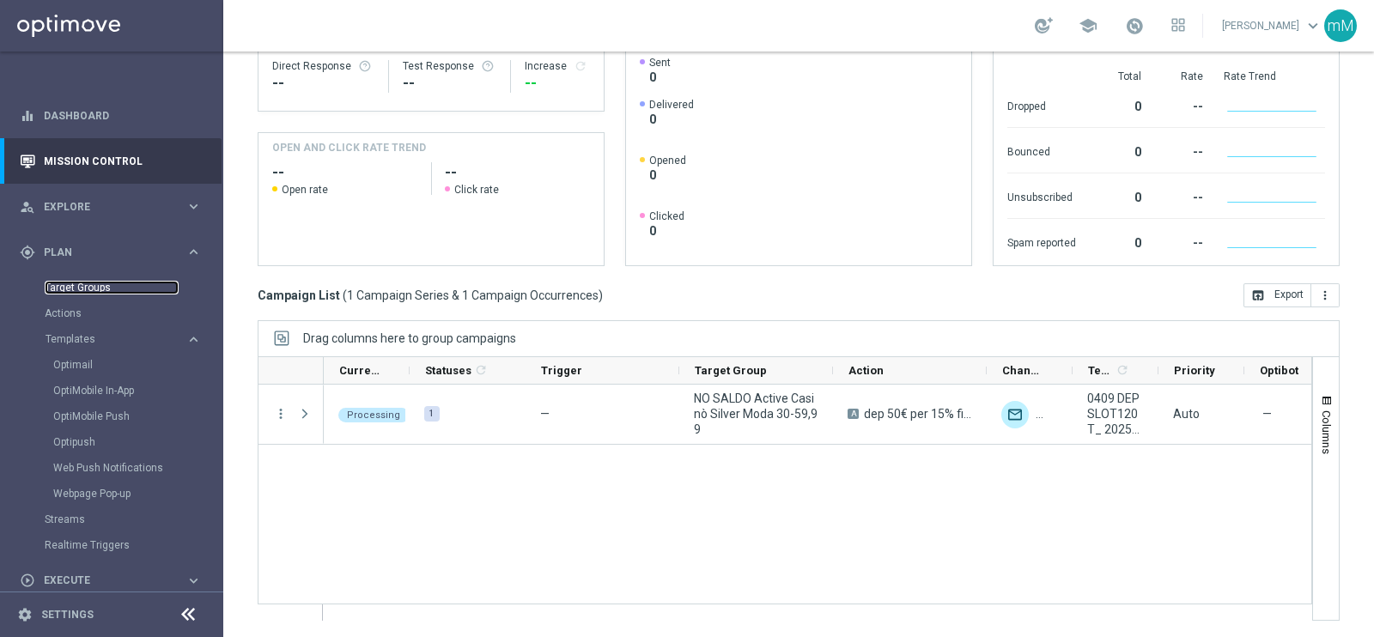
click at [80, 284] on link "Target Groups" at bounding box center [112, 288] width 134 height 14
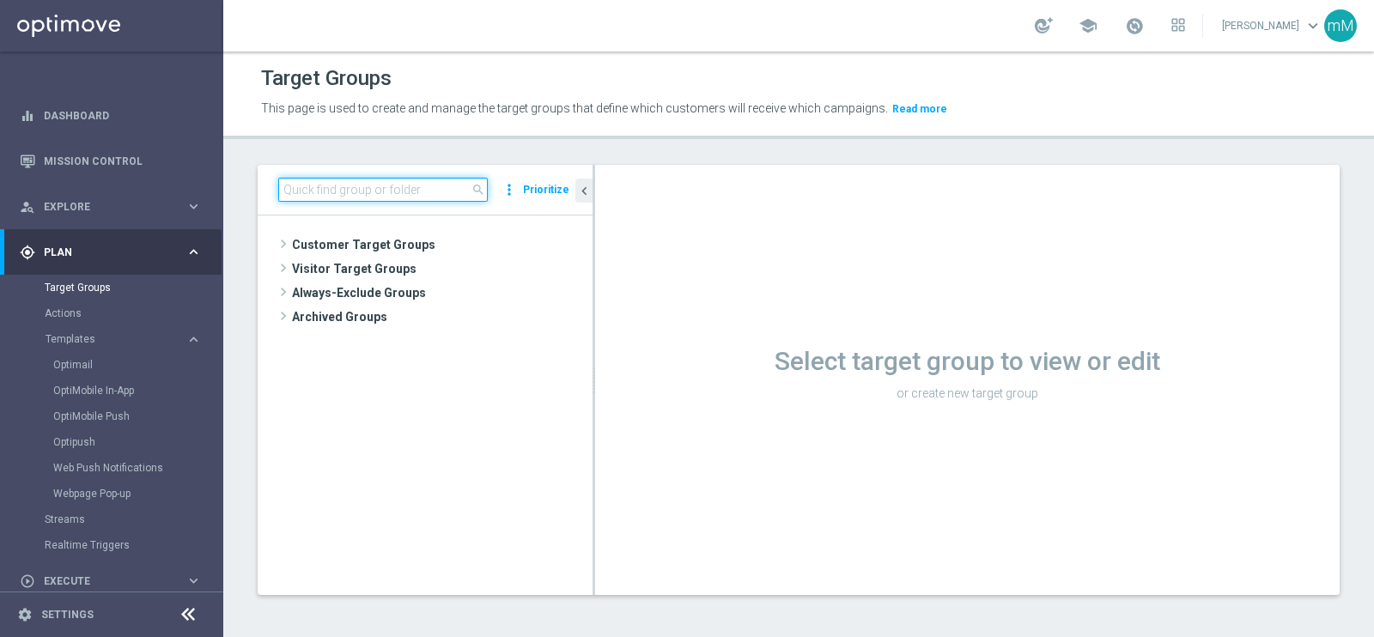
click at [434, 193] on input at bounding box center [383, 190] width 210 height 24
paste input "CASINO MASTER LOW 07 CB"
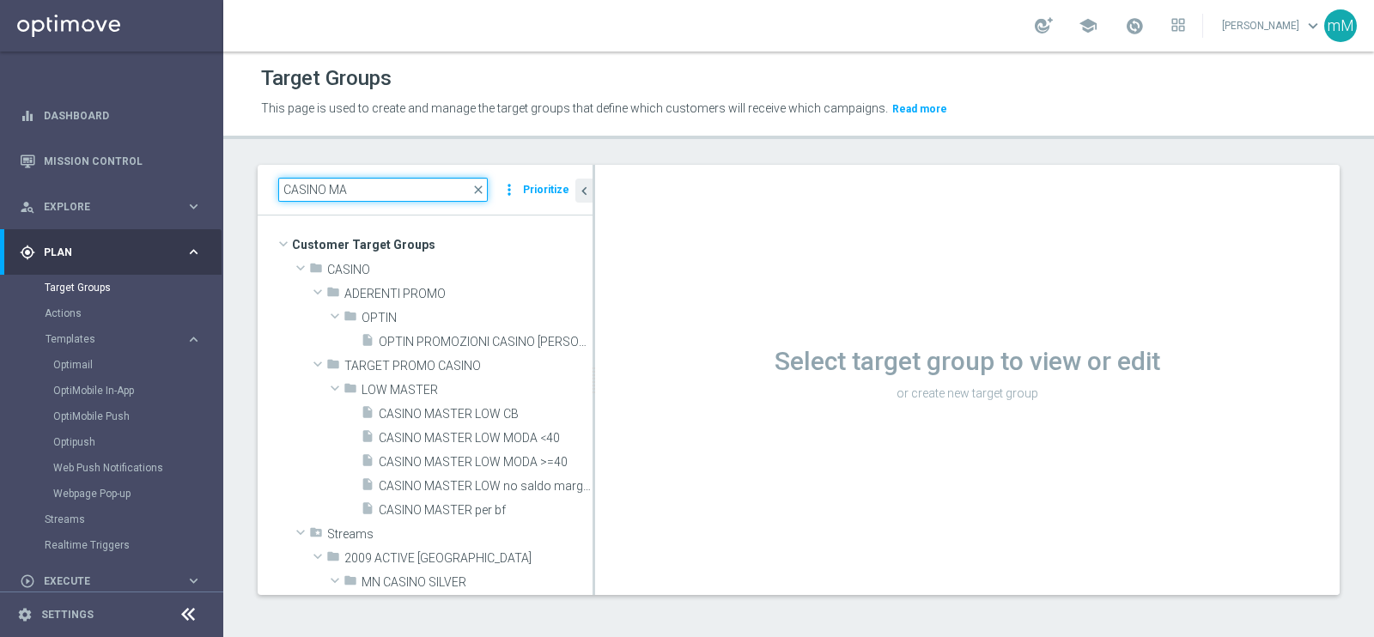
type input "CASINO MA"
click at [86, 283] on link "Target Groups" at bounding box center [112, 288] width 134 height 14
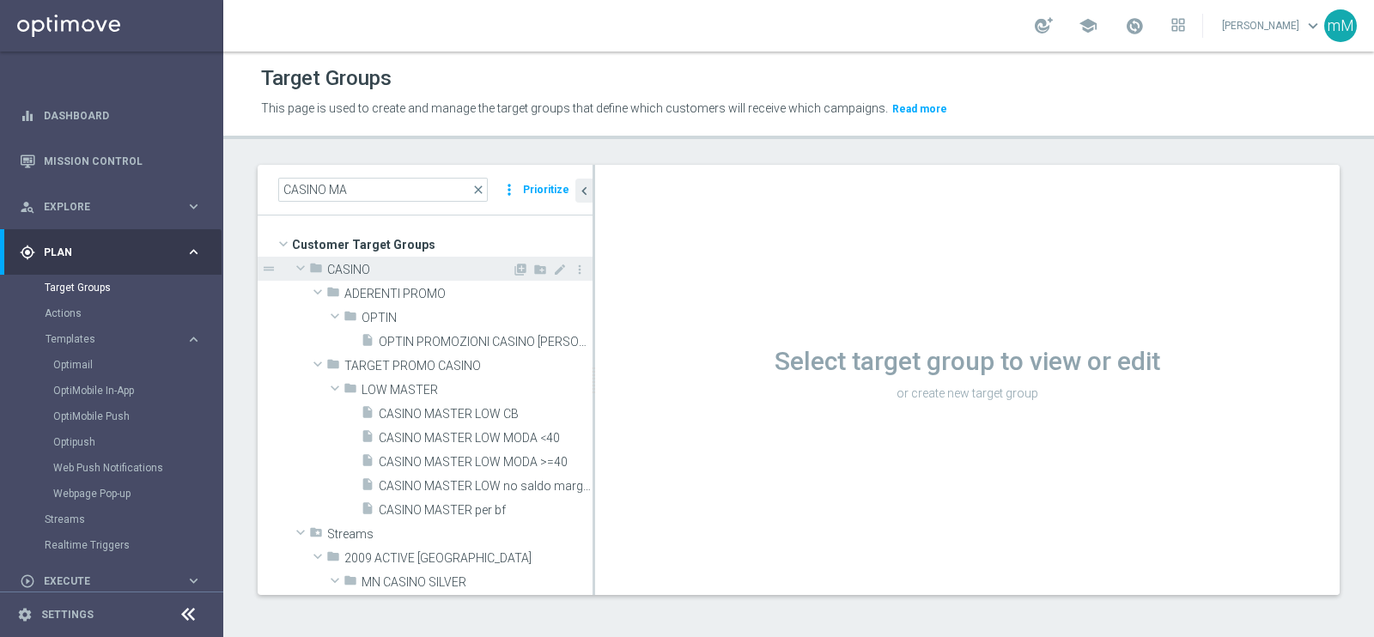
click at [354, 268] on span "CASINO" at bounding box center [419, 270] width 185 height 15
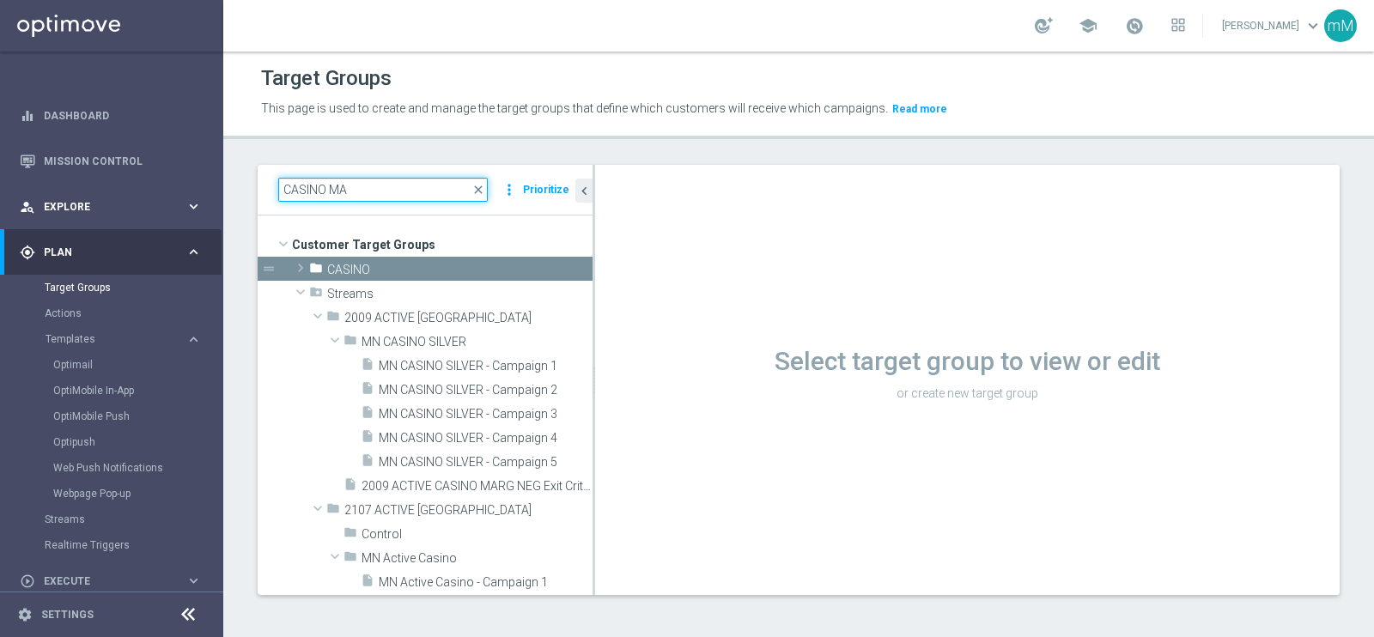
drag, startPoint x: 362, startPoint y: 185, endPoint x: 209, endPoint y: 198, distance: 154.4
click at [209, 198] on main "equalizer Dashboard Mission Control" at bounding box center [687, 318] width 1374 height 637
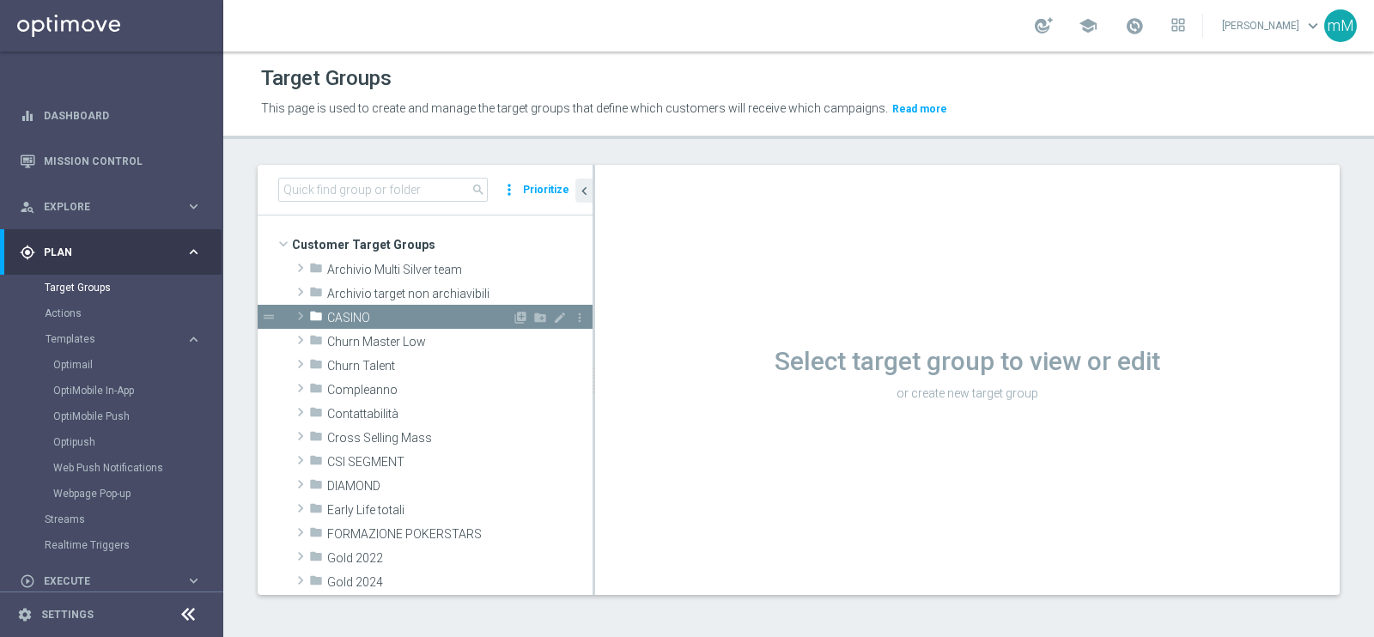
click at [411, 311] on span "CASINO" at bounding box center [419, 318] width 185 height 15
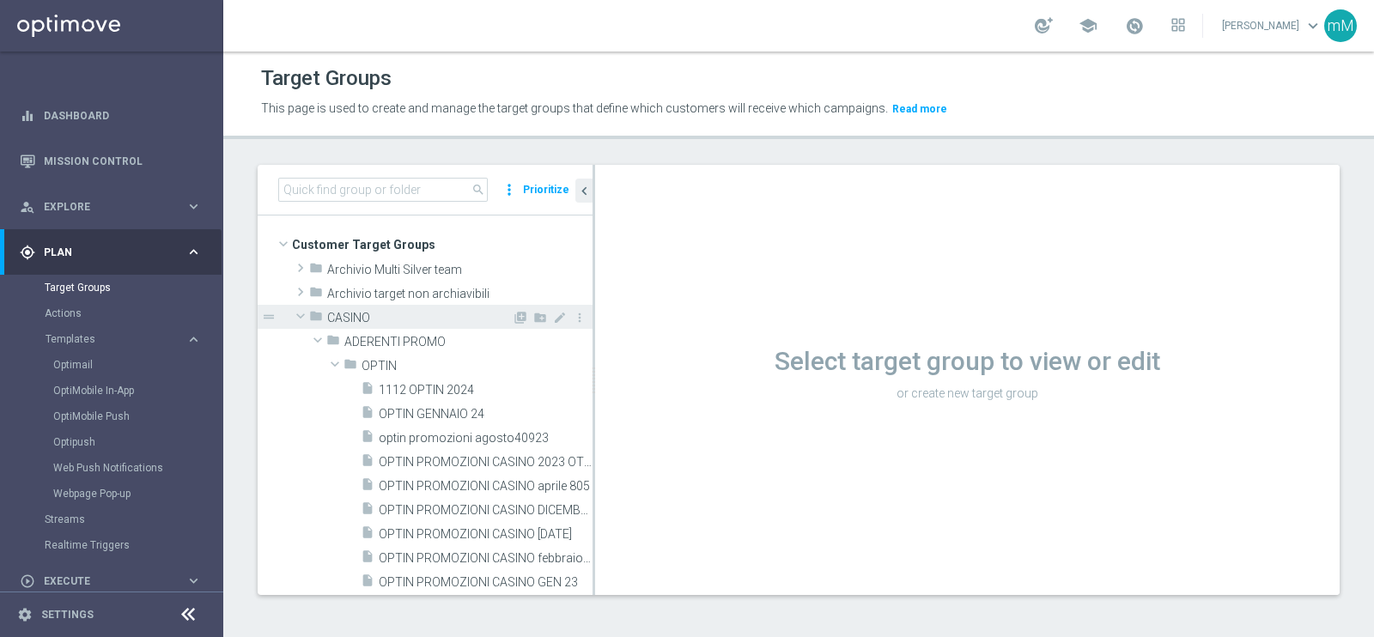
click at [375, 315] on span "CASINO" at bounding box center [419, 318] width 185 height 15
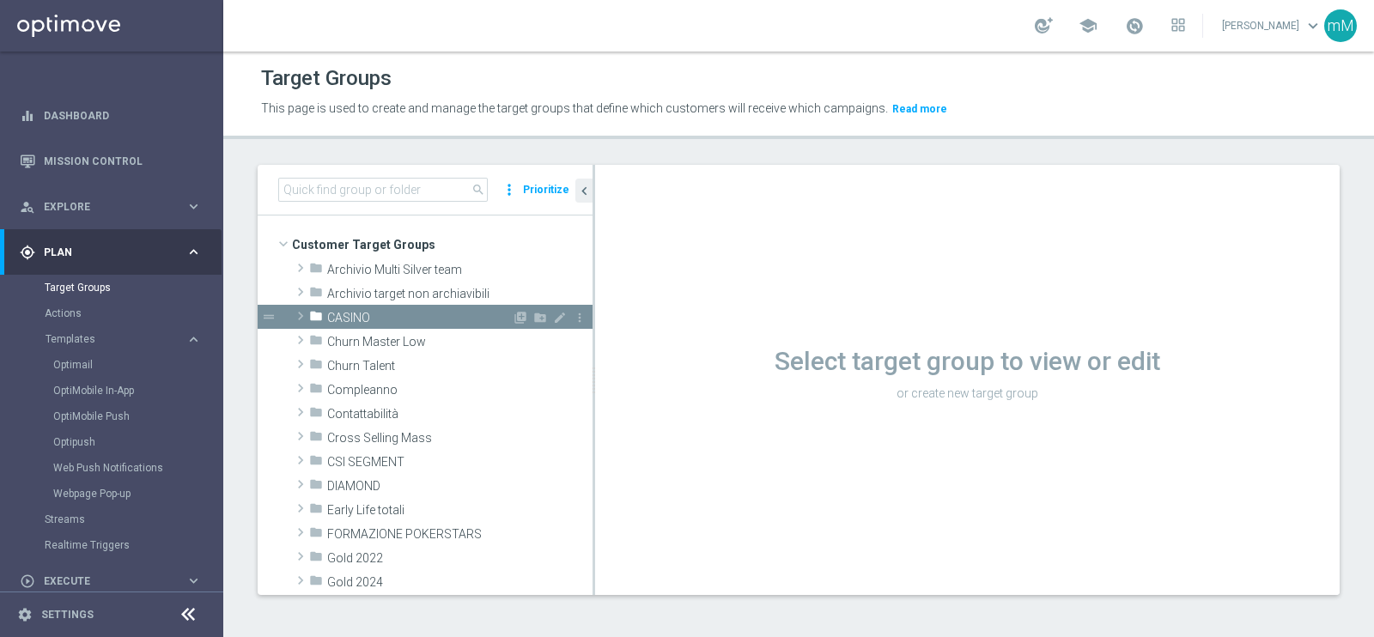
click at [375, 315] on span "CASINO" at bounding box center [419, 318] width 185 height 15
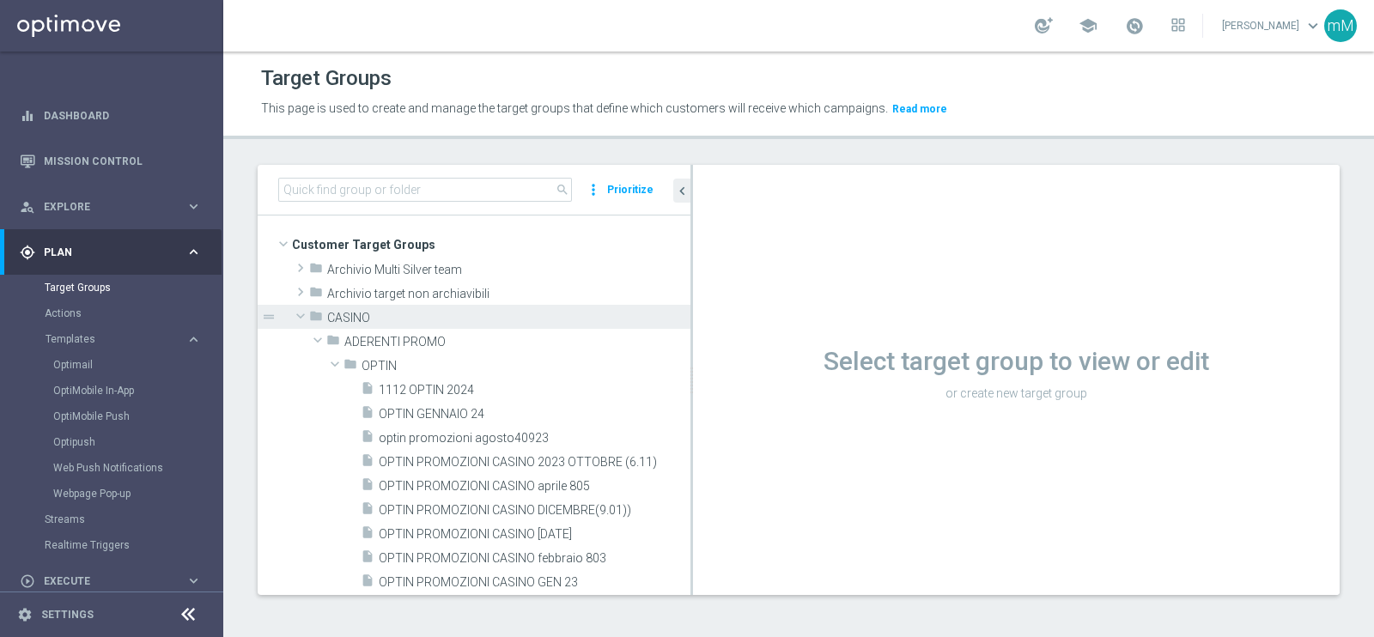
drag, startPoint x: 594, startPoint y: 388, endPoint x: 694, endPoint y: 390, distance: 100.5
click at [693, 390] on div at bounding box center [692, 380] width 3 height 430
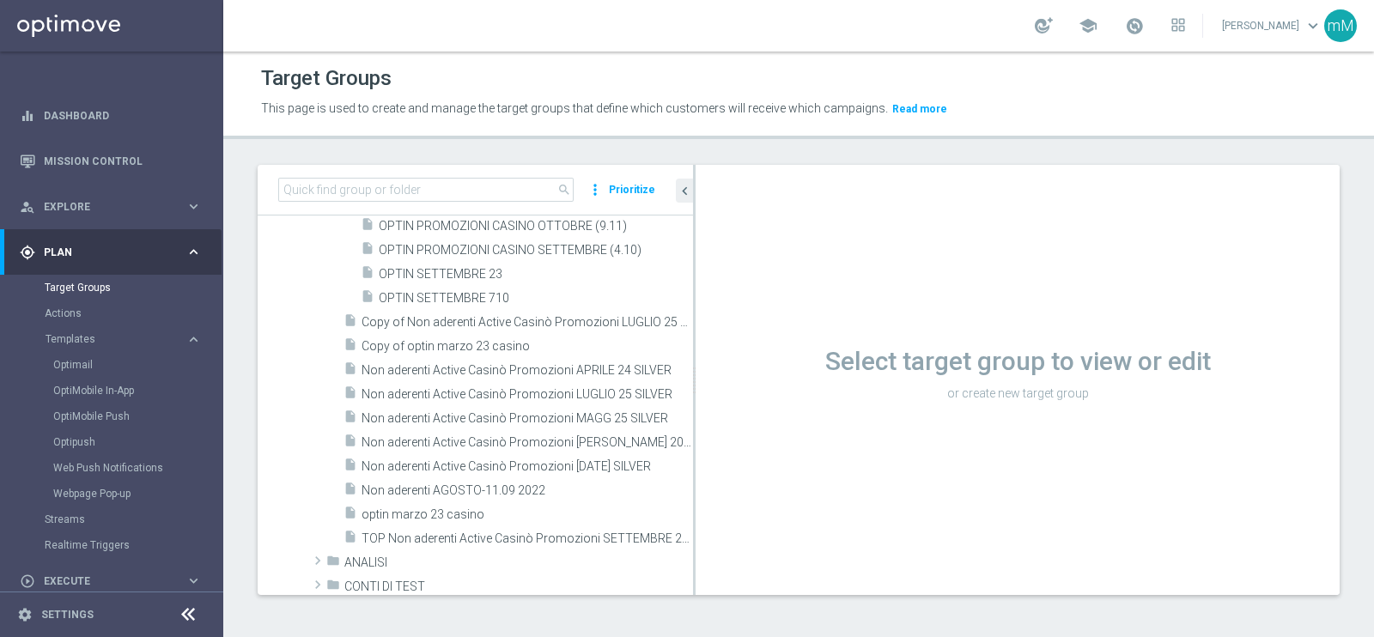
scroll to position [537, 0]
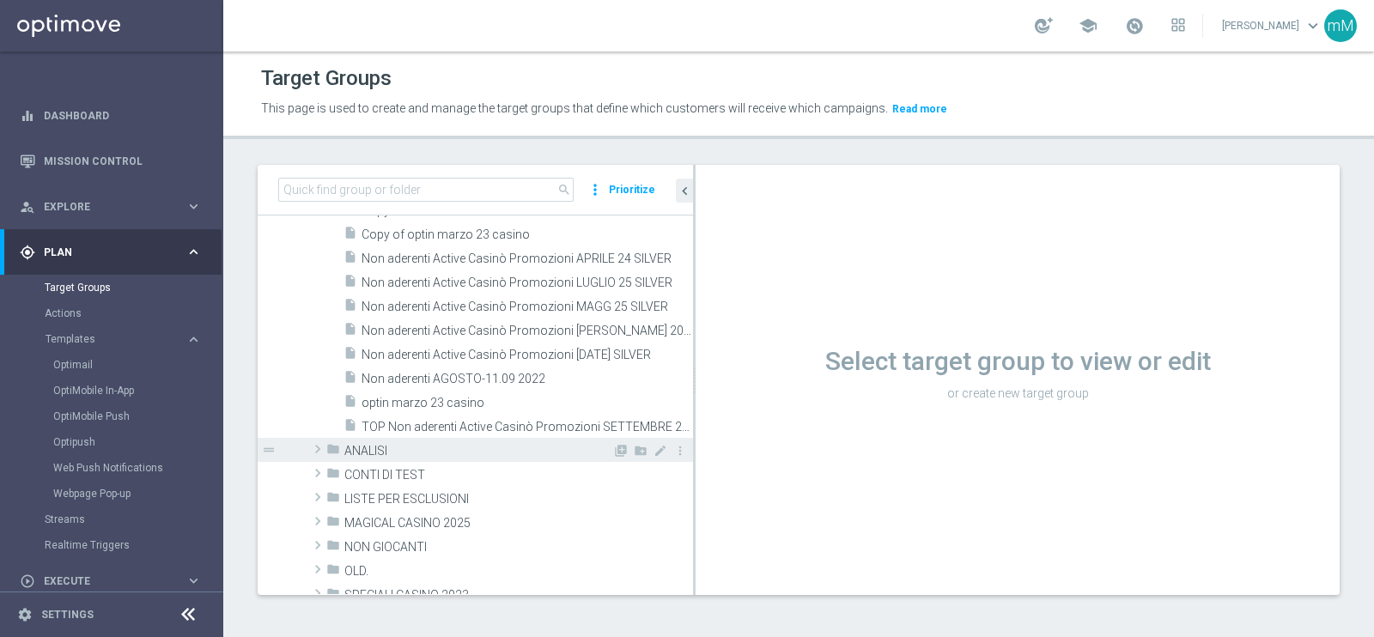
click at [415, 444] on span "ANALISI" at bounding box center [478, 451] width 268 height 15
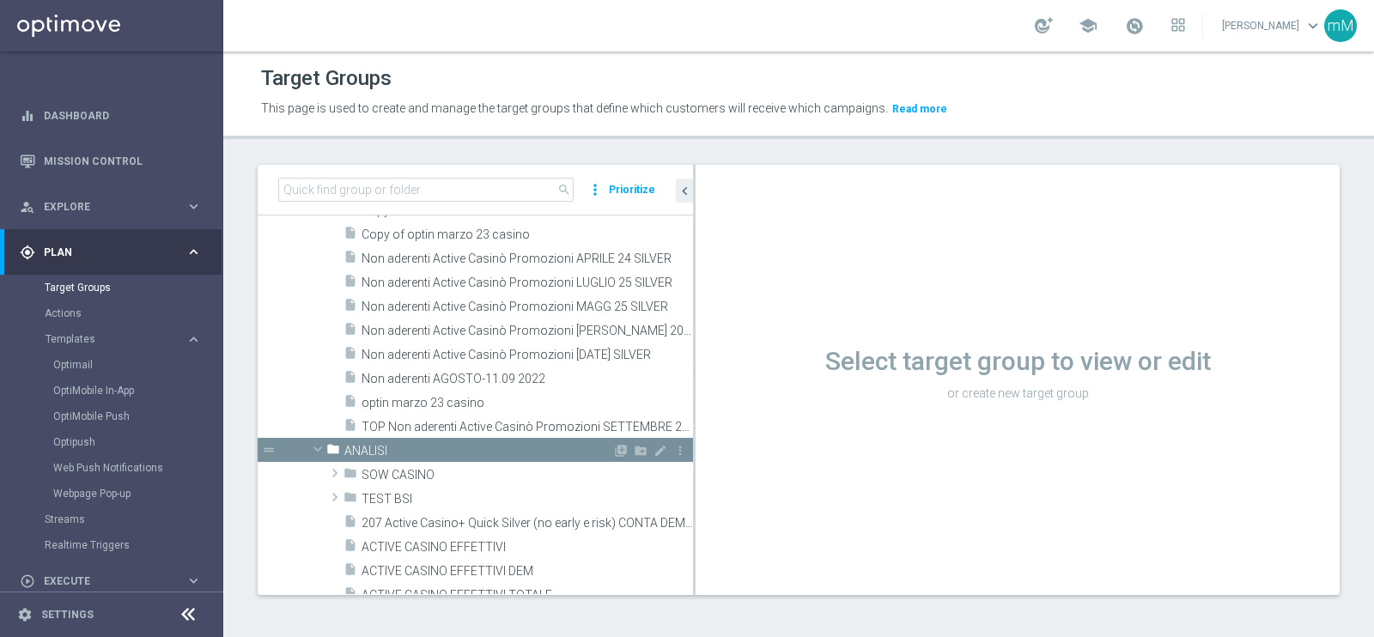
click at [421, 449] on span "ANALISI" at bounding box center [478, 451] width 268 height 15
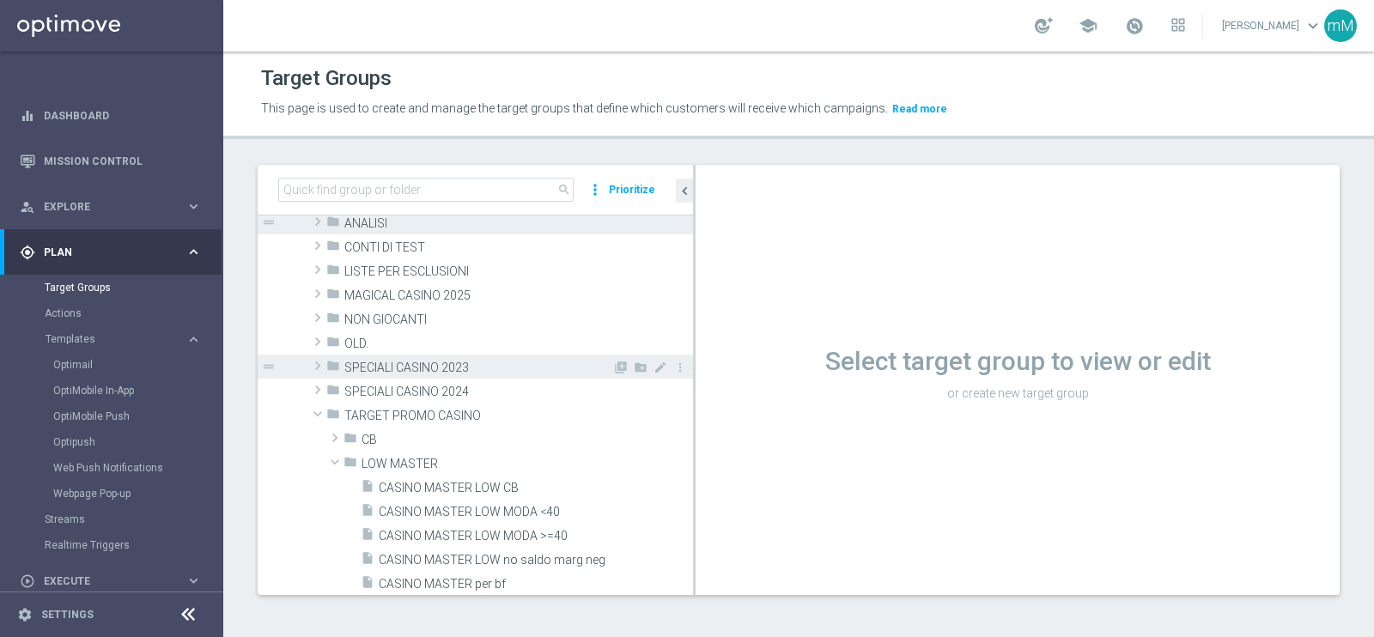
scroll to position [751, 0]
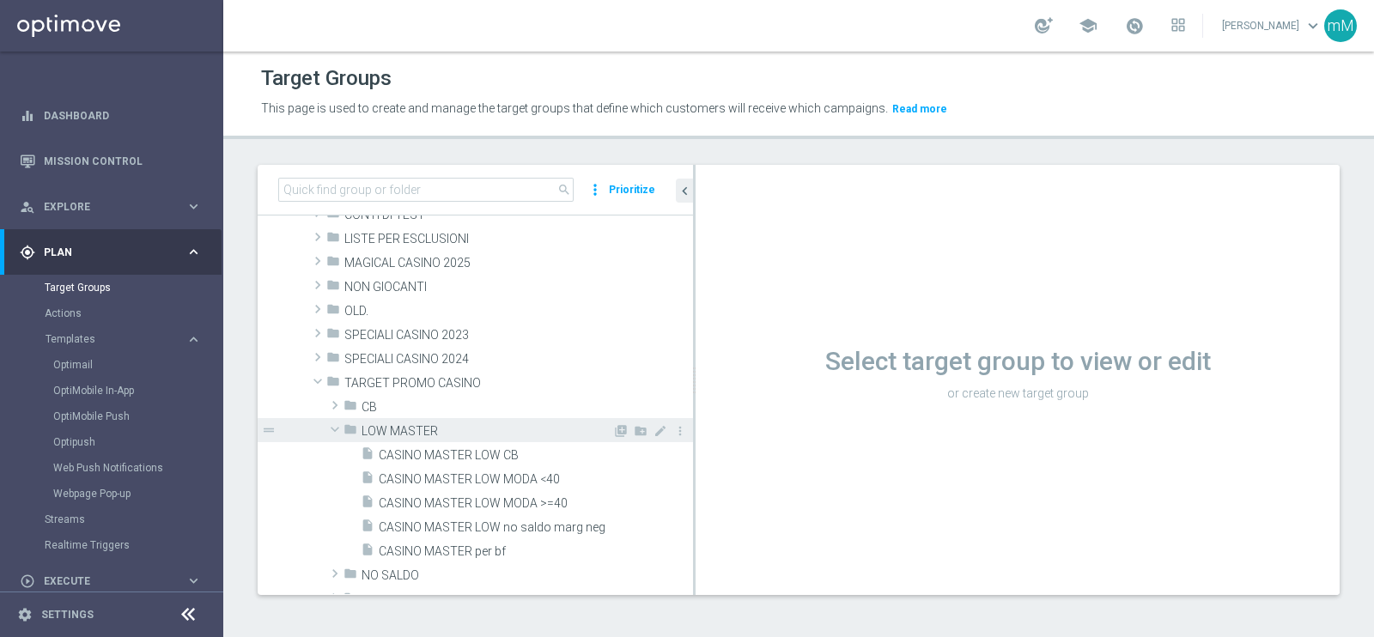
click at [418, 430] on span "LOW MASTER" at bounding box center [487, 431] width 251 height 15
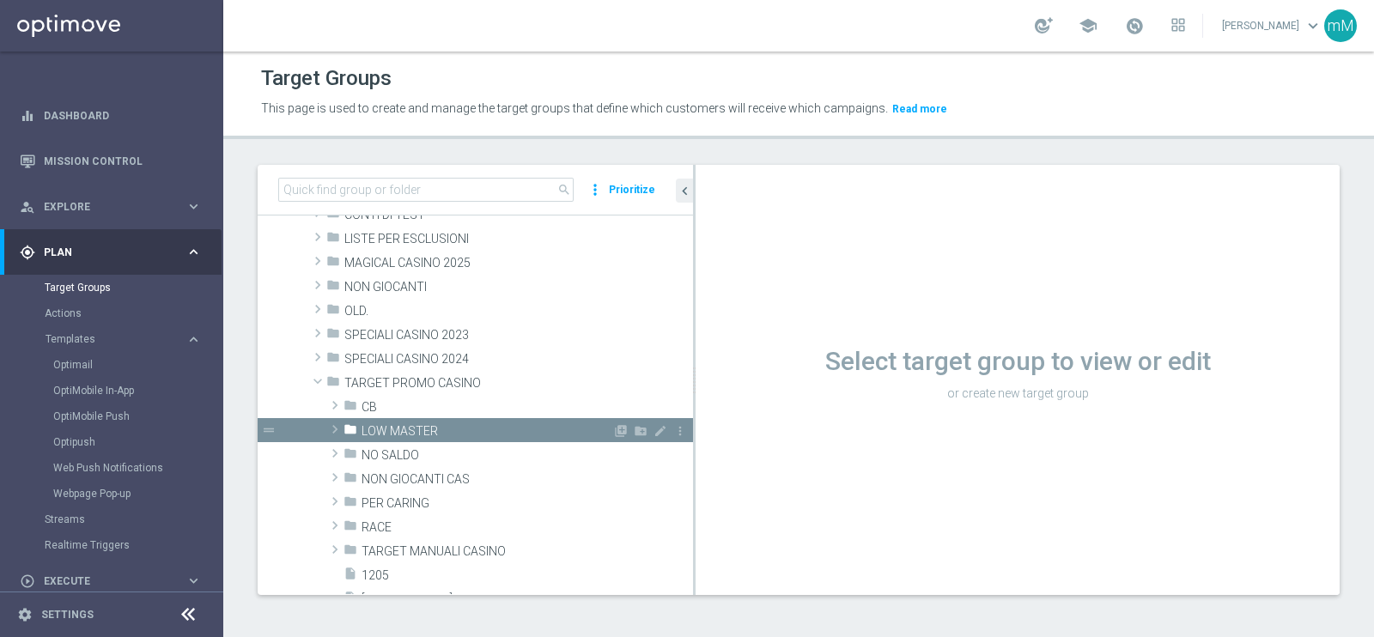
click at [418, 430] on span "LOW MASTER" at bounding box center [487, 431] width 251 height 15
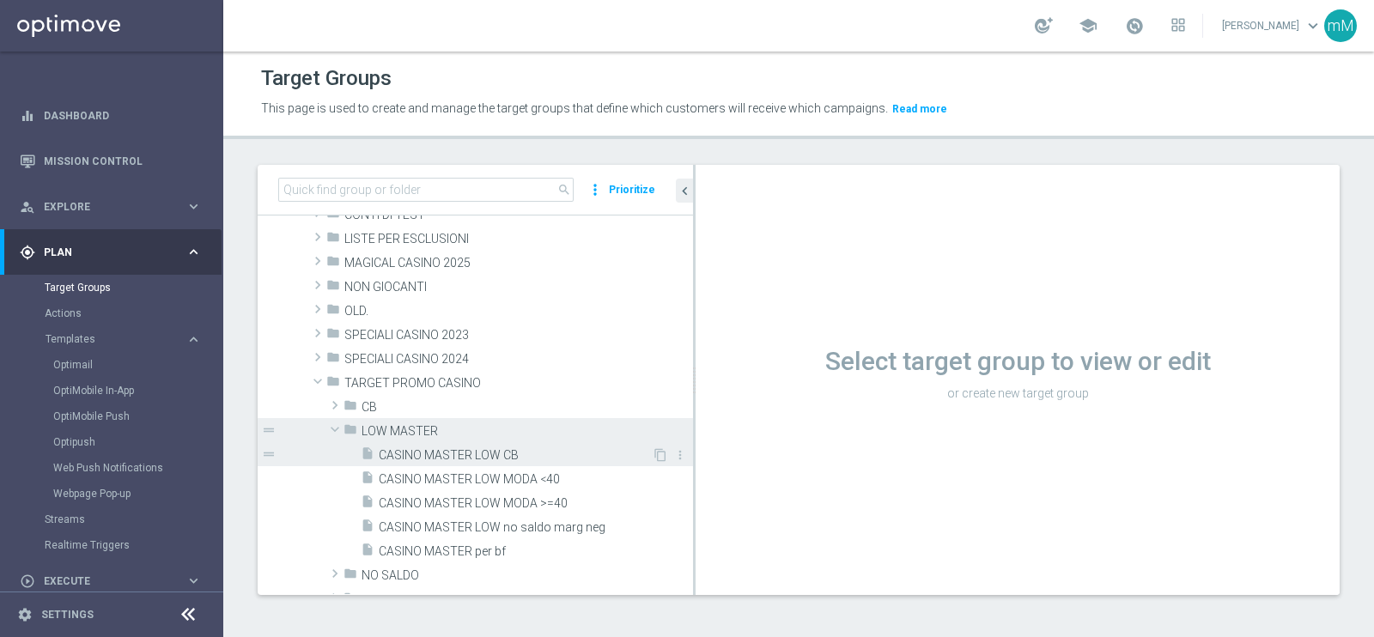
click at [448, 452] on span "CASINO MASTER LOW CB" at bounding box center [515, 455] width 273 height 15
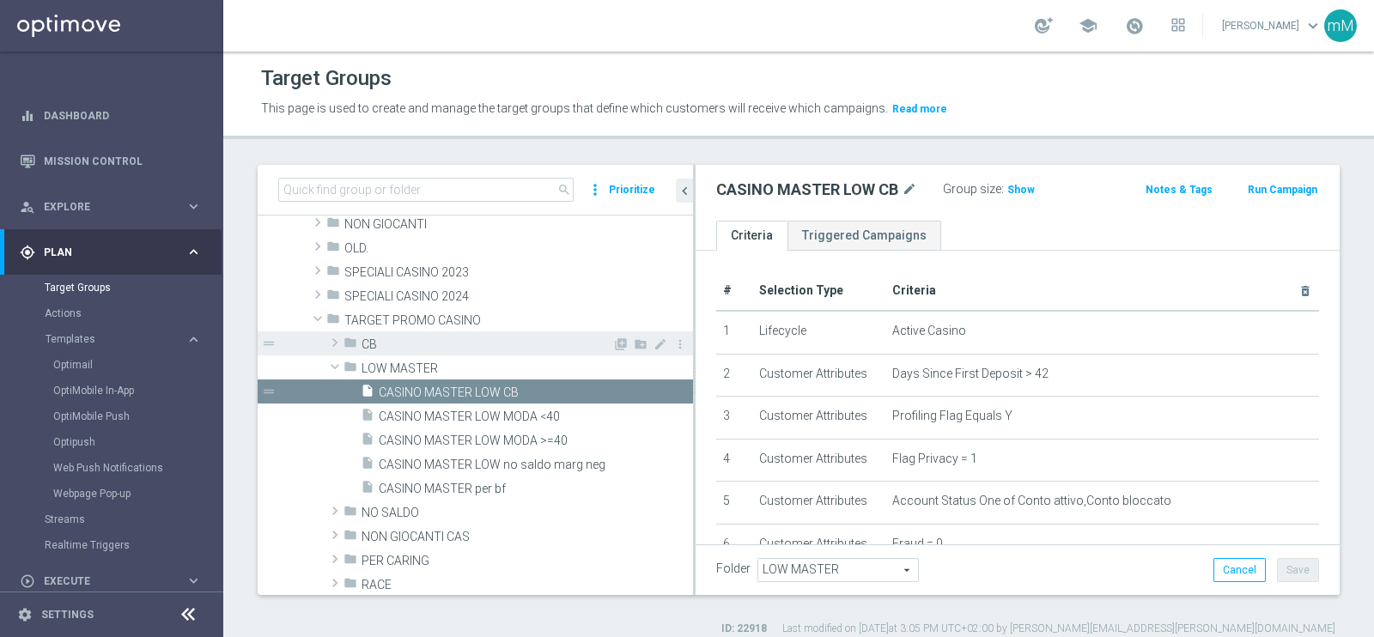
scroll to position [858, 0]
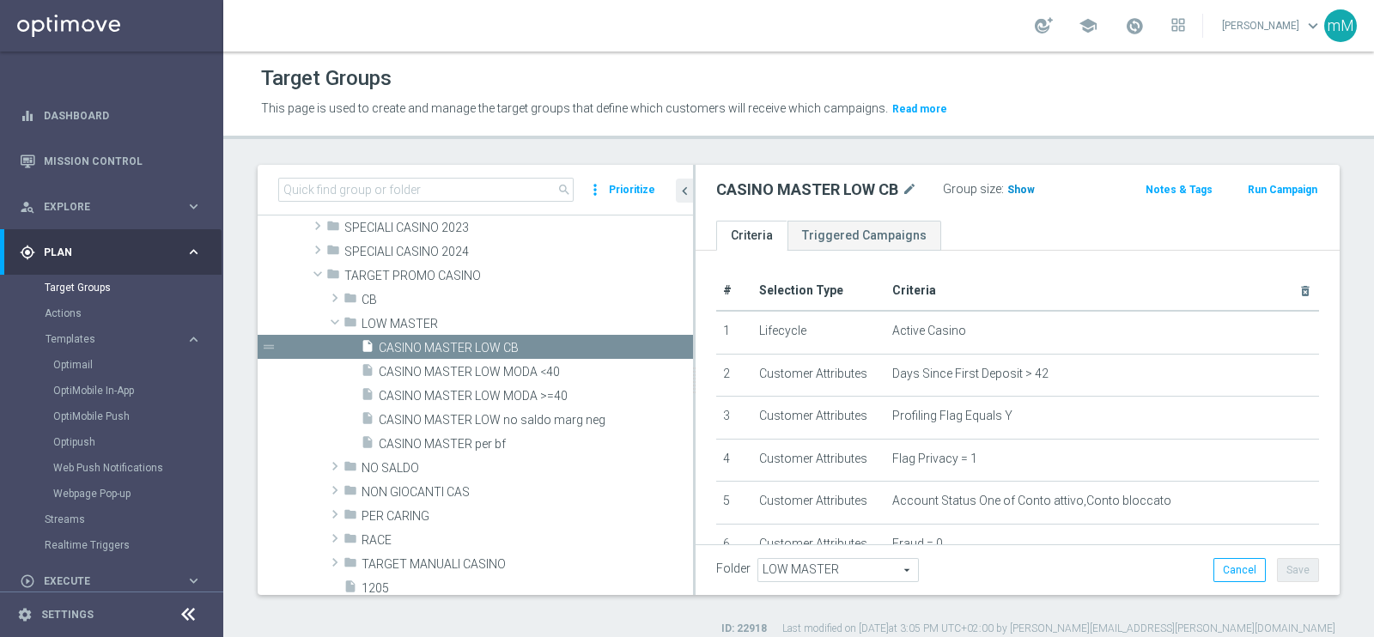
click at [1014, 189] on span "Show" at bounding box center [1021, 190] width 27 height 12
click at [1282, 183] on button "Run Campaign" at bounding box center [1282, 189] width 73 height 19
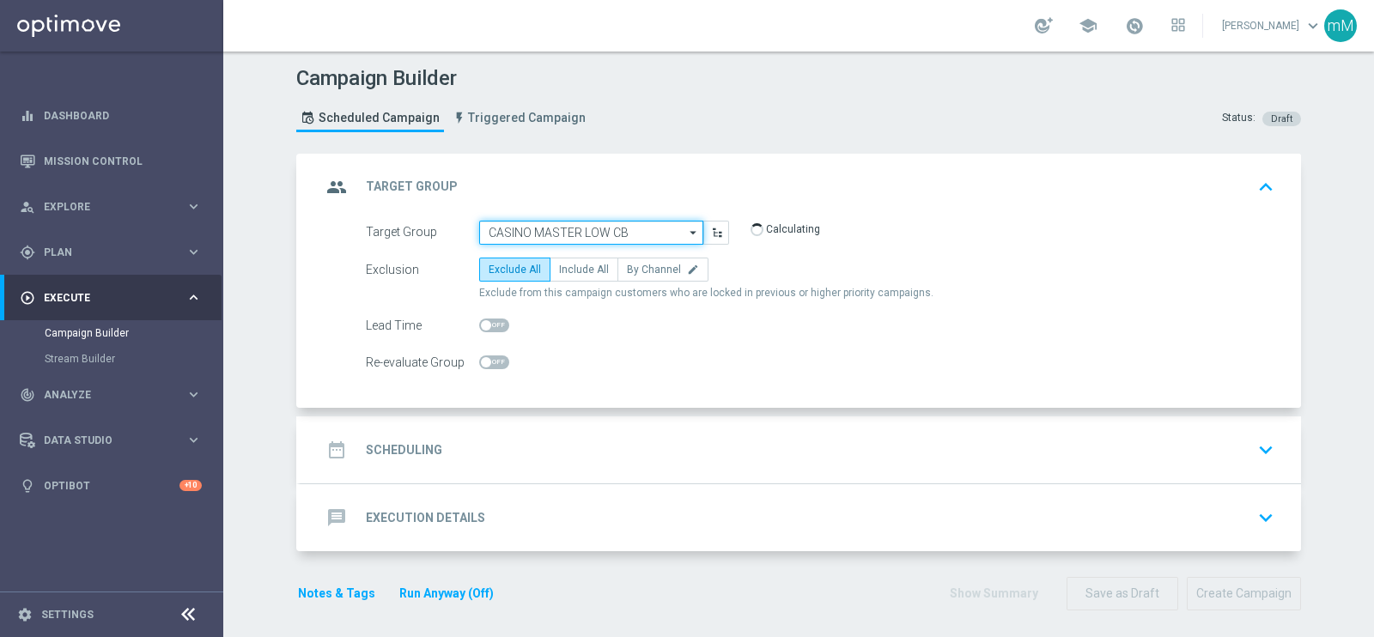
click at [534, 226] on input "CASINO MASTER LOW CB" at bounding box center [591, 233] width 224 height 24
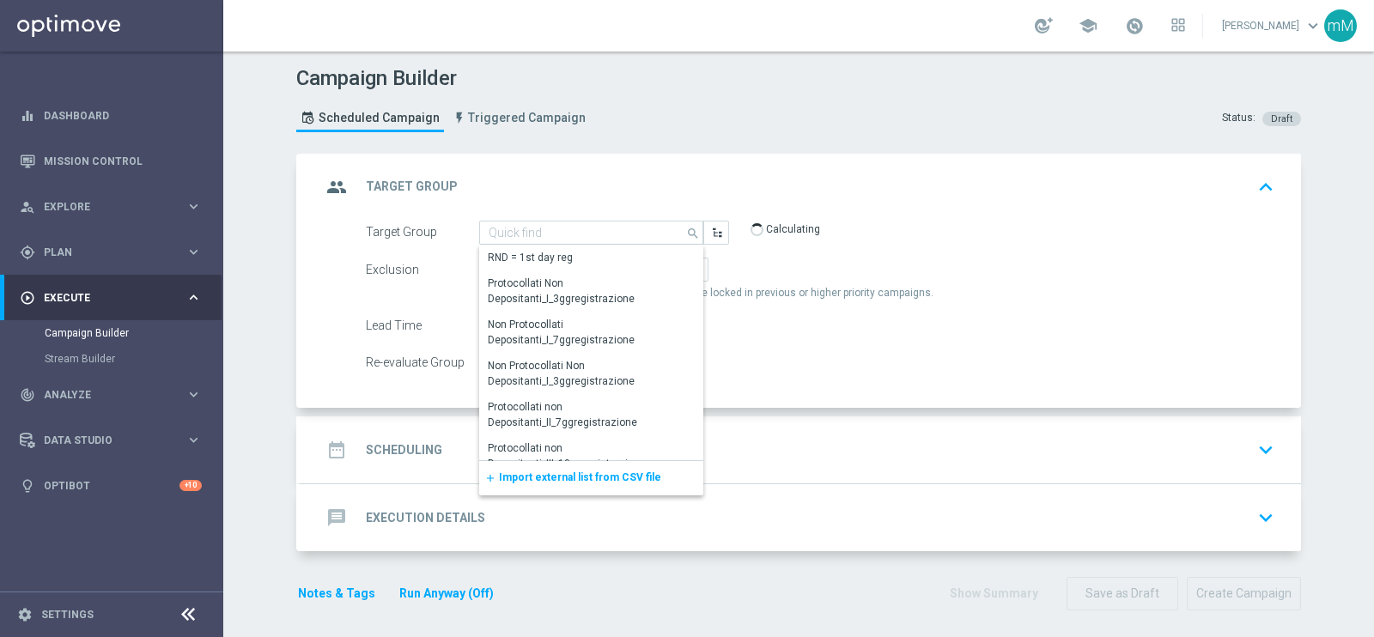
click at [700, 172] on div "group Target Group keyboard_arrow_up" at bounding box center [800, 187] width 959 height 33
type input "CASINO MASTER LOW CB"
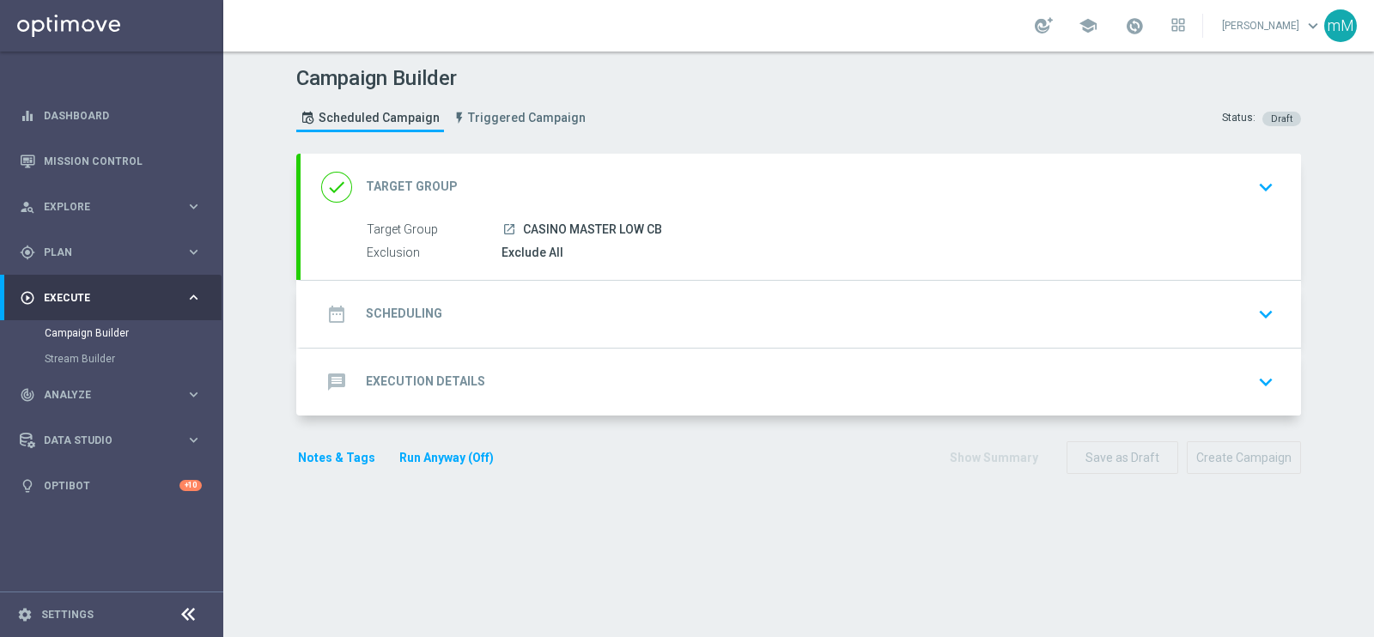
click at [698, 174] on div "done Target Group keyboard_arrow_down" at bounding box center [800, 187] width 959 height 33
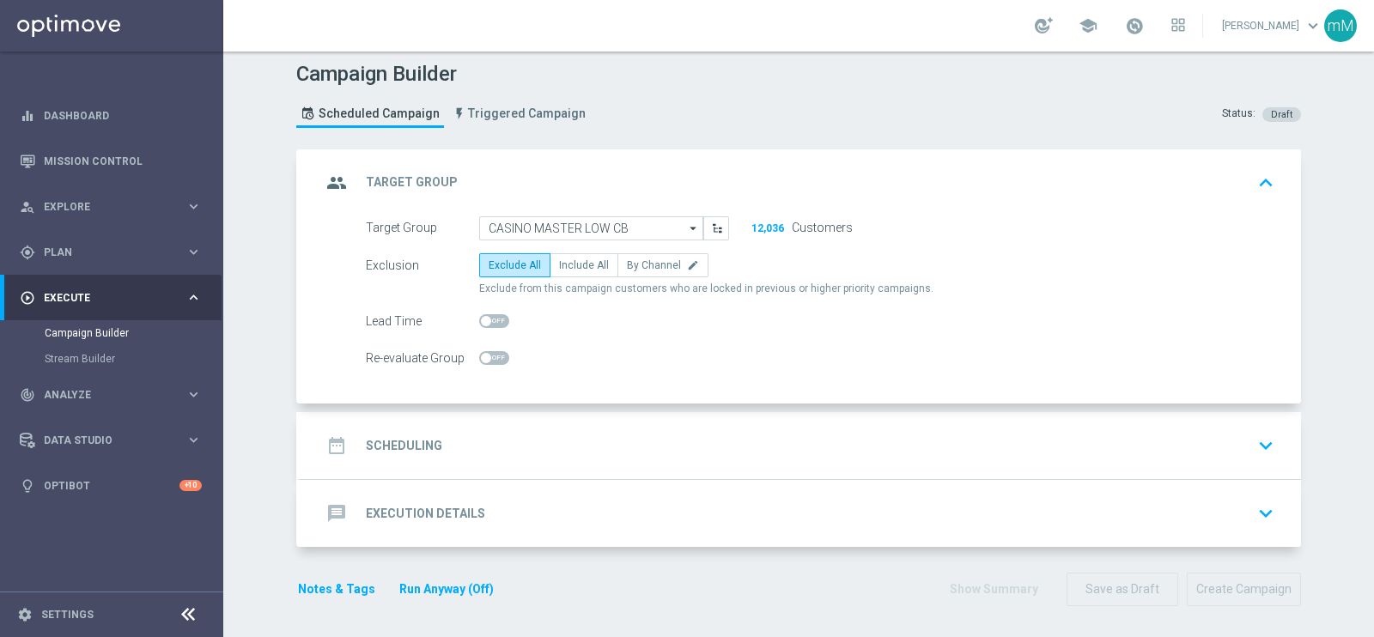
scroll to position [4, 0]
click at [584, 267] on span "Include All" at bounding box center [584, 265] width 50 height 12
click at [570, 267] on input "Include All" at bounding box center [564, 268] width 11 height 11
radio input "true"
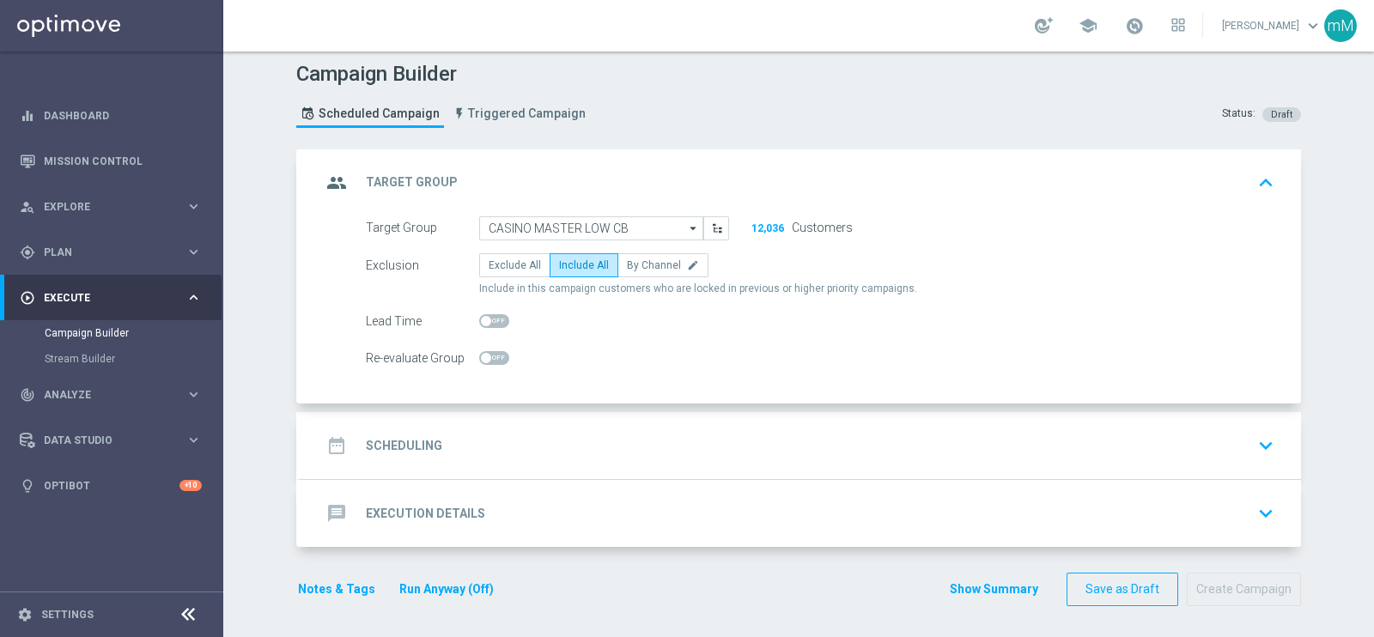
click at [582, 434] on div "date_range Scheduling keyboard_arrow_down" at bounding box center [800, 445] width 959 height 33
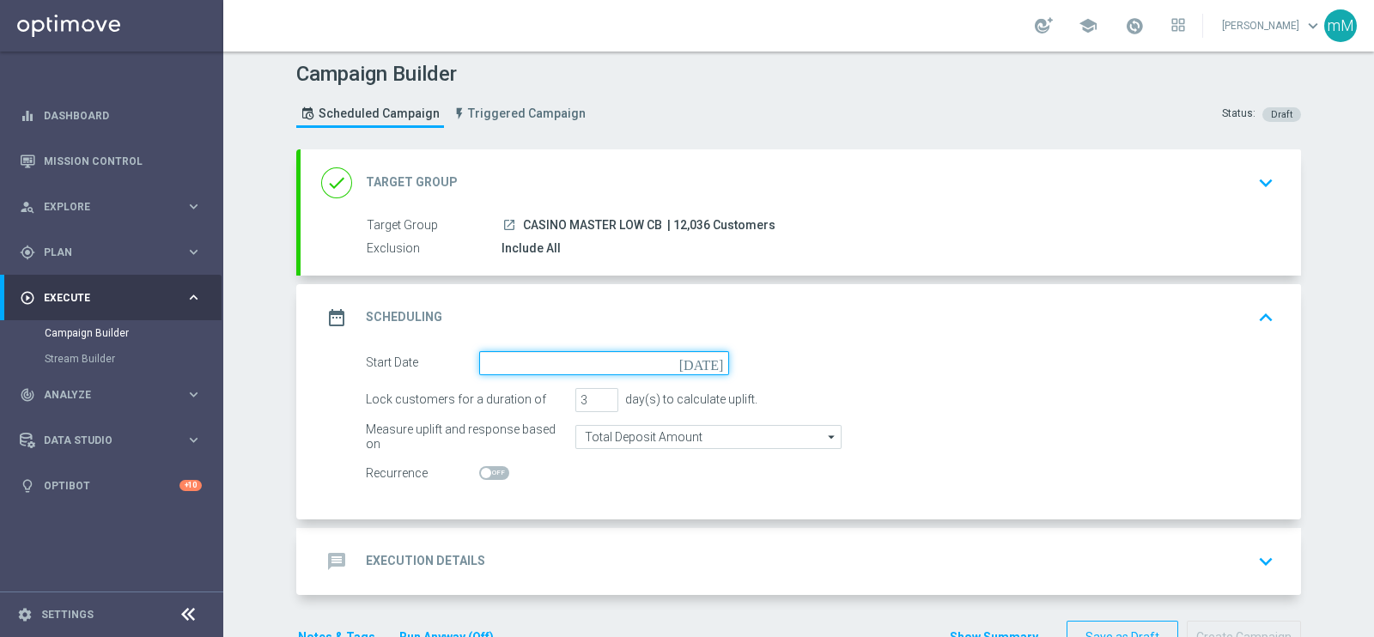
click at [507, 357] on input at bounding box center [604, 363] width 250 height 24
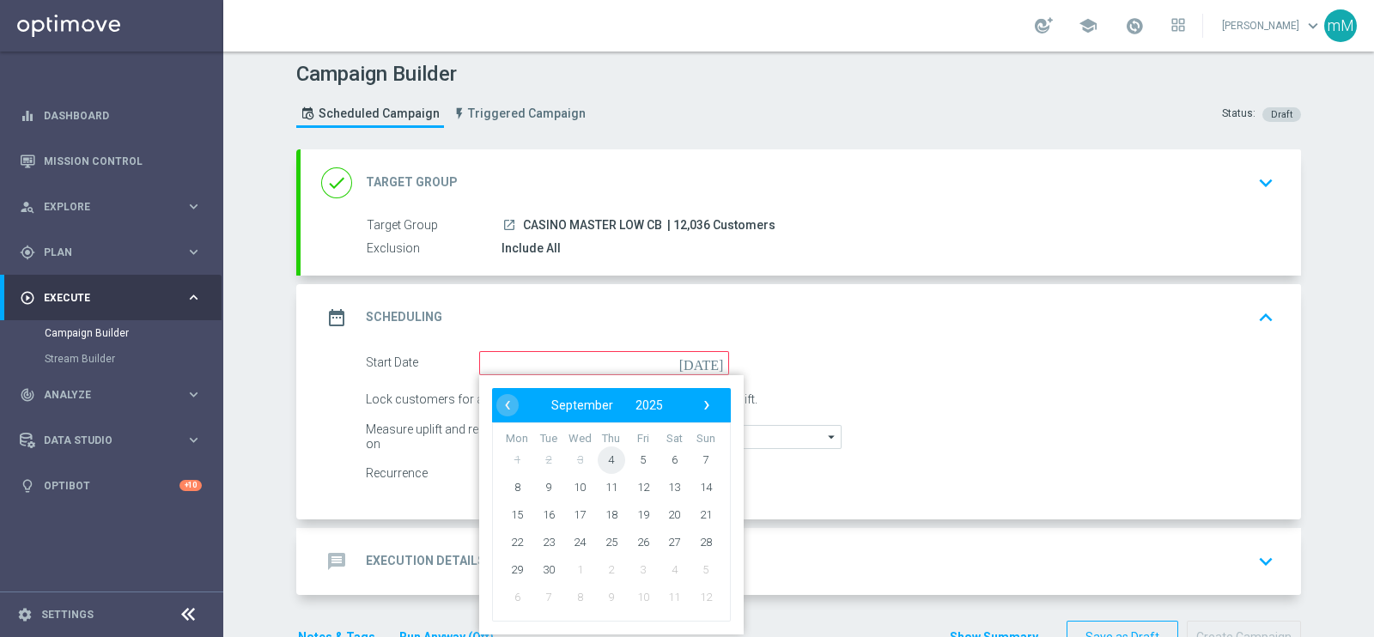
click at [598, 456] on span "4" at bounding box center [611, 459] width 27 height 27
type input "04 Sep 2025"
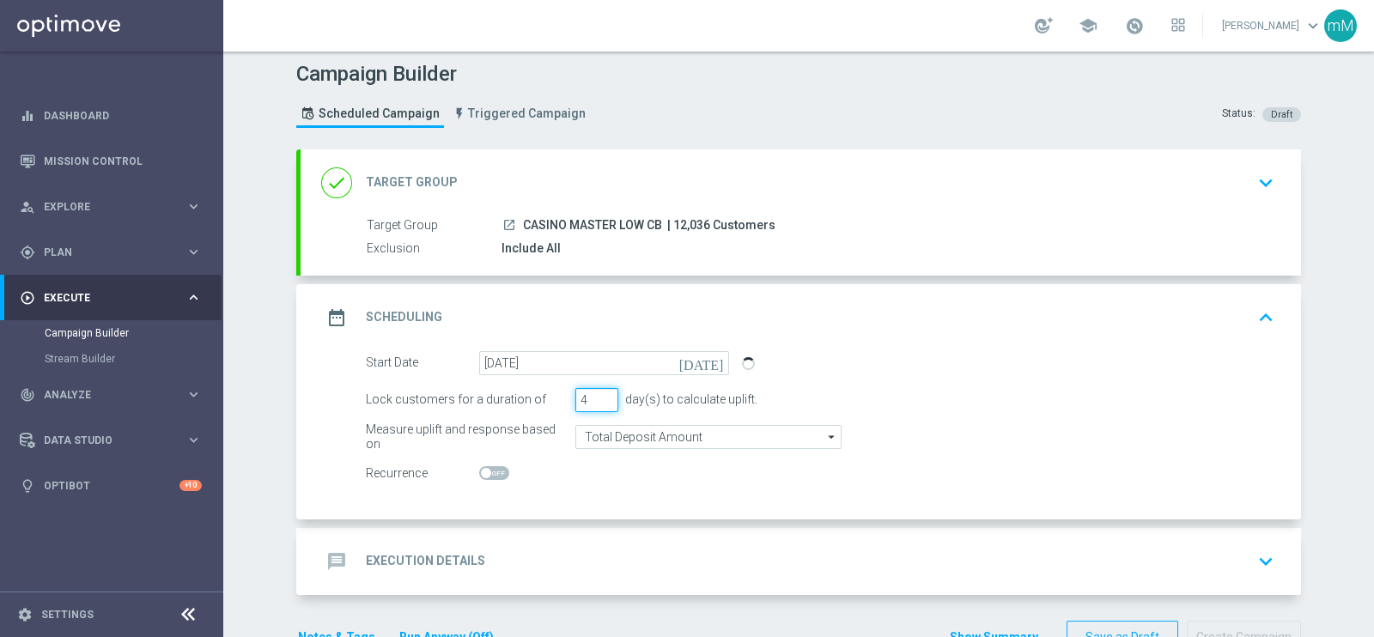
type input "4"
click at [597, 392] on input "4" at bounding box center [597, 400] width 43 height 24
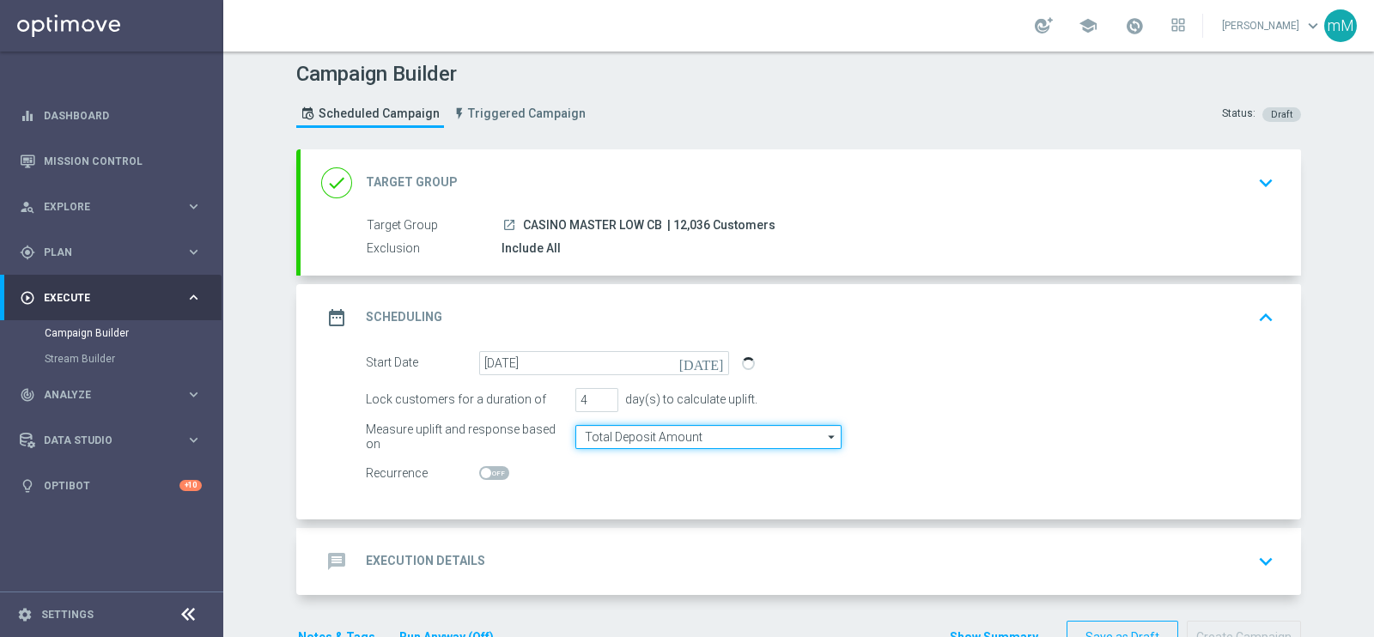
click at [609, 435] on input "Total Deposit Amount" at bounding box center [709, 437] width 266 height 24
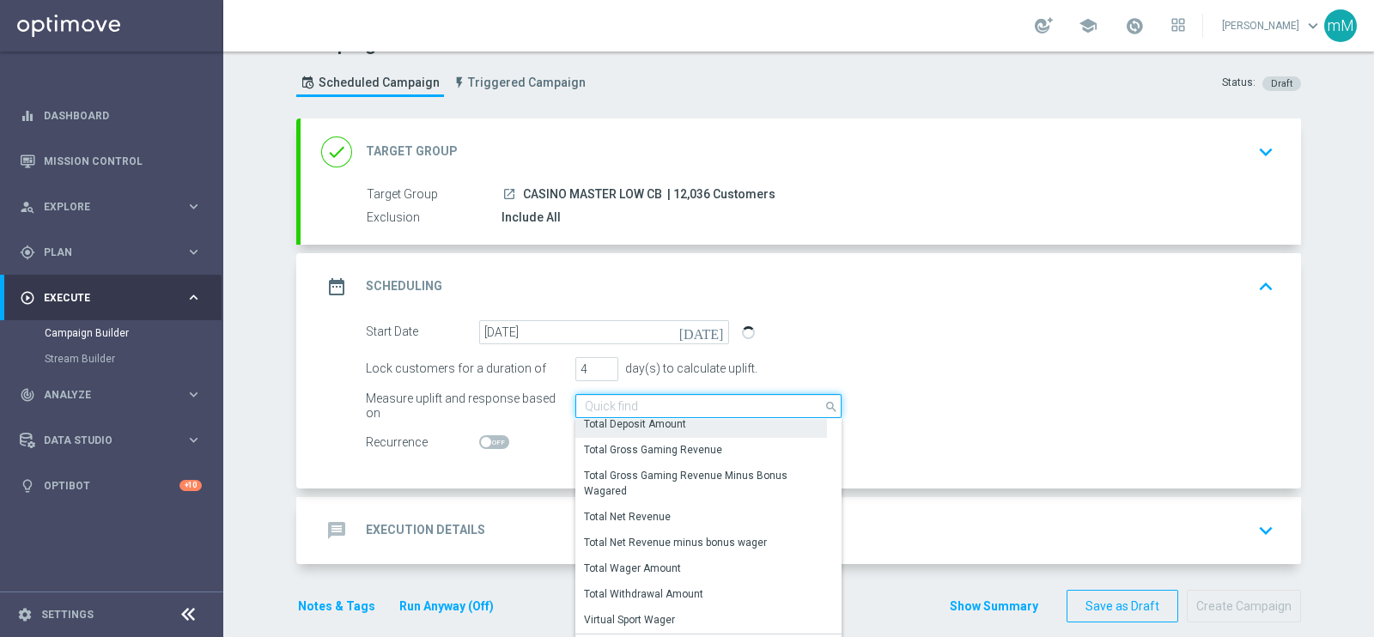
scroll to position [64, 0]
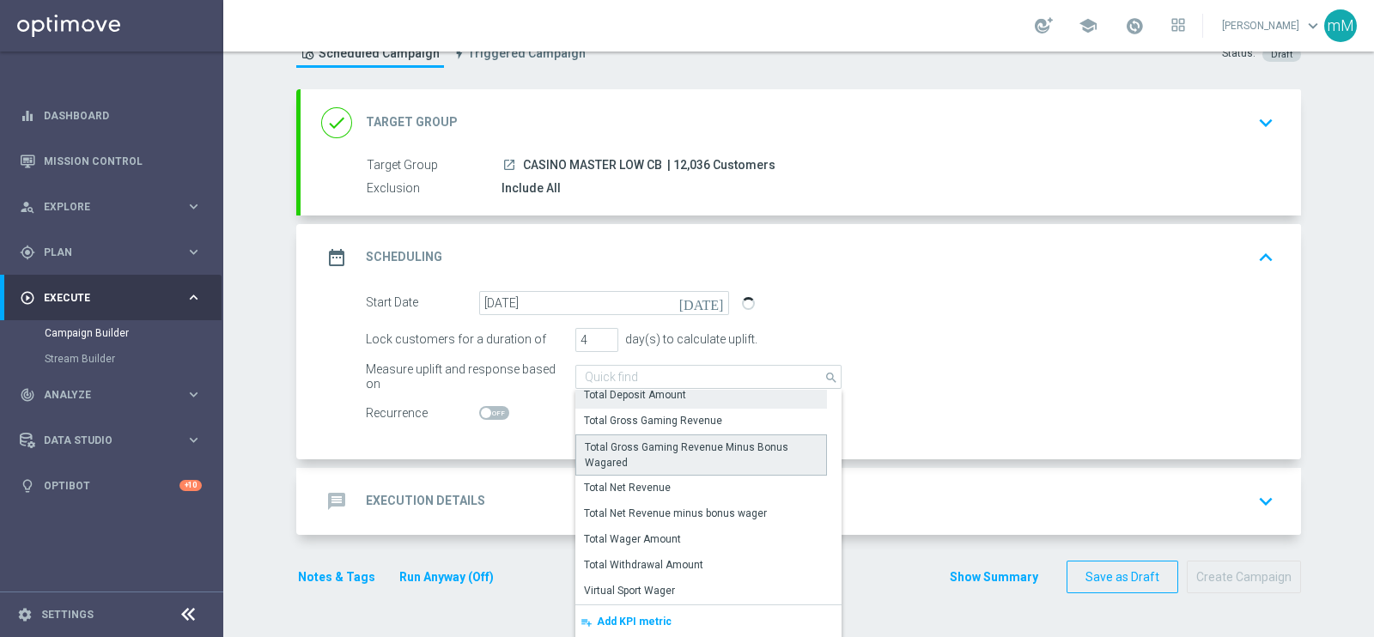
click at [727, 444] on div "Total Gross Gaming Revenue Minus Bonus Wagared" at bounding box center [701, 455] width 233 height 31
type input "Total Gross Gaming Revenue Minus Bonus Wagared"
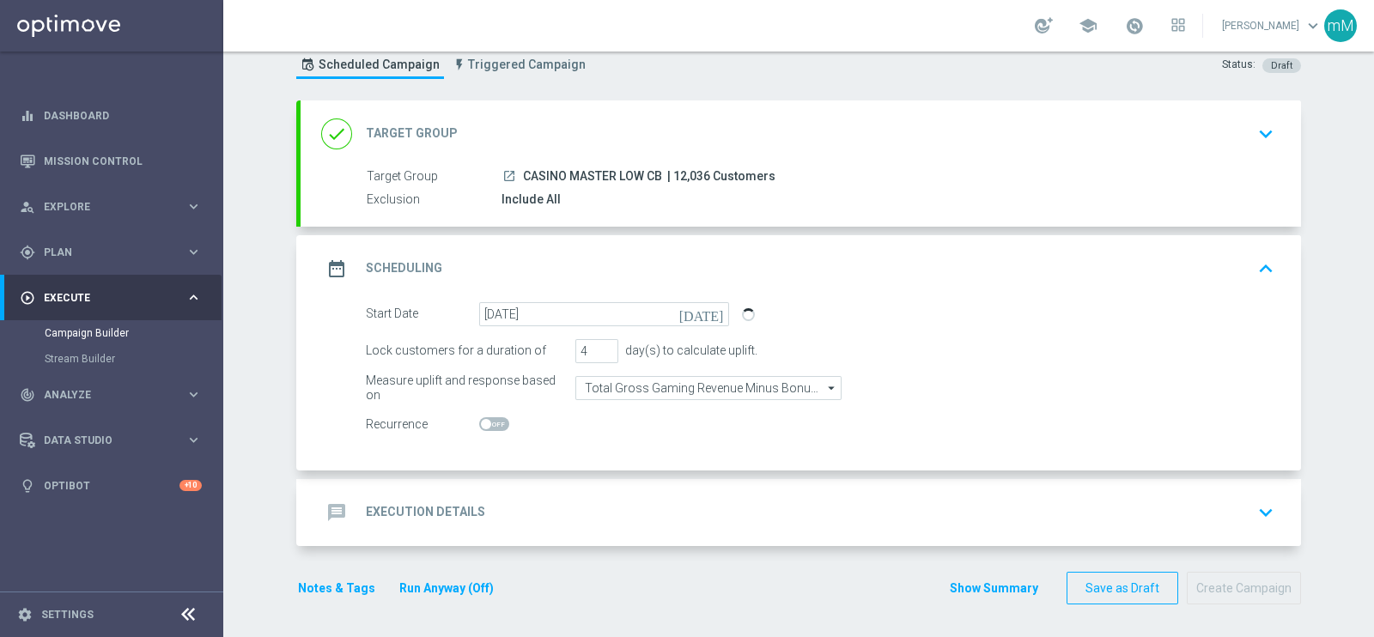
click at [582, 517] on div "message Execution Details keyboard_arrow_down" at bounding box center [800, 512] width 959 height 33
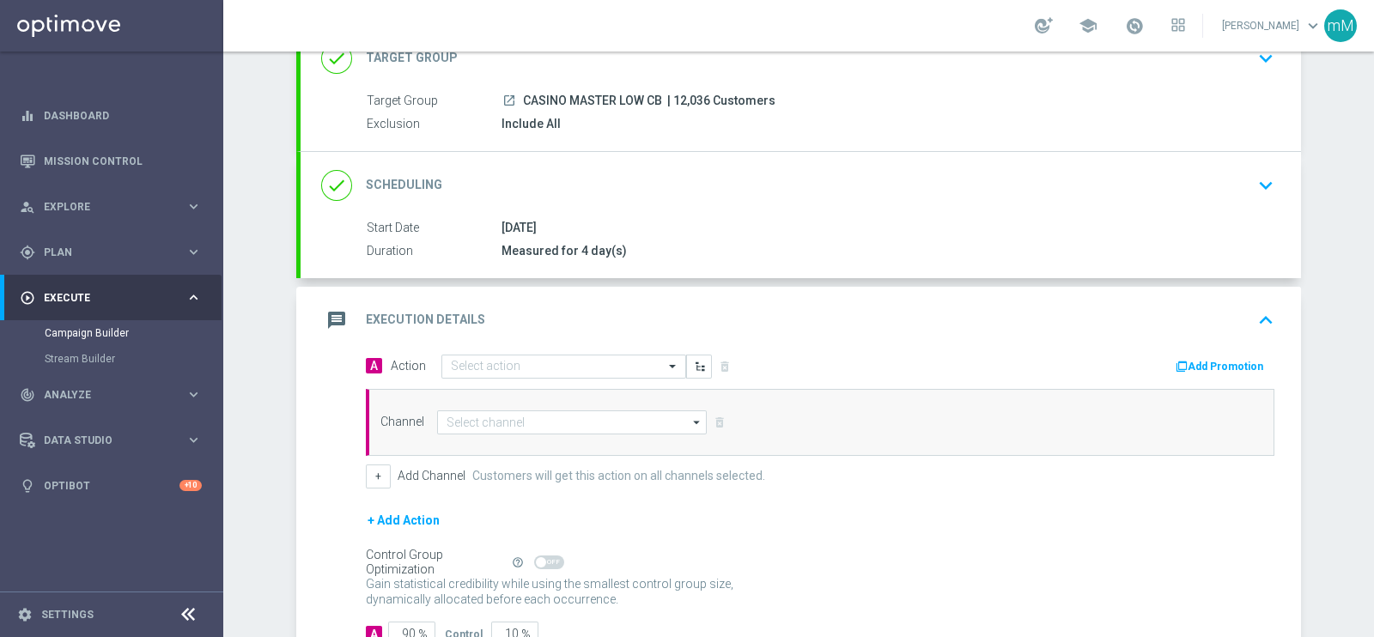
scroll to position [161, 0]
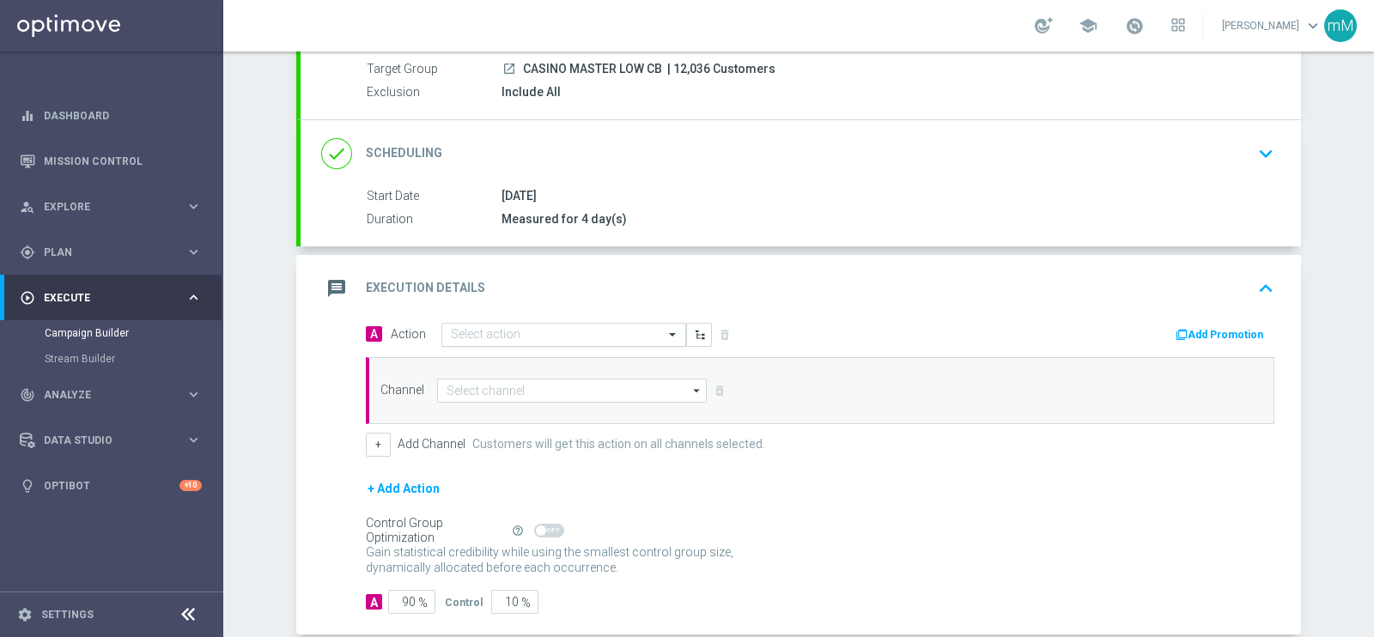
click at [515, 338] on input "text" at bounding box center [547, 335] width 192 height 15
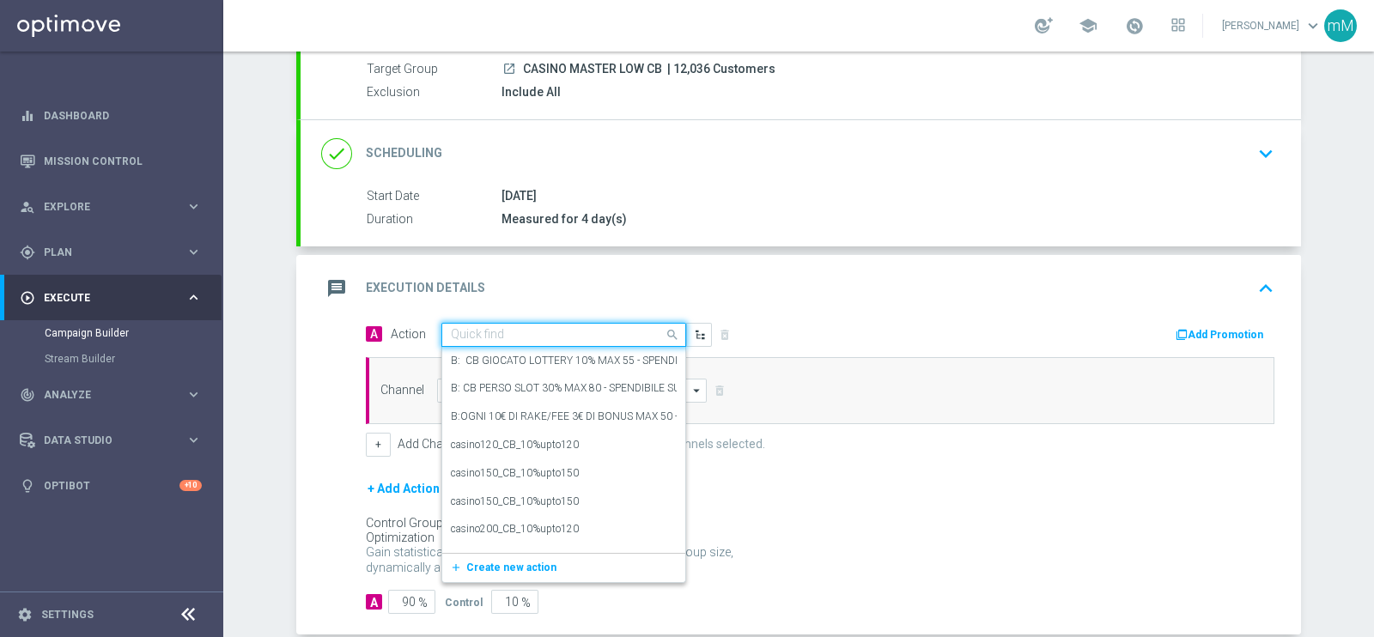
paste input "comparto no entry_15%upto180"
type input "comparto no entry_15%upto180"
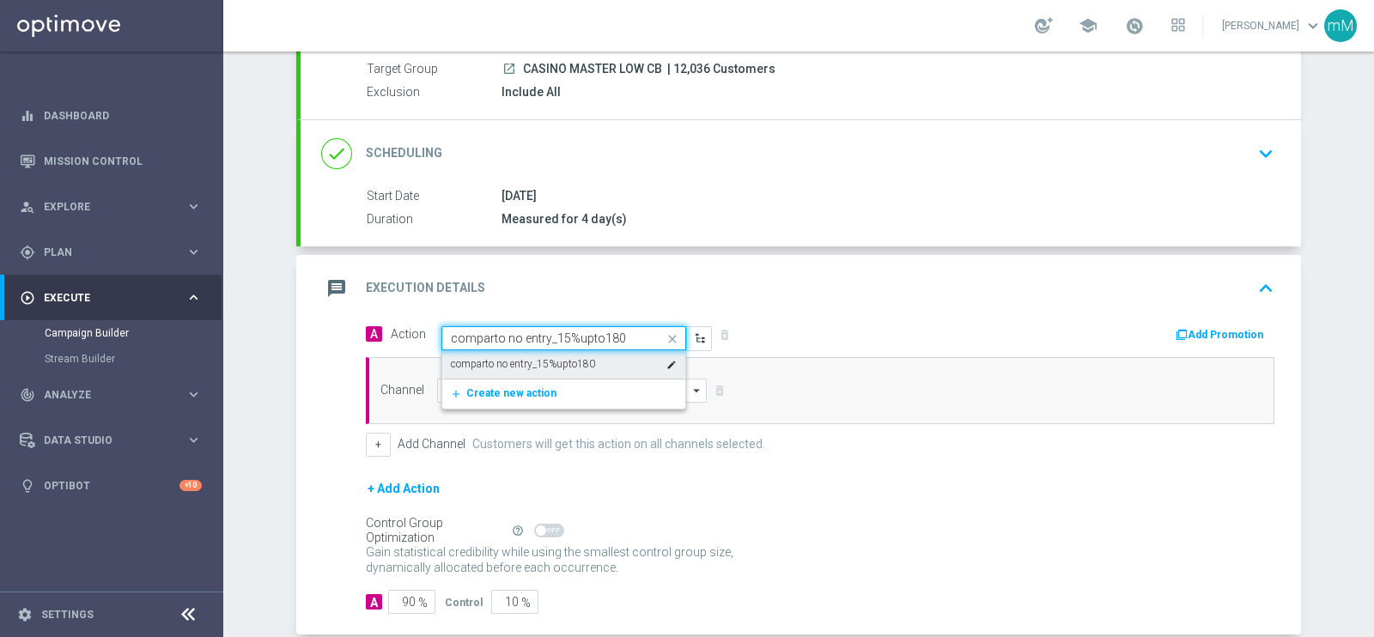
click at [527, 364] on label "comparto no entry_15%upto180" at bounding box center [523, 364] width 144 height 15
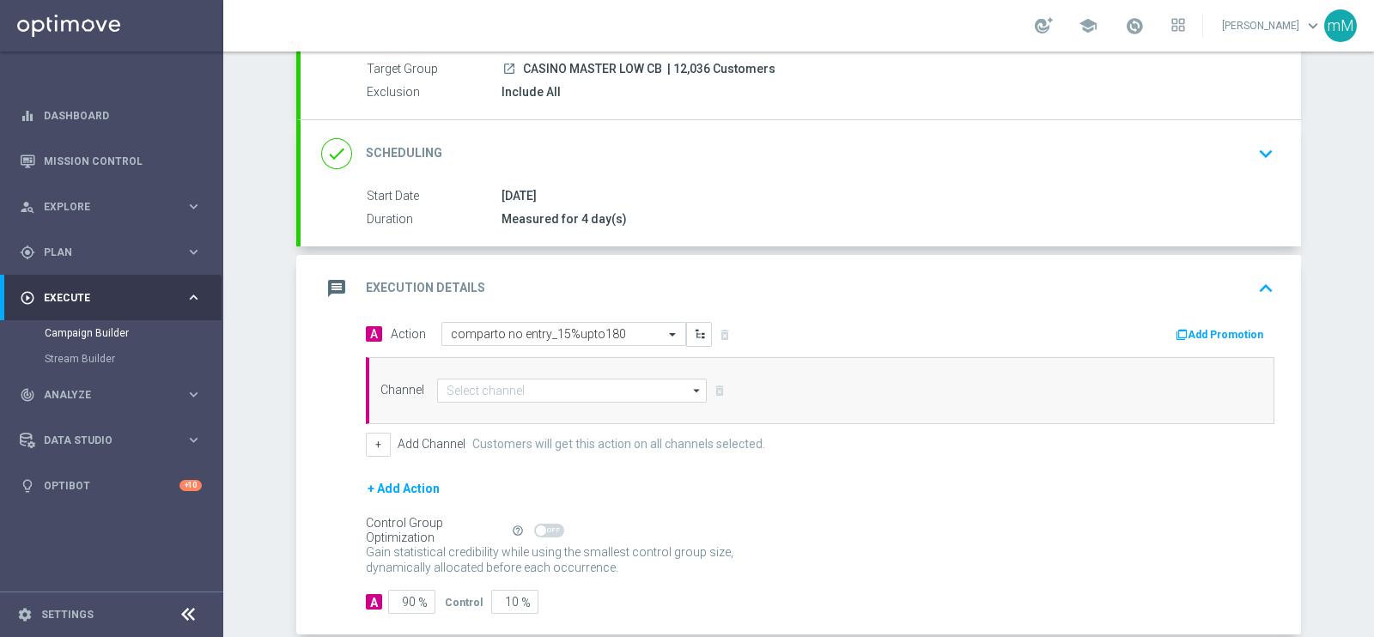
scroll to position [248, 0]
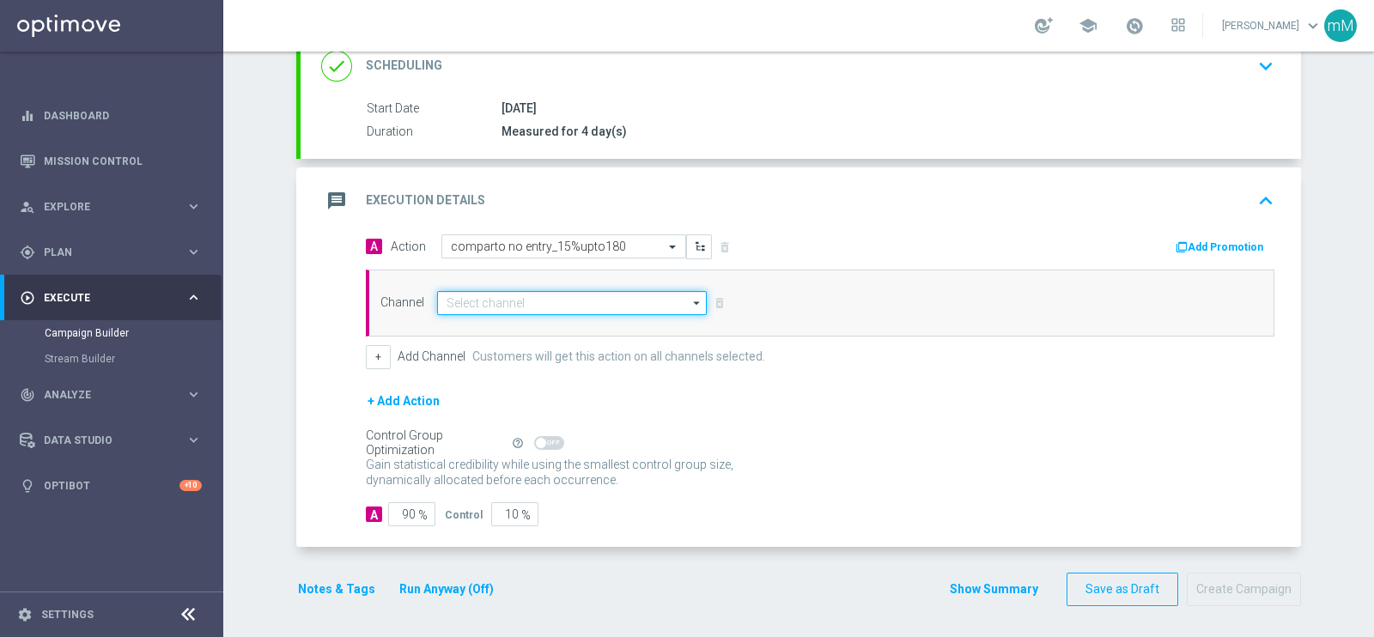
click at [546, 302] on input at bounding box center [572, 303] width 270 height 24
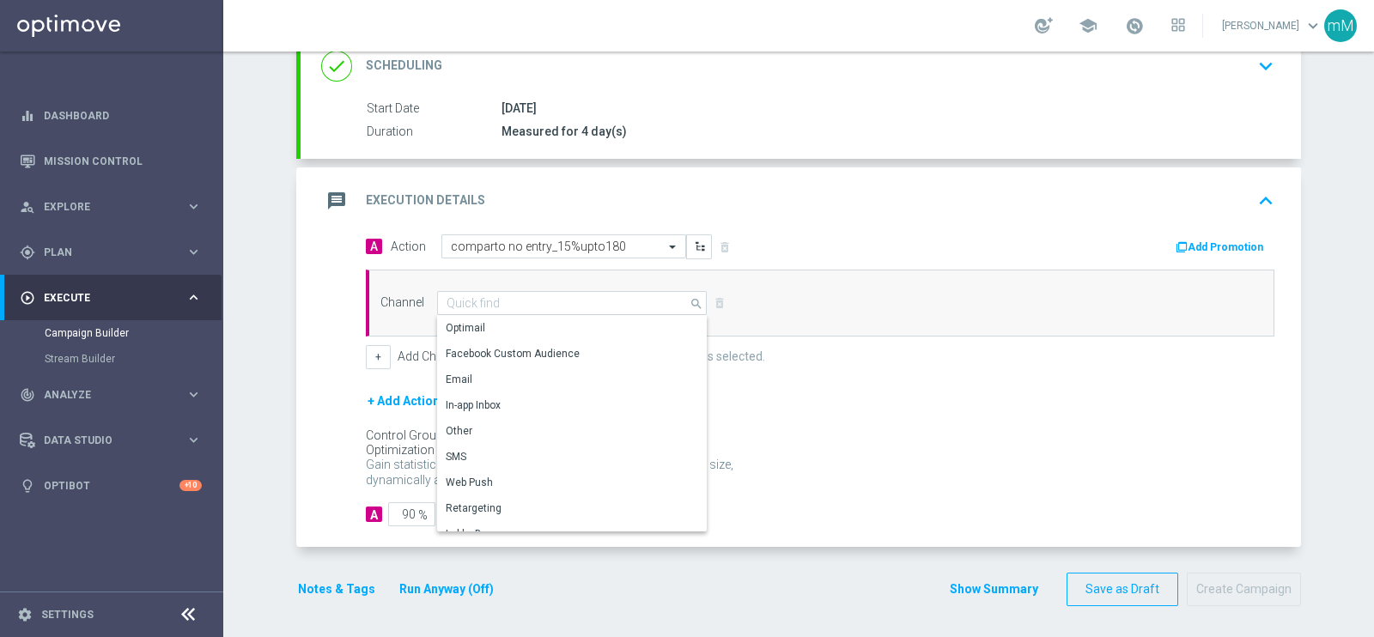
click at [1245, 243] on button "Add Promotion" at bounding box center [1221, 247] width 95 height 19
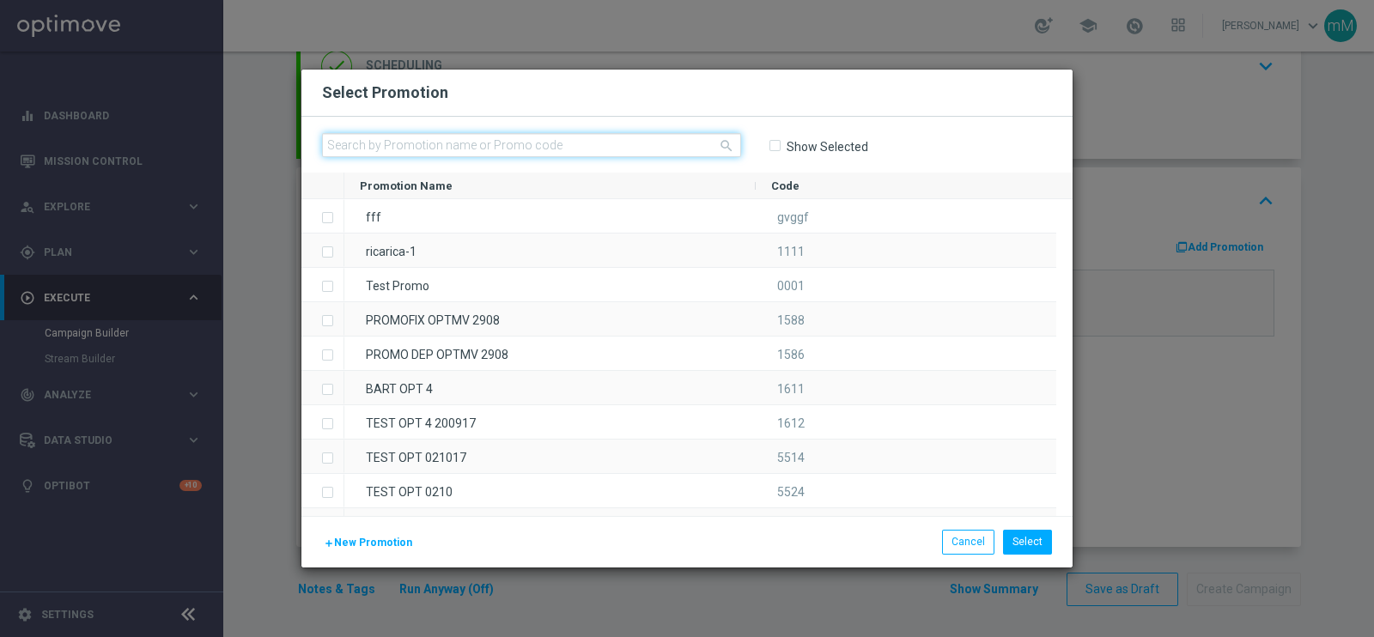
click at [653, 154] on input "text" at bounding box center [531, 145] width 419 height 24
paste input "333940"
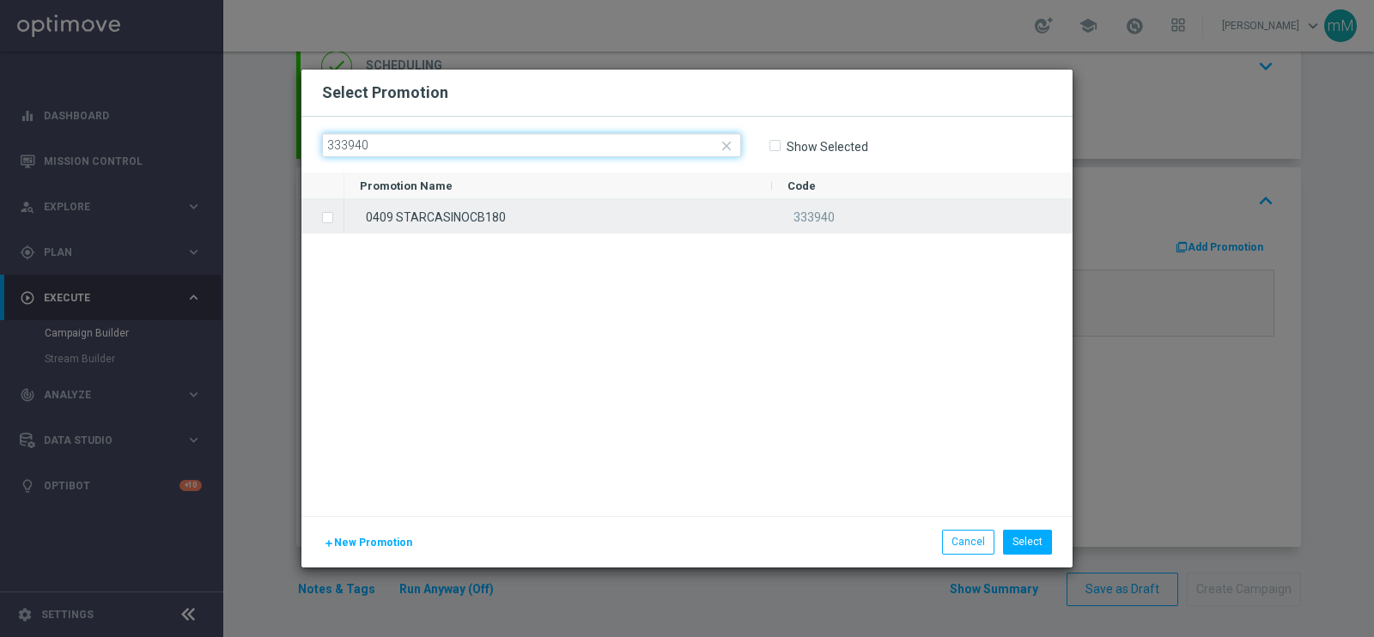
type input "333940"
click at [612, 211] on div "0409 STARCASINOCB180" at bounding box center [558, 215] width 428 height 33
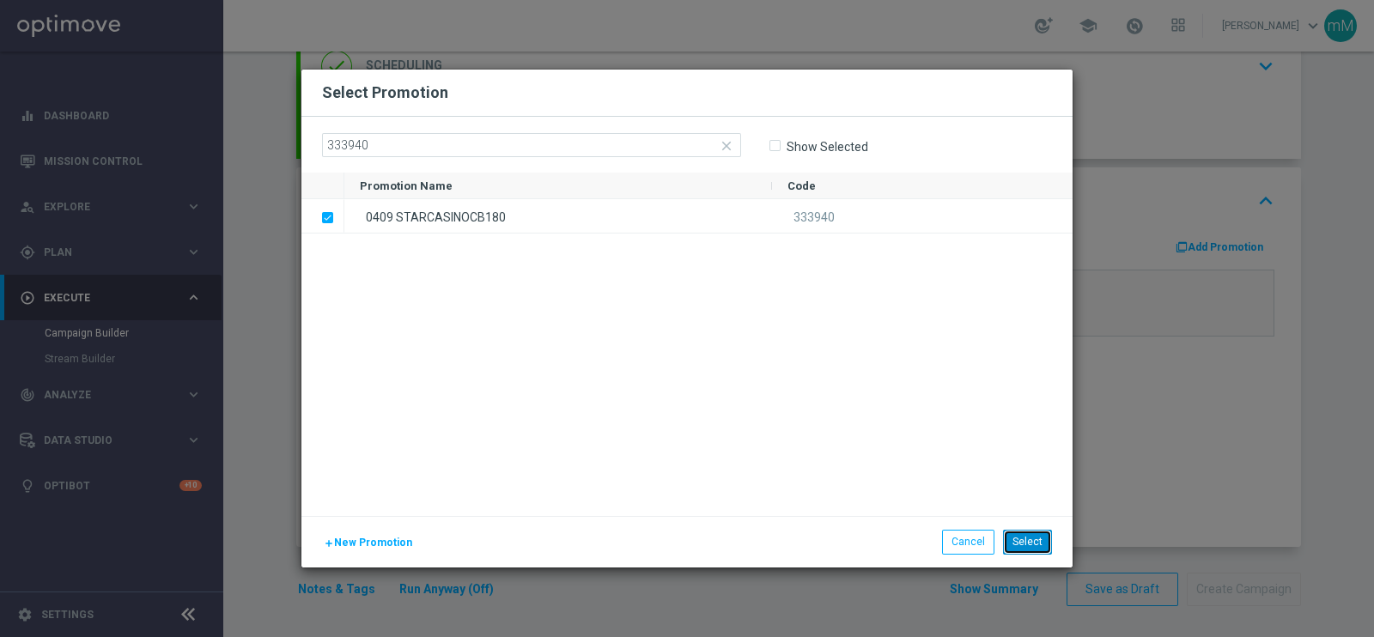
click at [1024, 547] on button "Select" at bounding box center [1027, 542] width 49 height 24
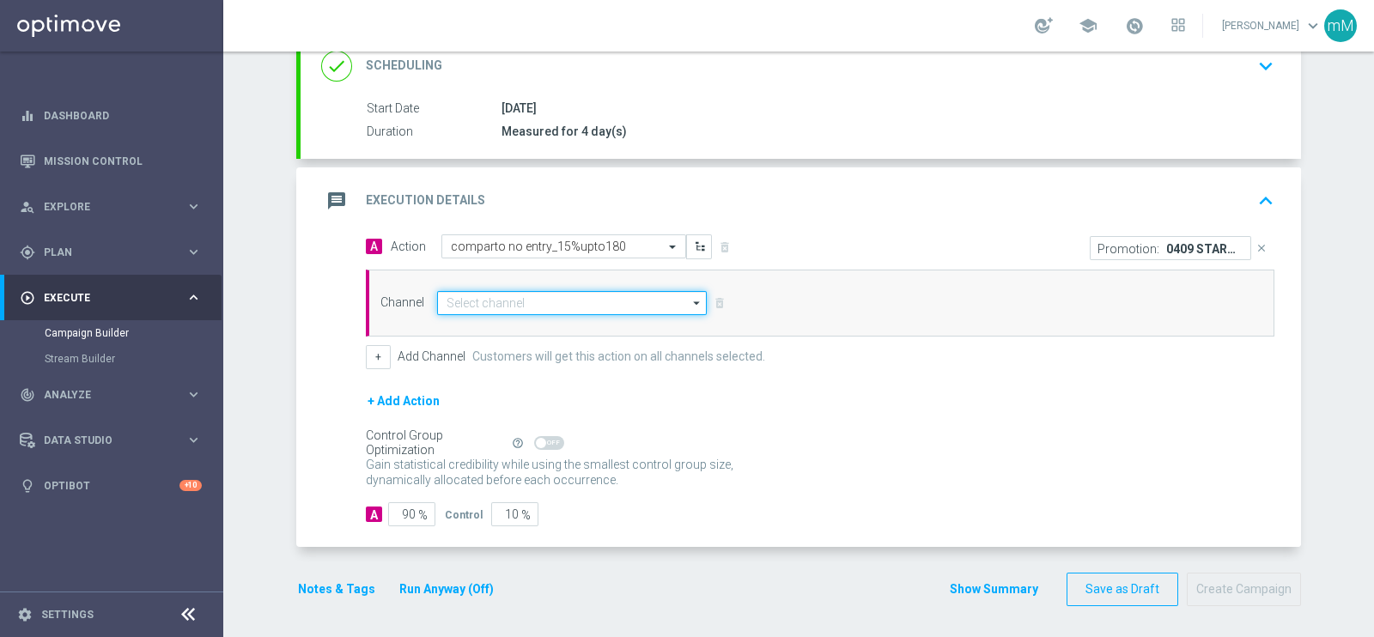
click at [514, 307] on input at bounding box center [572, 303] width 270 height 24
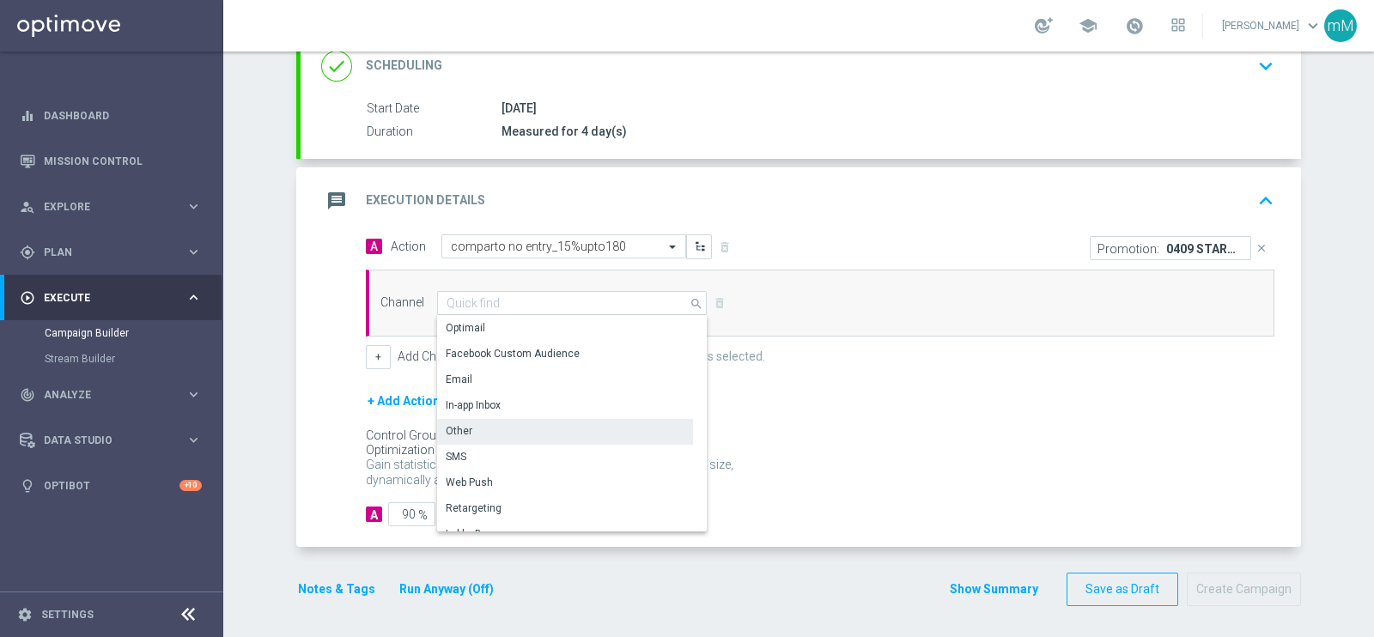
click at [513, 433] on div "Other" at bounding box center [565, 431] width 256 height 24
type input "Other"
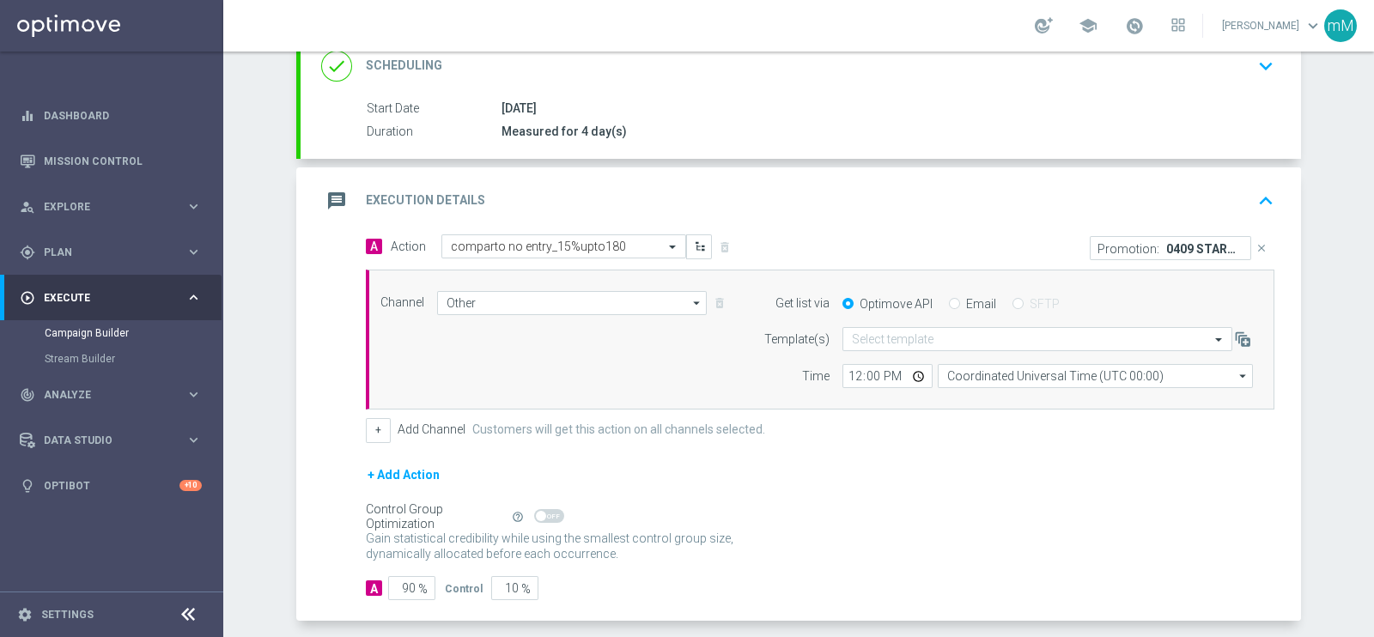
click at [966, 301] on label "Email" at bounding box center [981, 303] width 30 height 15
click at [956, 301] on input "Email" at bounding box center [954, 305] width 11 height 11
radio input "true"
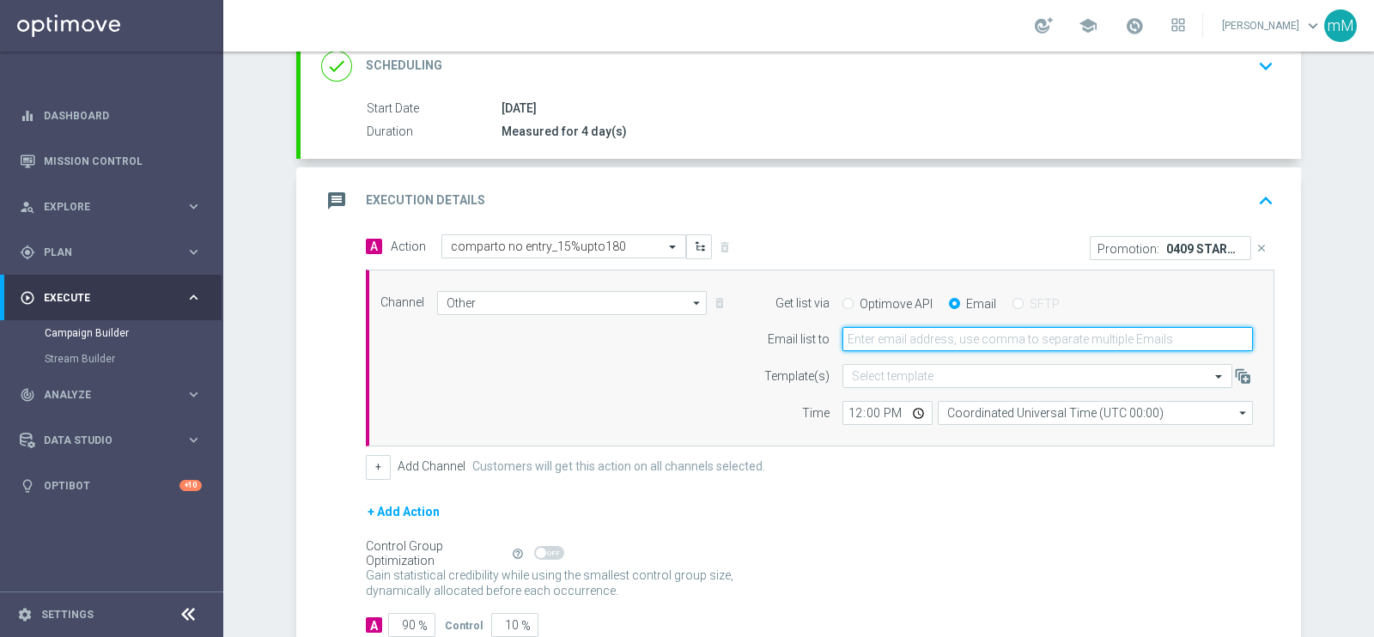
click at [946, 339] on input "email" at bounding box center [1048, 339] width 411 height 24
type input "marco.maccarrone@sisal.it"
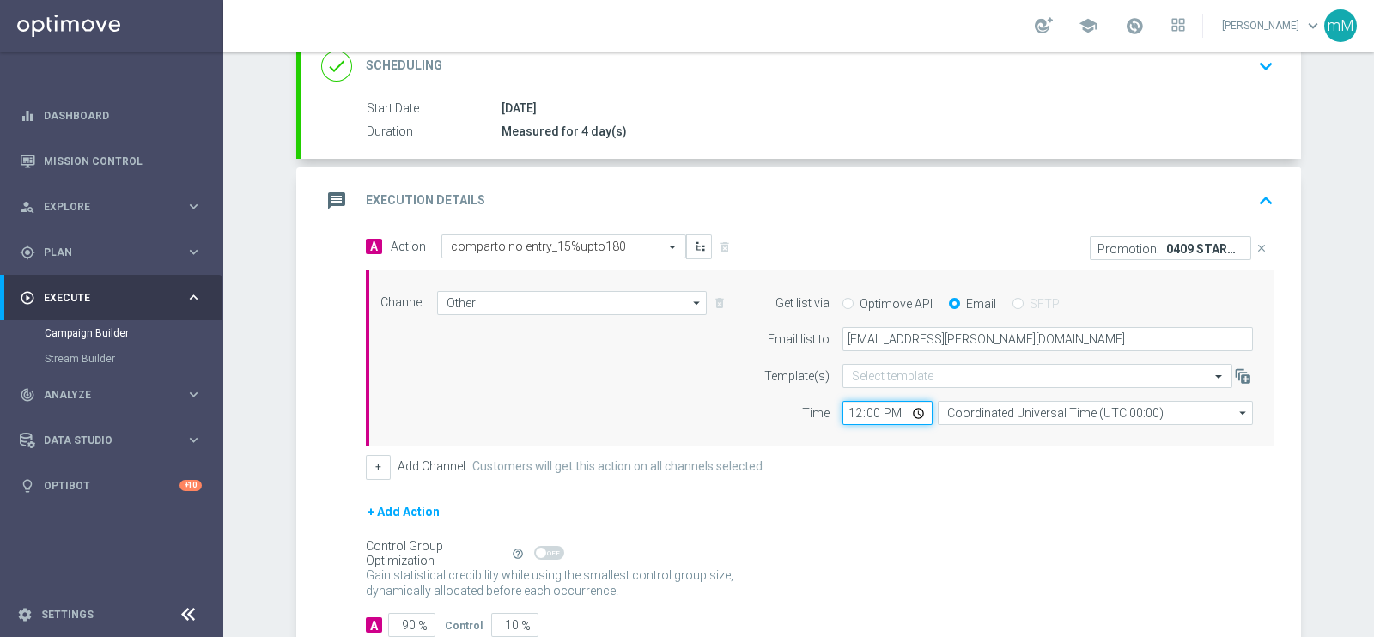
click at [844, 412] on input "12:00" at bounding box center [888, 413] width 90 height 24
type input "18:30"
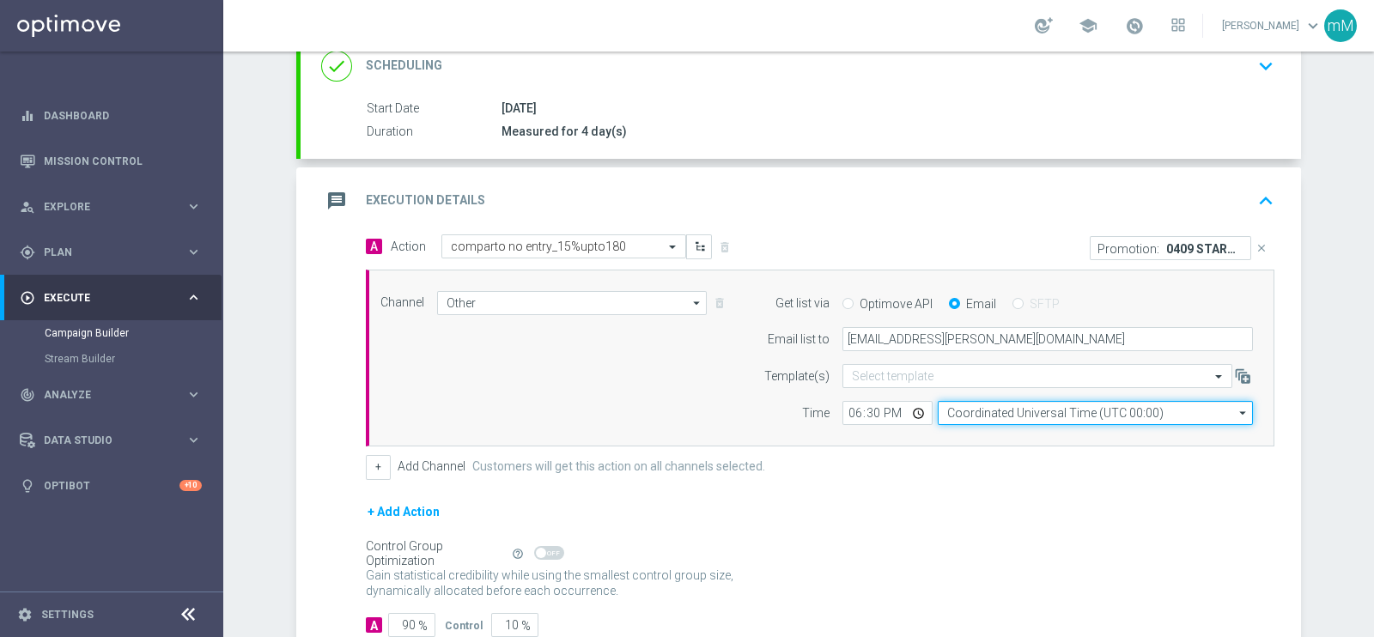
click at [976, 414] on input "Coordinated Universal Time (UTC 00:00)" at bounding box center [1095, 413] width 315 height 24
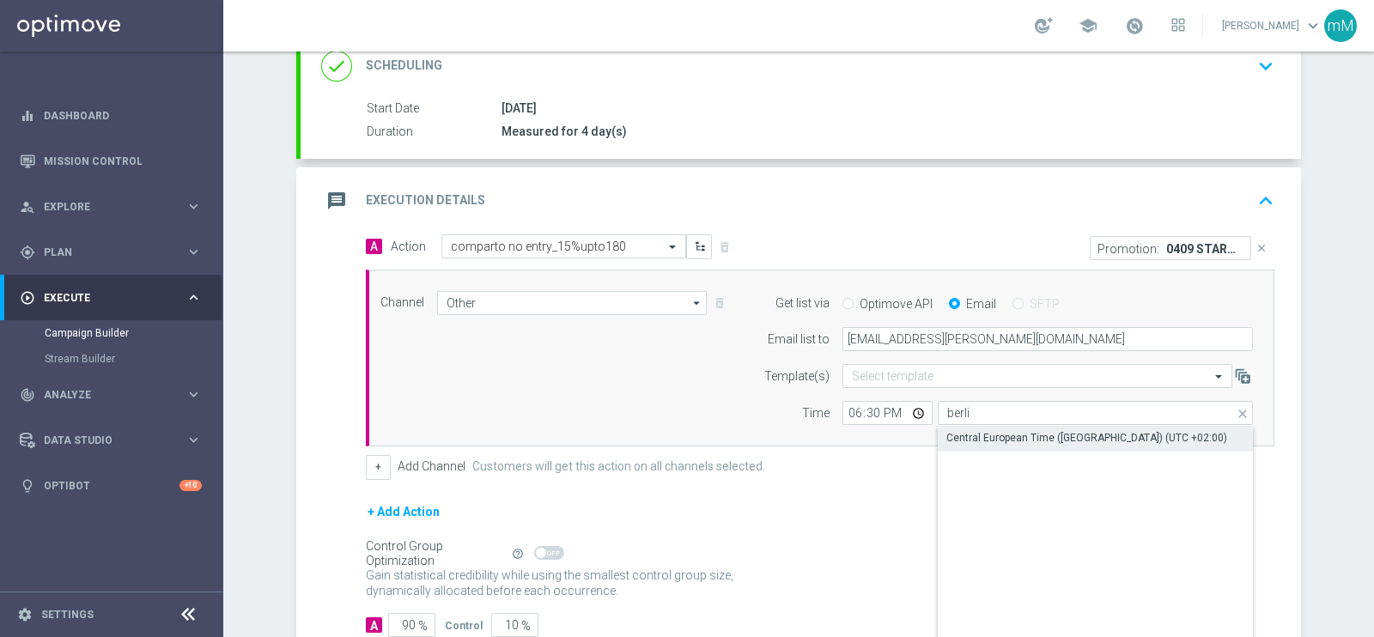
click at [975, 438] on div "Central European Time (Berlin) (UTC +02:00)" at bounding box center [1087, 437] width 281 height 15
type input "Central European Time (Berlin) (UTC +02:00)"
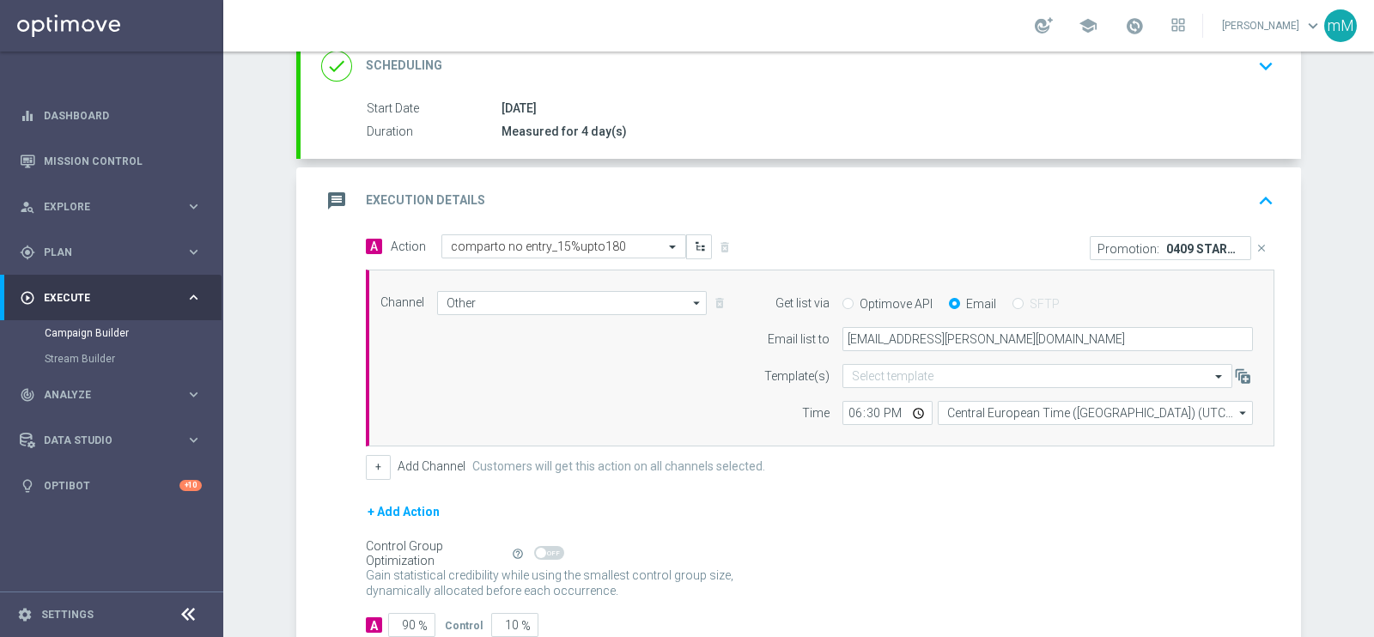
scroll to position [359, 0]
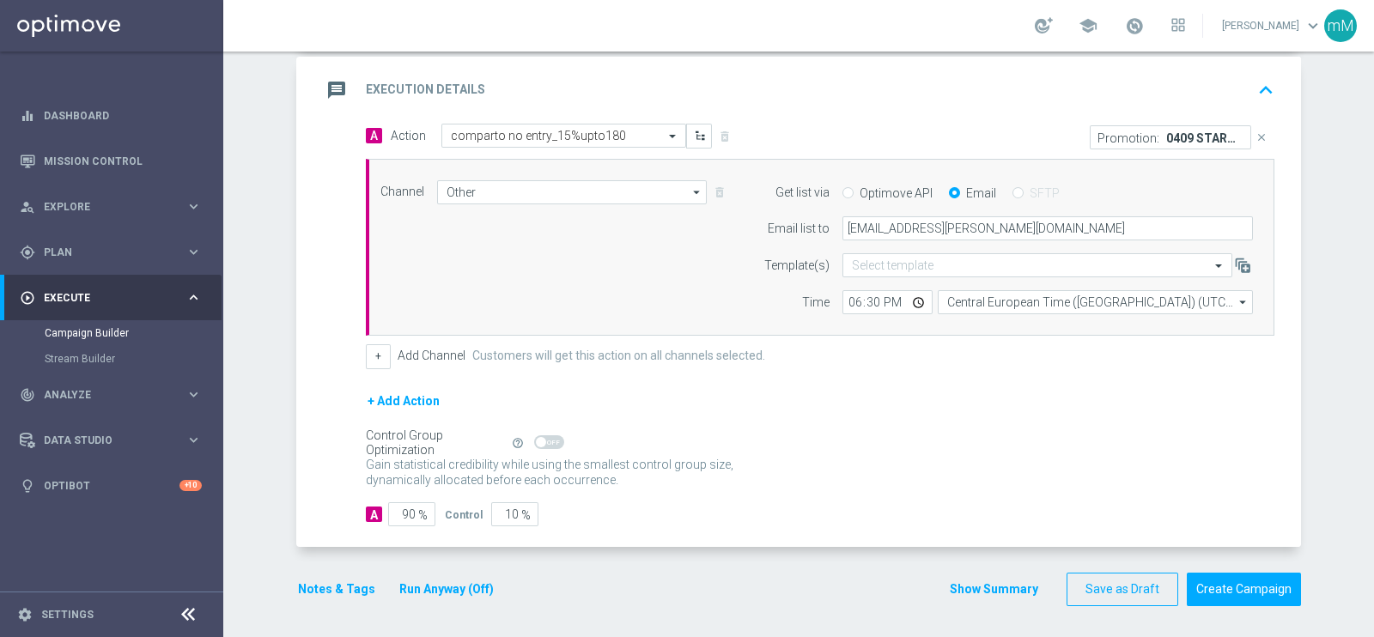
click at [457, 582] on button "Run Anyway (Off)" at bounding box center [447, 589] width 98 height 21
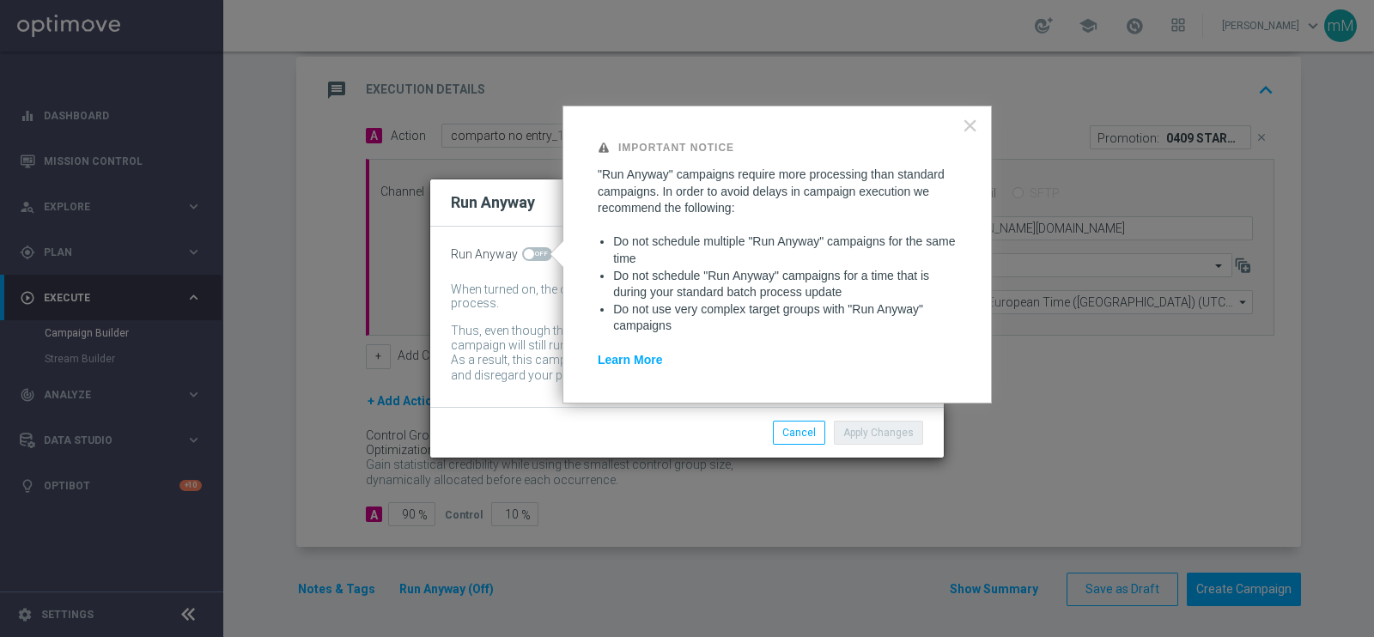
click at [528, 259] on span at bounding box center [537, 254] width 30 height 14
click at [528, 259] on input "checkbox" at bounding box center [537, 254] width 30 height 14
checkbox input "true"
click at [861, 436] on button "Apply Changes" at bounding box center [878, 433] width 89 height 24
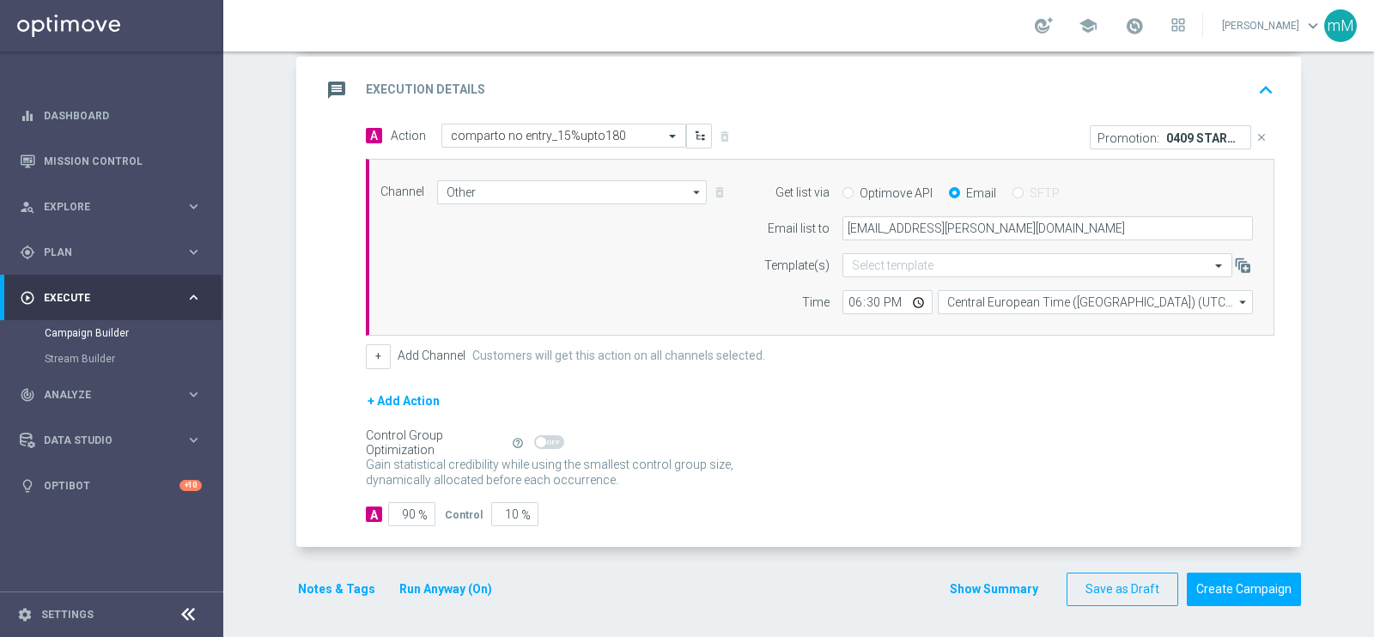
click at [339, 586] on button "Notes & Tags" at bounding box center [336, 589] width 81 height 21
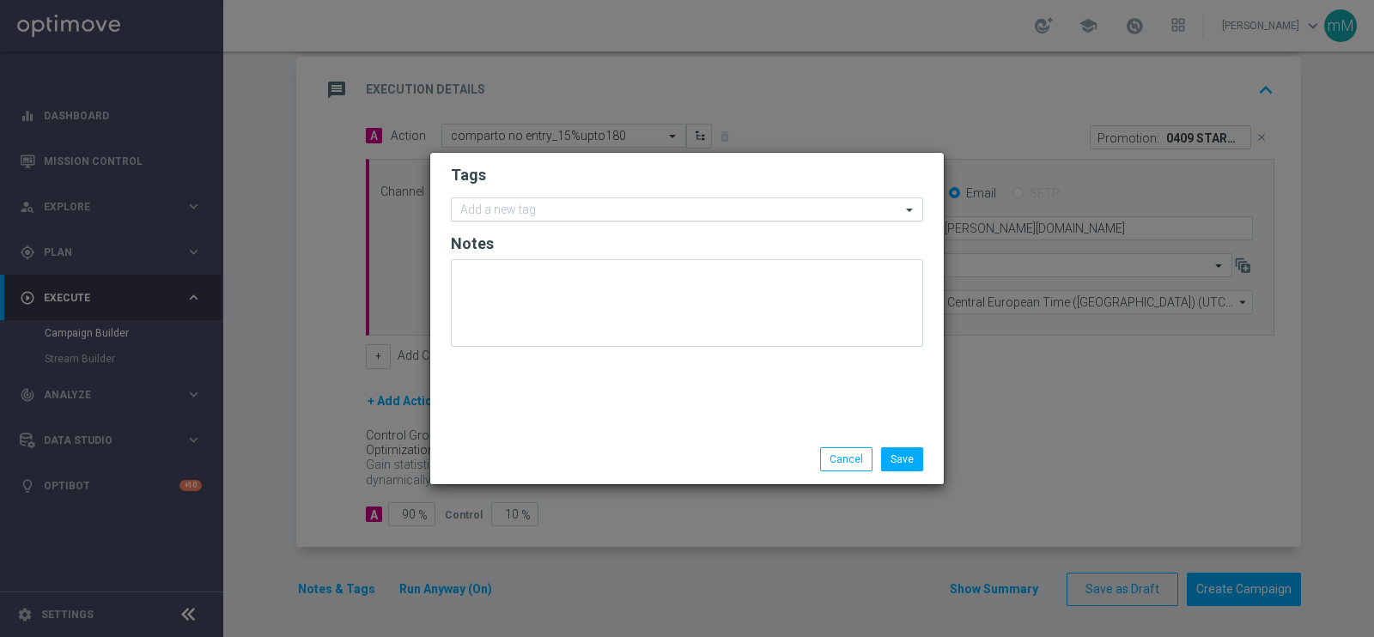
click at [578, 206] on input "text" at bounding box center [680, 211] width 441 height 15
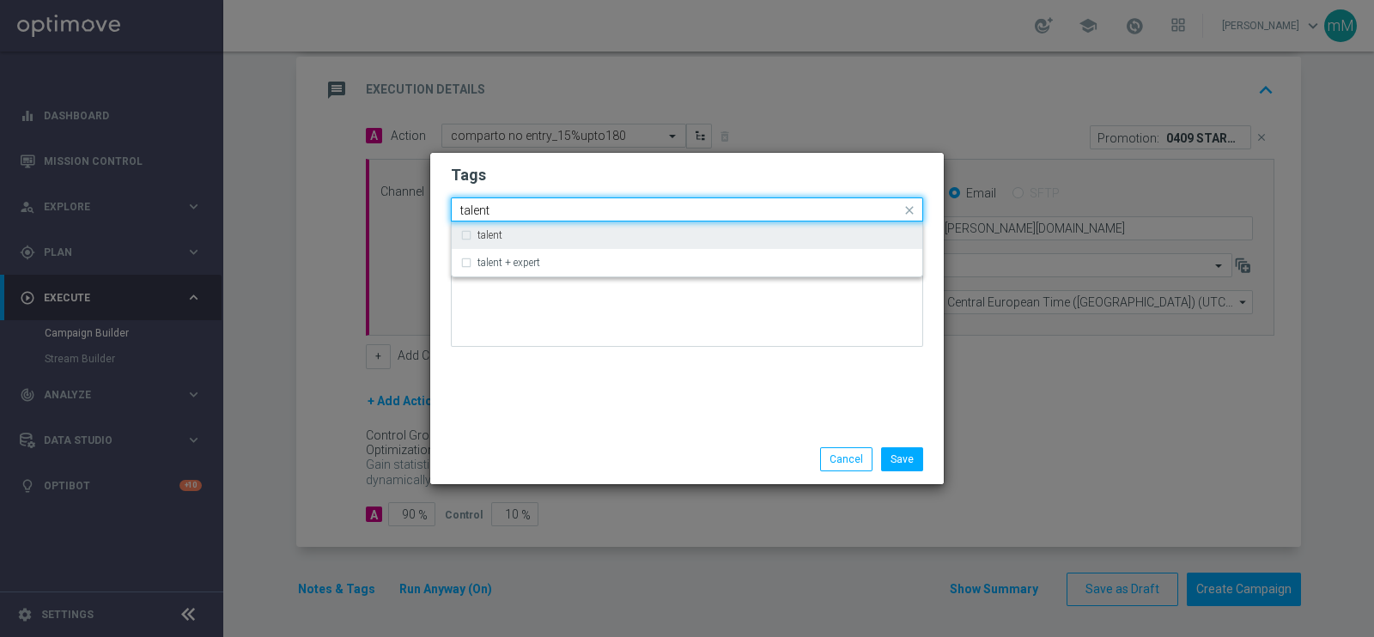
click at [558, 234] on div "talent" at bounding box center [696, 235] width 436 height 10
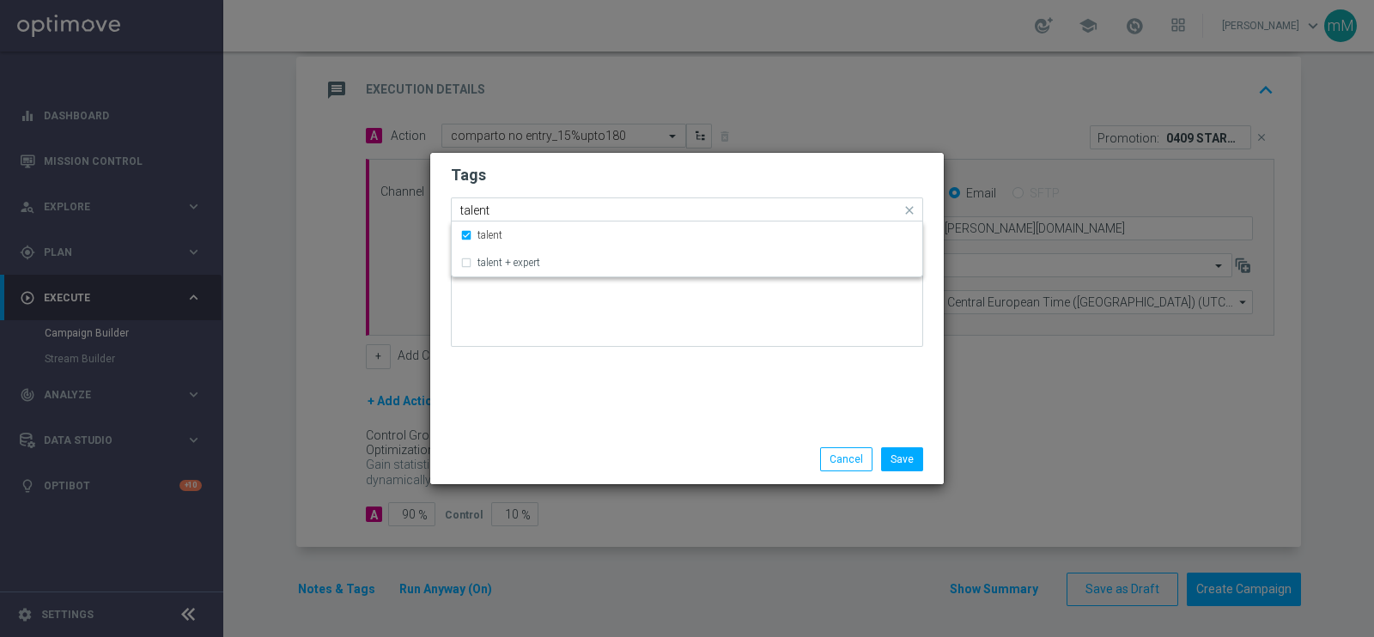
click at [557, 211] on input "talent" at bounding box center [680, 211] width 441 height 15
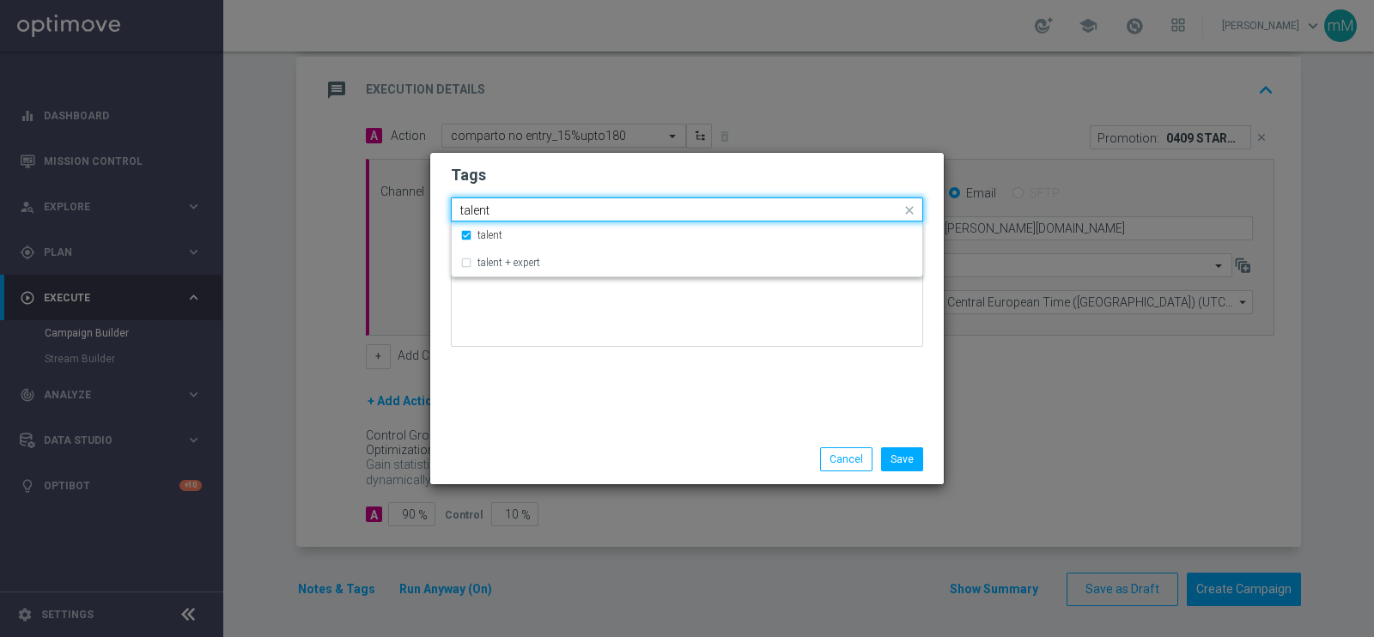
click at [557, 211] on input "talent" at bounding box center [680, 211] width 441 height 15
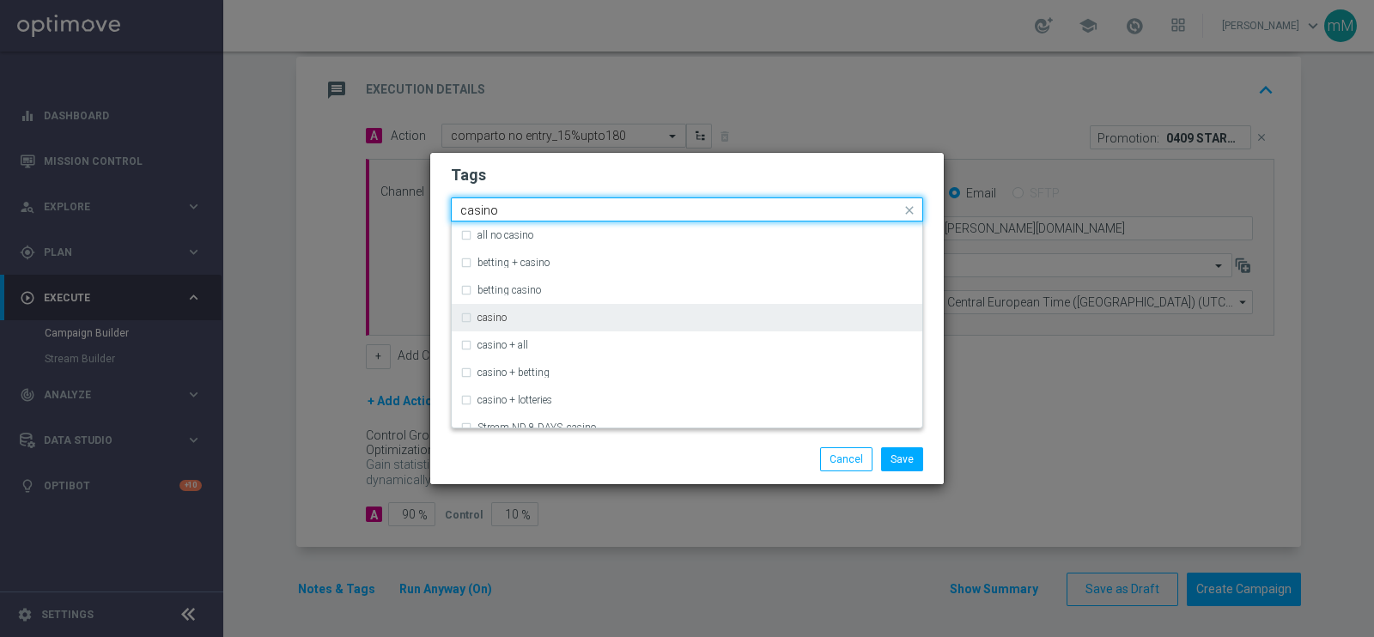
click at [513, 316] on div "casino" at bounding box center [696, 318] width 436 height 10
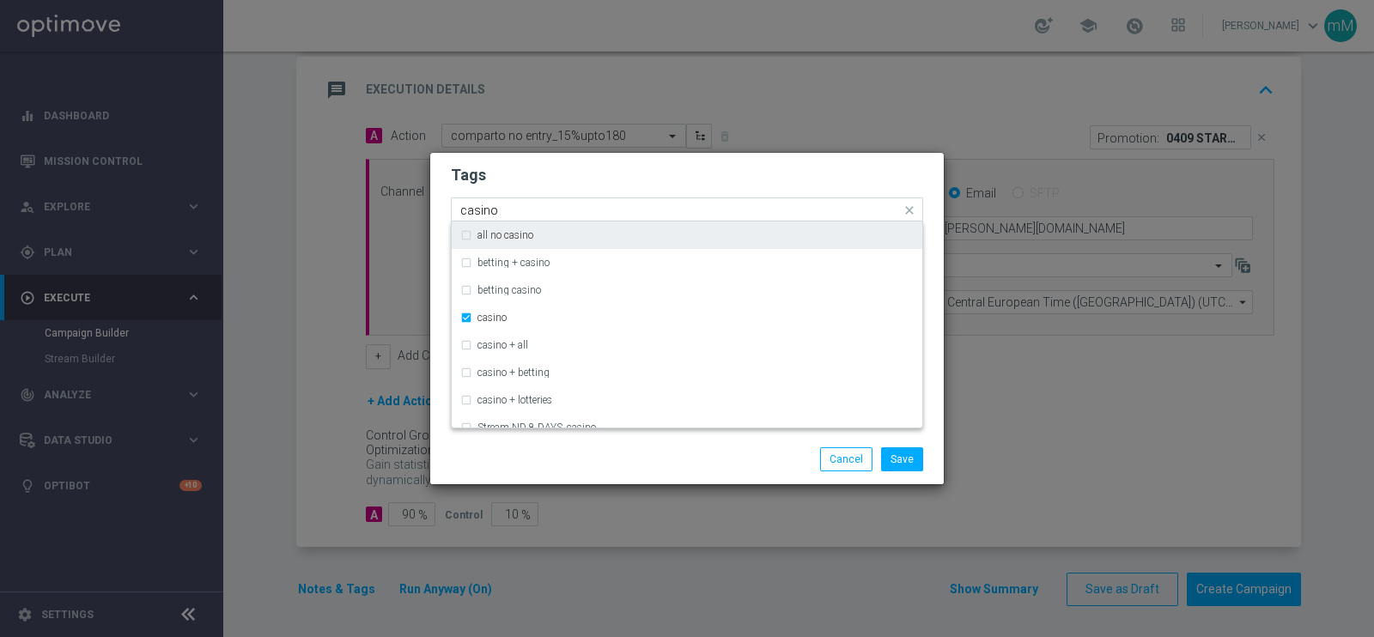
click at [541, 209] on input "casino" at bounding box center [680, 211] width 441 height 15
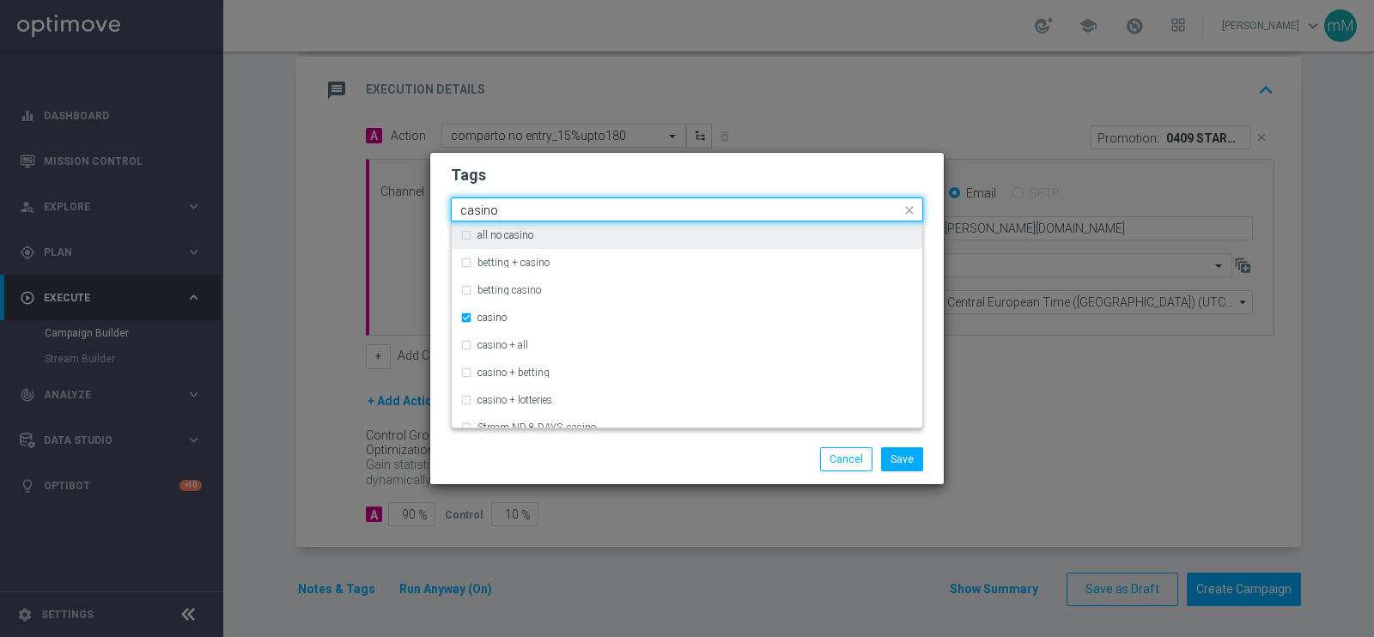
click at [541, 209] on input "casino" at bounding box center [680, 211] width 441 height 15
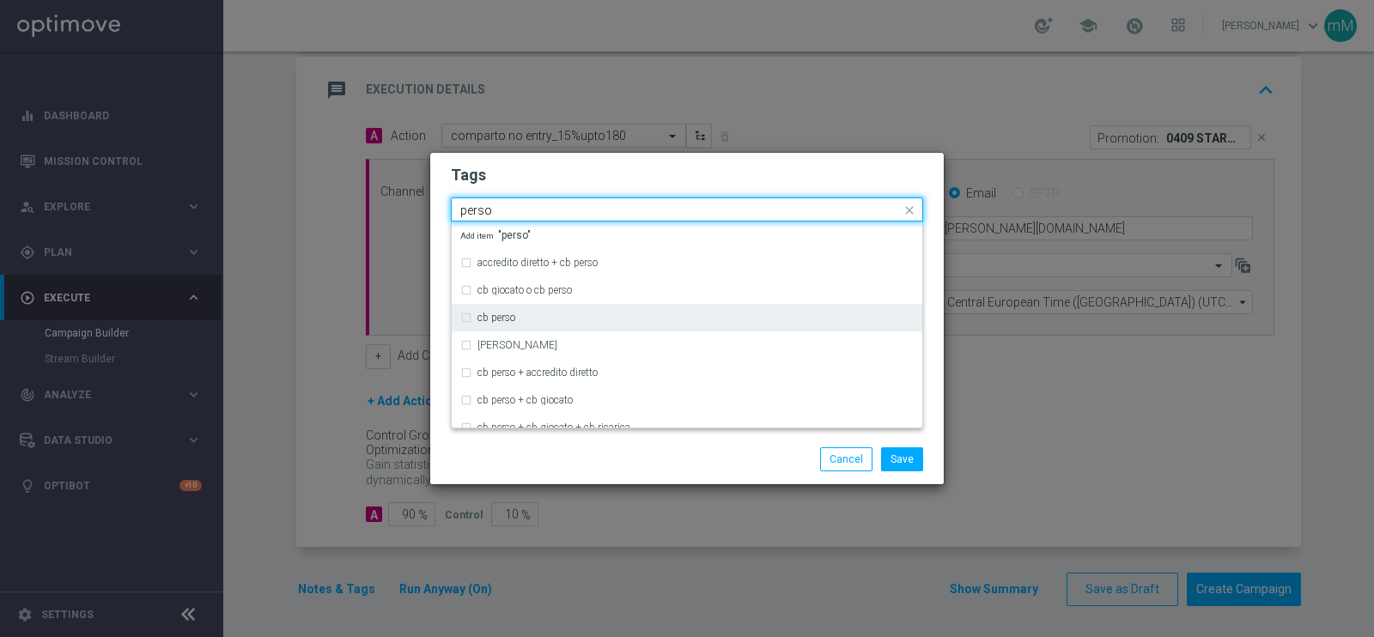
click at [524, 320] on div "cb perso" at bounding box center [696, 318] width 436 height 10
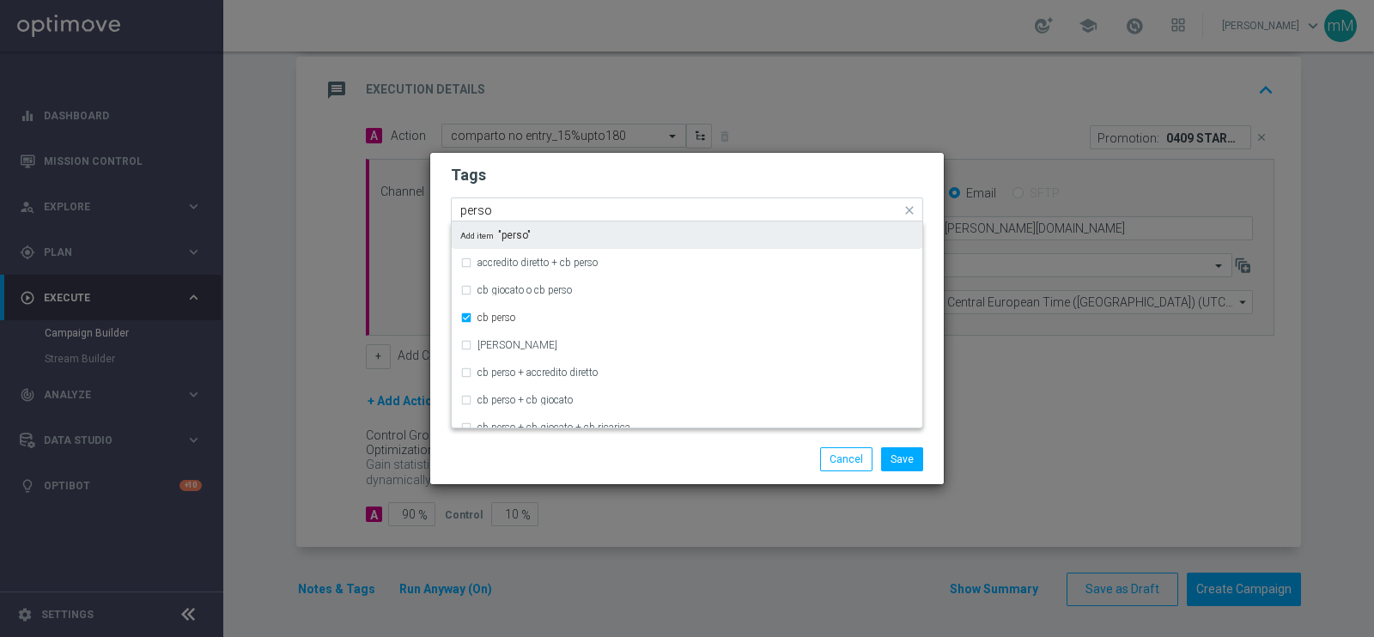
click at [556, 207] on input "perso" at bounding box center [680, 211] width 441 height 15
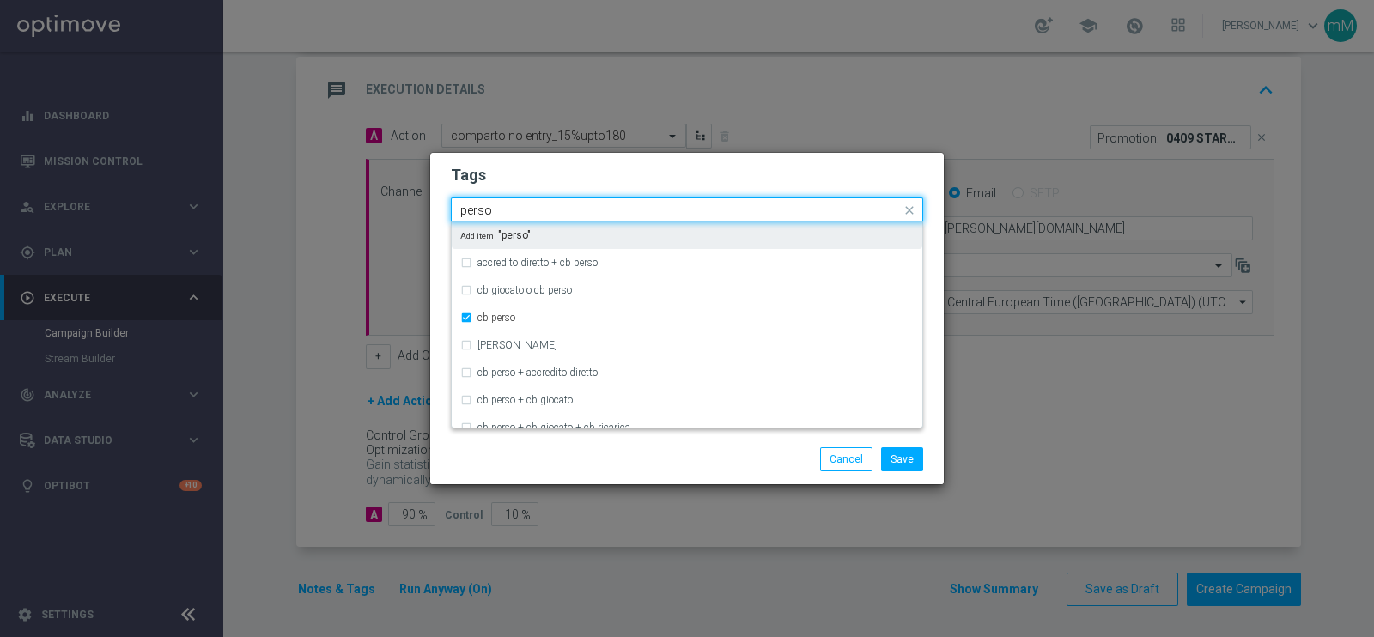
click at [557, 206] on input "perso" at bounding box center [680, 211] width 441 height 15
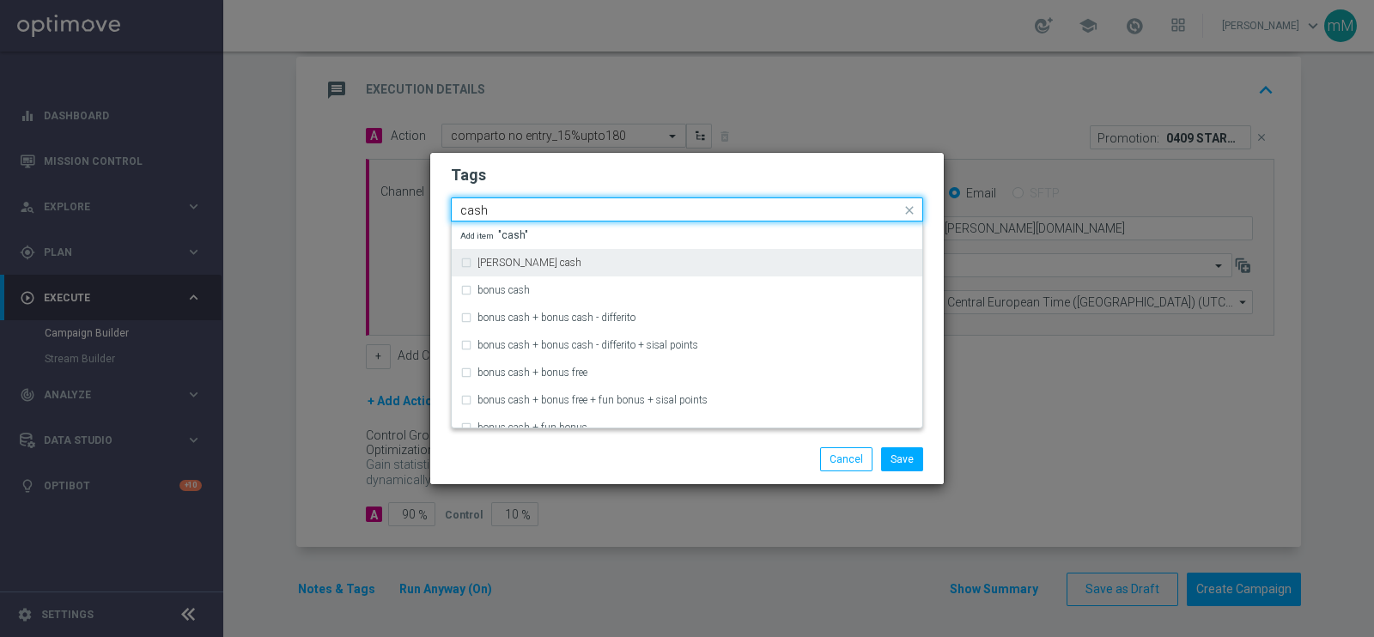
click at [528, 259] on label "bonsu cash" at bounding box center [530, 263] width 104 height 10
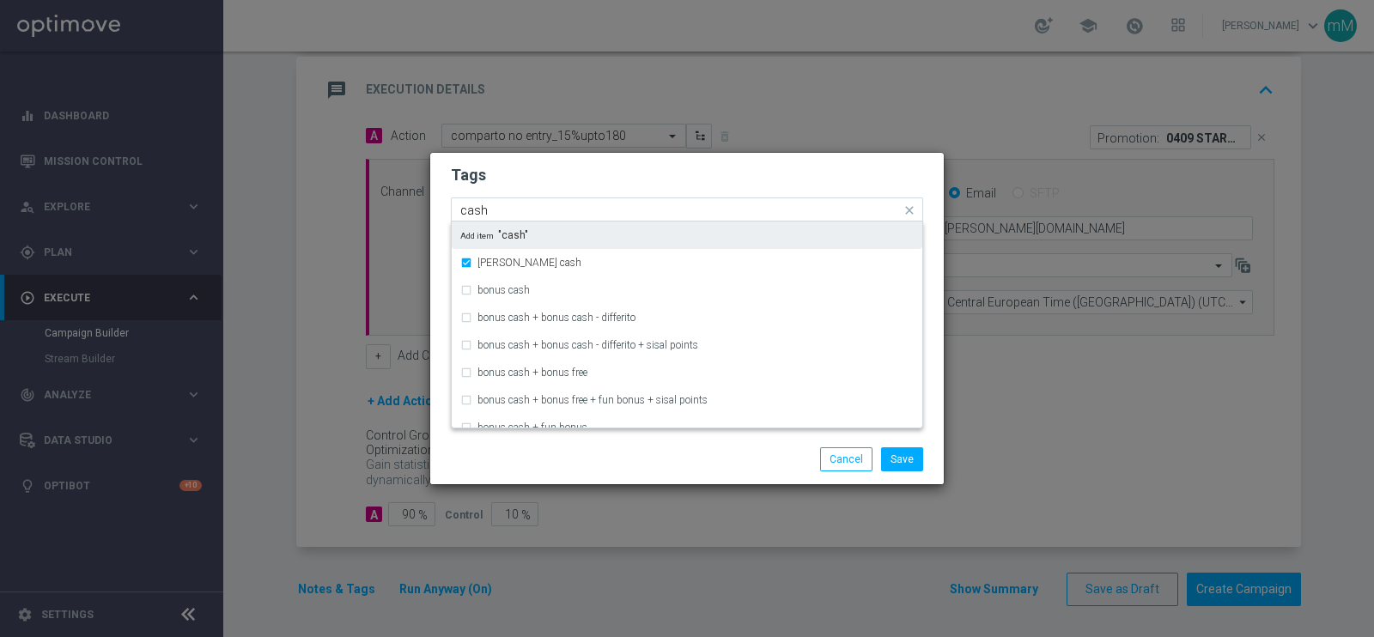
click at [553, 206] on input "cash" at bounding box center [680, 211] width 441 height 15
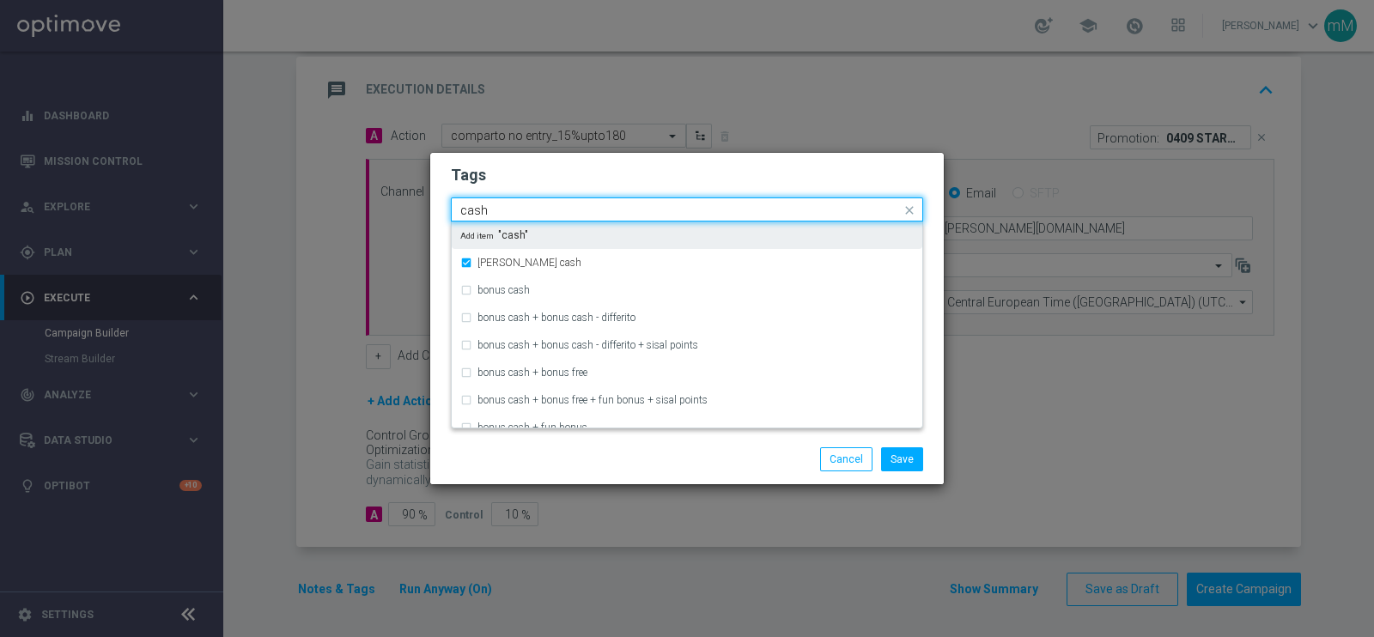
click at [553, 206] on input "cash" at bounding box center [680, 211] width 441 height 15
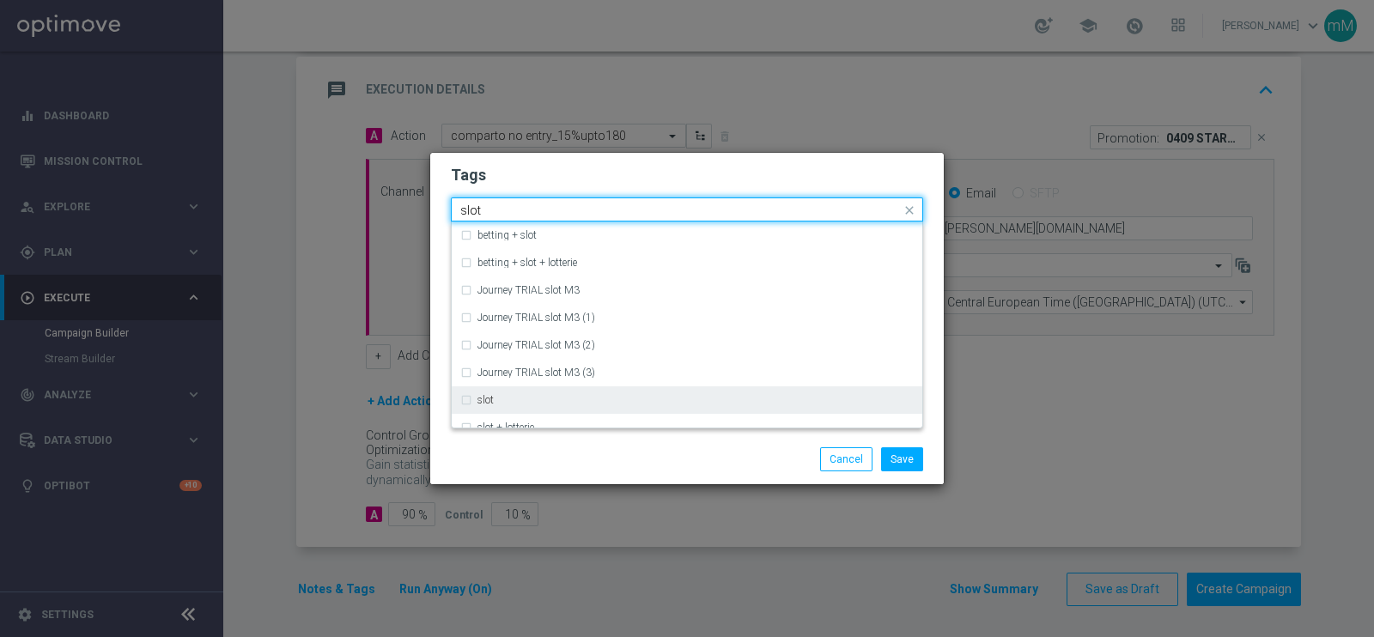
click at [508, 396] on div "slot" at bounding box center [696, 400] width 436 height 10
type input "slot"
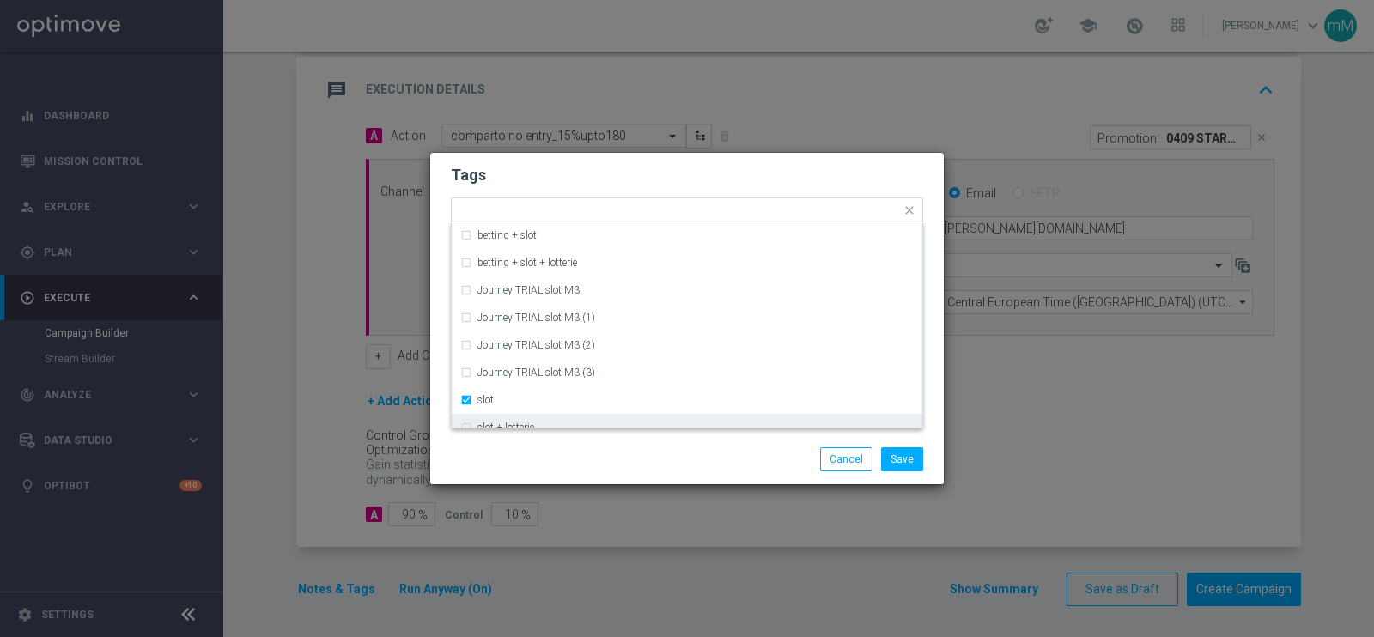
click at [551, 458] on div "Save Cancel" at bounding box center [687, 460] width 498 height 24
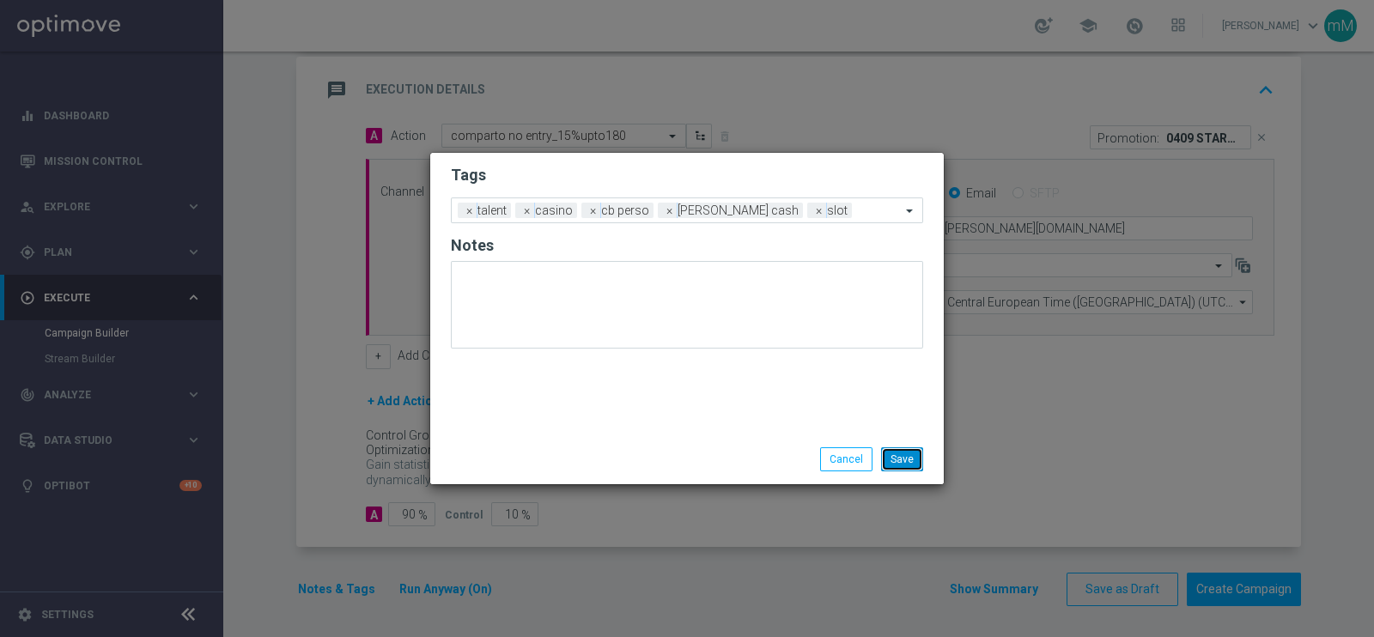
click at [913, 461] on button "Save" at bounding box center [902, 460] width 42 height 24
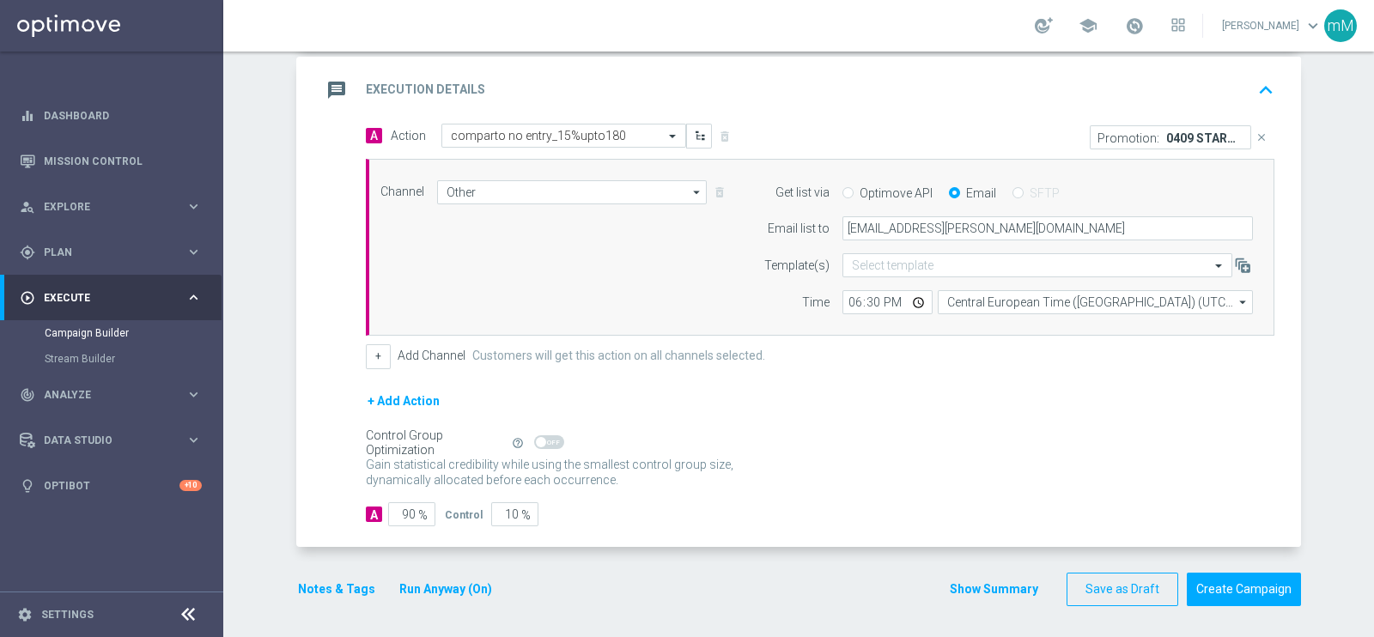
click at [967, 582] on button "Show Summary" at bounding box center [994, 590] width 90 height 20
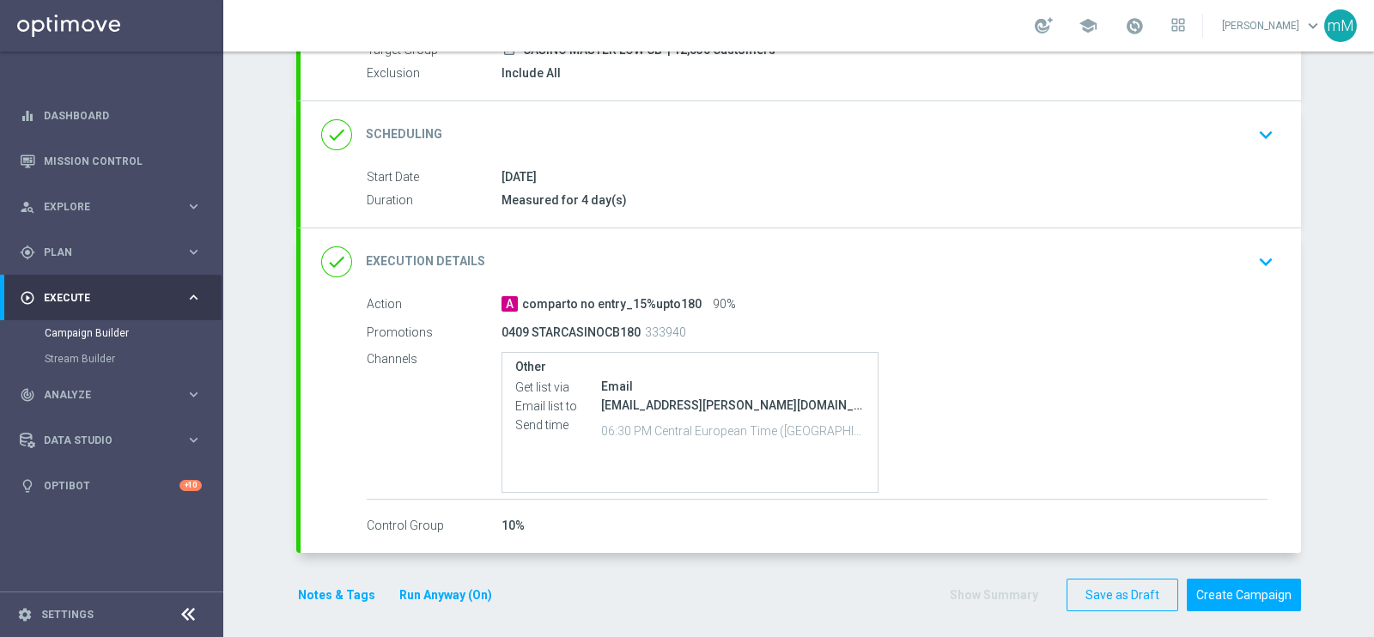
scroll to position [186, 0]
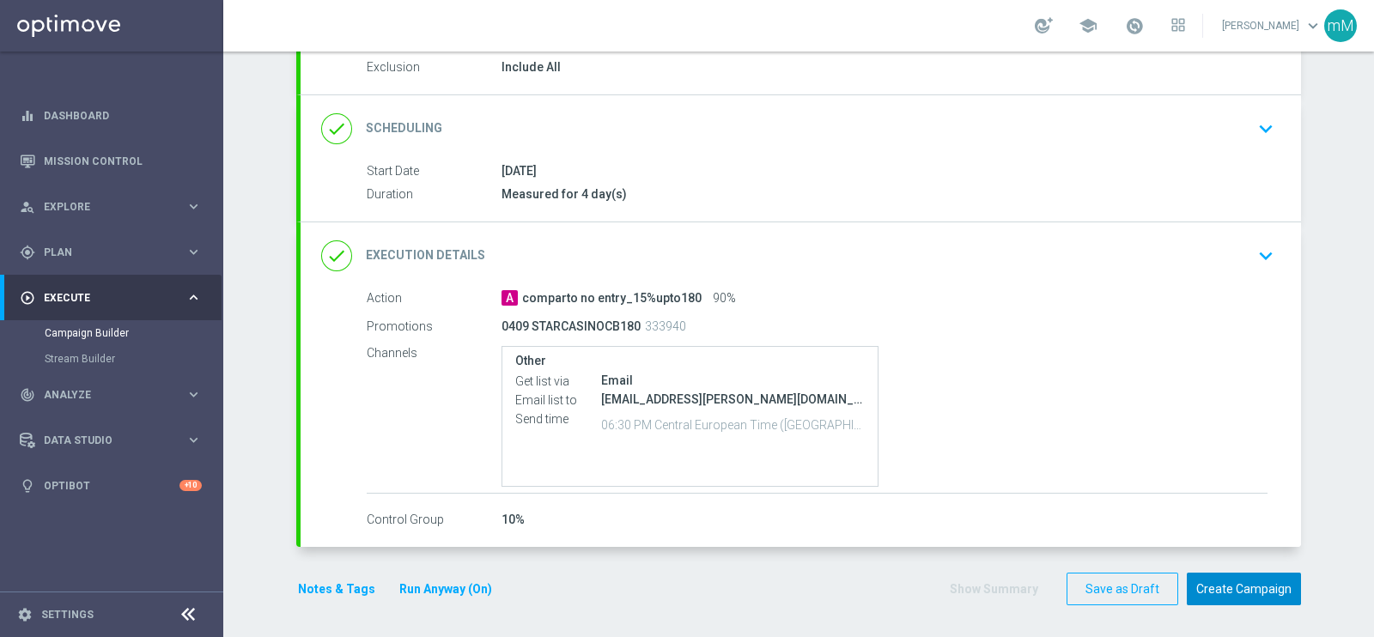
click at [1223, 573] on button "Create Campaign" at bounding box center [1244, 589] width 114 height 33
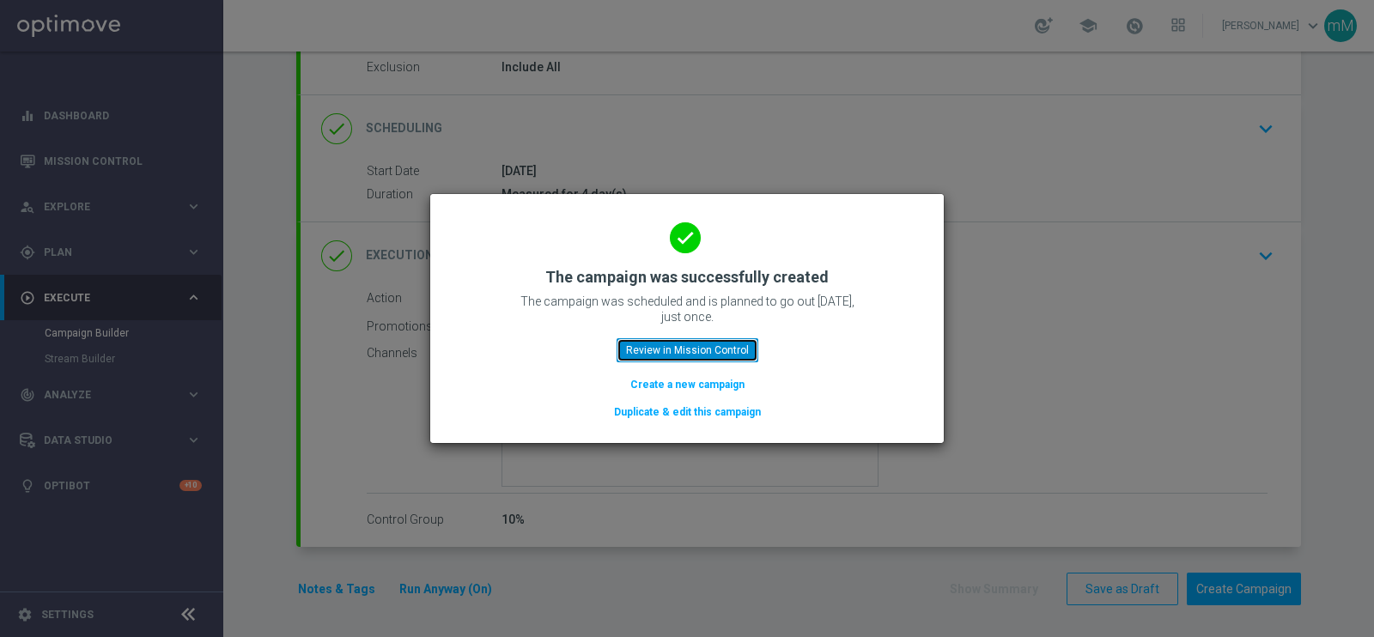
click at [713, 345] on button "Review in Mission Control" at bounding box center [688, 350] width 142 height 24
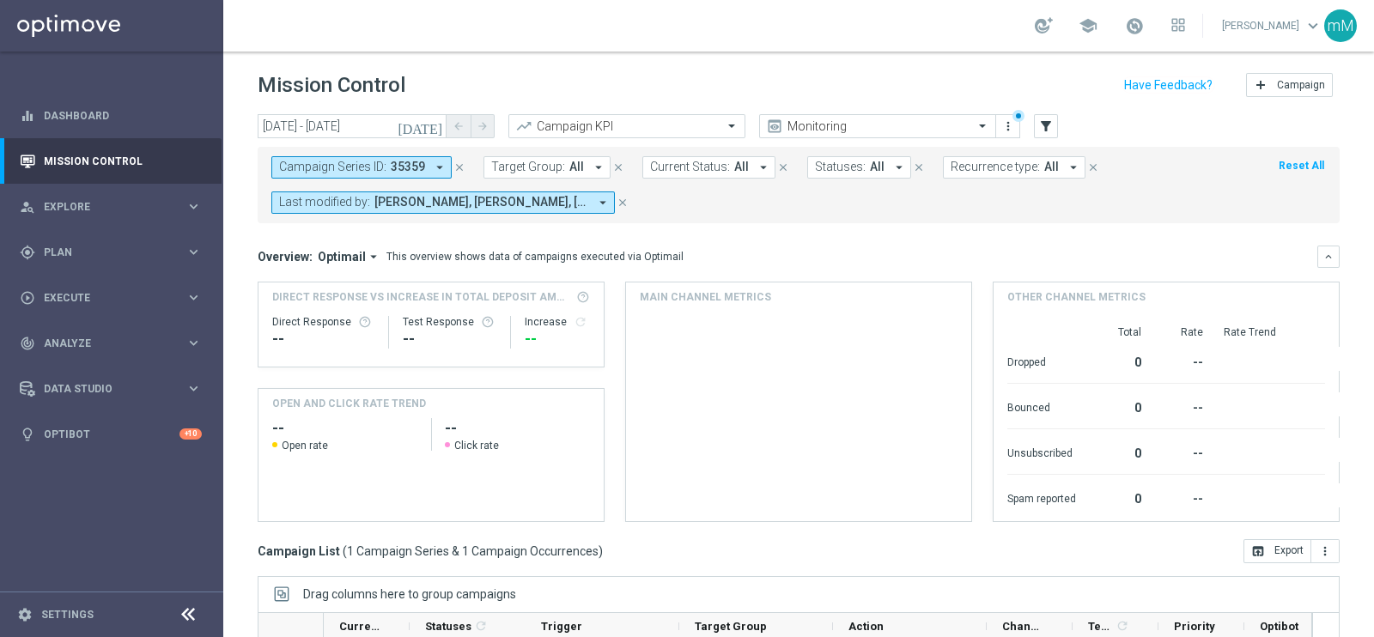
scroll to position [256, 0]
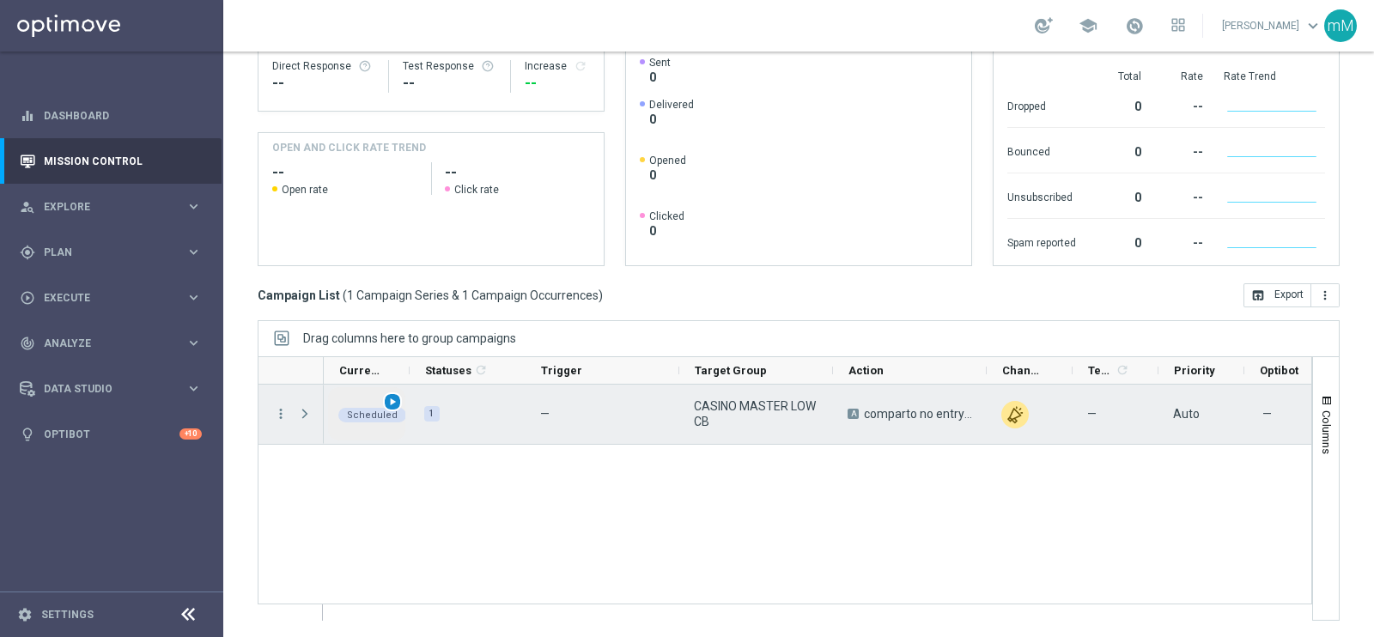
click at [394, 401] on span "play_arrow" at bounding box center [393, 402] width 12 height 12
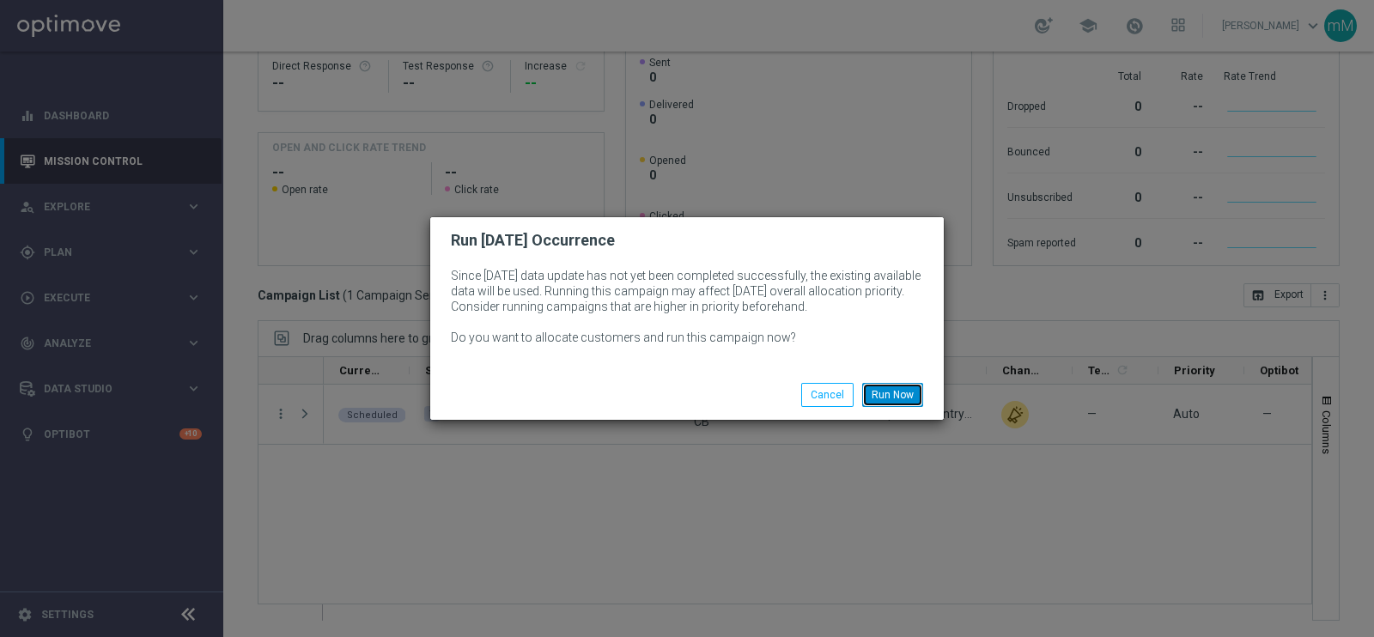
click at [906, 394] on button "Run Now" at bounding box center [892, 395] width 61 height 24
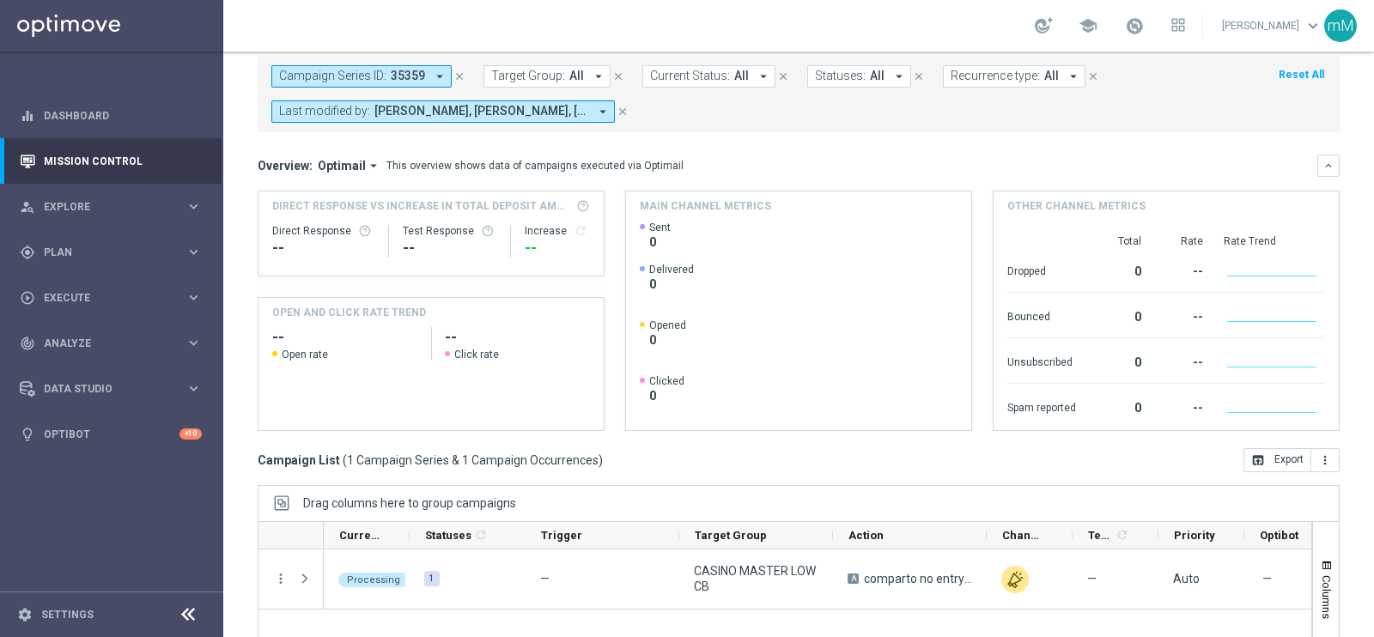
scroll to position [0, 0]
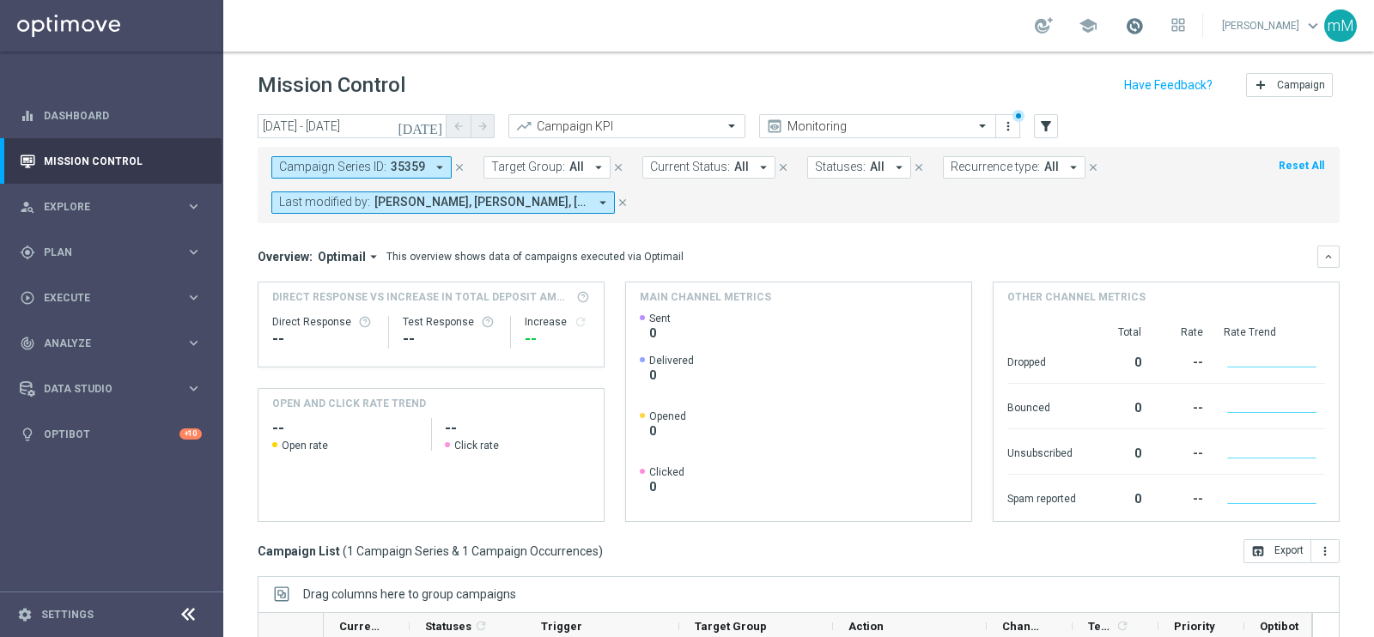
click at [1125, 23] on span at bounding box center [1134, 25] width 19 height 19
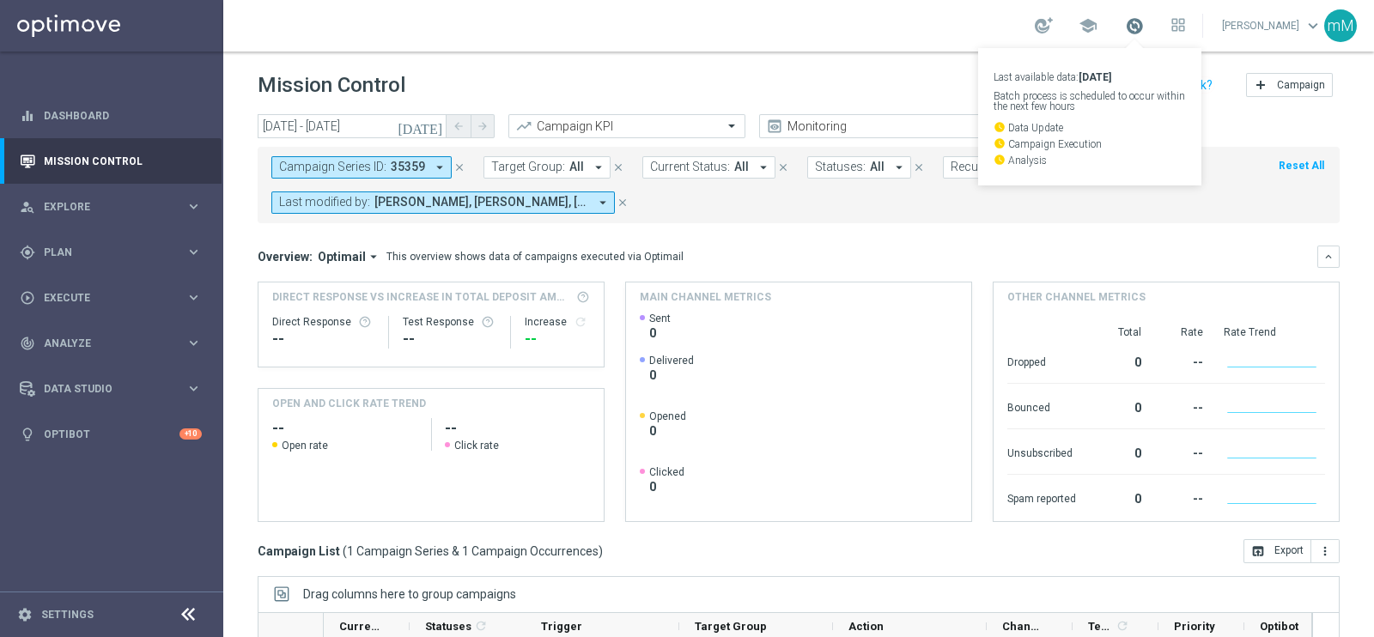
click at [1125, 23] on span at bounding box center [1134, 25] width 19 height 19
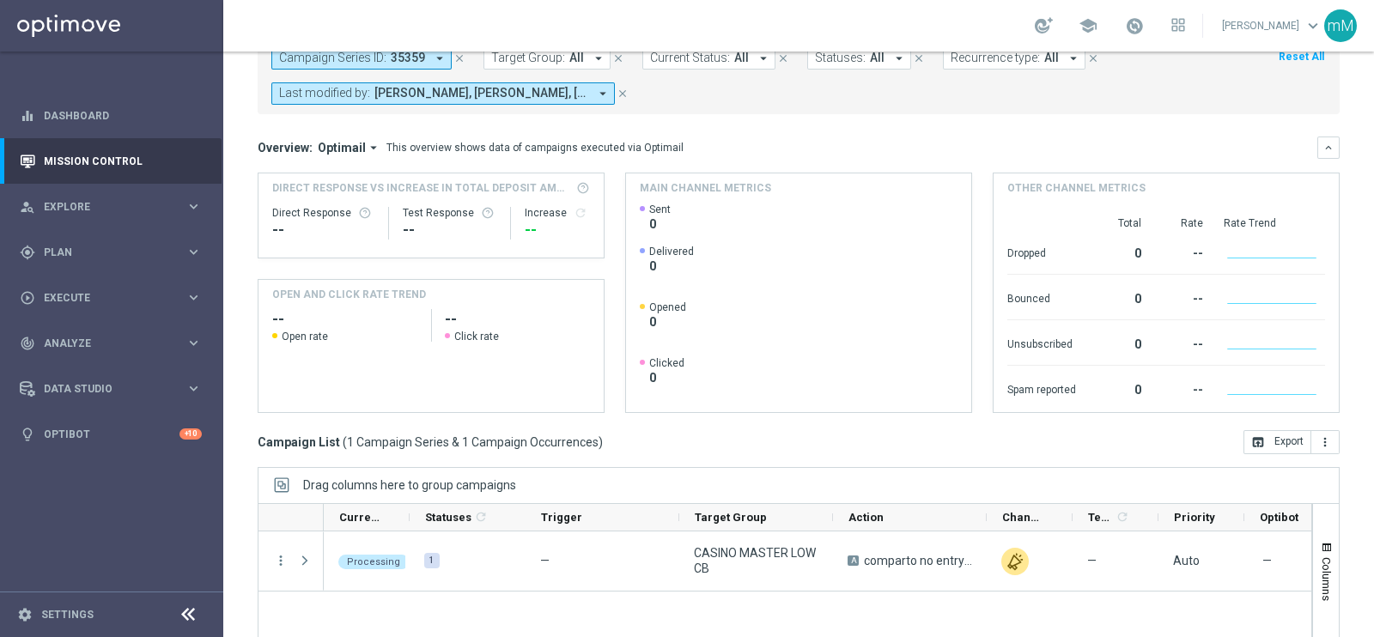
scroll to position [214, 0]
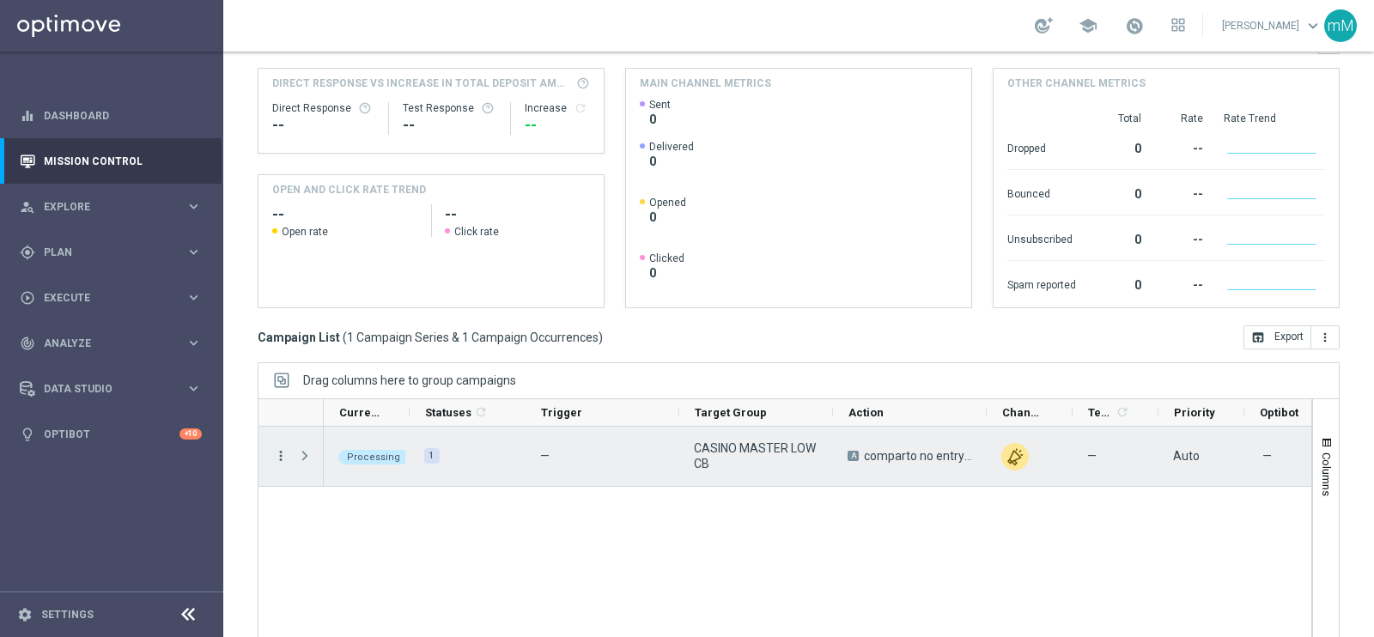
click at [283, 448] on icon "more_vert" at bounding box center [280, 455] width 15 height 15
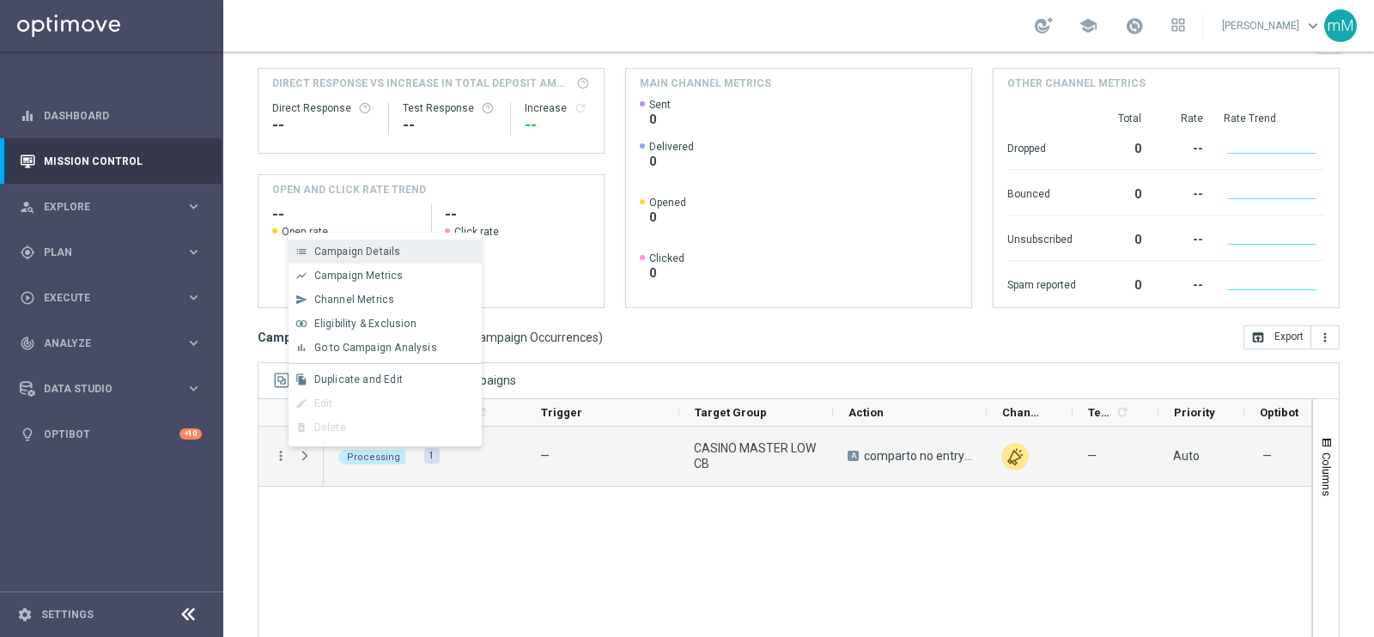
click at [344, 252] on span "Campaign Details" at bounding box center [357, 252] width 87 height 12
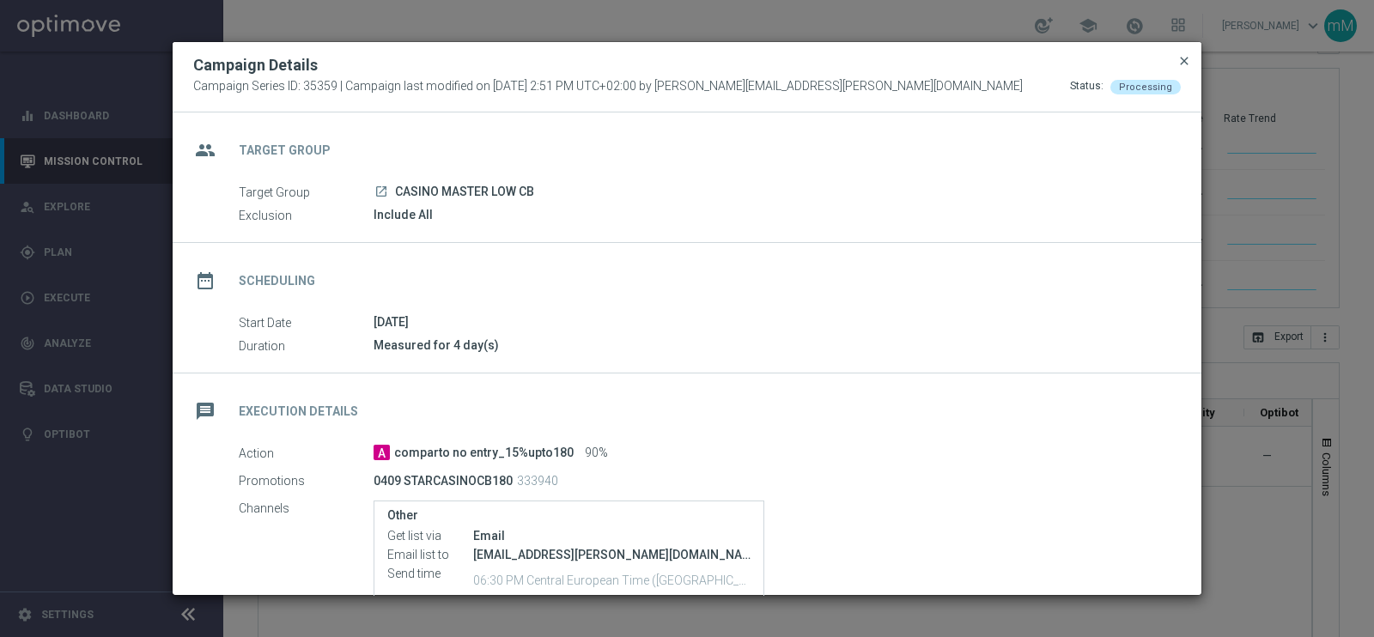
click at [1184, 62] on span "close" at bounding box center [1185, 61] width 14 height 14
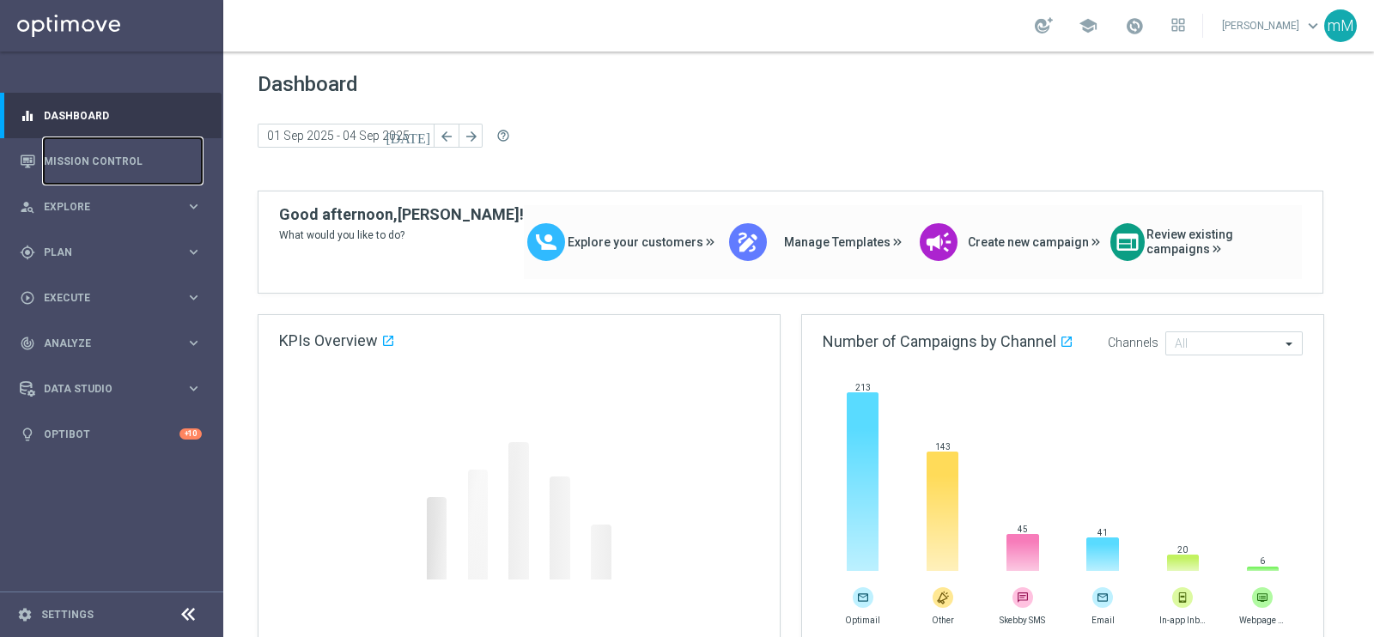
click at [100, 160] on link "Mission Control" at bounding box center [123, 161] width 158 height 46
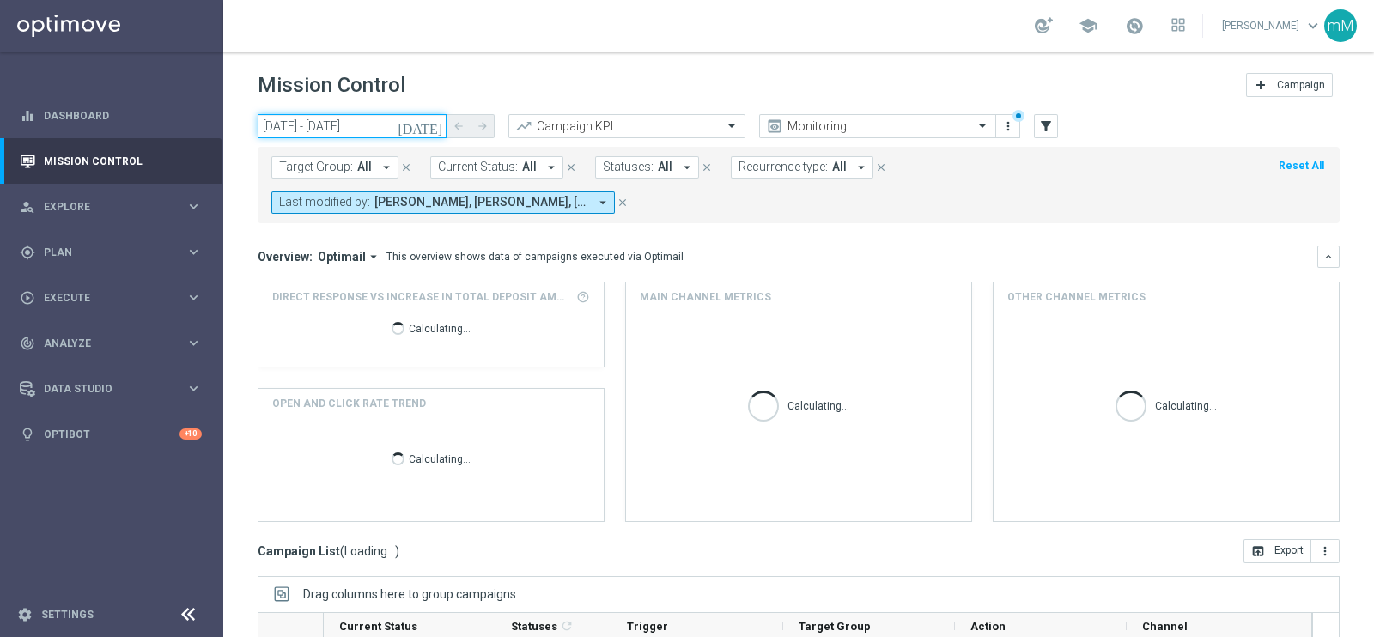
click at [369, 133] on input "02 Sep 2025 - 02 Sep 2025" at bounding box center [352, 126] width 189 height 24
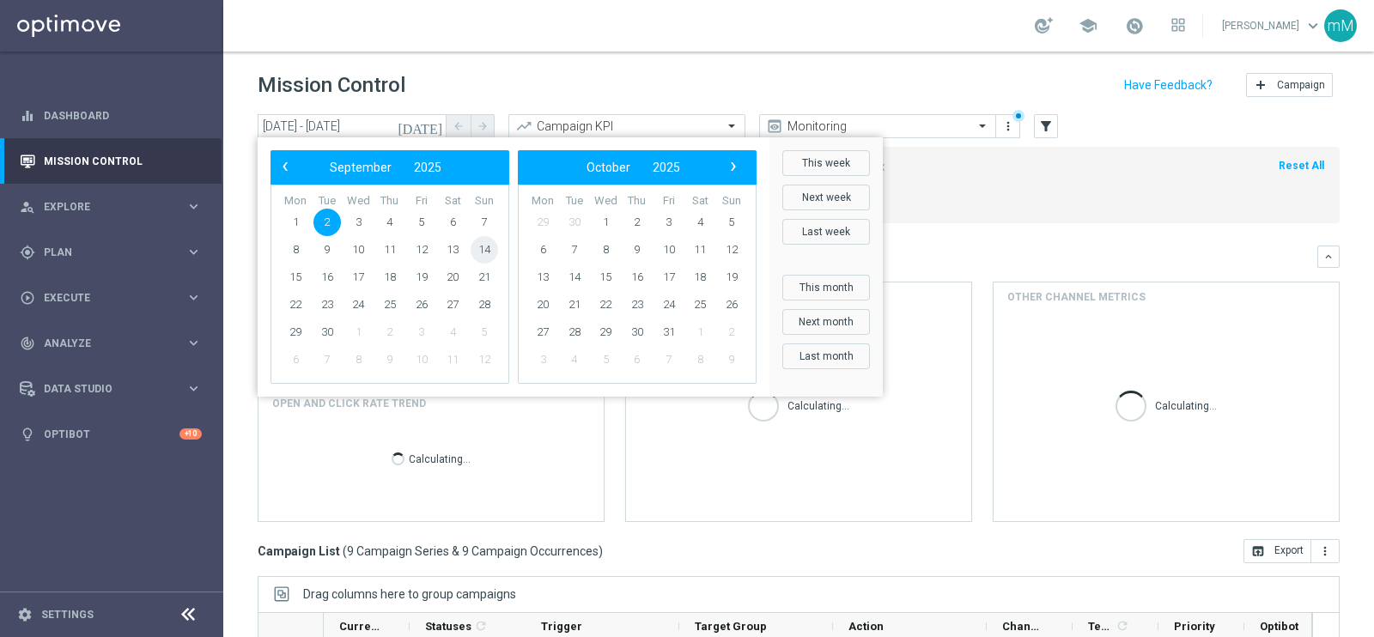
click at [493, 248] on span "14" at bounding box center [484, 249] width 27 height 27
type input "14 Sep 2025 - 14 Sep 2025"
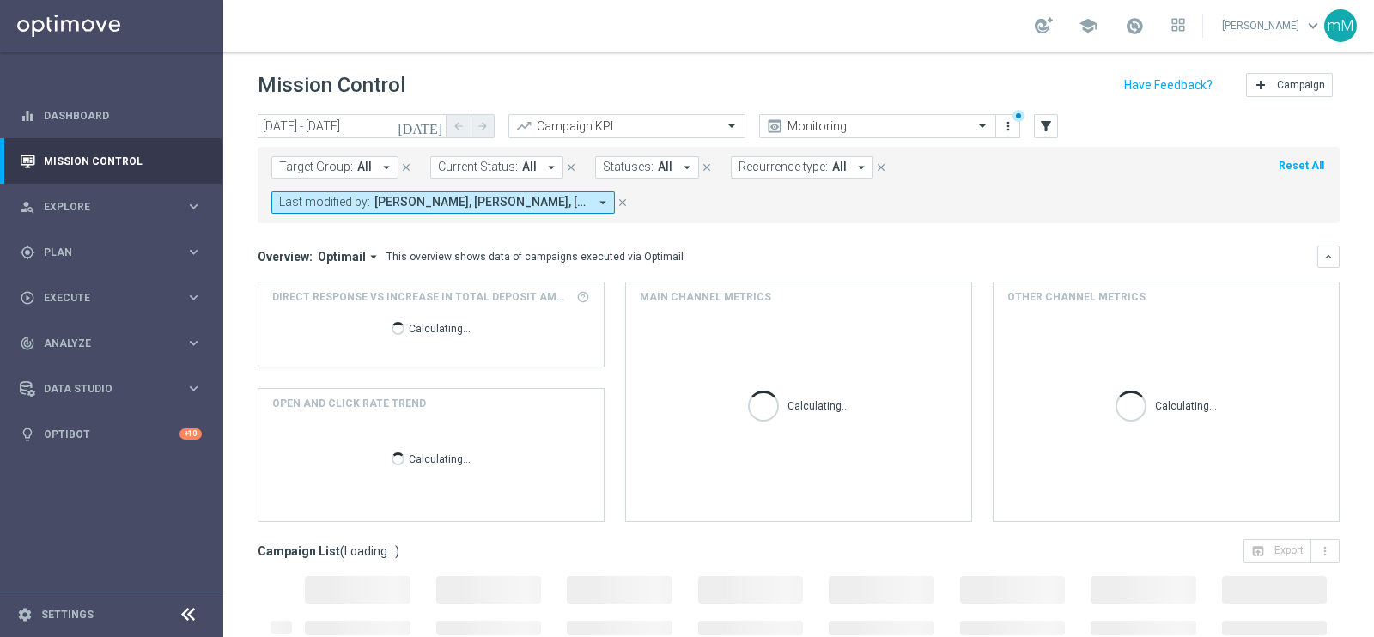
click at [528, 208] on span "[PERSON_NAME], [PERSON_NAME], [PERSON_NAME], [PERSON_NAME]" at bounding box center [482, 202] width 214 height 15
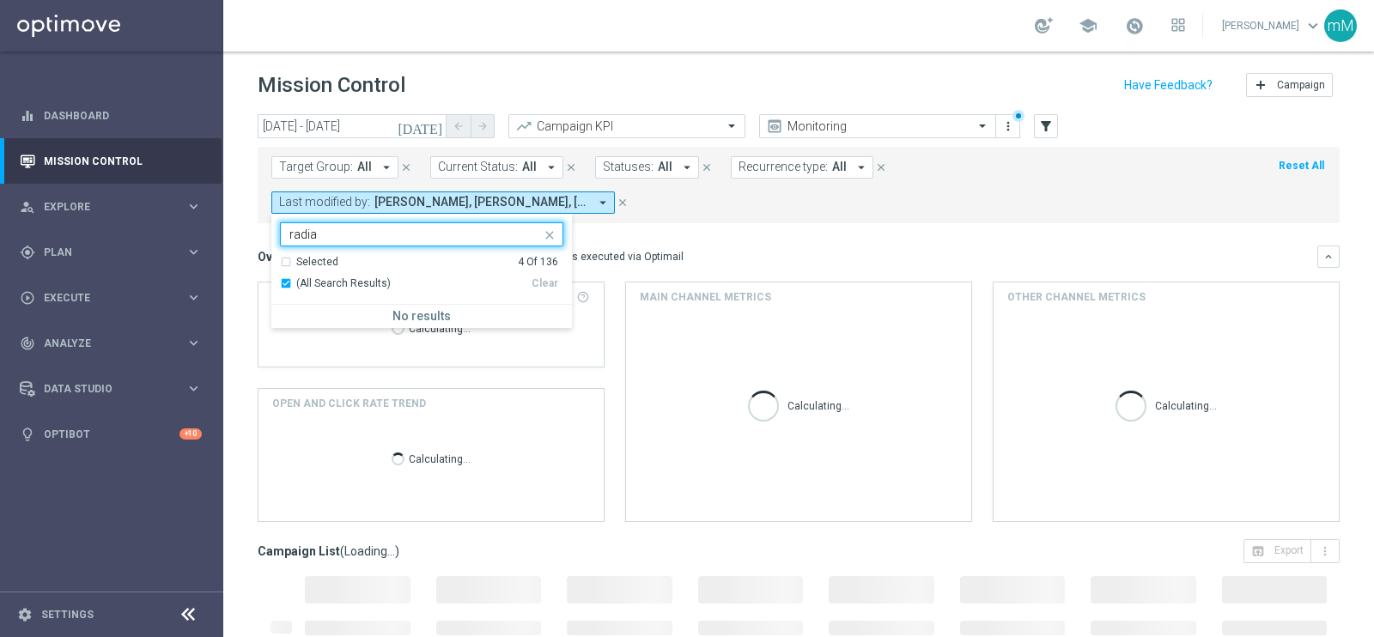
type input "radi"
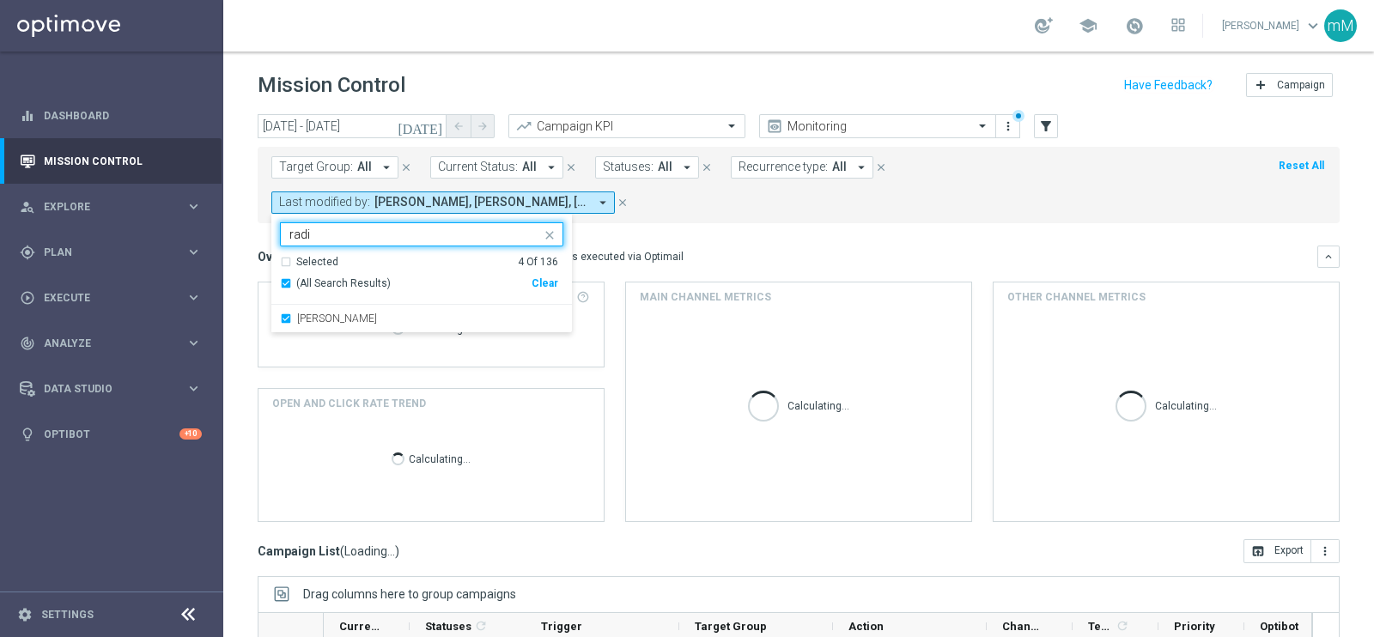
click at [695, 233] on mini-dashboard "Overview: Optimail arrow_drop_down This overview shows data of campaigns execut…" at bounding box center [799, 381] width 1082 height 316
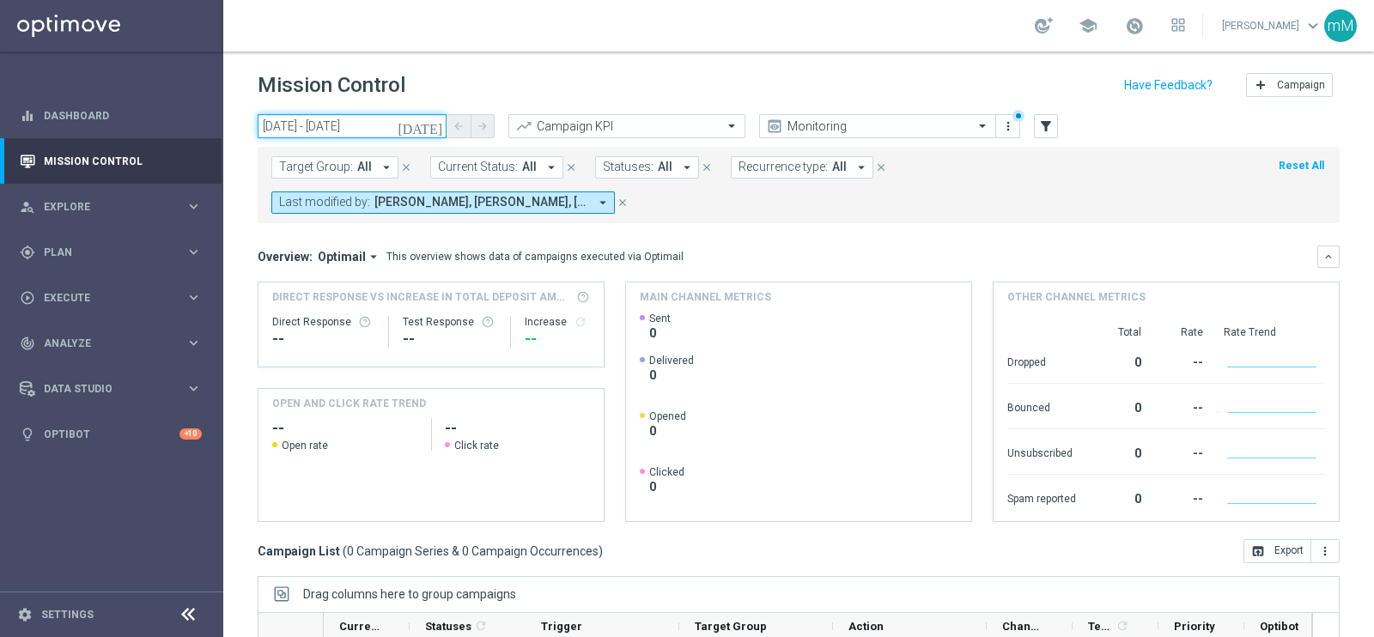
click at [383, 122] on input "14 Sep 2025 - 14 Sep 2025" at bounding box center [352, 126] width 189 height 24
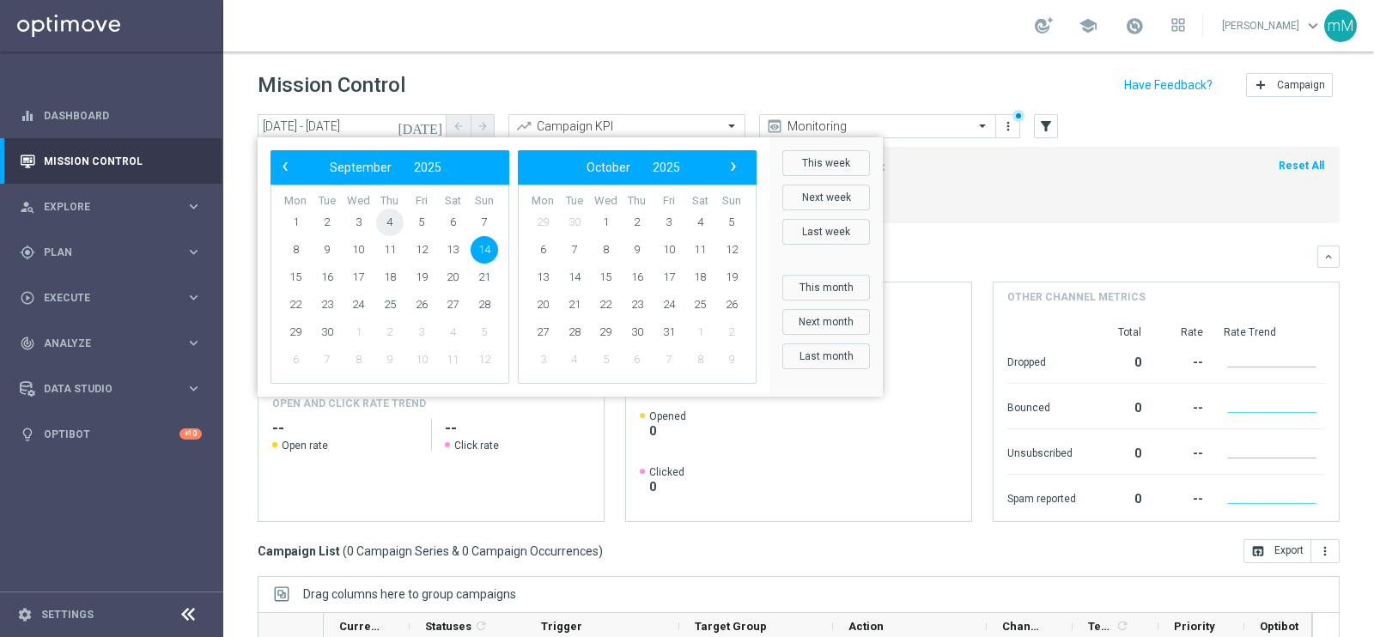
click at [387, 221] on span "4" at bounding box center [389, 222] width 27 height 27
type input "[DATE] - [DATE]"
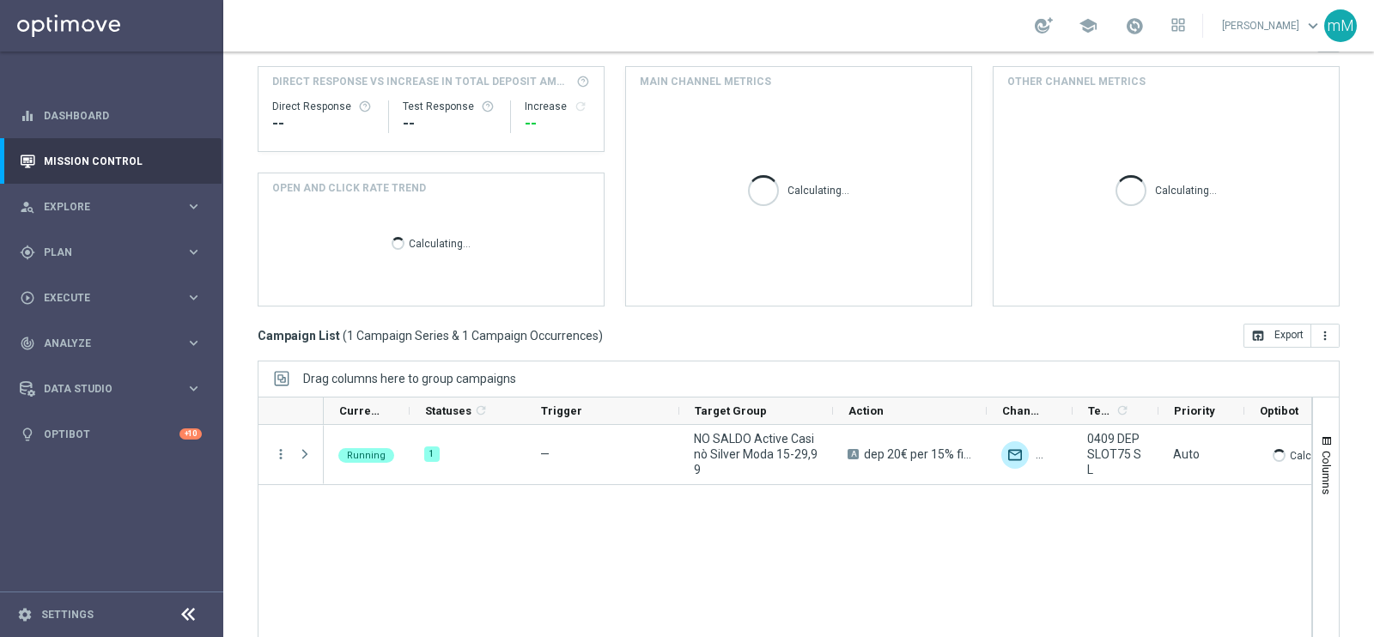
scroll to position [256, 0]
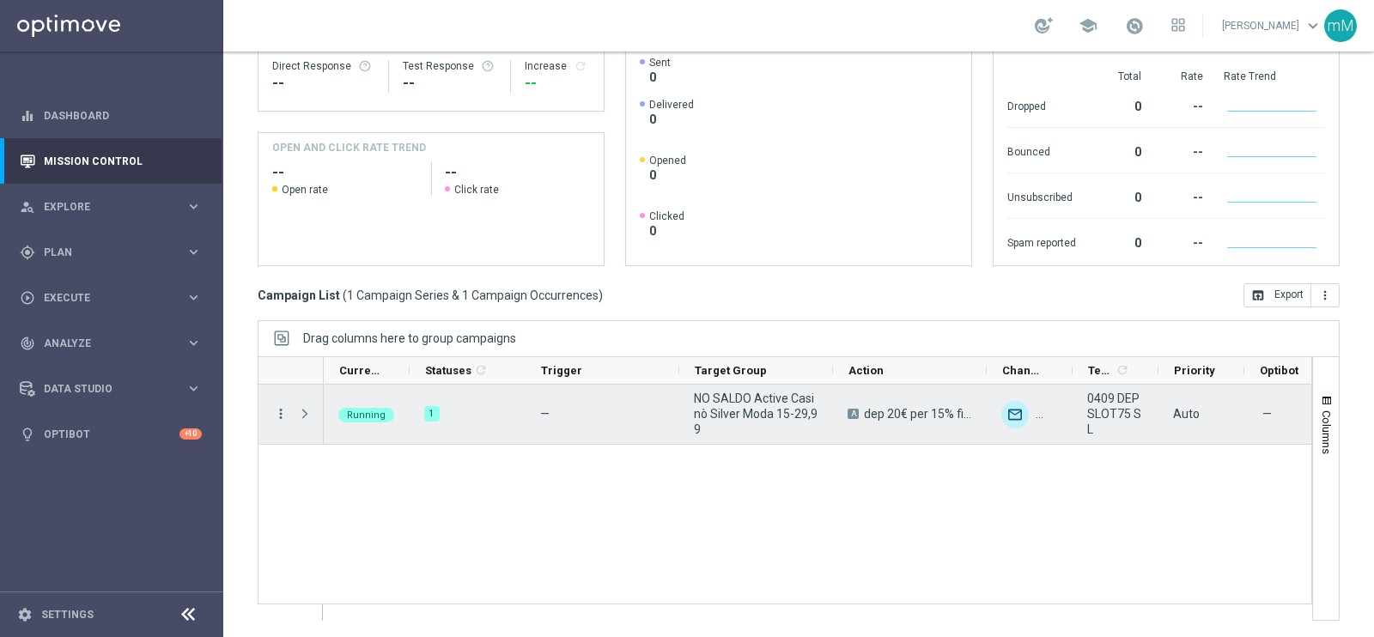
click at [279, 414] on icon "more_vert" at bounding box center [280, 413] width 15 height 15
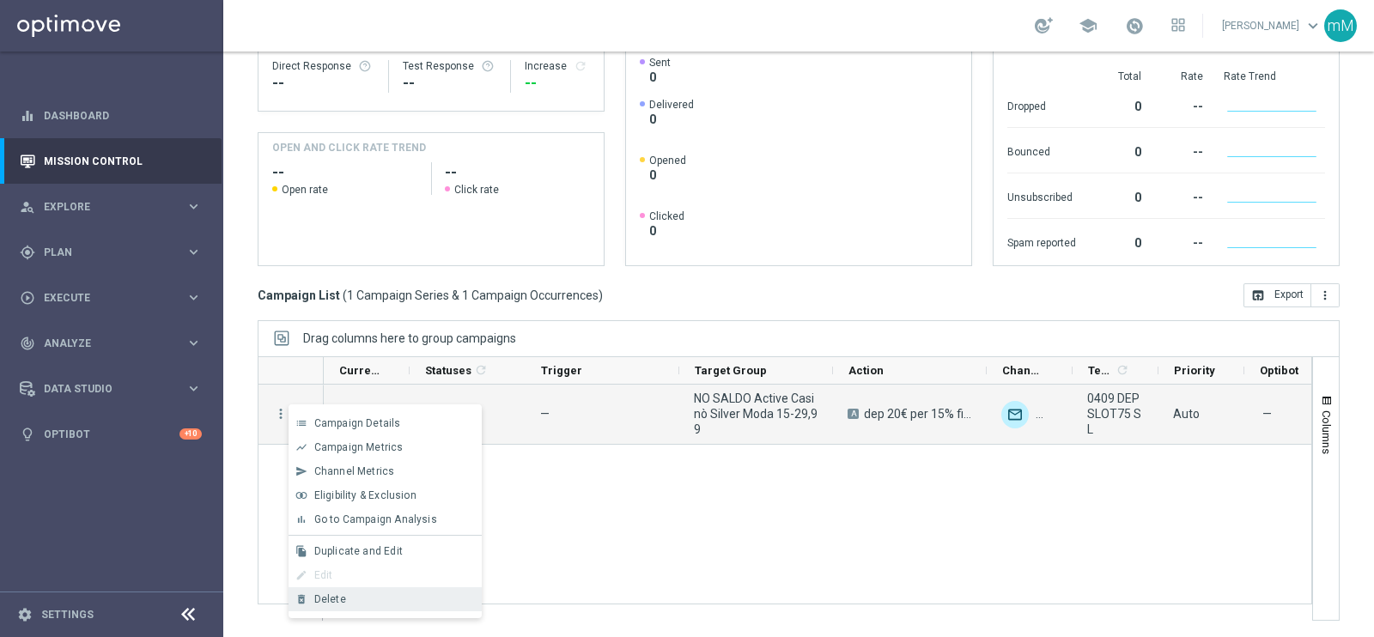
click at [339, 597] on span "Delete" at bounding box center [330, 600] width 32 height 12
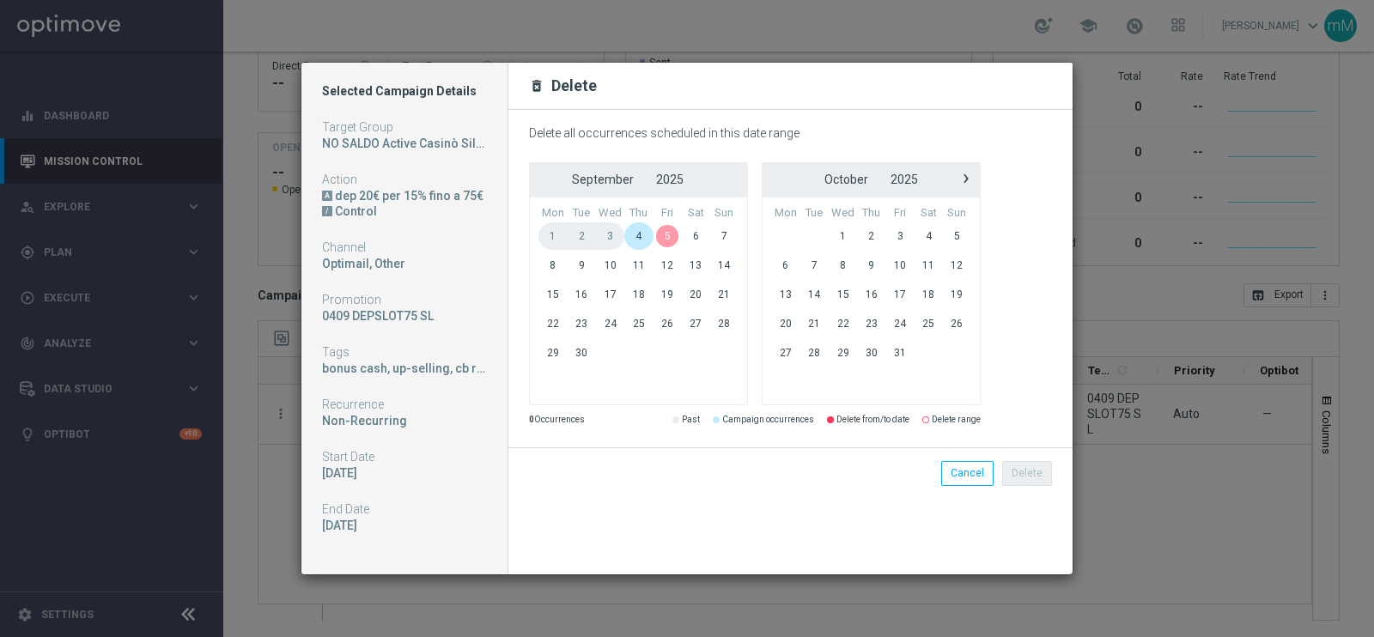
click at [644, 230] on span "4" at bounding box center [638, 235] width 28 height 27
click at [1025, 475] on button "Delete" at bounding box center [1027, 473] width 50 height 24
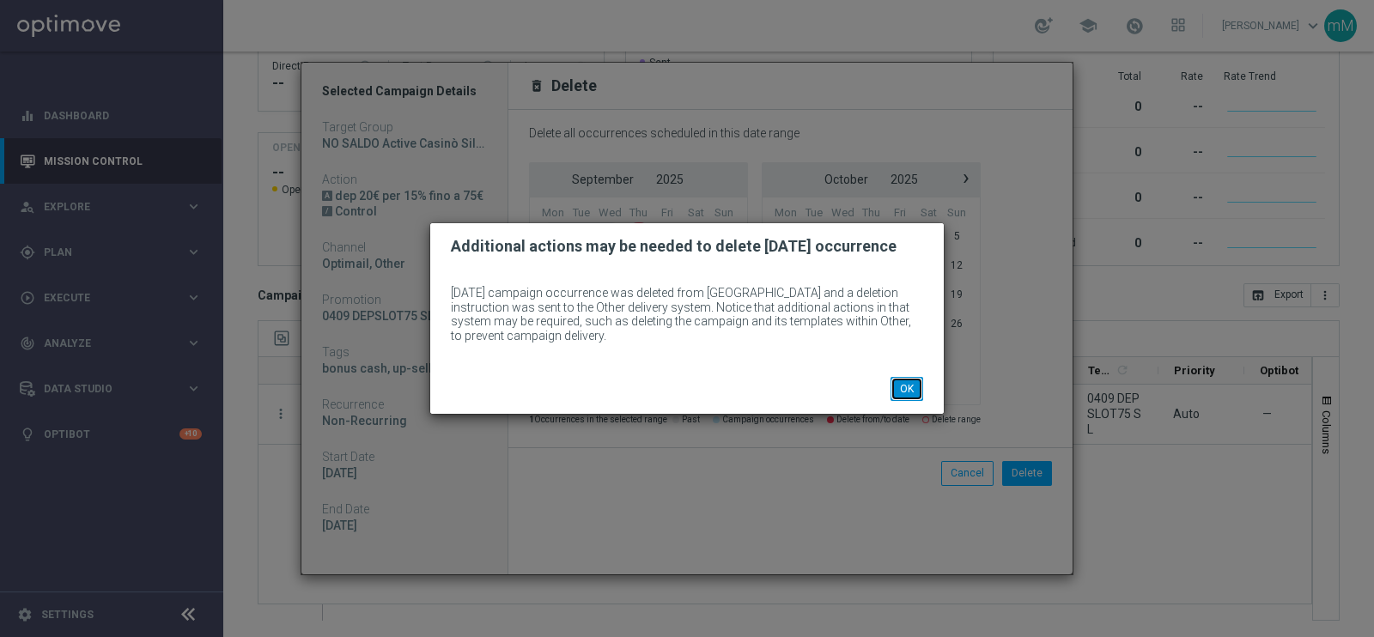
click at [901, 384] on button "OK" at bounding box center [907, 389] width 33 height 24
